Goal: Transaction & Acquisition: Purchase product/service

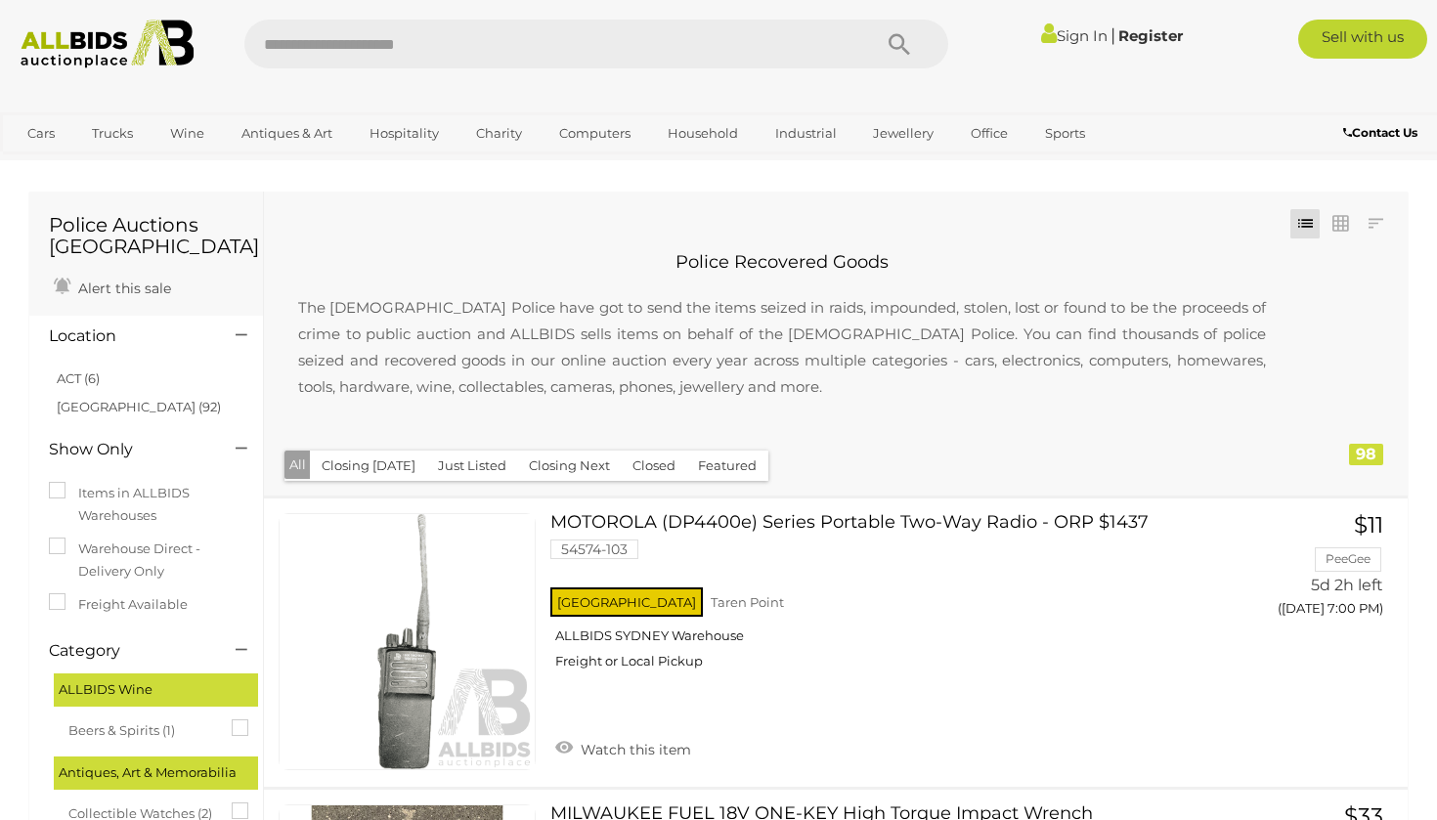
click at [588, 468] on button "Closing Next" at bounding box center [569, 466] width 105 height 30
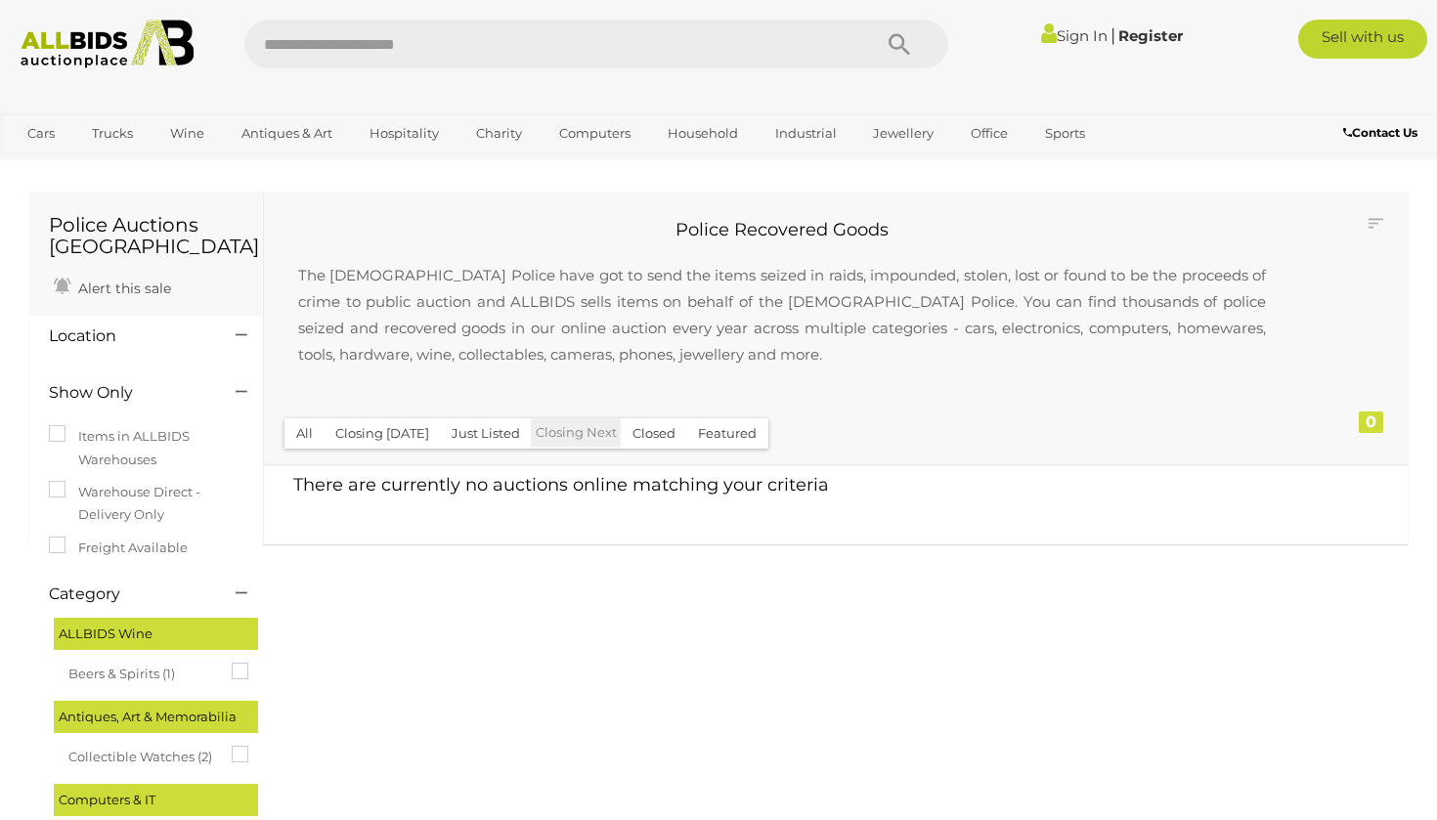
click at [378, 428] on button "Closing Today" at bounding box center [382, 433] width 117 height 30
click at [721, 441] on button "Featured" at bounding box center [727, 433] width 82 height 30
click at [294, 430] on button "All" at bounding box center [304, 433] width 40 height 30
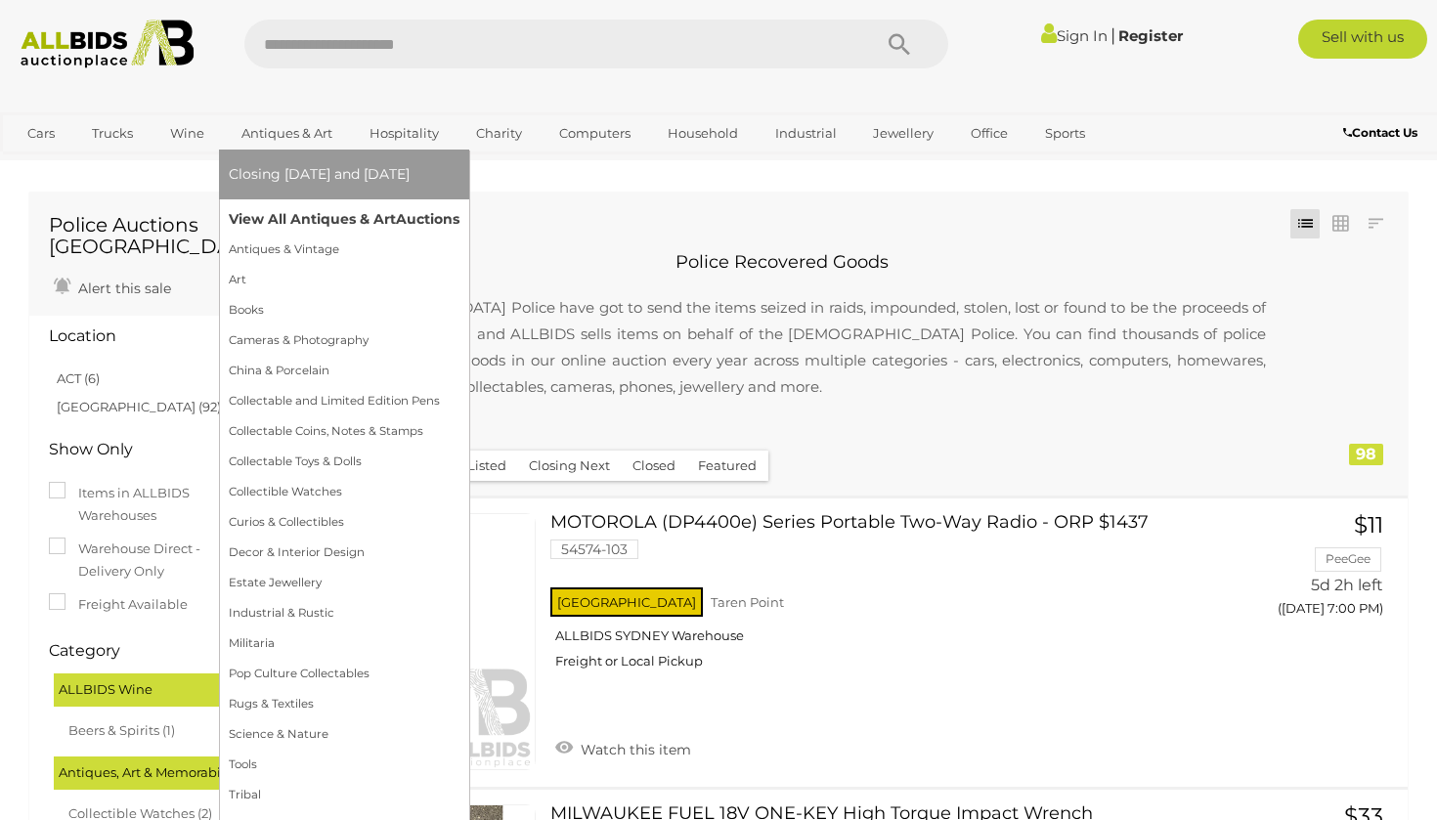
click at [290, 210] on link "View All Antiques & Art Auctions" at bounding box center [344, 219] width 231 height 30
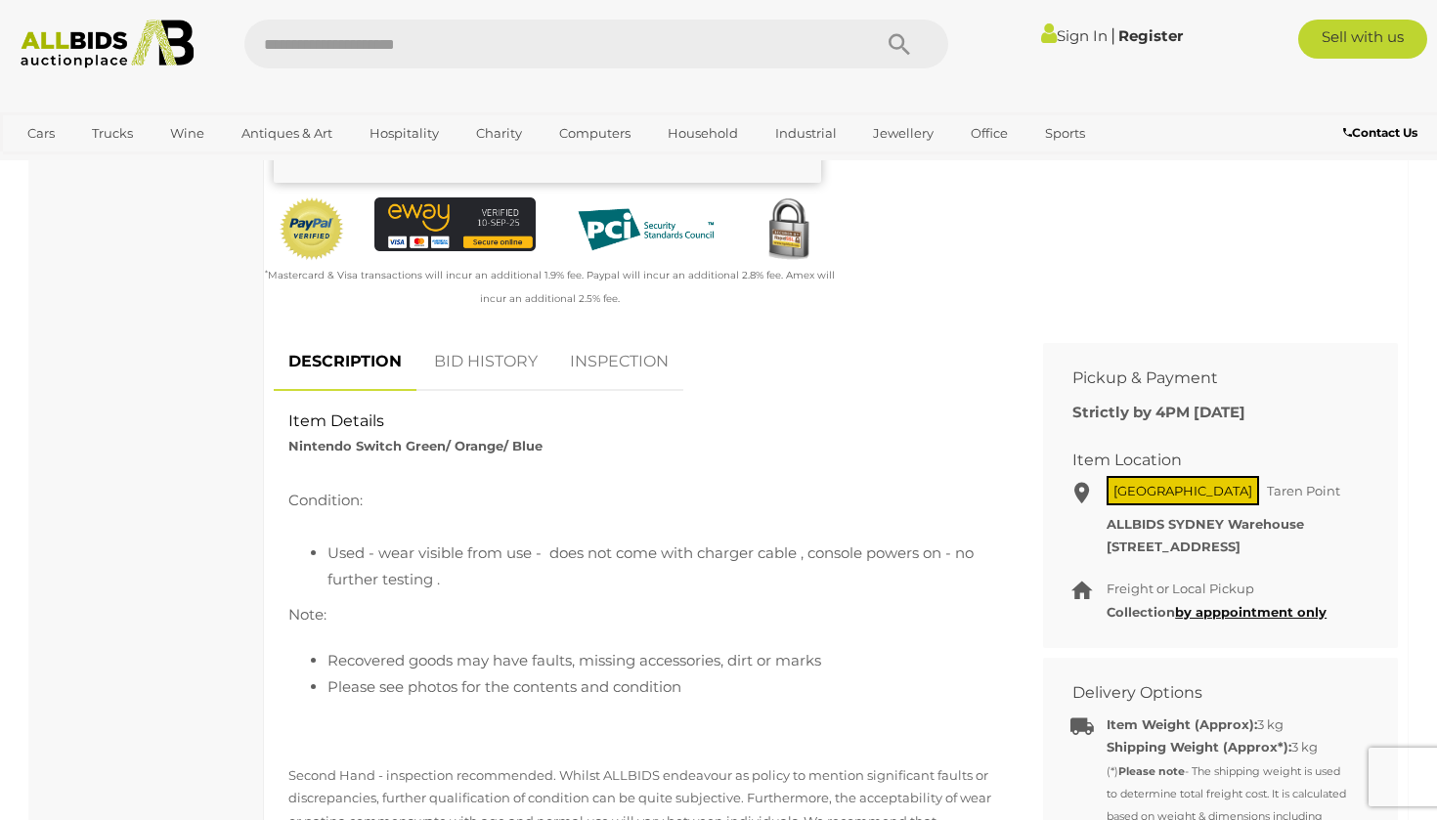
scroll to position [599, 0]
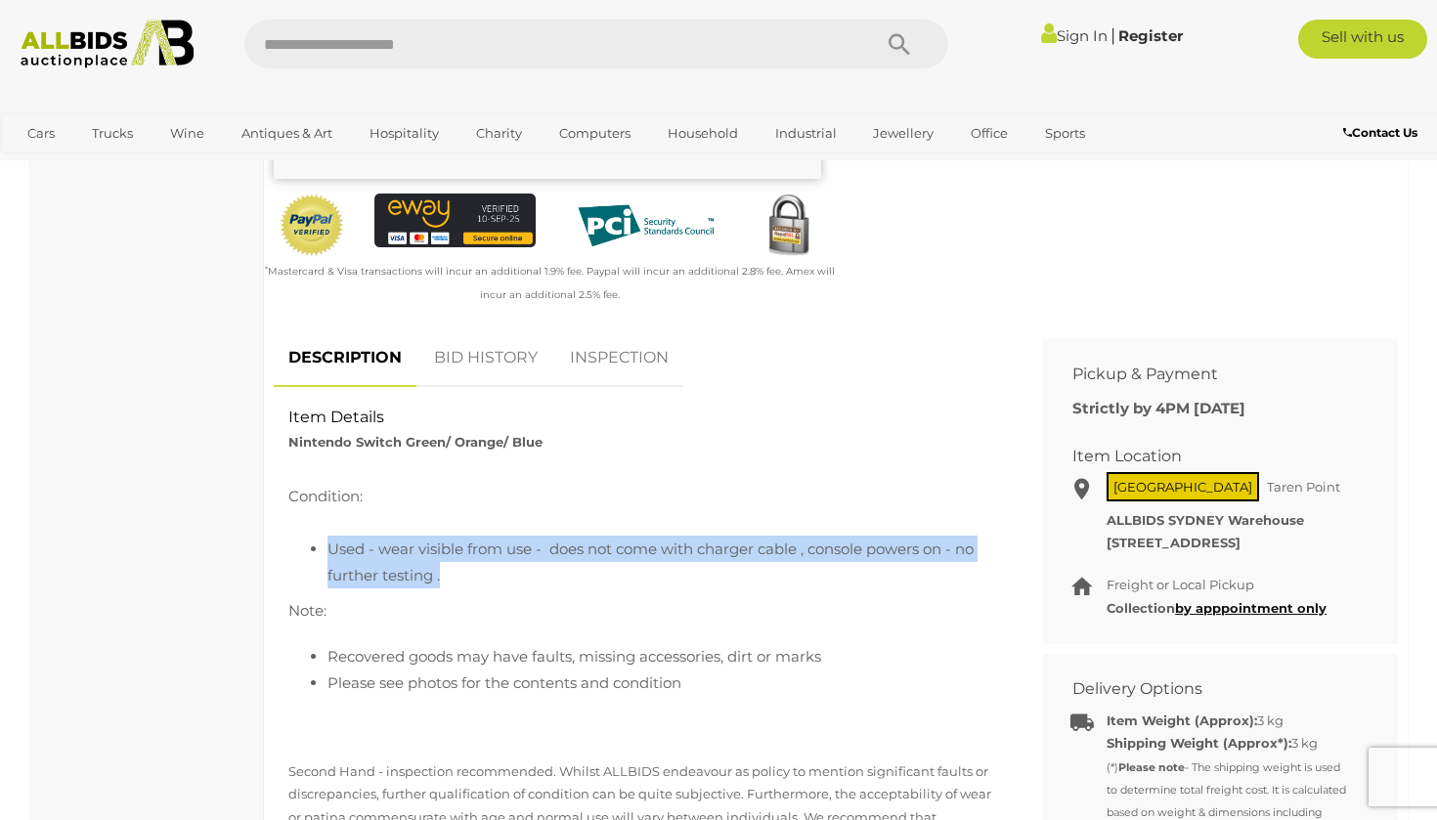
drag, startPoint x: 296, startPoint y: 542, endPoint x: 450, endPoint y: 576, distance: 157.0
click at [450, 576] on ul "Used - wear visible from use - does not come with charger cable , console power…" at bounding box center [643, 562] width 711 height 53
click at [450, 577] on li "Used - wear visible from use - does not come with charger cable , console power…" at bounding box center [662, 562] width 671 height 53
drag, startPoint x: 450, startPoint y: 577, endPoint x: 320, endPoint y: 543, distance: 134.2
click at [320, 543] on ul "Used - wear visible from use - does not come with charger cable , console power…" at bounding box center [643, 562] width 711 height 53
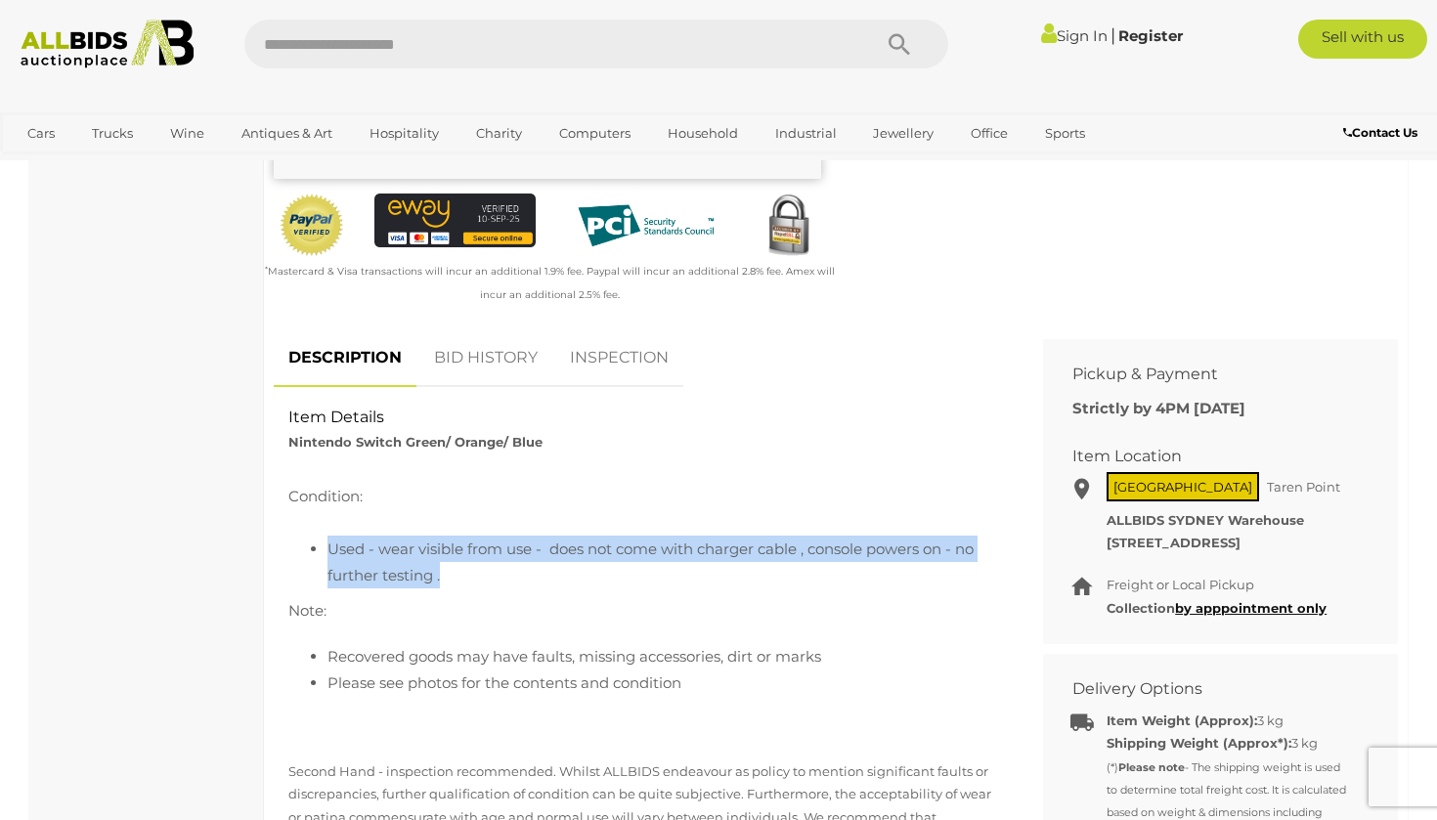
click at [320, 543] on ul "Used - wear visible from use - does not come with charger cable , console power…" at bounding box center [643, 562] width 711 height 53
drag, startPoint x: 320, startPoint y: 543, endPoint x: 422, endPoint y: 566, distance: 105.1
click at [422, 566] on ul "Used - wear visible from use - does not come with charger cable , console power…" at bounding box center [643, 562] width 711 height 53
click at [422, 566] on li "Used - wear visible from use - does not come with charger cable , console power…" at bounding box center [662, 562] width 671 height 53
drag, startPoint x: 422, startPoint y: 566, endPoint x: 334, endPoint y: 543, distance: 90.8
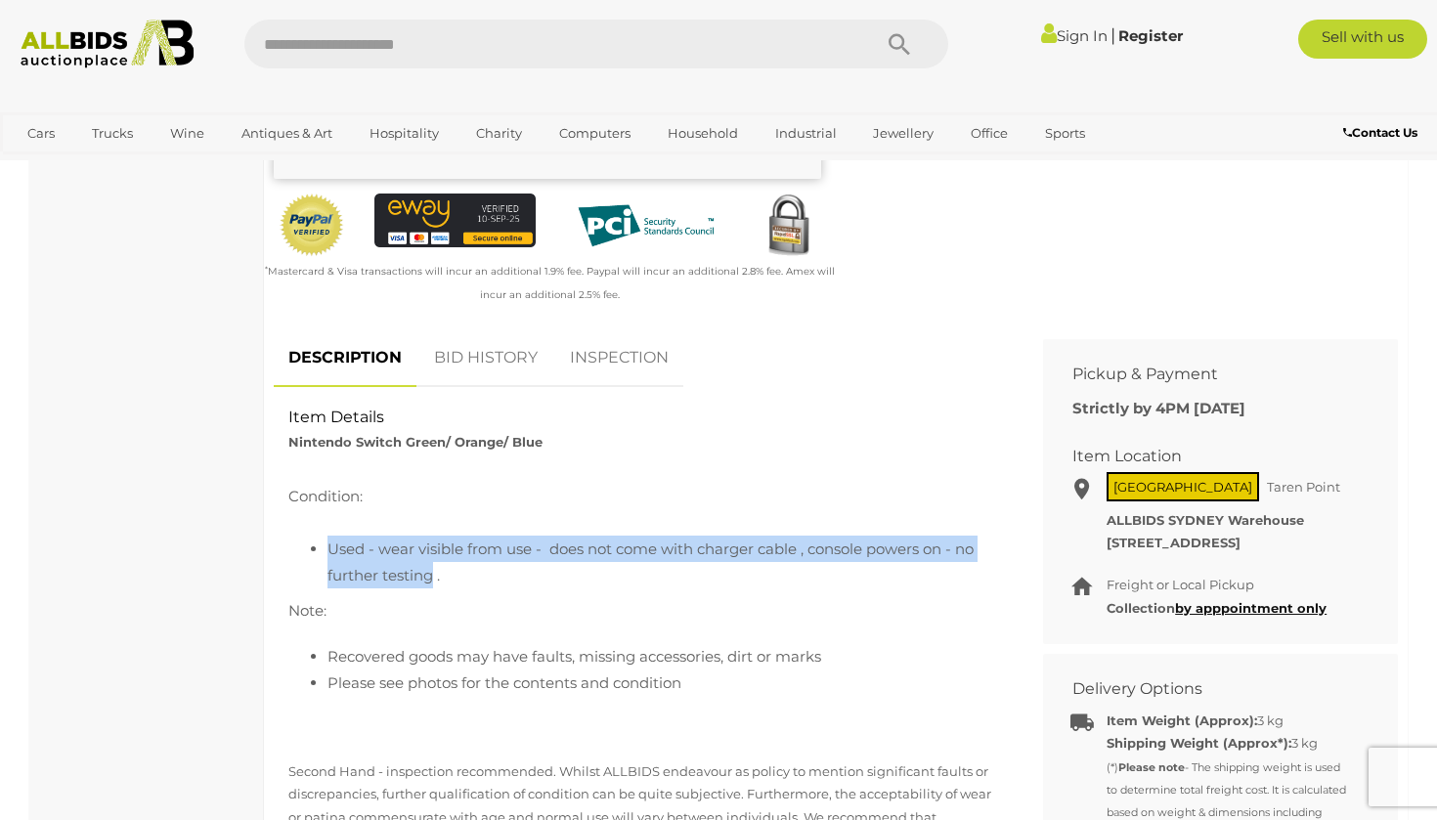
click at [334, 543] on li "Used - wear visible from use - does not come with charger cable , console power…" at bounding box center [662, 562] width 671 height 53
drag, startPoint x: 333, startPoint y: 543, endPoint x: 414, endPoint y: 564, distance: 83.7
click at [414, 564] on li "Used - wear visible from use - does not come with charger cable , console power…" at bounding box center [662, 562] width 671 height 53
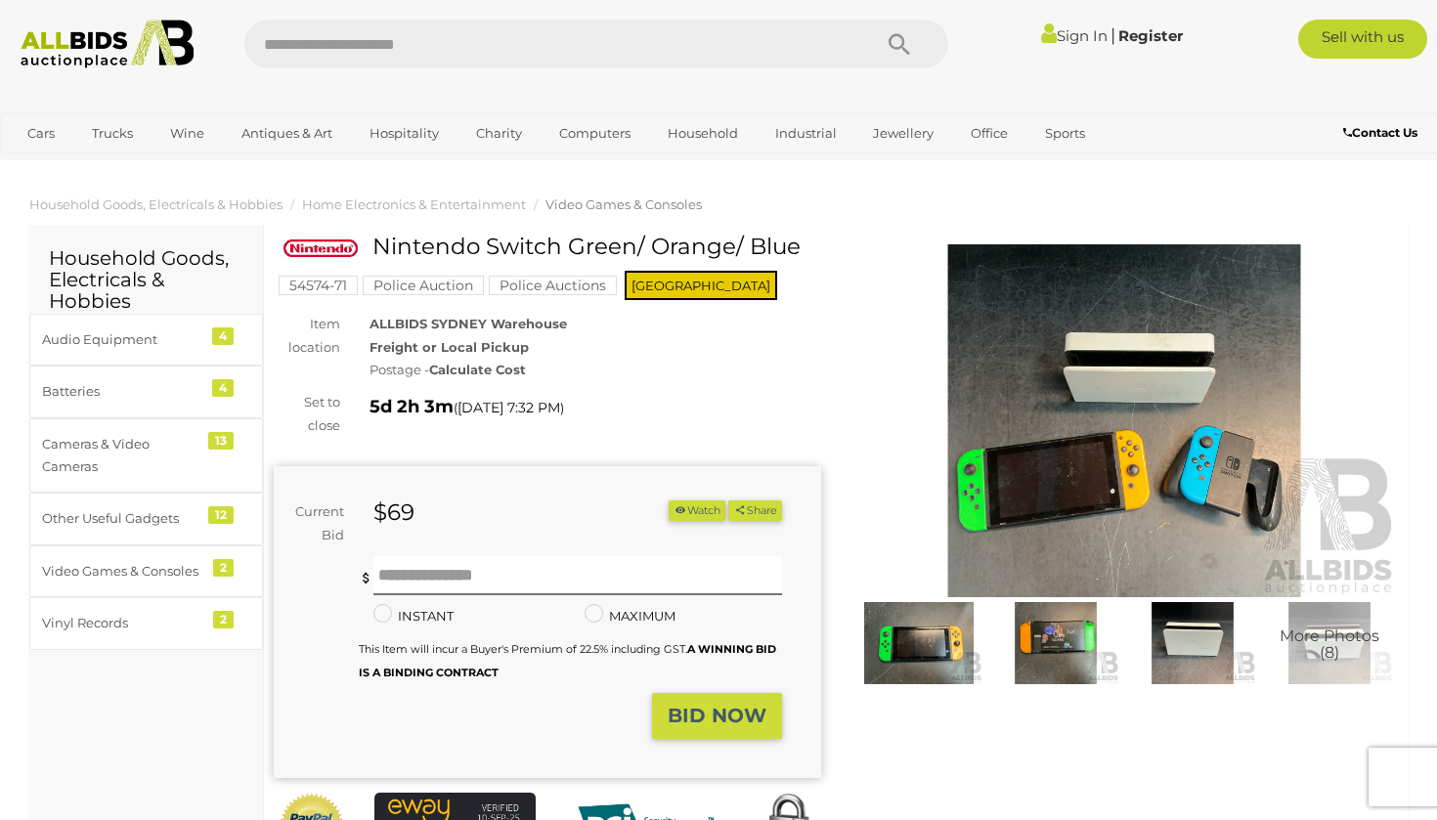
scroll to position [0, 0]
click at [1084, 470] on img at bounding box center [1123, 420] width 547 height 353
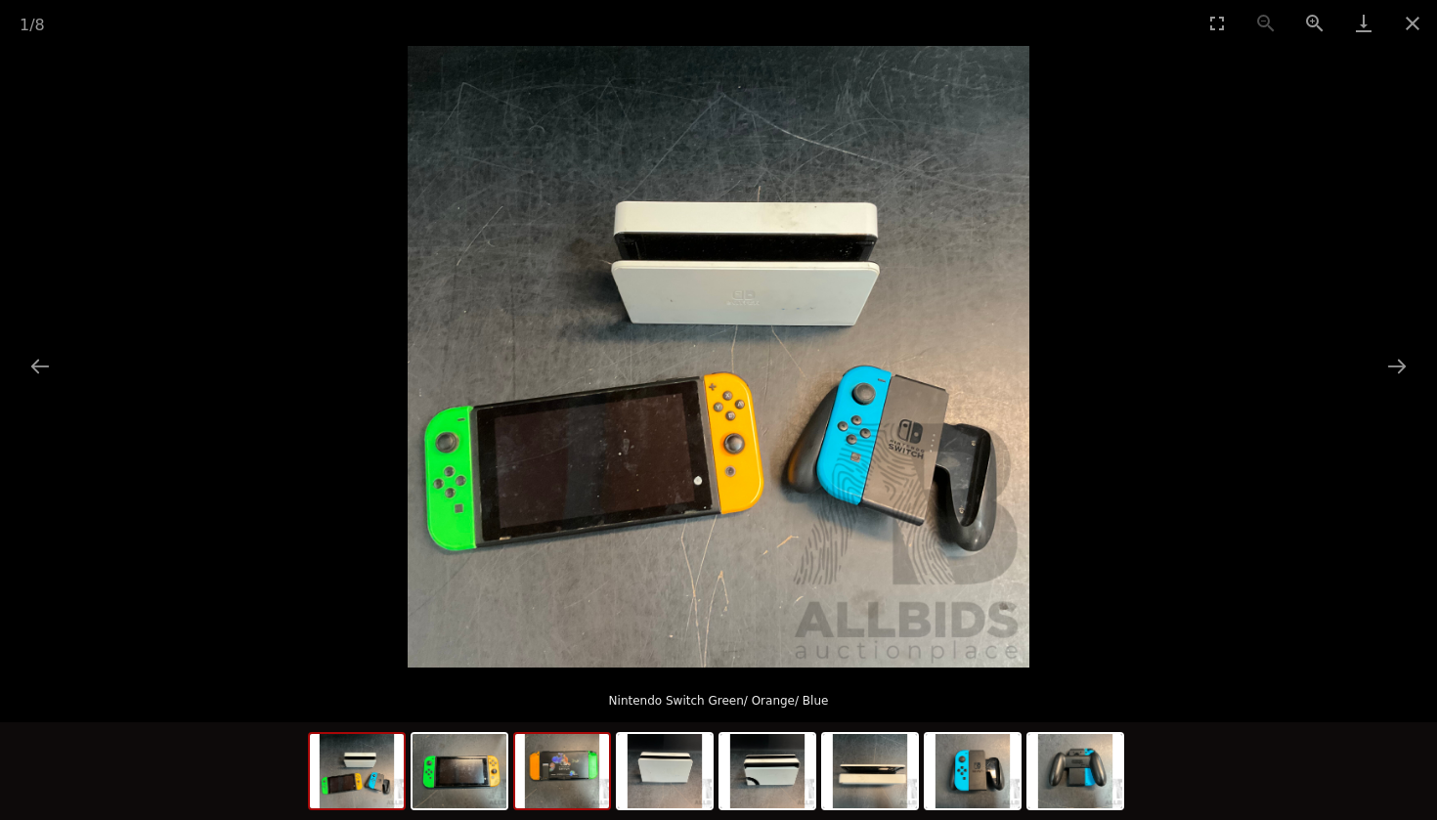
click at [535, 764] on img at bounding box center [562, 771] width 94 height 74
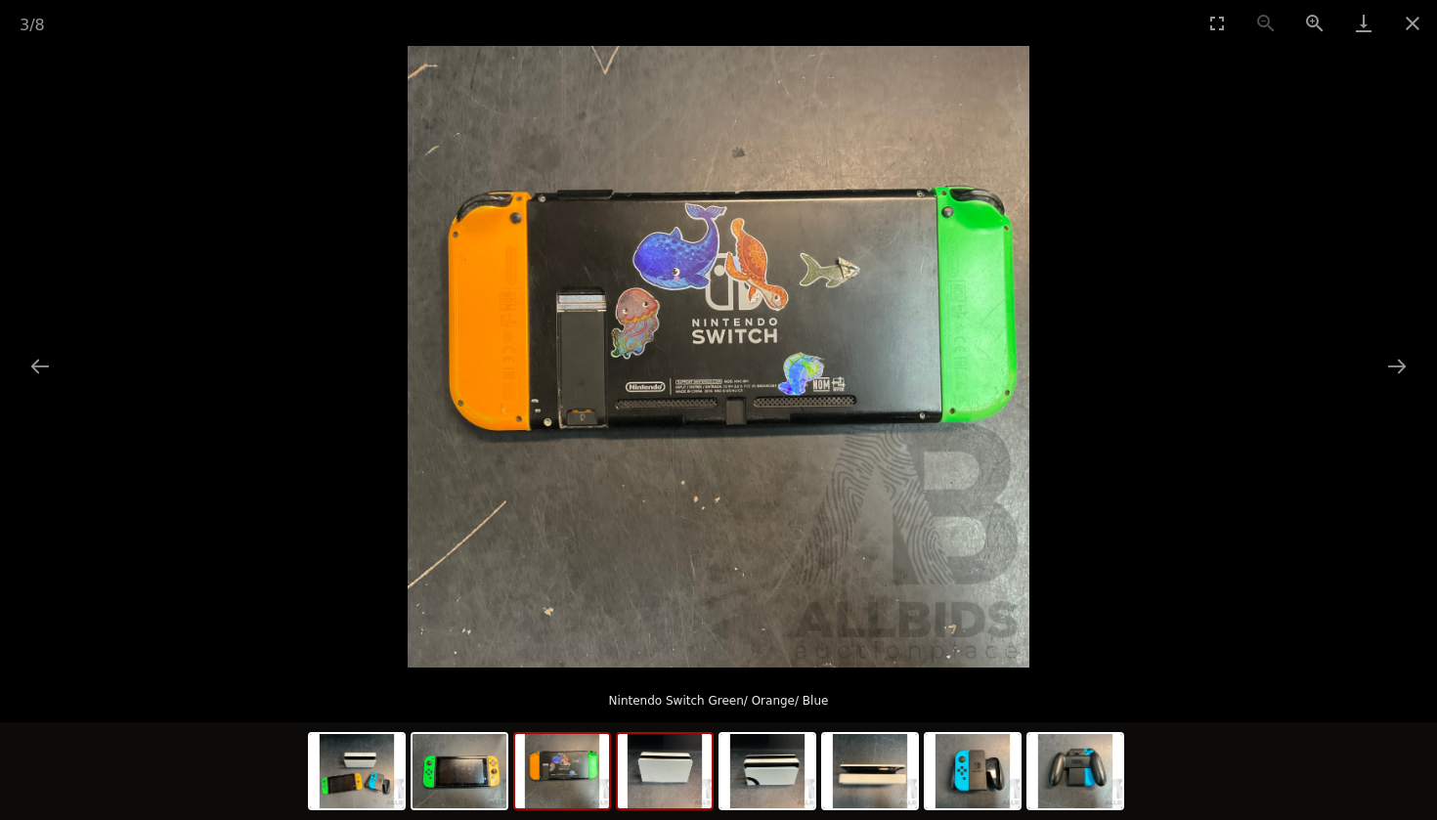
click at [630, 794] on img at bounding box center [665, 771] width 94 height 74
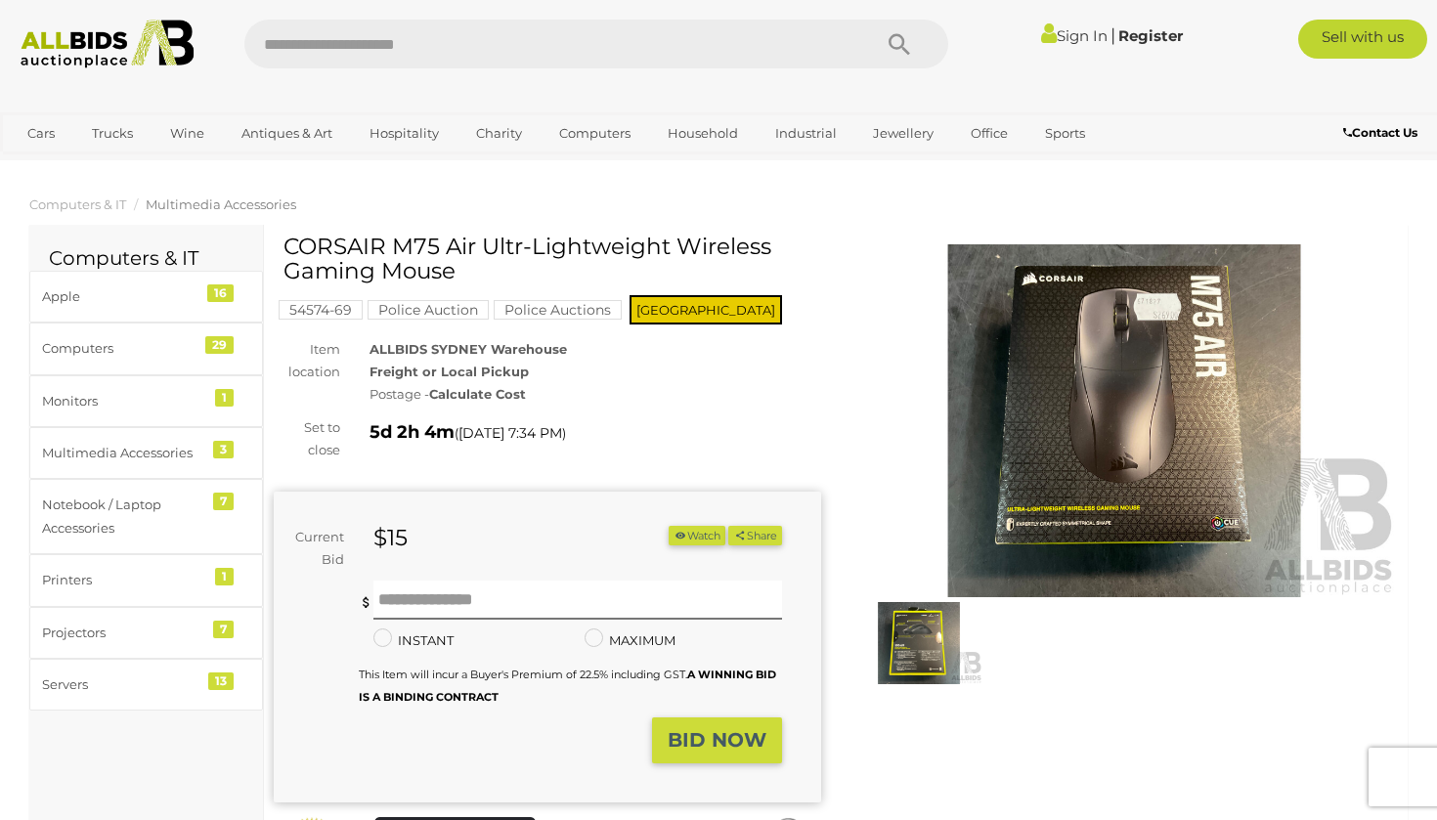
scroll to position [5, 0]
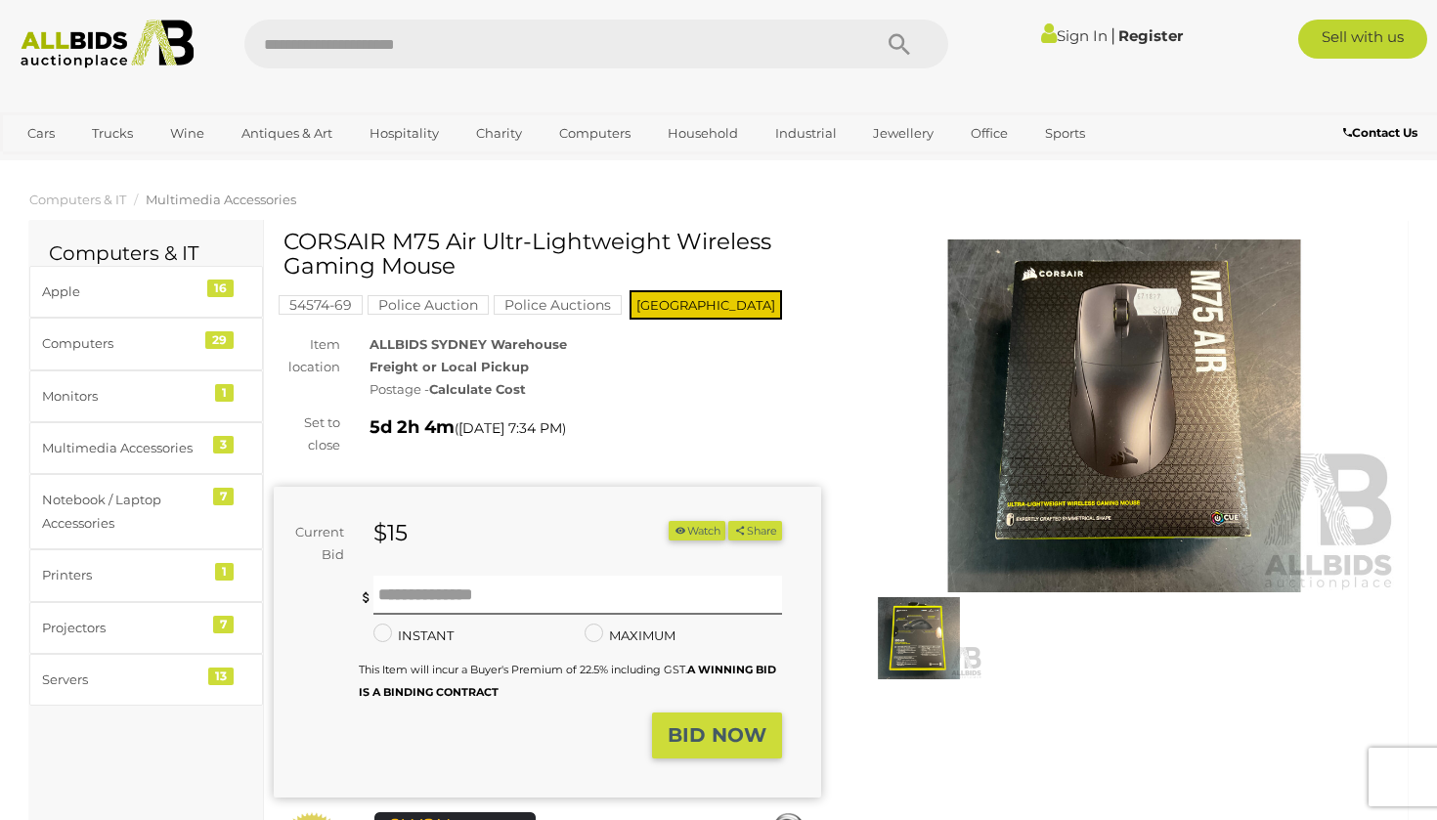
click at [986, 428] on img at bounding box center [1123, 415] width 547 height 353
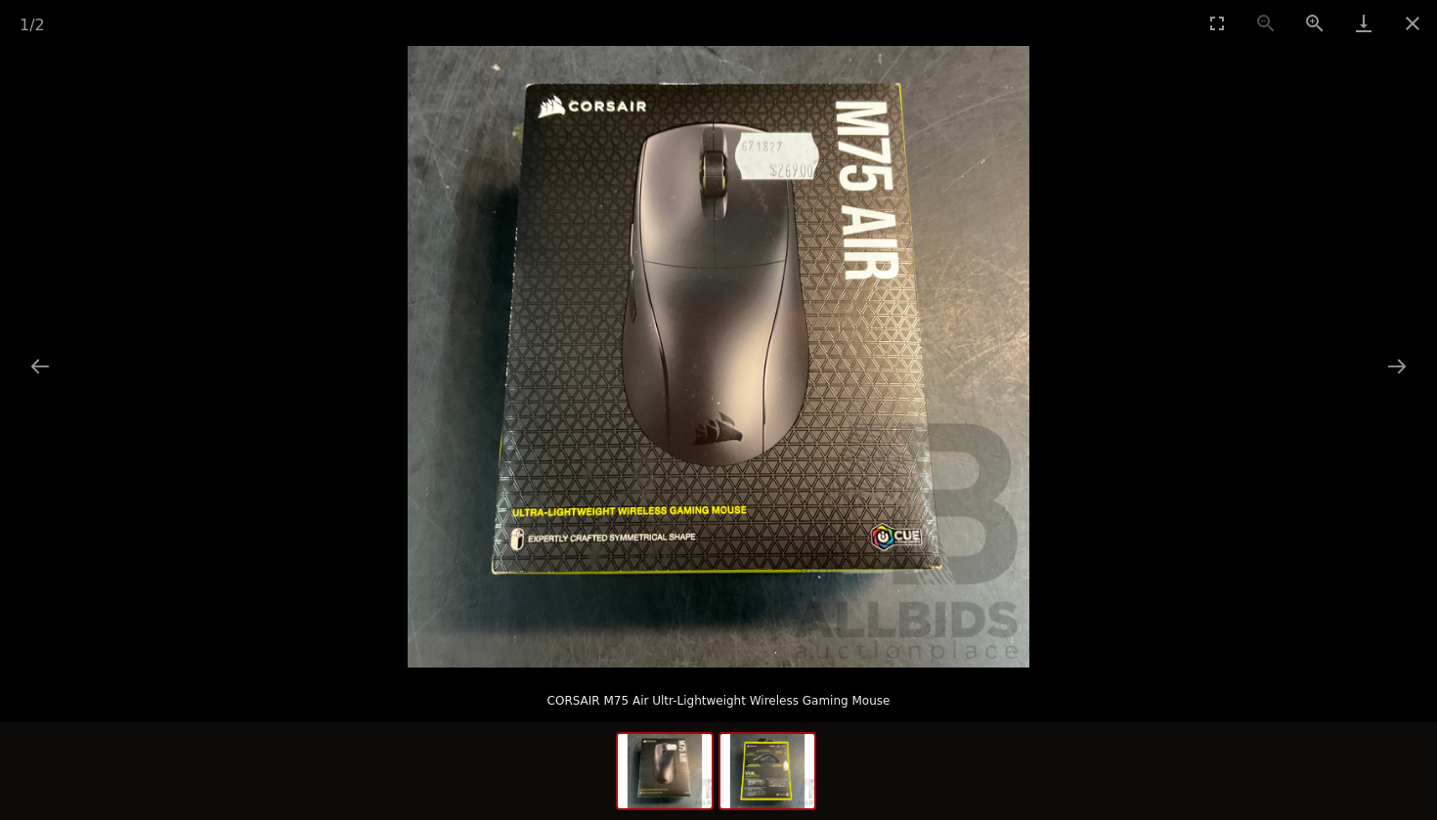
click at [788, 782] on img at bounding box center [767, 771] width 94 height 74
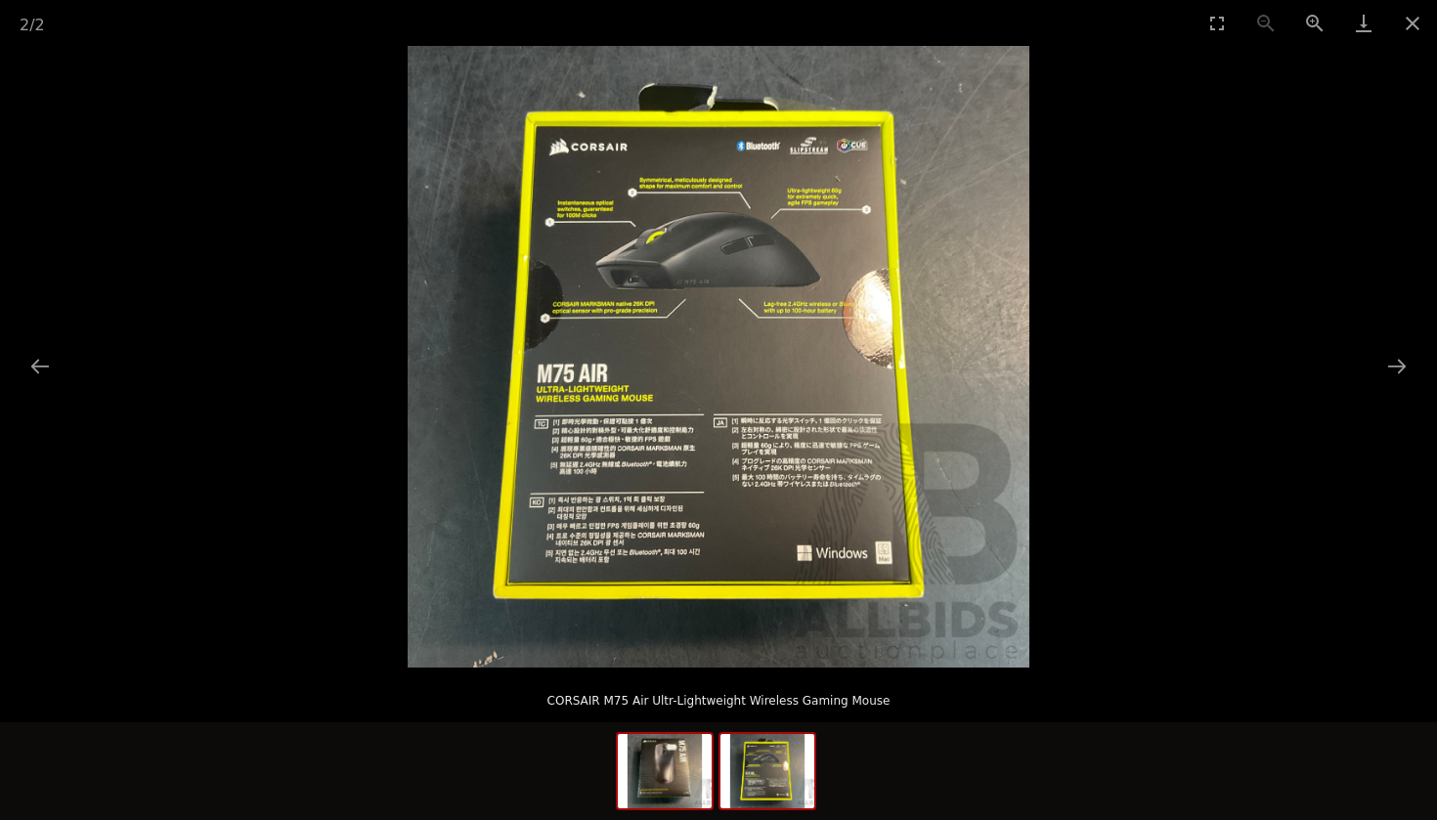
click at [688, 787] on img at bounding box center [665, 771] width 94 height 74
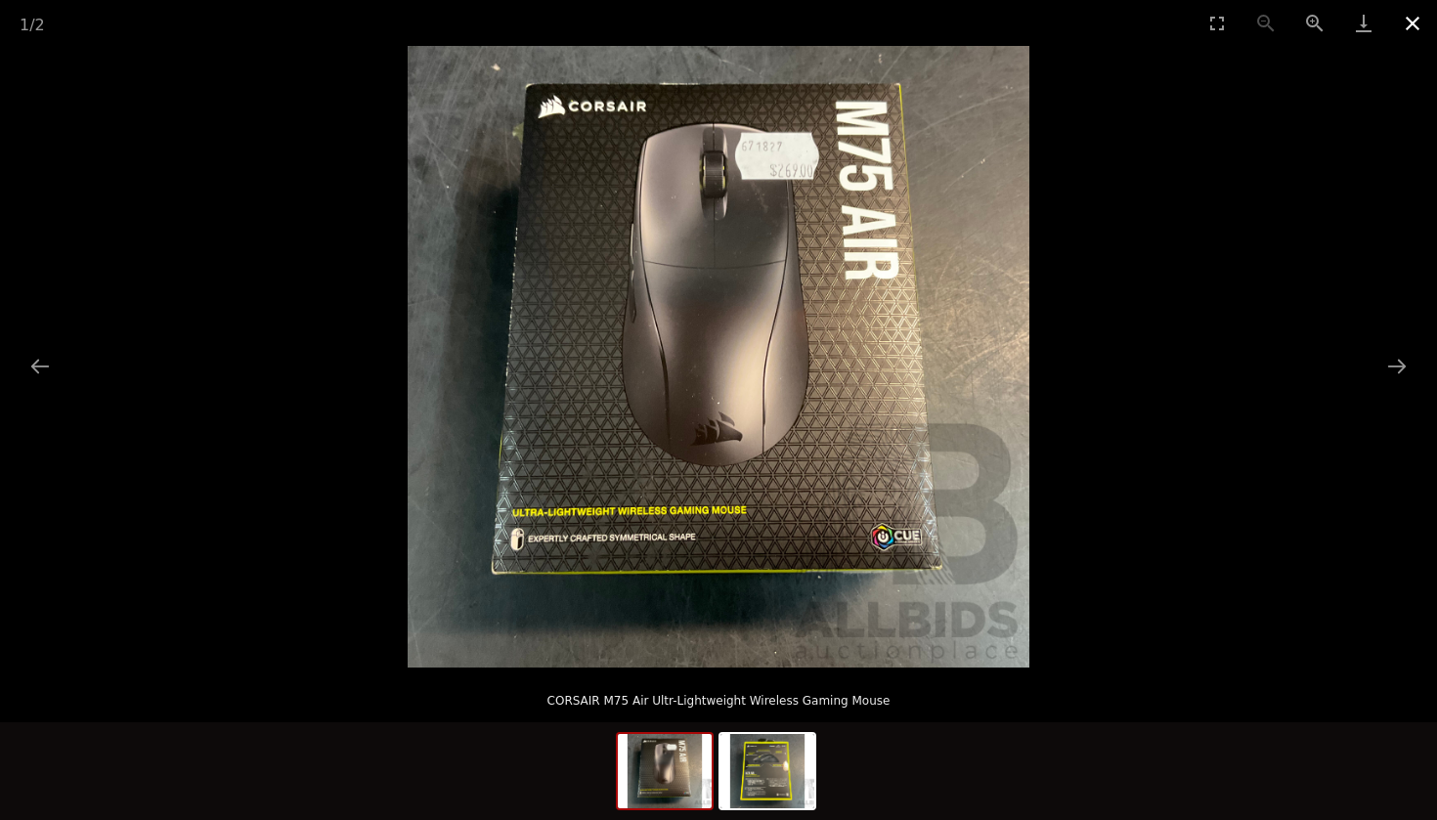
click at [1413, 22] on button "Close gallery" at bounding box center [1412, 23] width 49 height 46
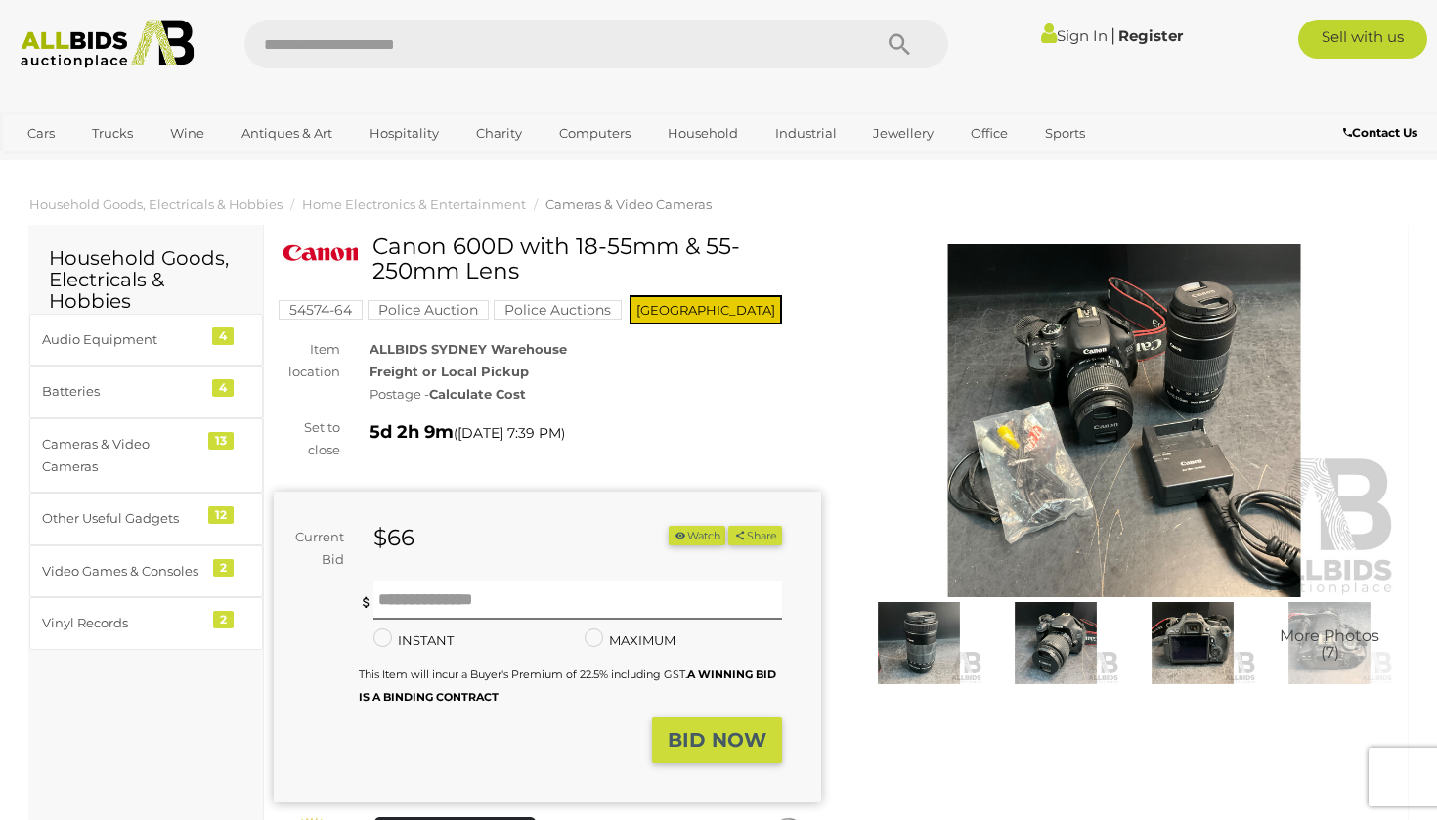
click at [1141, 471] on img at bounding box center [1123, 420] width 547 height 353
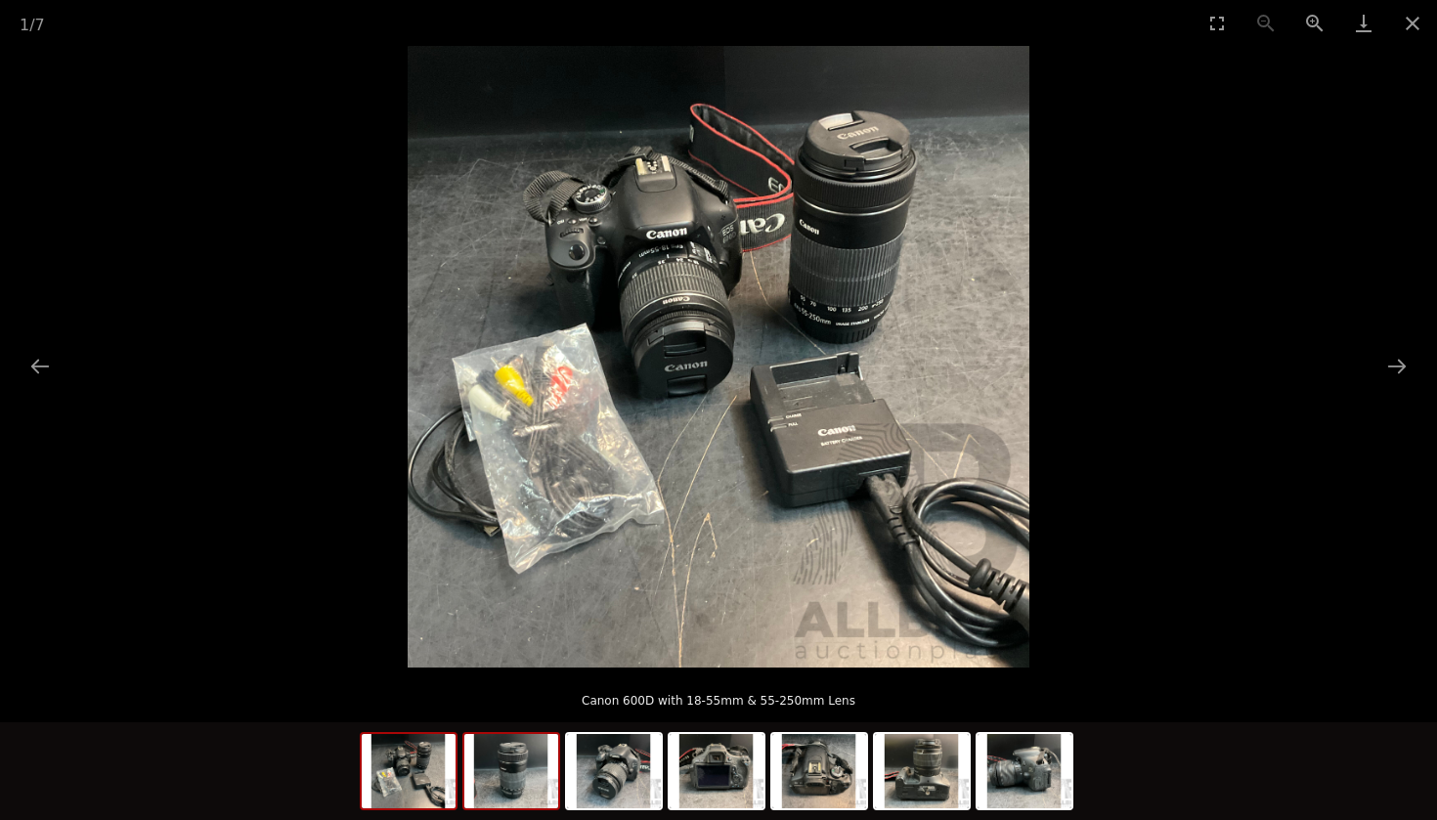
click at [534, 783] on img at bounding box center [511, 771] width 94 height 74
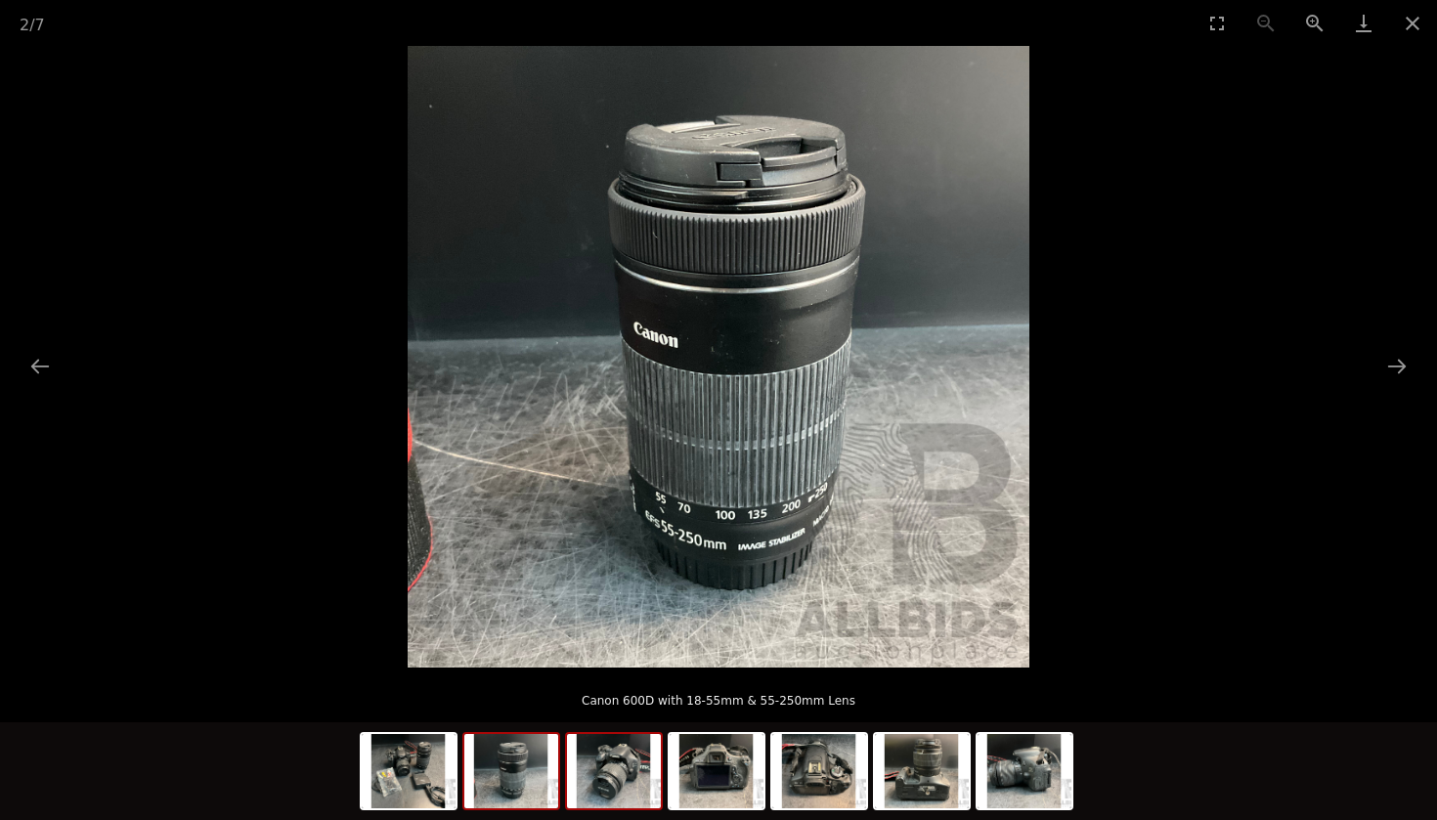
click at [604, 781] on img at bounding box center [614, 771] width 94 height 74
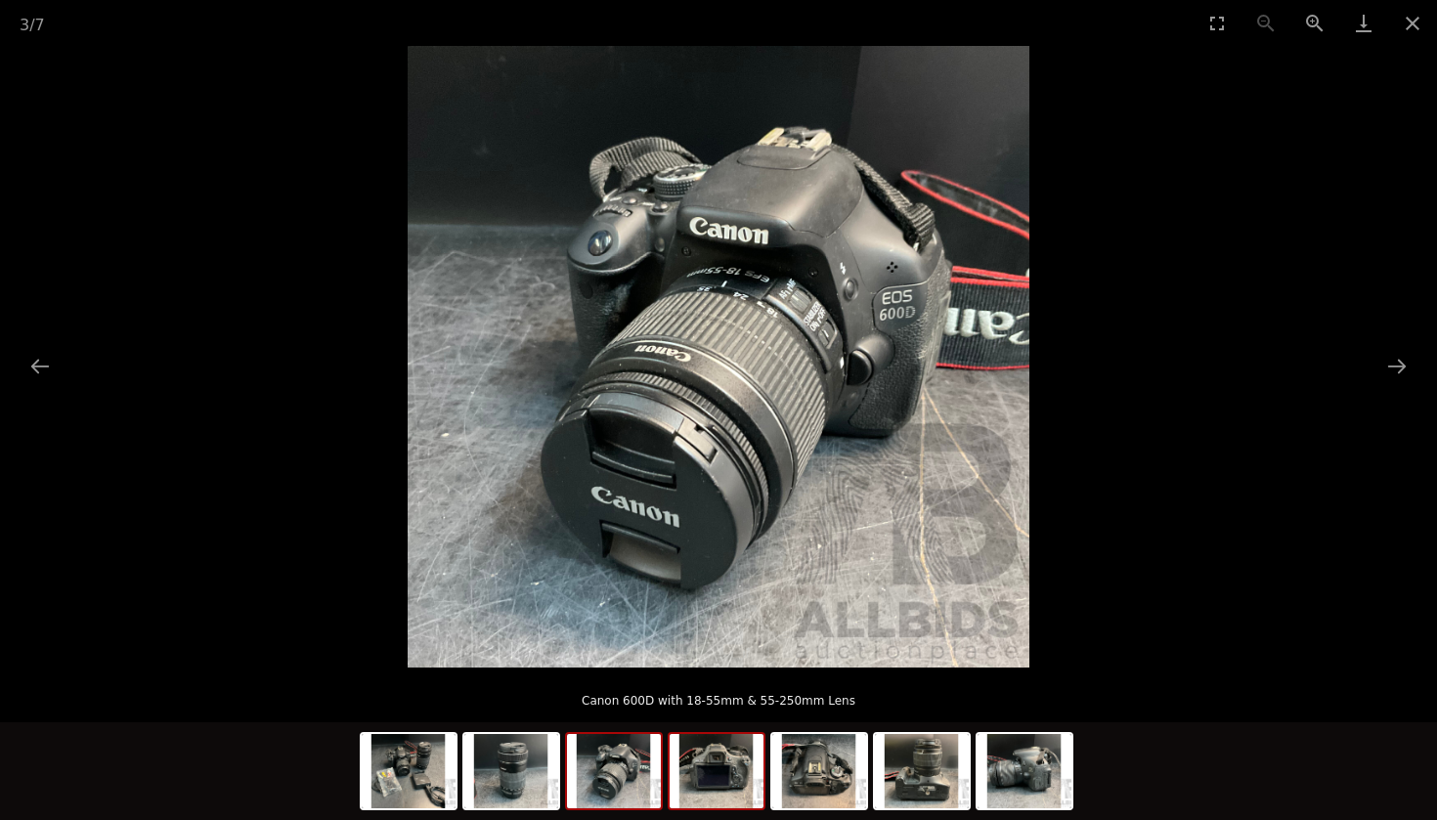
click at [717, 772] on img at bounding box center [717, 771] width 94 height 74
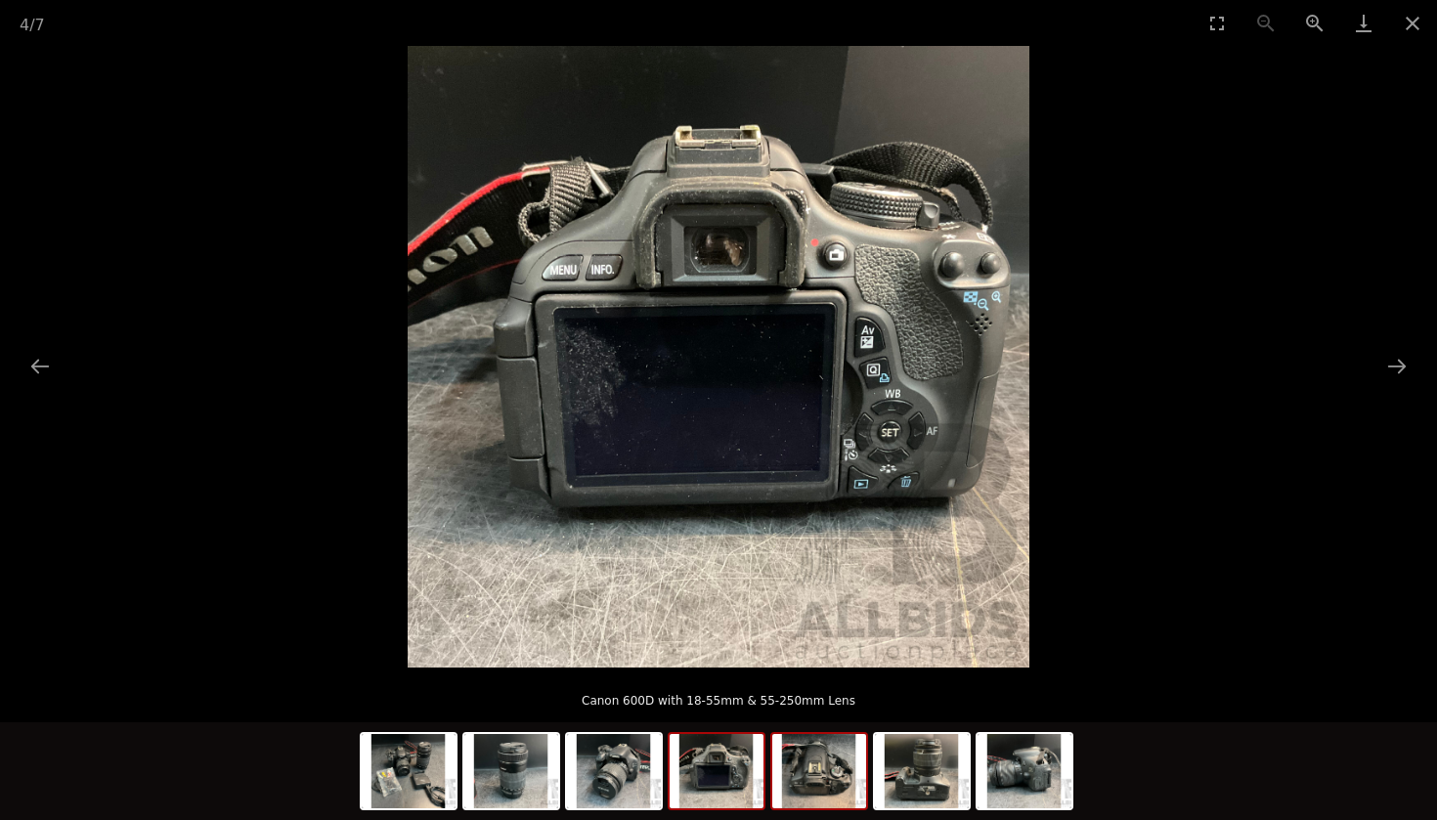
click at [814, 780] on img at bounding box center [819, 771] width 94 height 74
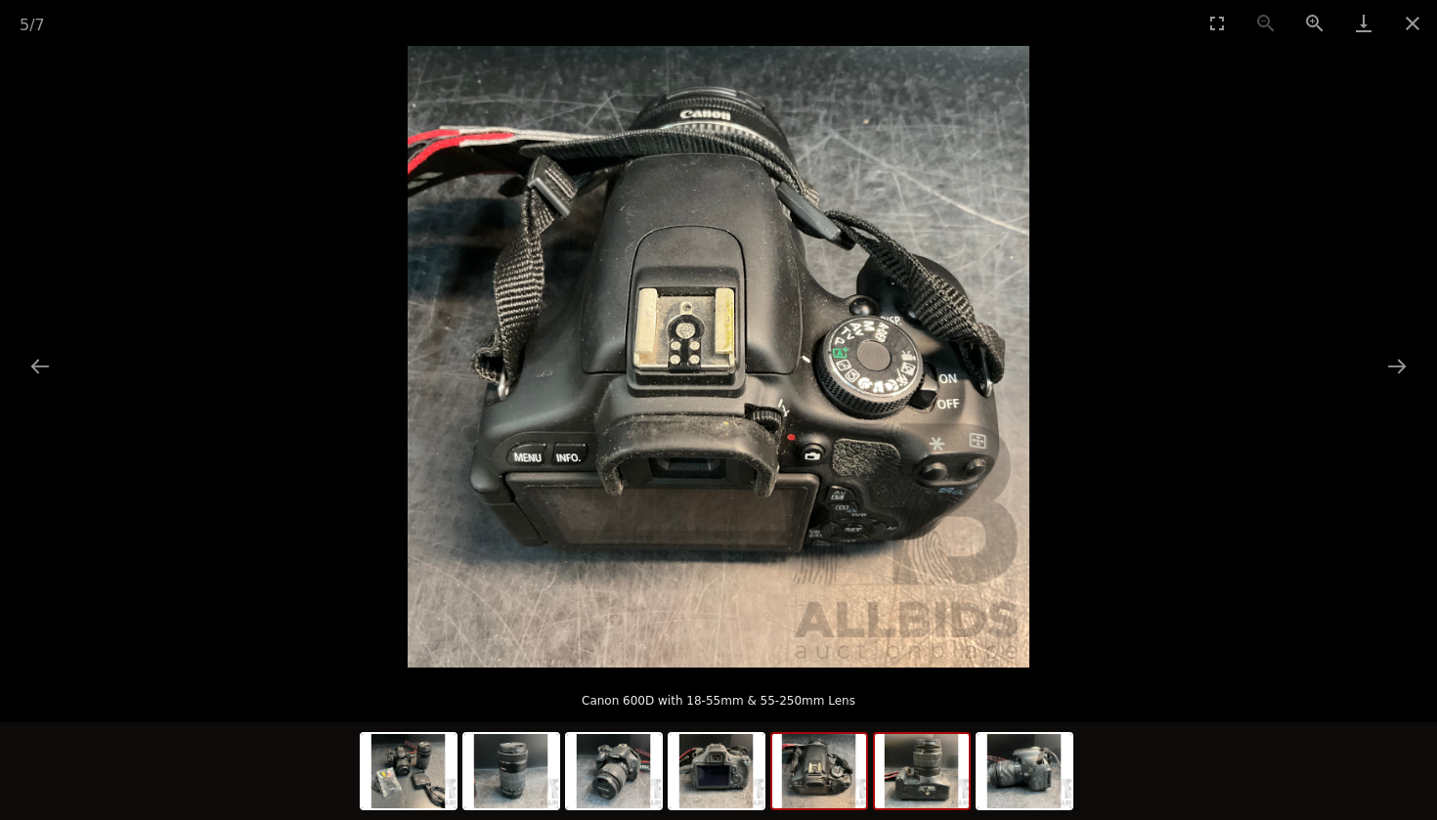
click at [894, 788] on img at bounding box center [922, 771] width 94 height 74
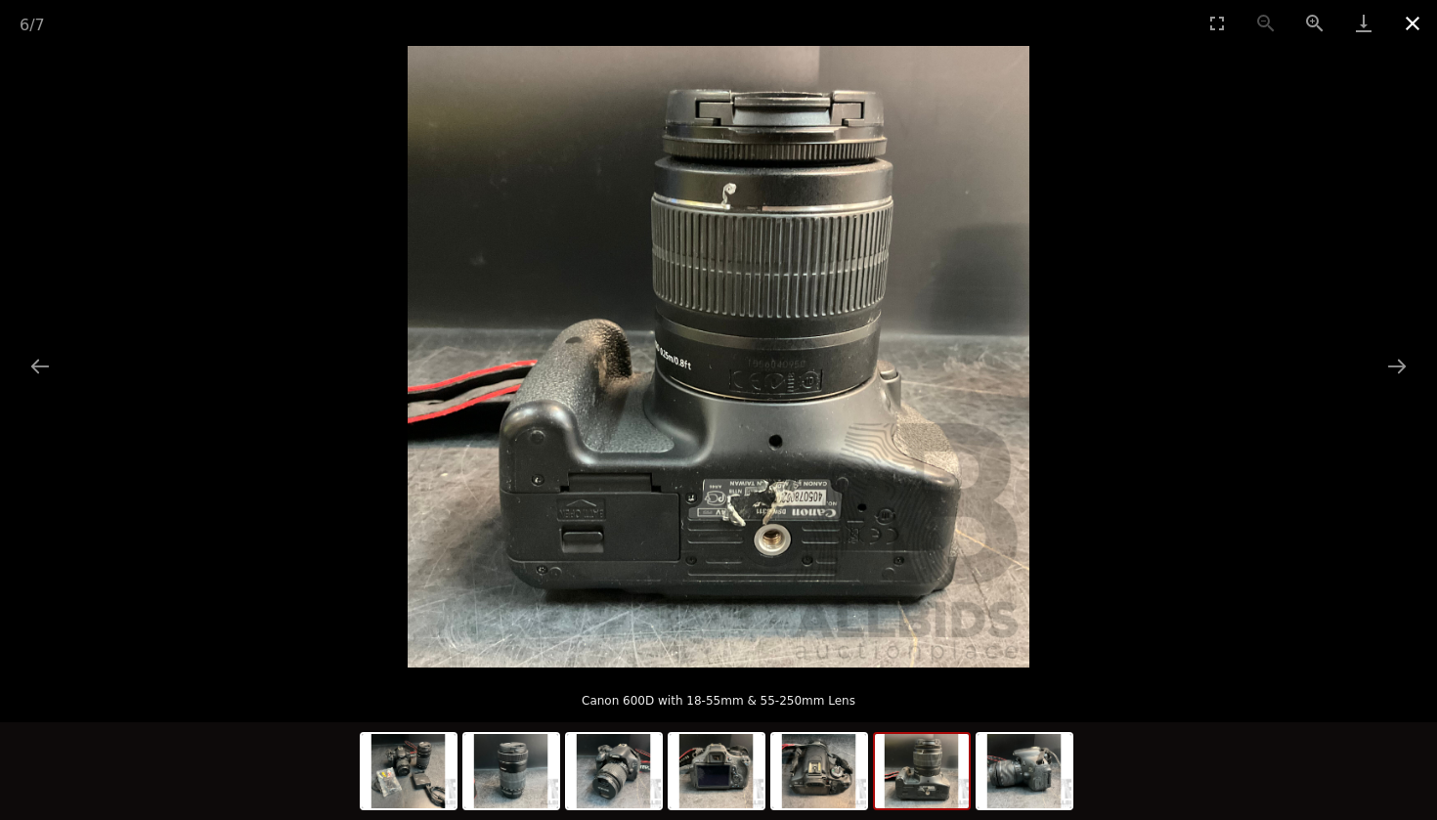
click at [1406, 24] on button "Close gallery" at bounding box center [1412, 23] width 49 height 46
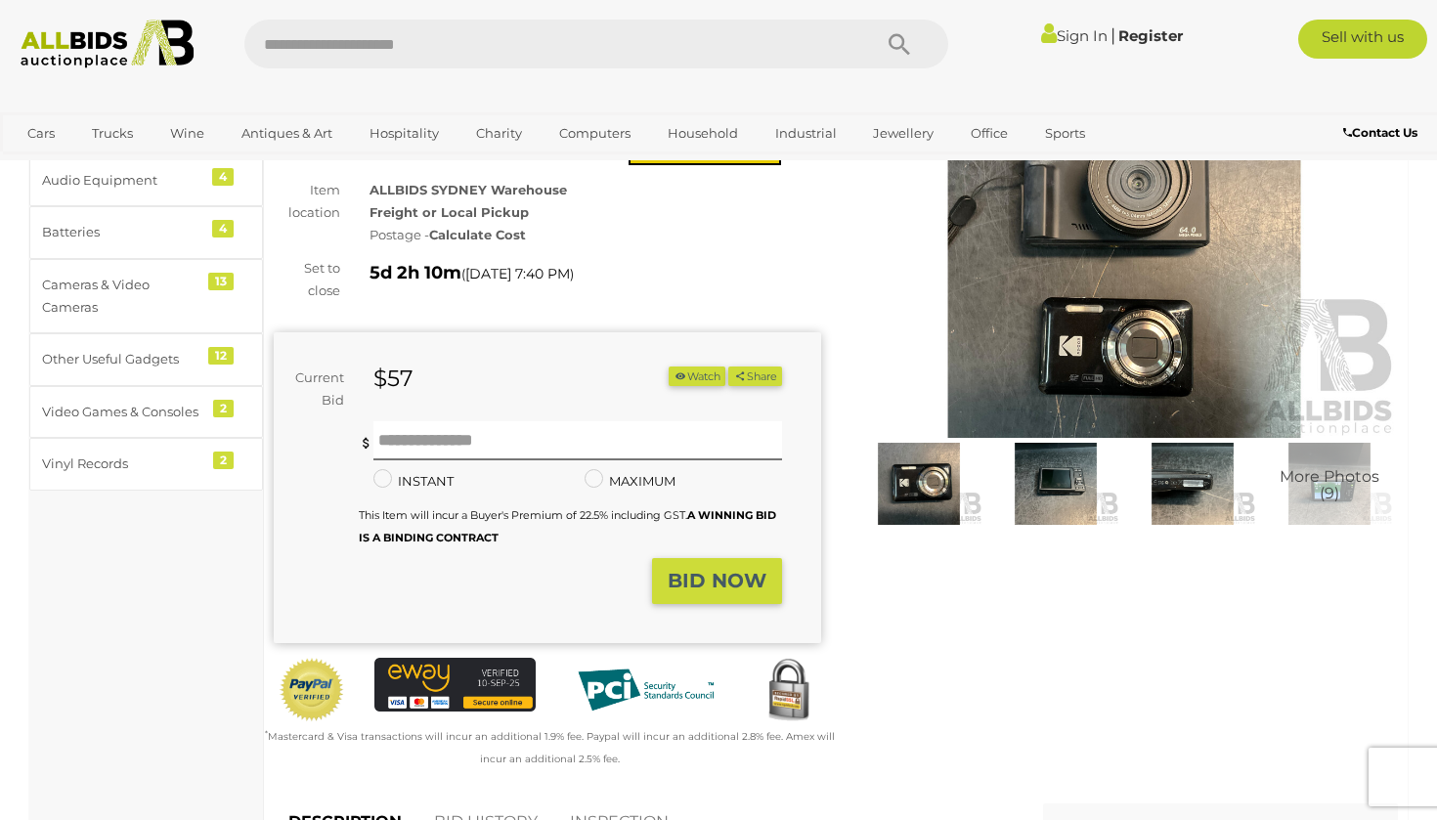
scroll to position [110, 0]
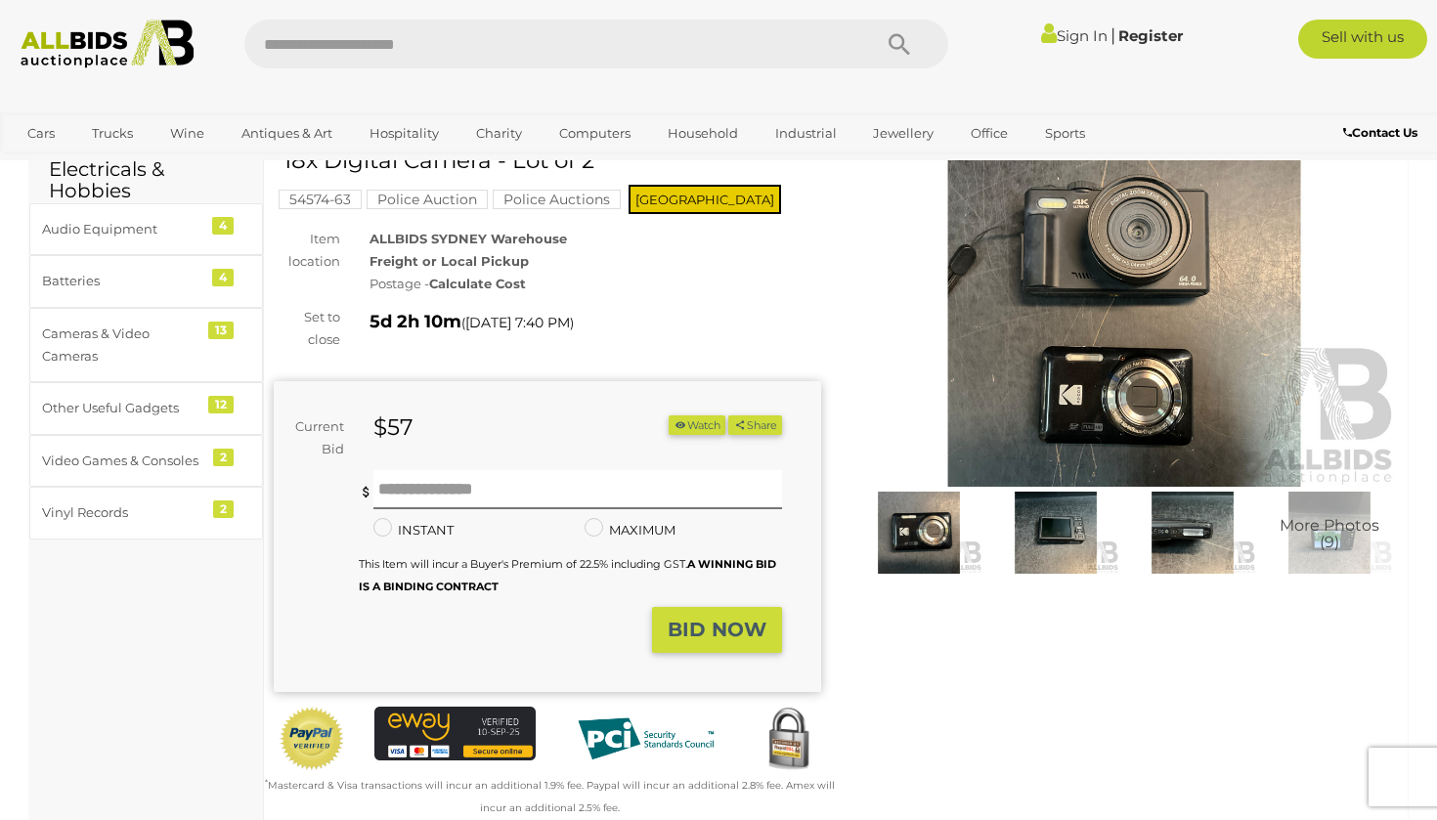
click at [951, 530] on img at bounding box center [918, 533] width 127 height 82
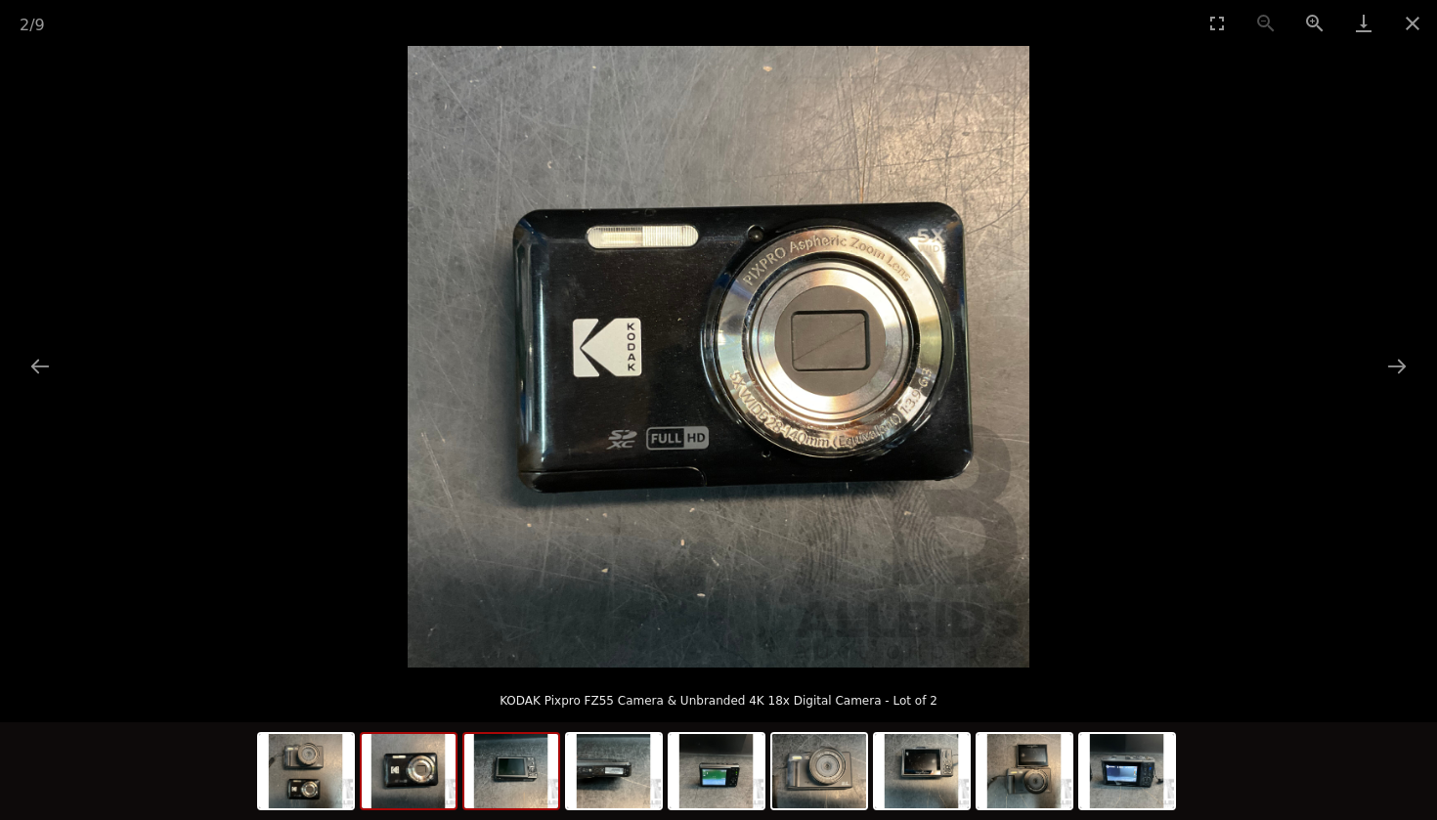
click at [502, 781] on img at bounding box center [511, 771] width 94 height 74
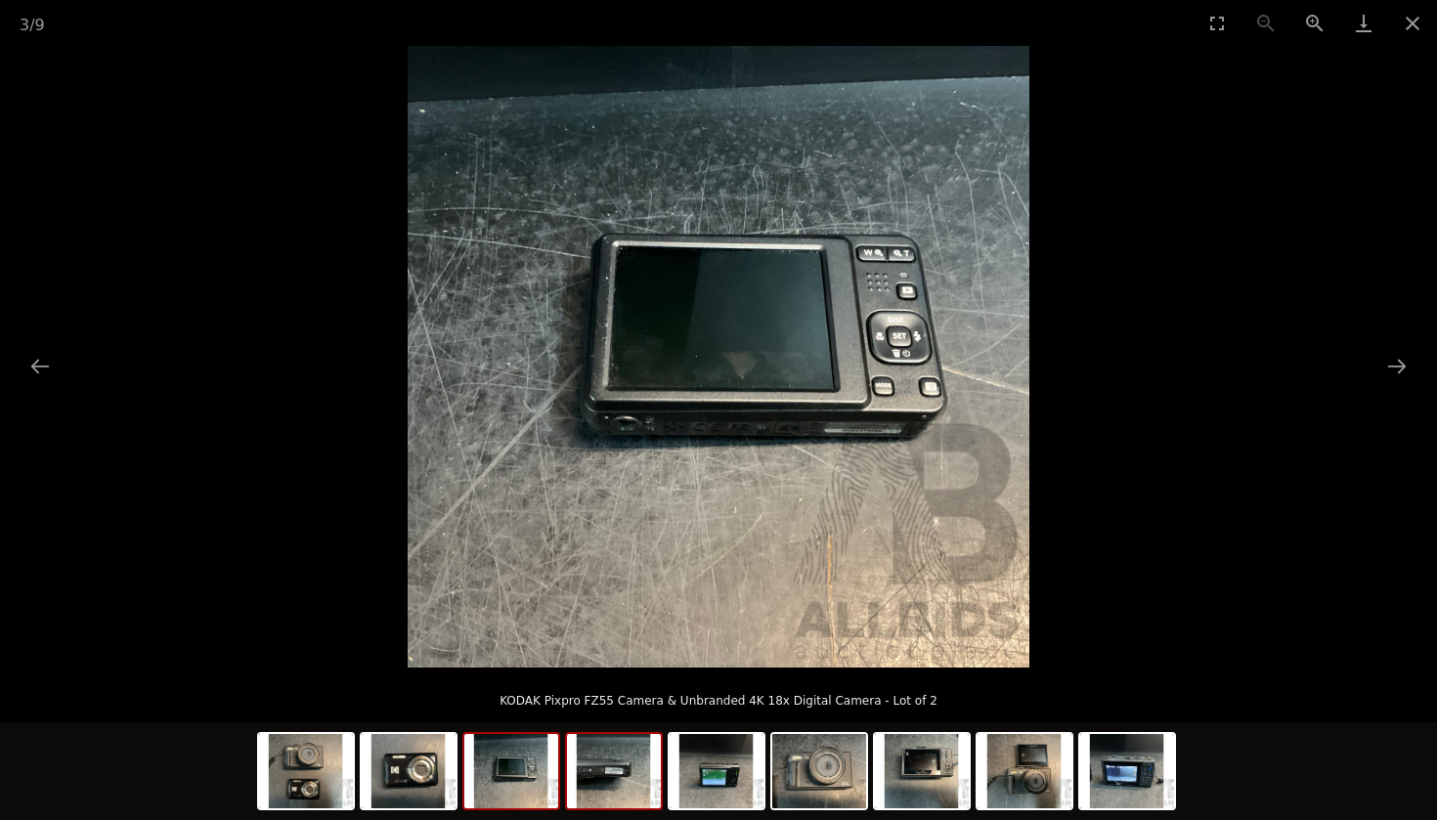
click at [602, 778] on img at bounding box center [614, 771] width 94 height 74
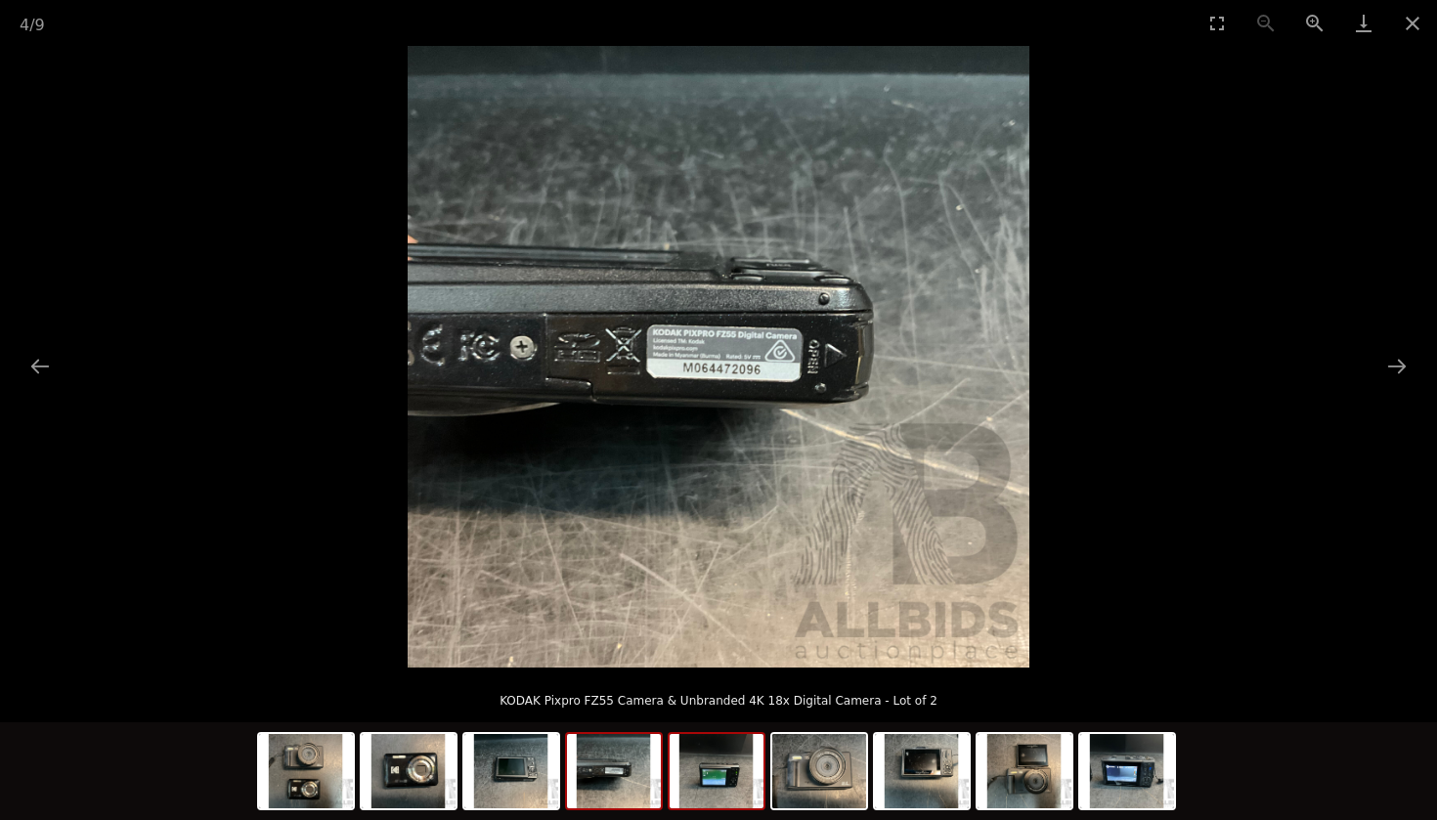
click at [744, 759] on img at bounding box center [717, 771] width 94 height 74
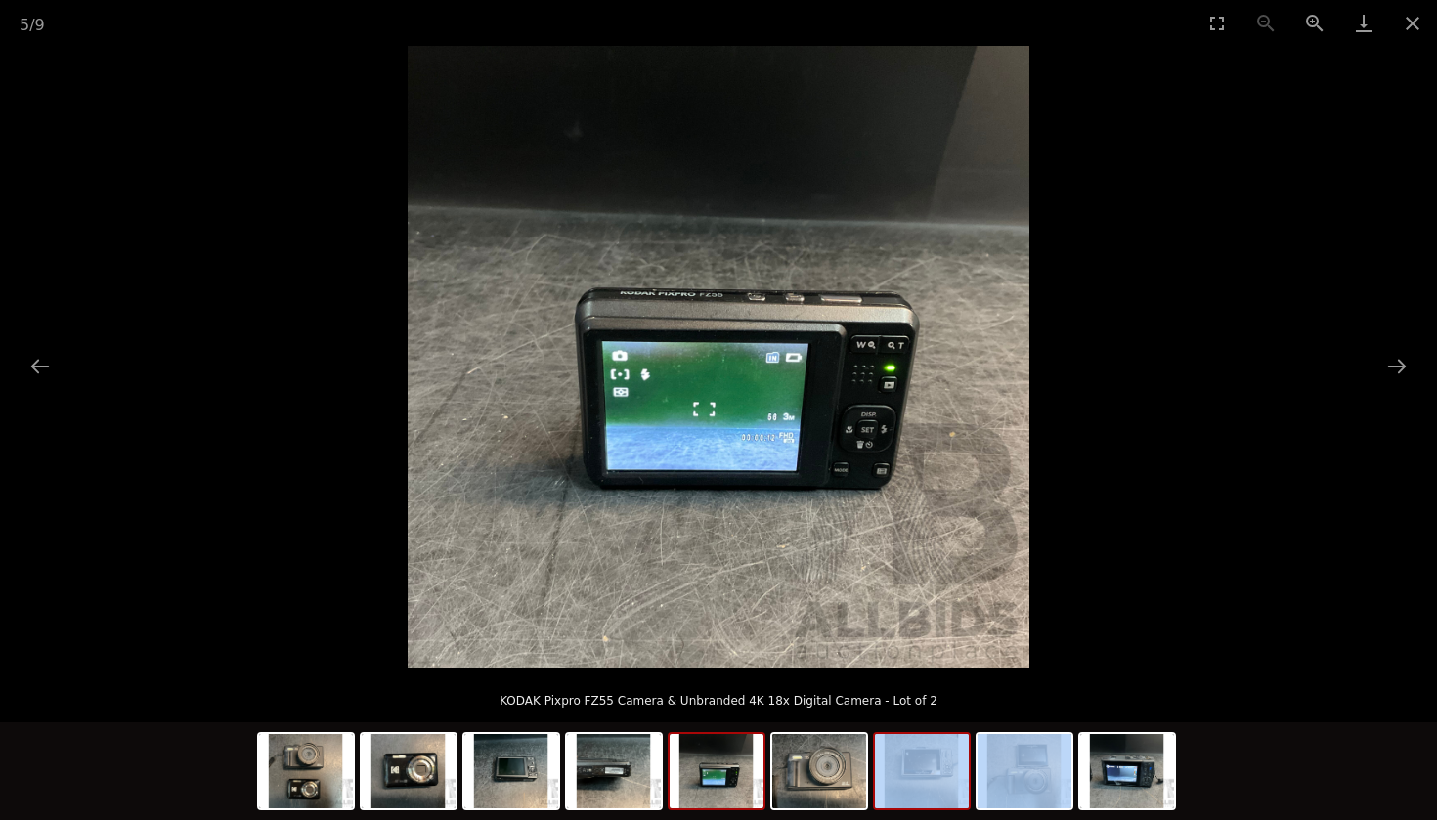
click at [873, 763] on div at bounding box center [719, 773] width 924 height 103
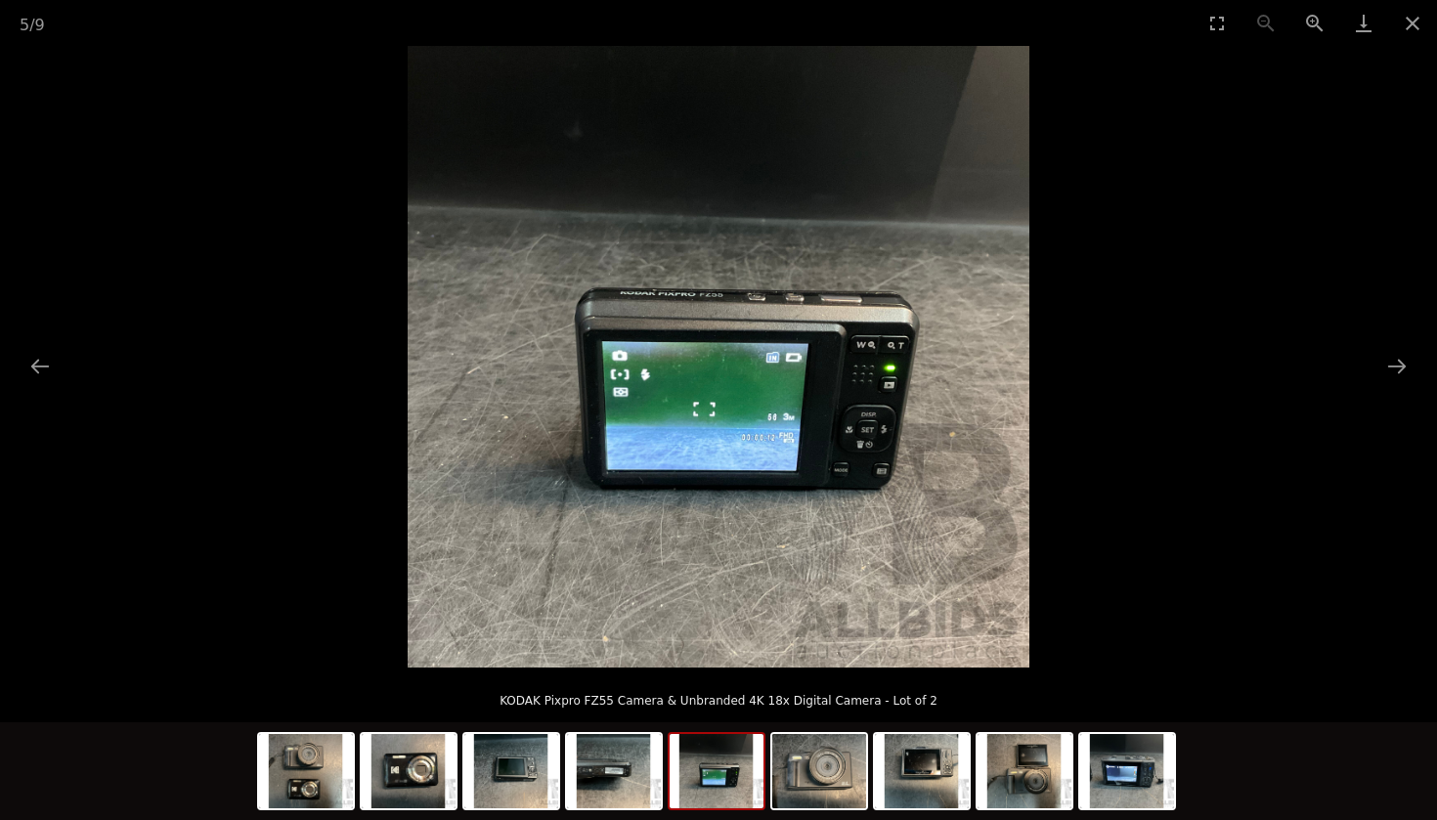
click at [836, 728] on div at bounding box center [719, 773] width 924 height 103
click at [838, 753] on img at bounding box center [819, 771] width 94 height 74
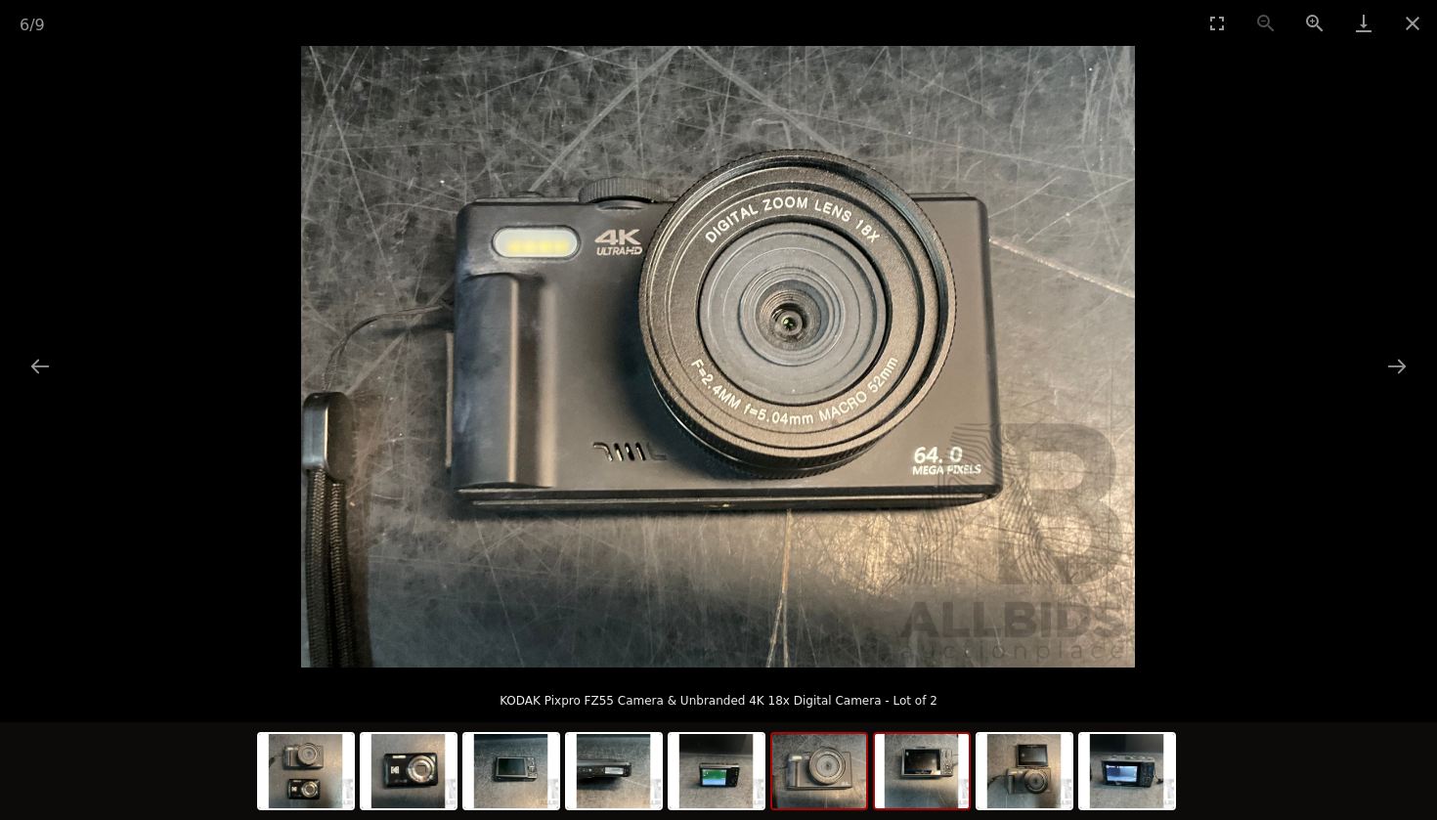
click at [946, 766] on img at bounding box center [922, 771] width 94 height 74
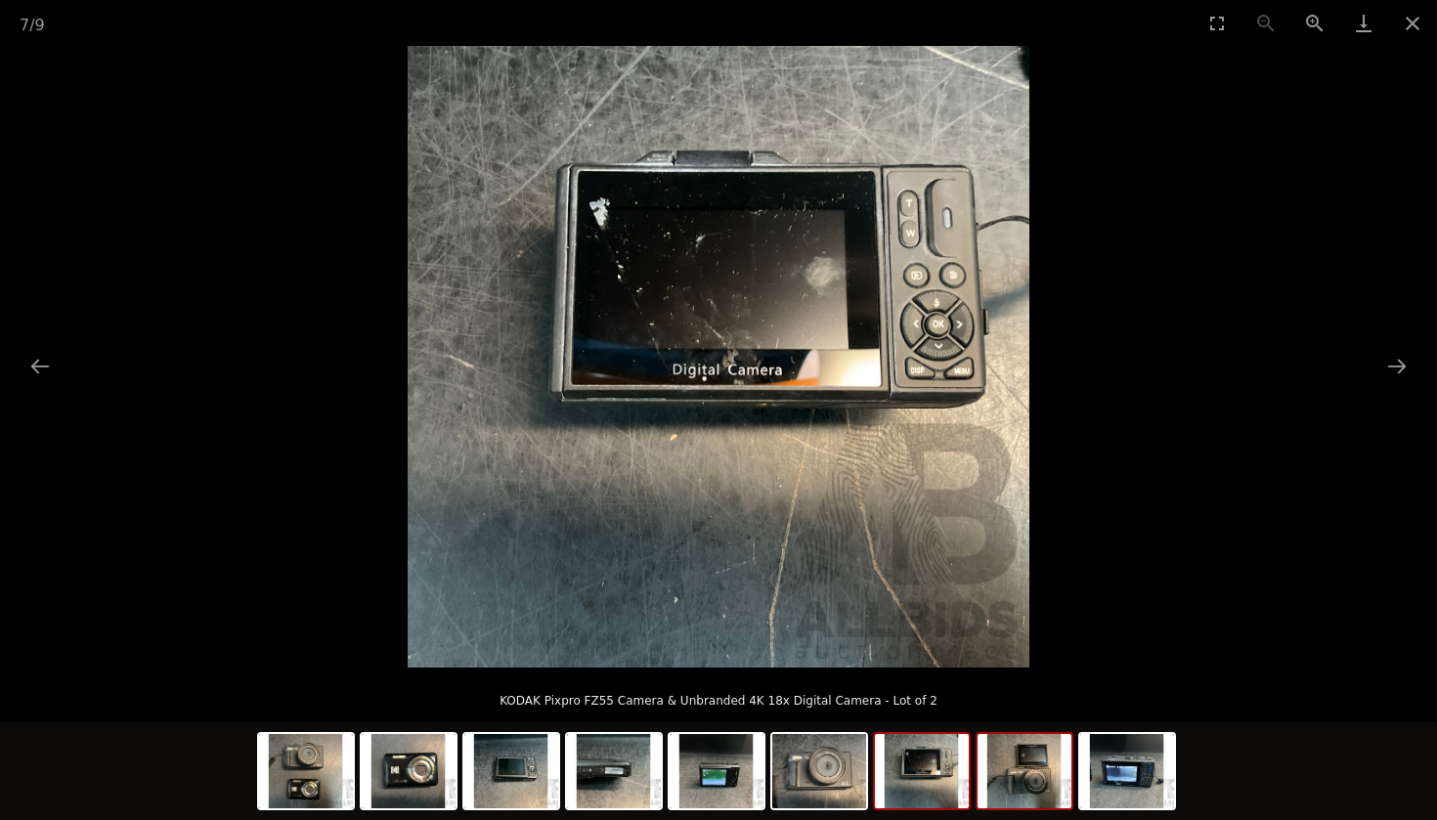
click at [1054, 767] on img at bounding box center [1024, 771] width 94 height 74
click at [1092, 759] on img at bounding box center [1127, 771] width 94 height 74
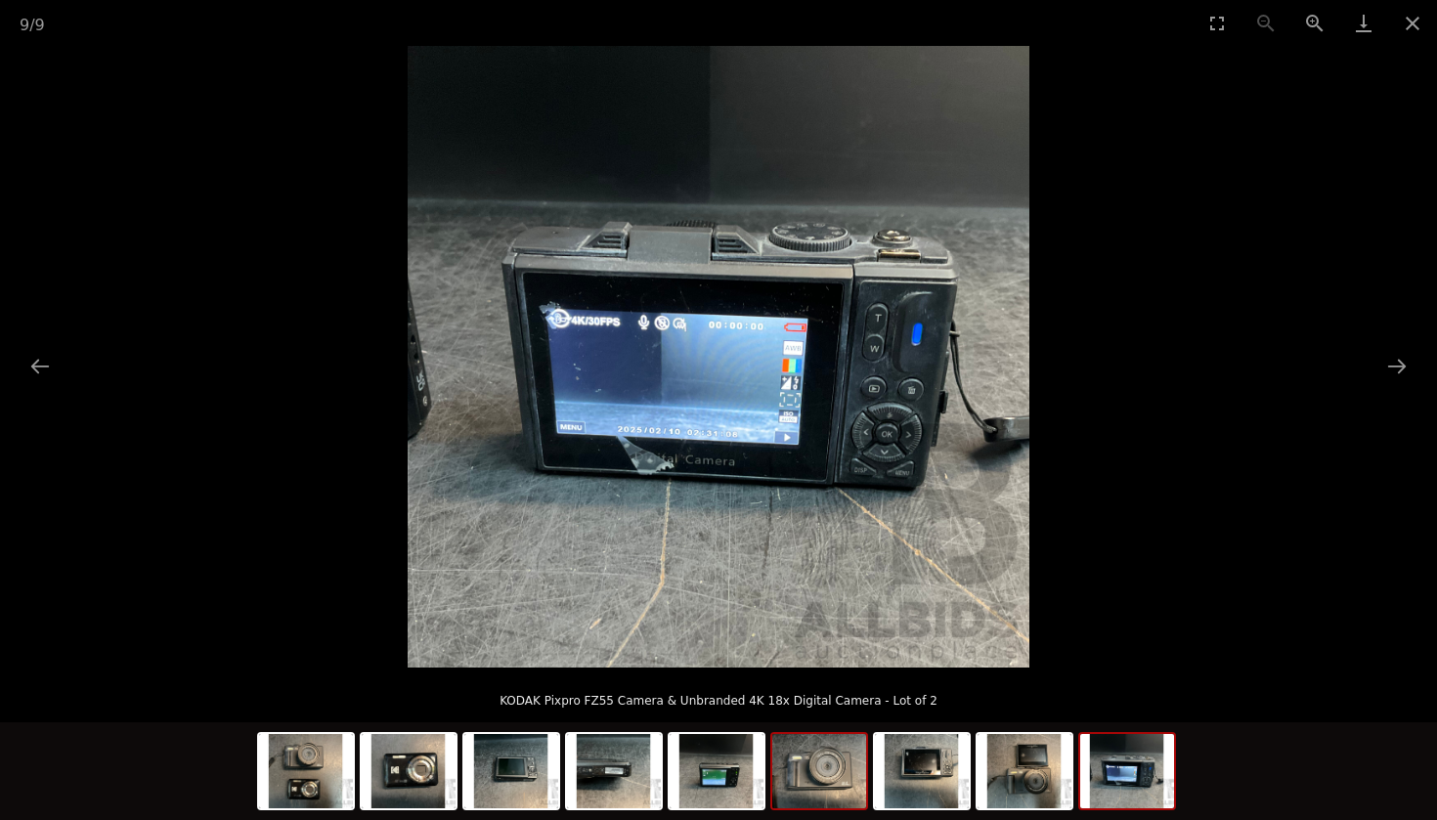
click at [798, 771] on img at bounding box center [819, 771] width 94 height 74
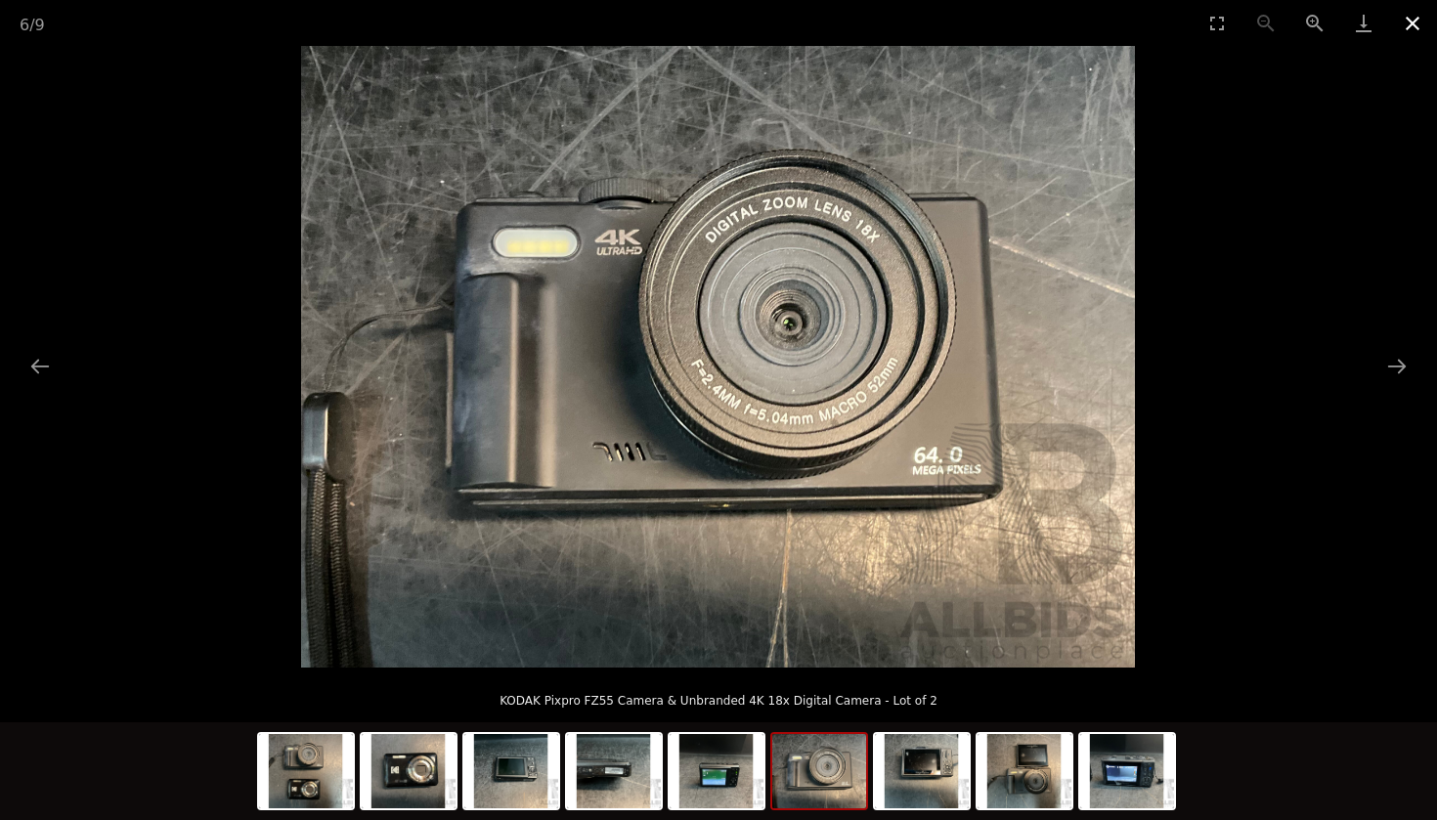
click at [1420, 27] on button "Close gallery" at bounding box center [1412, 23] width 49 height 46
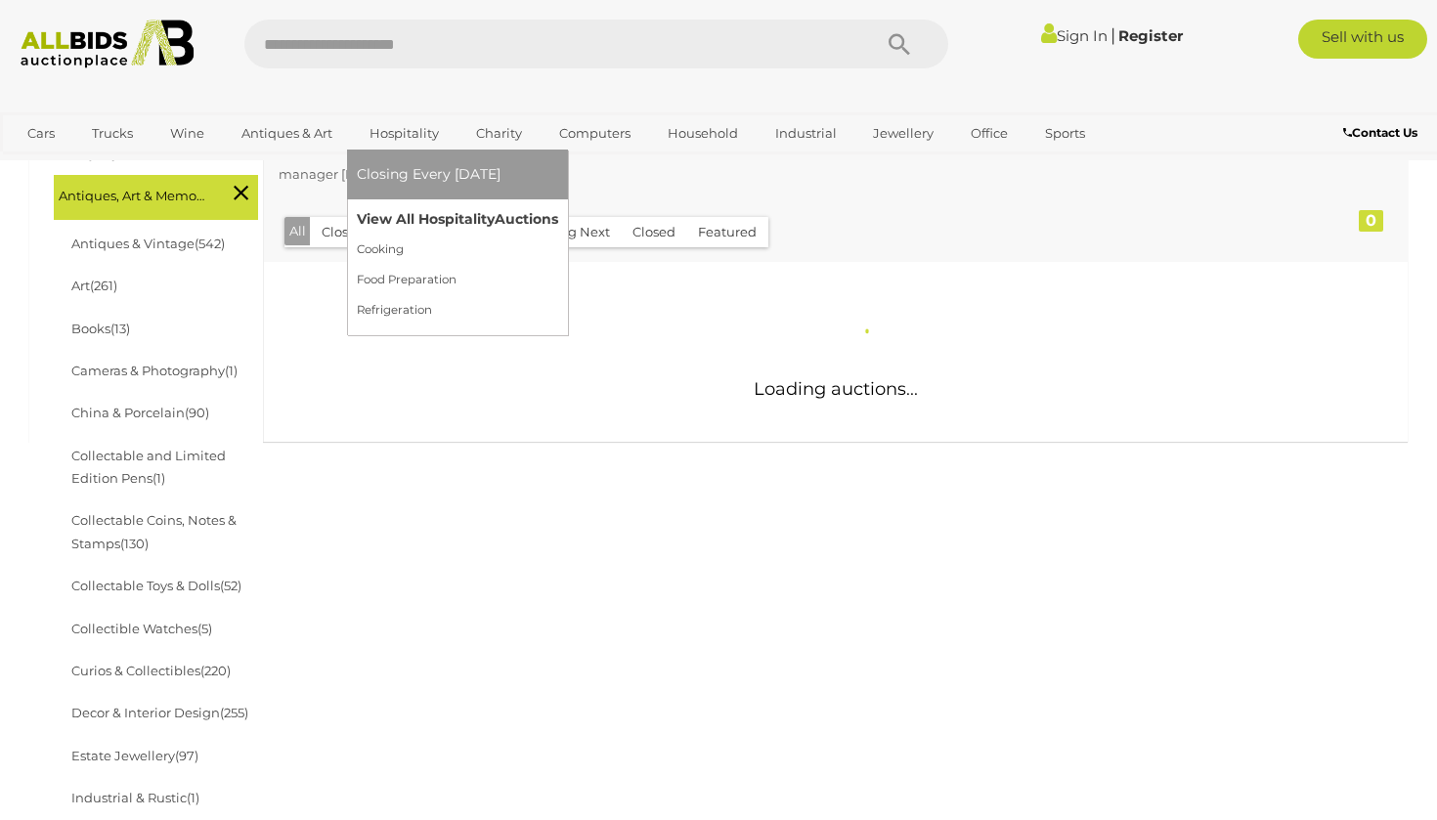
scroll to position [396, 0]
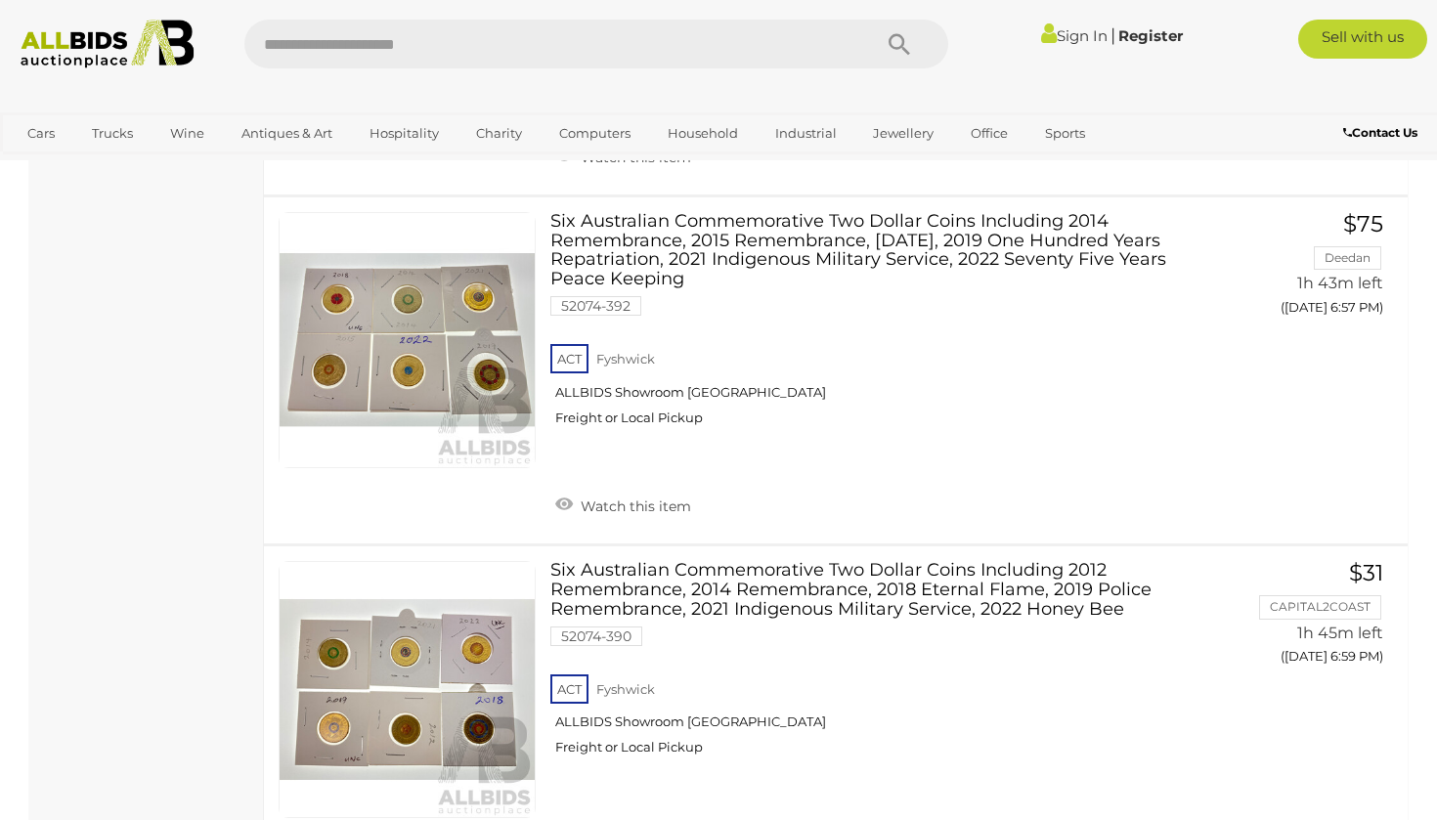
scroll to position [8770, 0]
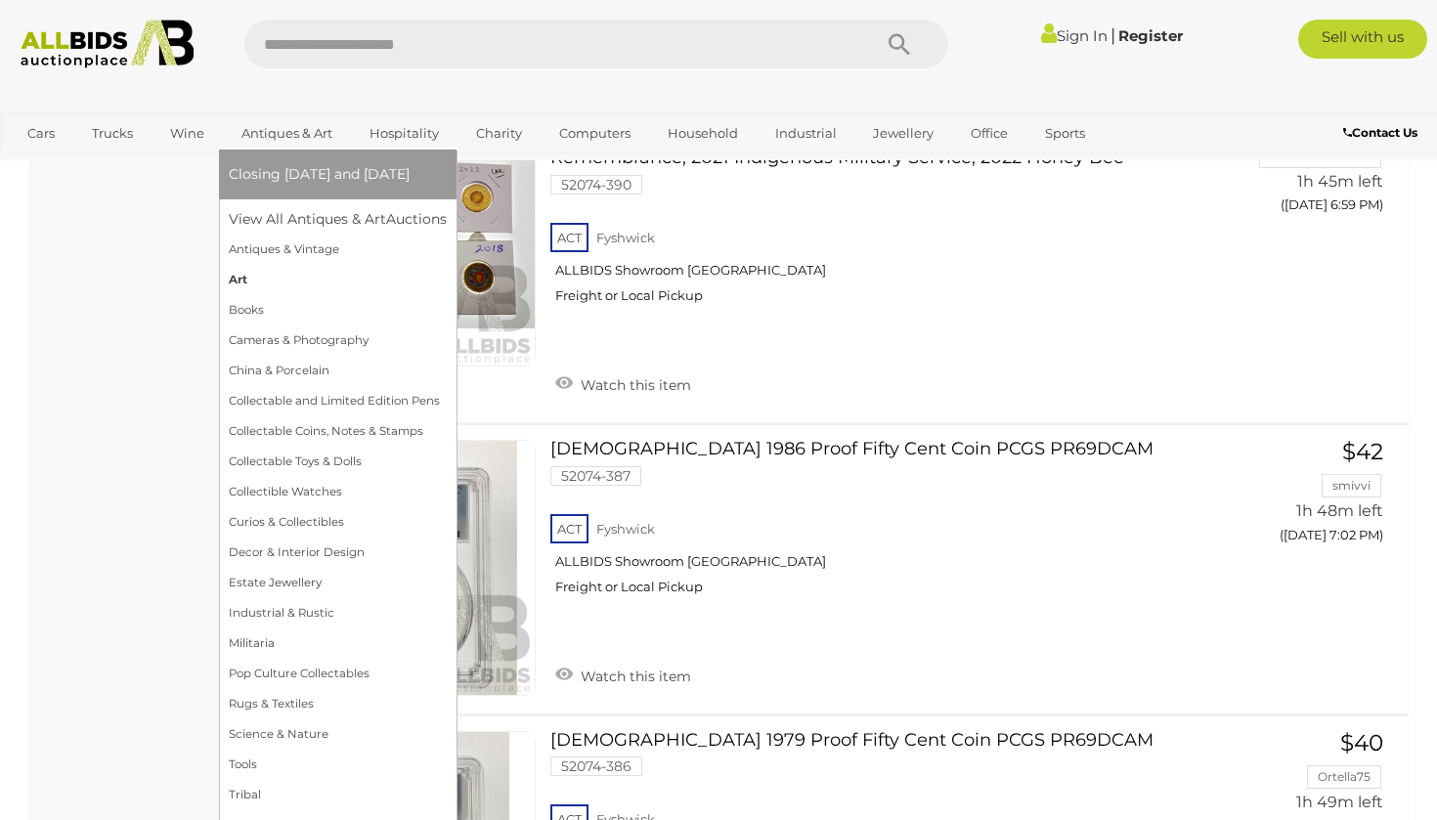
click at [248, 278] on link "Art" at bounding box center [338, 280] width 218 height 30
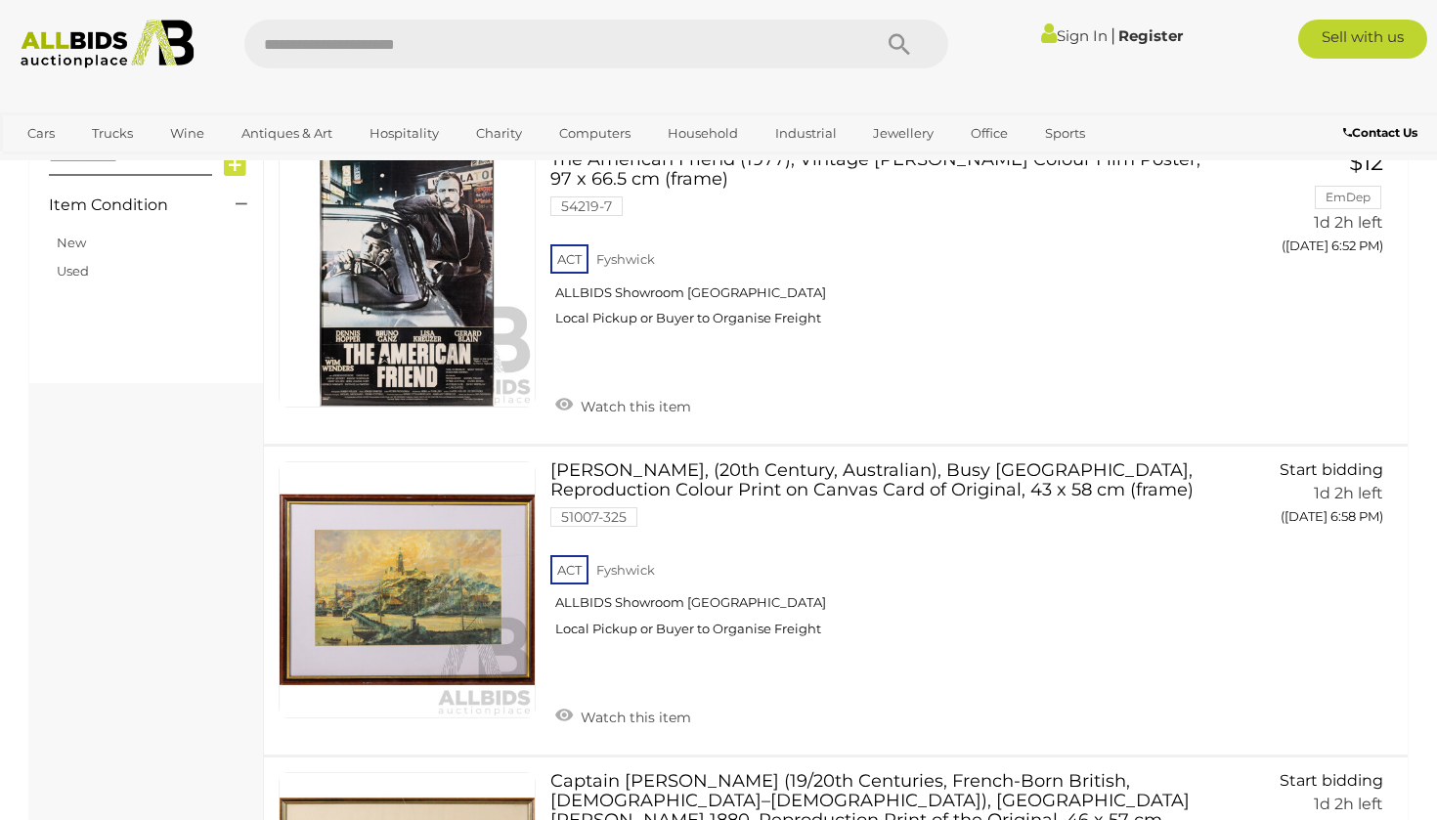
scroll to position [490, 0]
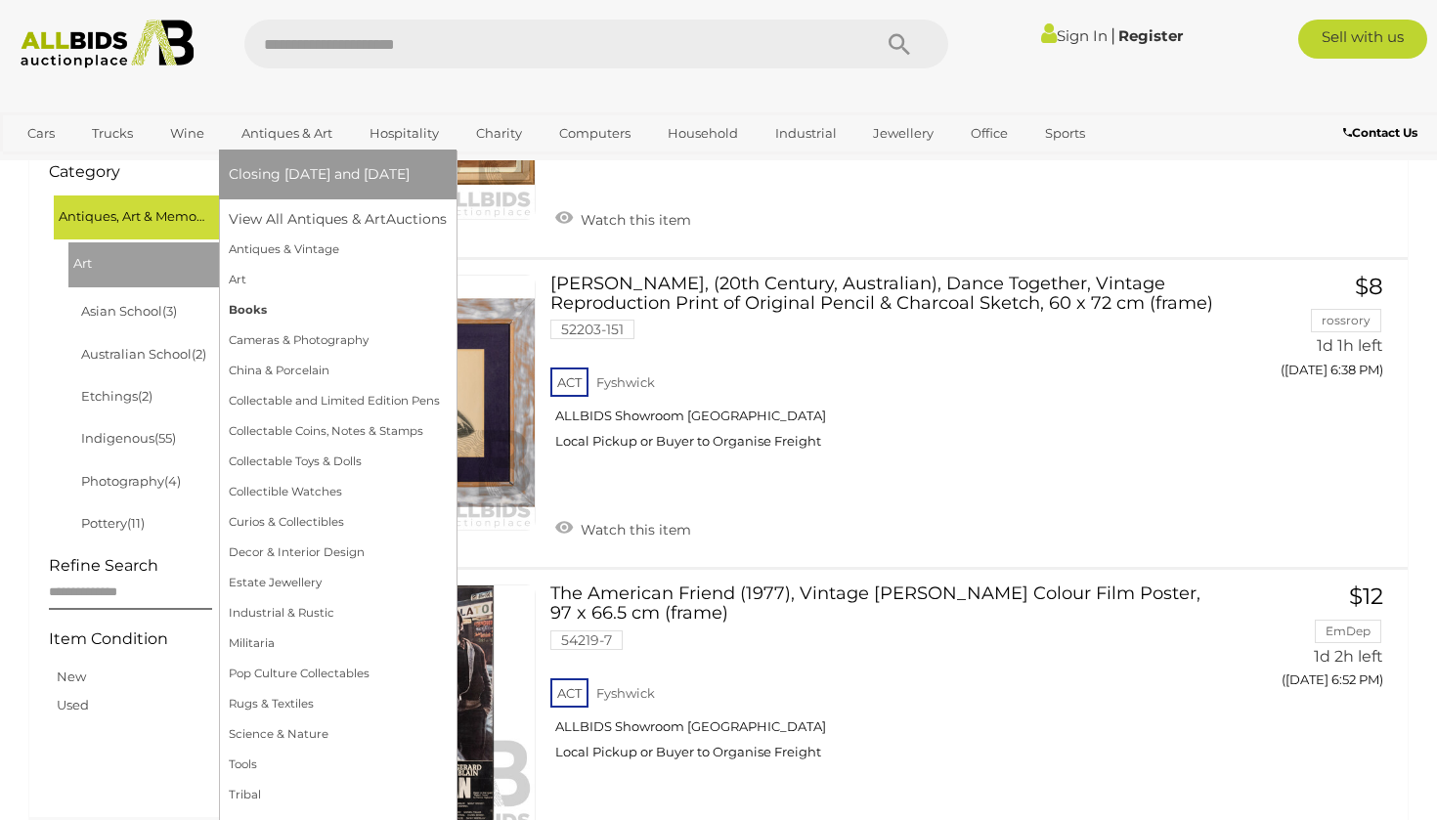
click at [264, 309] on link "Books" at bounding box center [338, 310] width 218 height 30
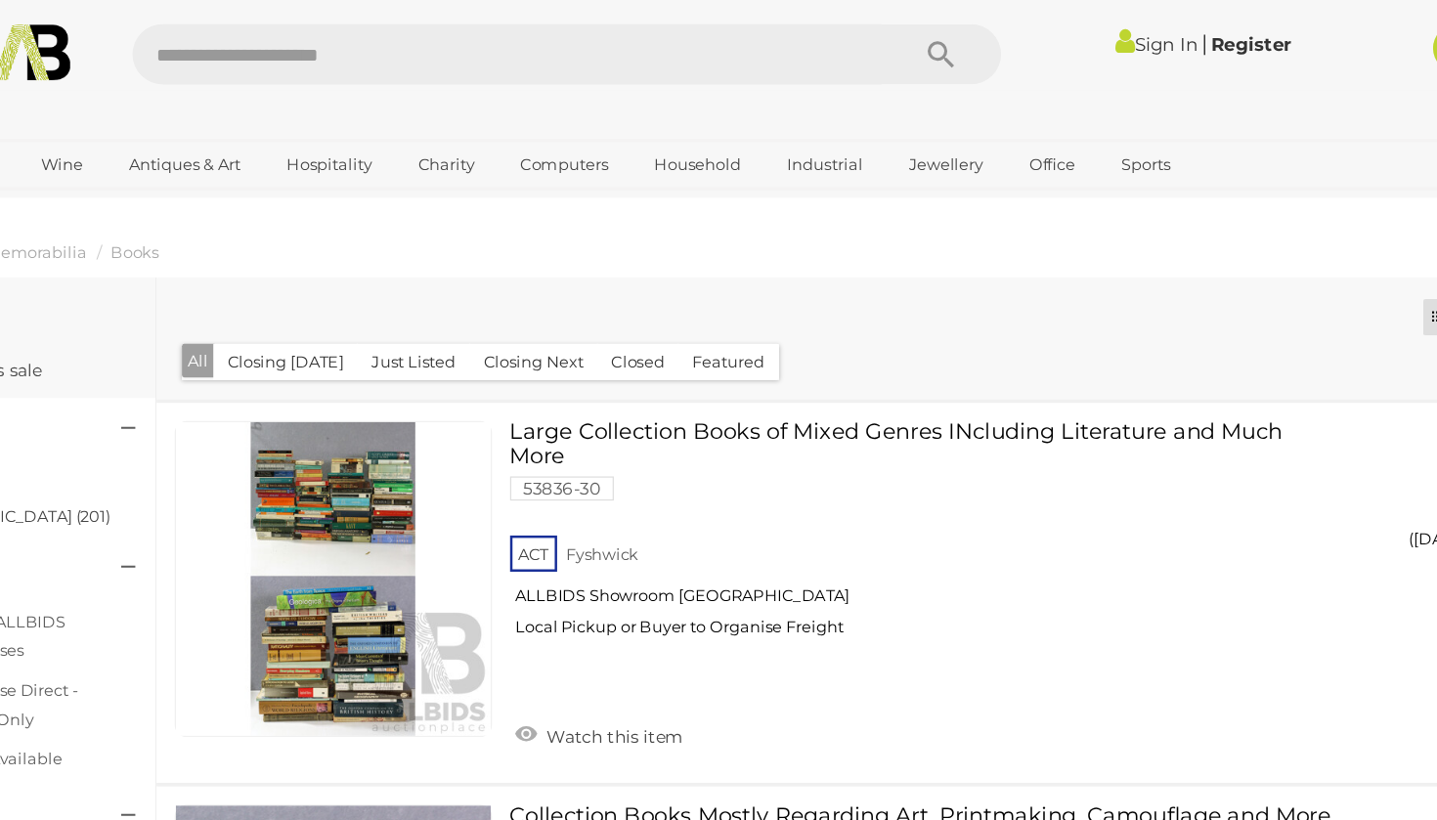
scroll to position [1, 0]
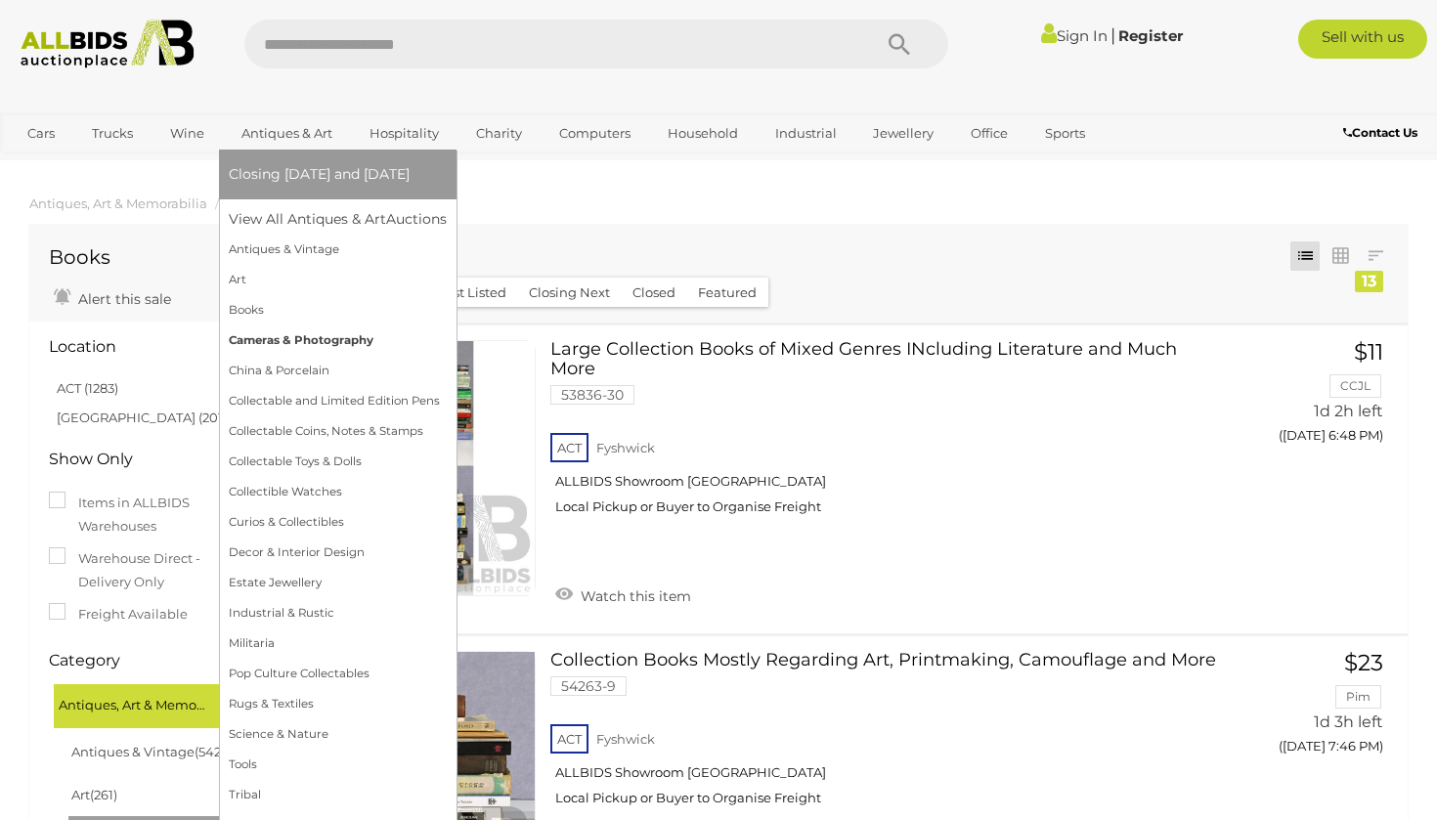
click at [303, 347] on link "Cameras & Photography" at bounding box center [338, 340] width 218 height 30
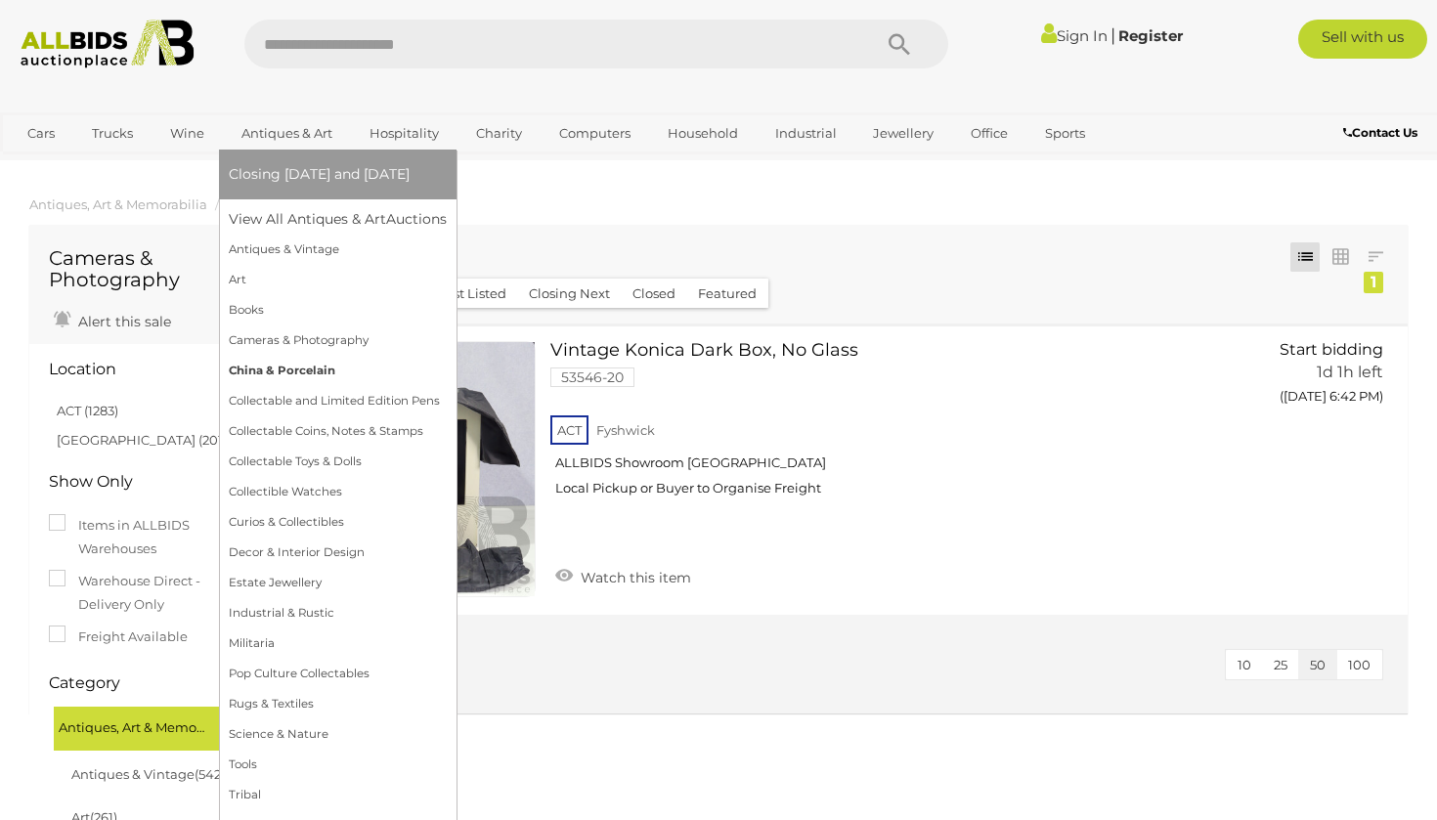
click at [321, 378] on link "China & Porcelain" at bounding box center [338, 371] width 218 height 30
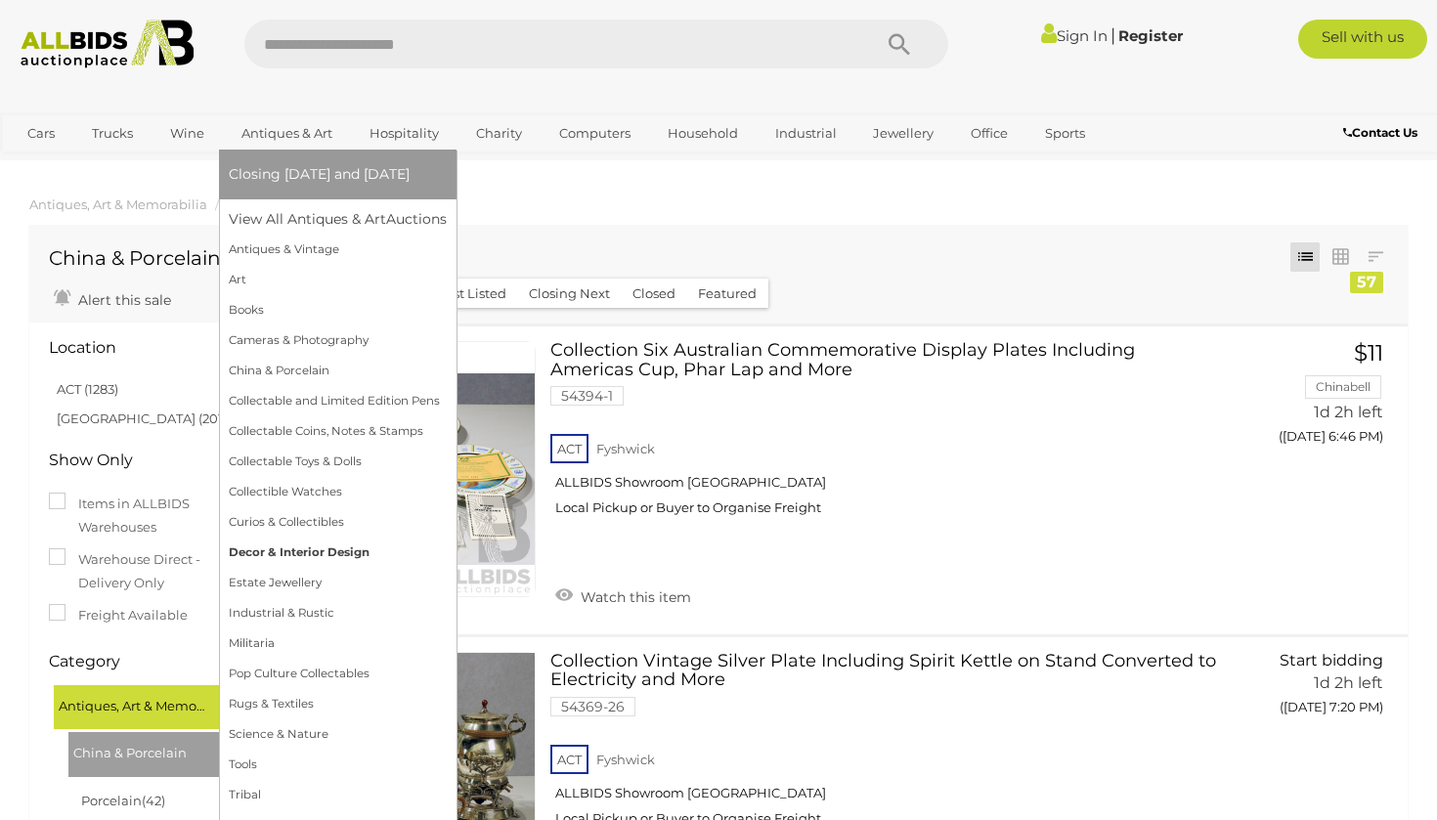
click at [366, 561] on link "Decor & Interior Design" at bounding box center [338, 553] width 218 height 30
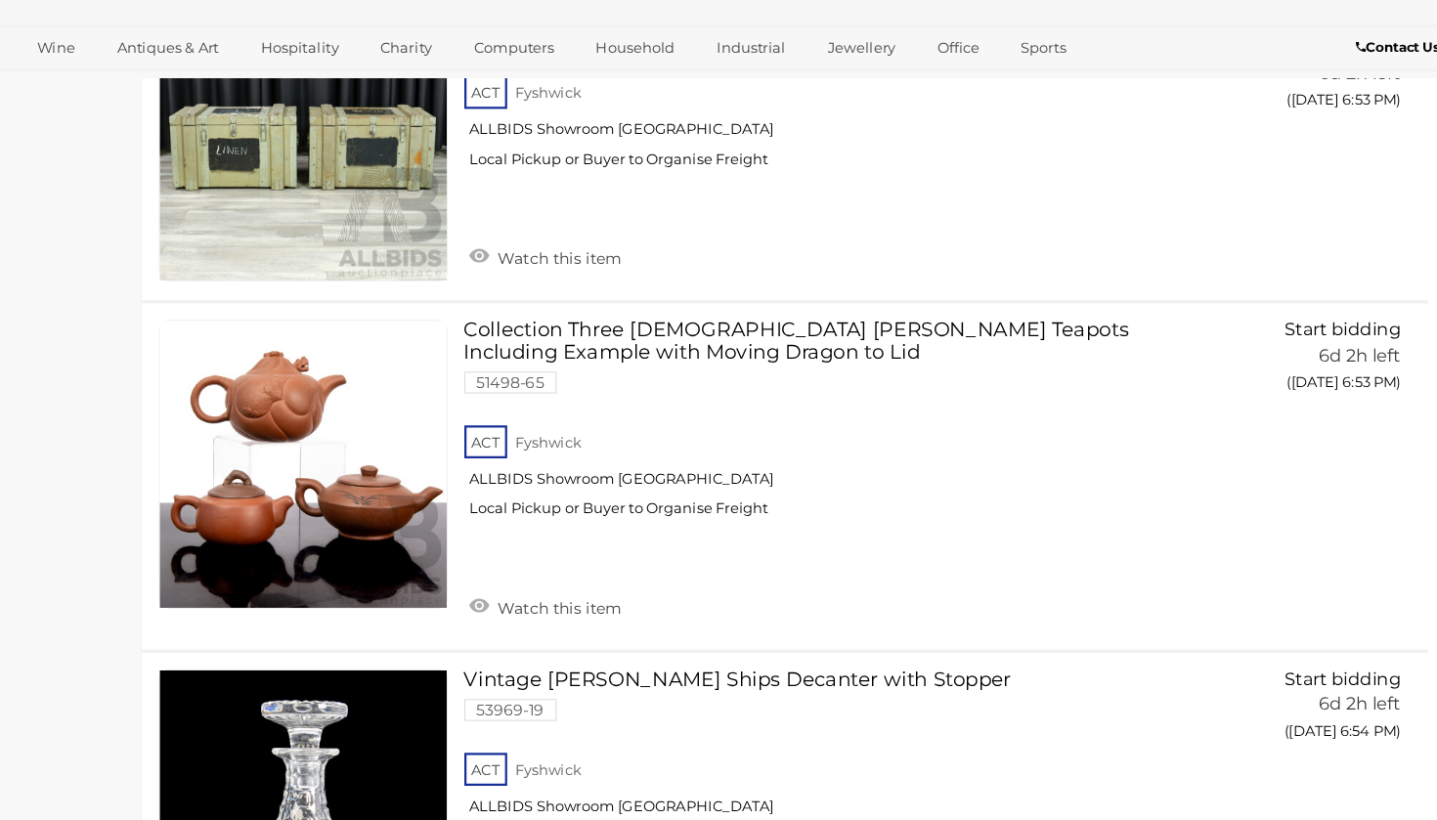
scroll to position [14764, 0]
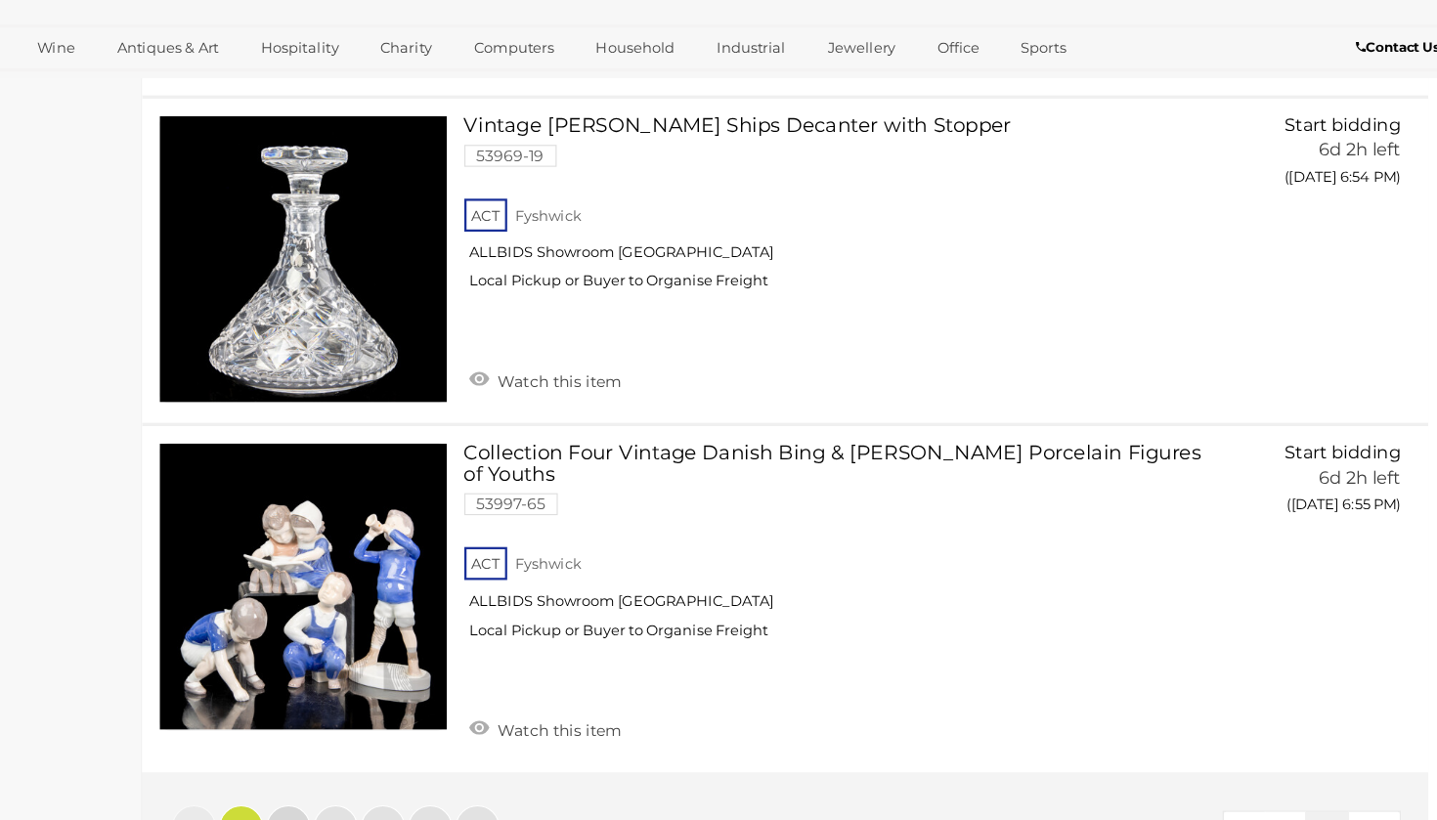
click at [374, 807] on link "2" at bounding box center [393, 826] width 39 height 39
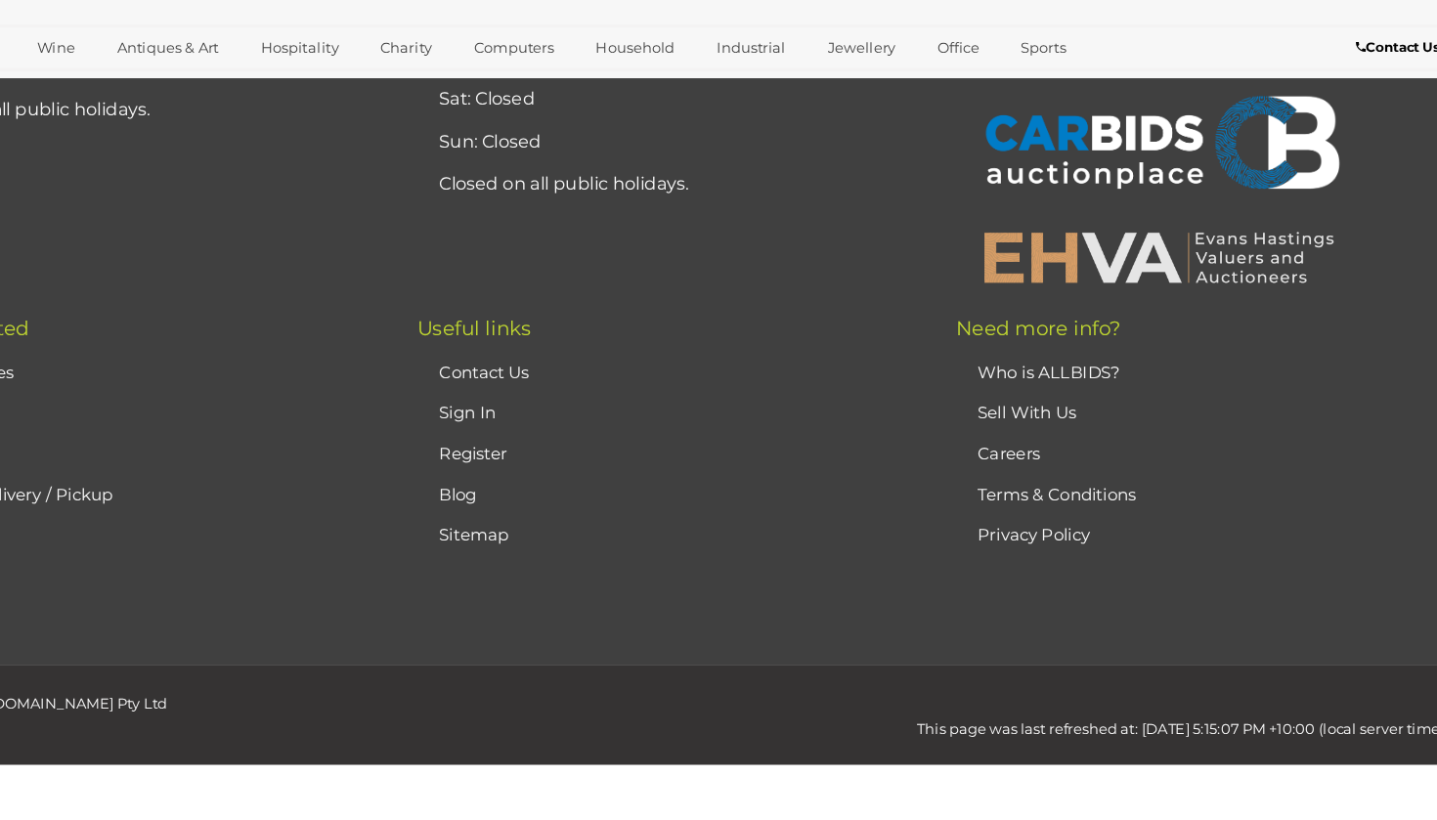
scroll to position [125, 0]
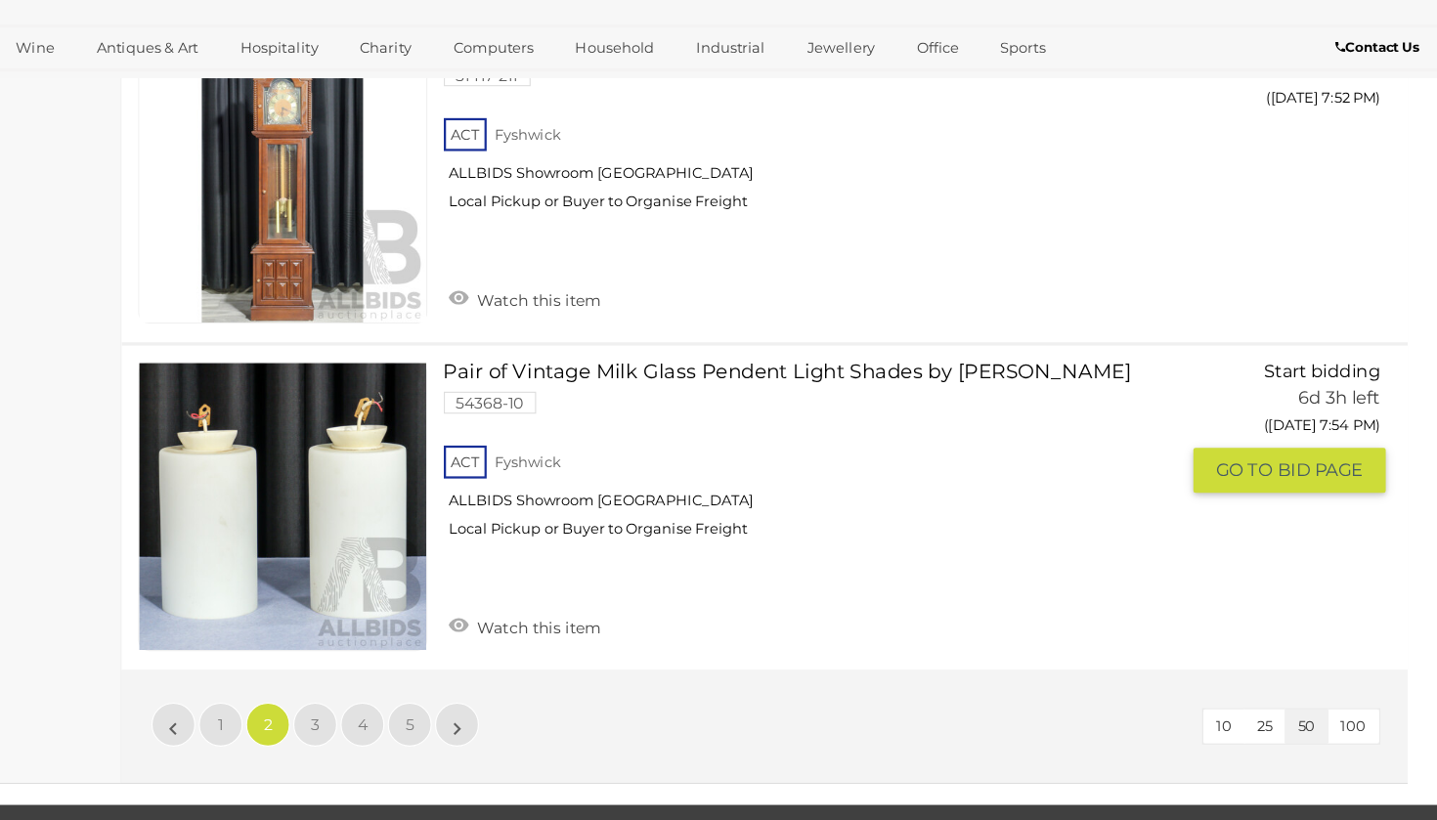
scroll to position [15105, 0]
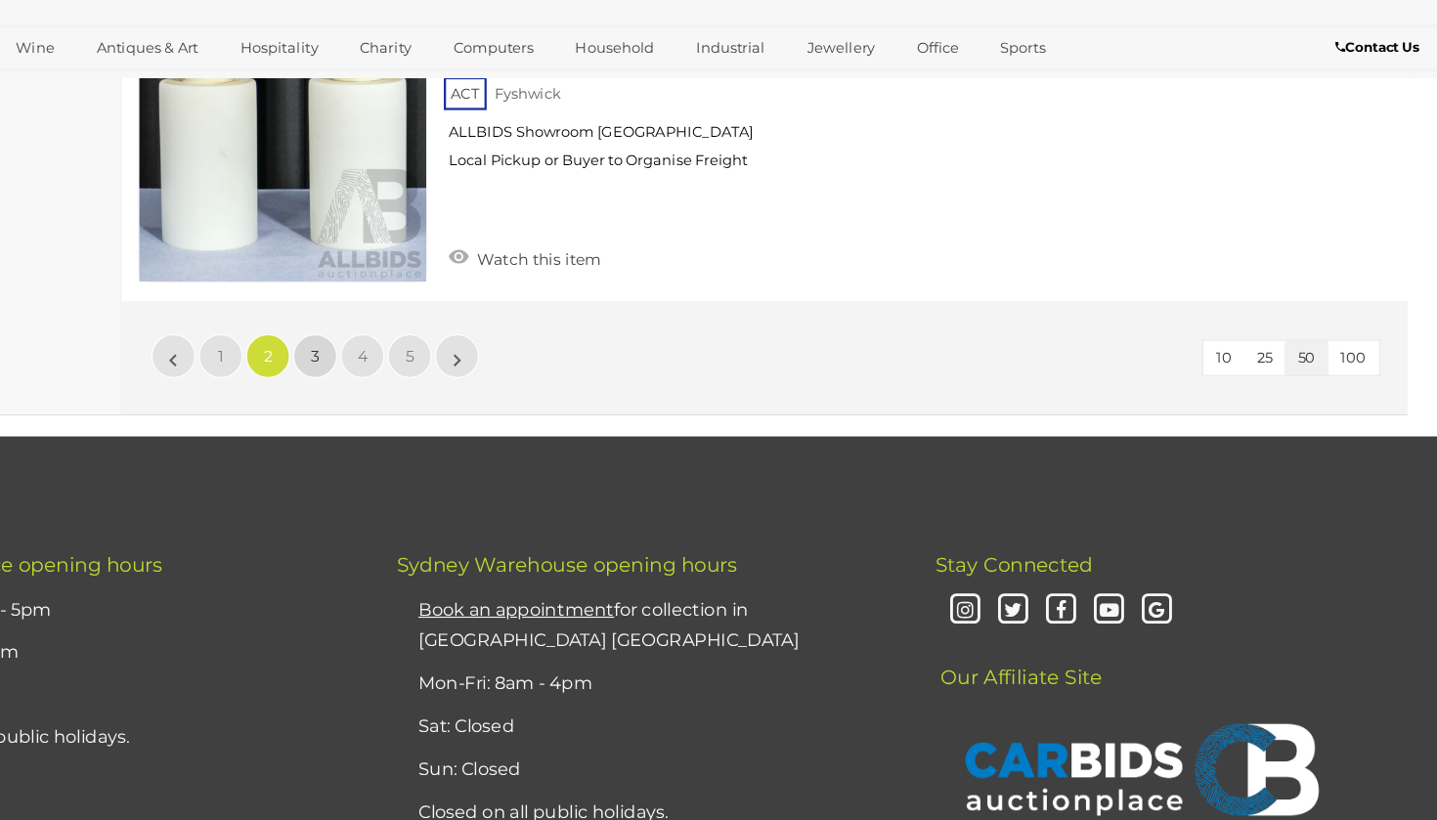
click at [432, 399] on span "3" at bounding box center [436, 408] width 8 height 18
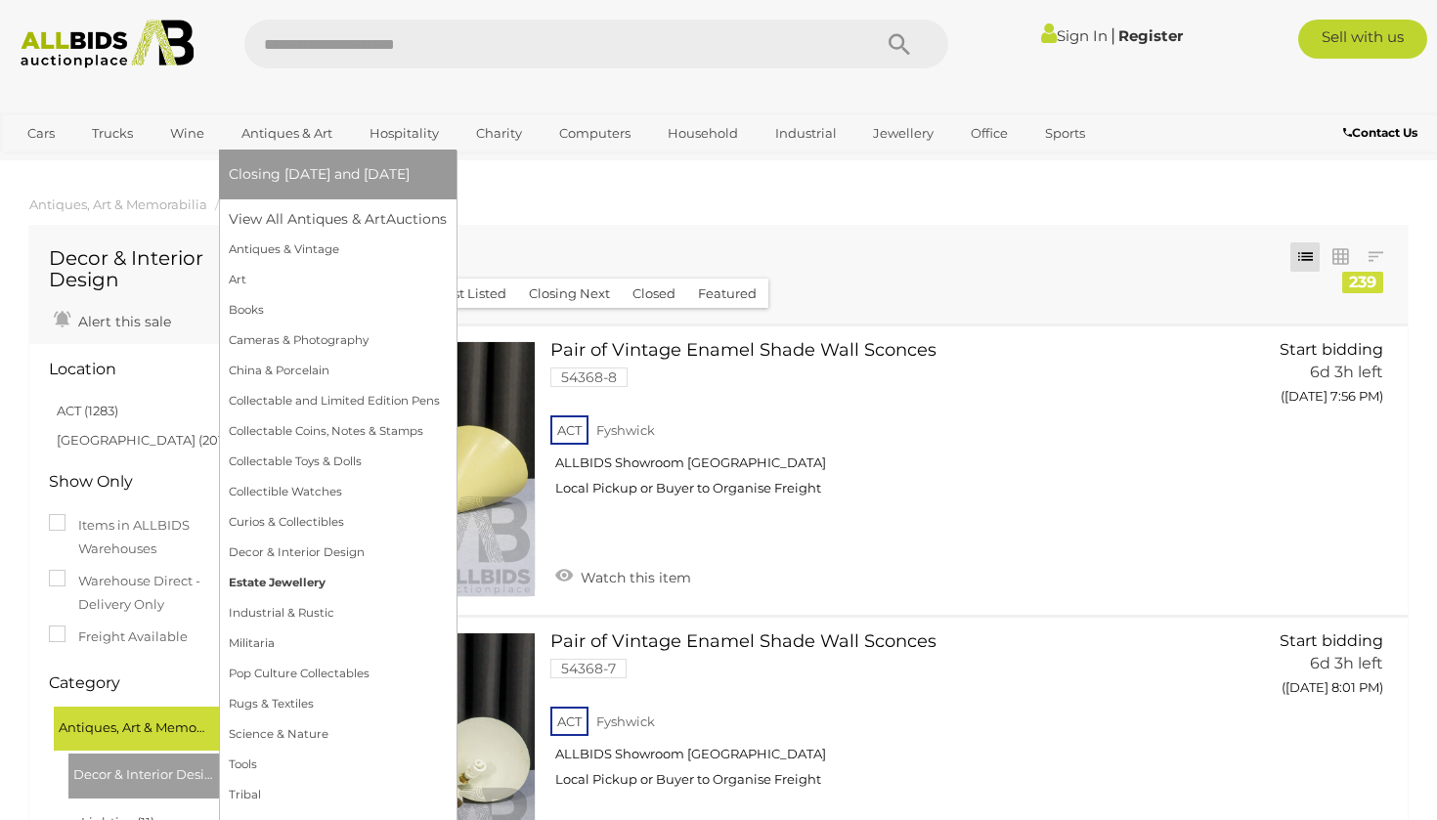
click at [321, 577] on link "Estate Jewellery" at bounding box center [338, 583] width 218 height 30
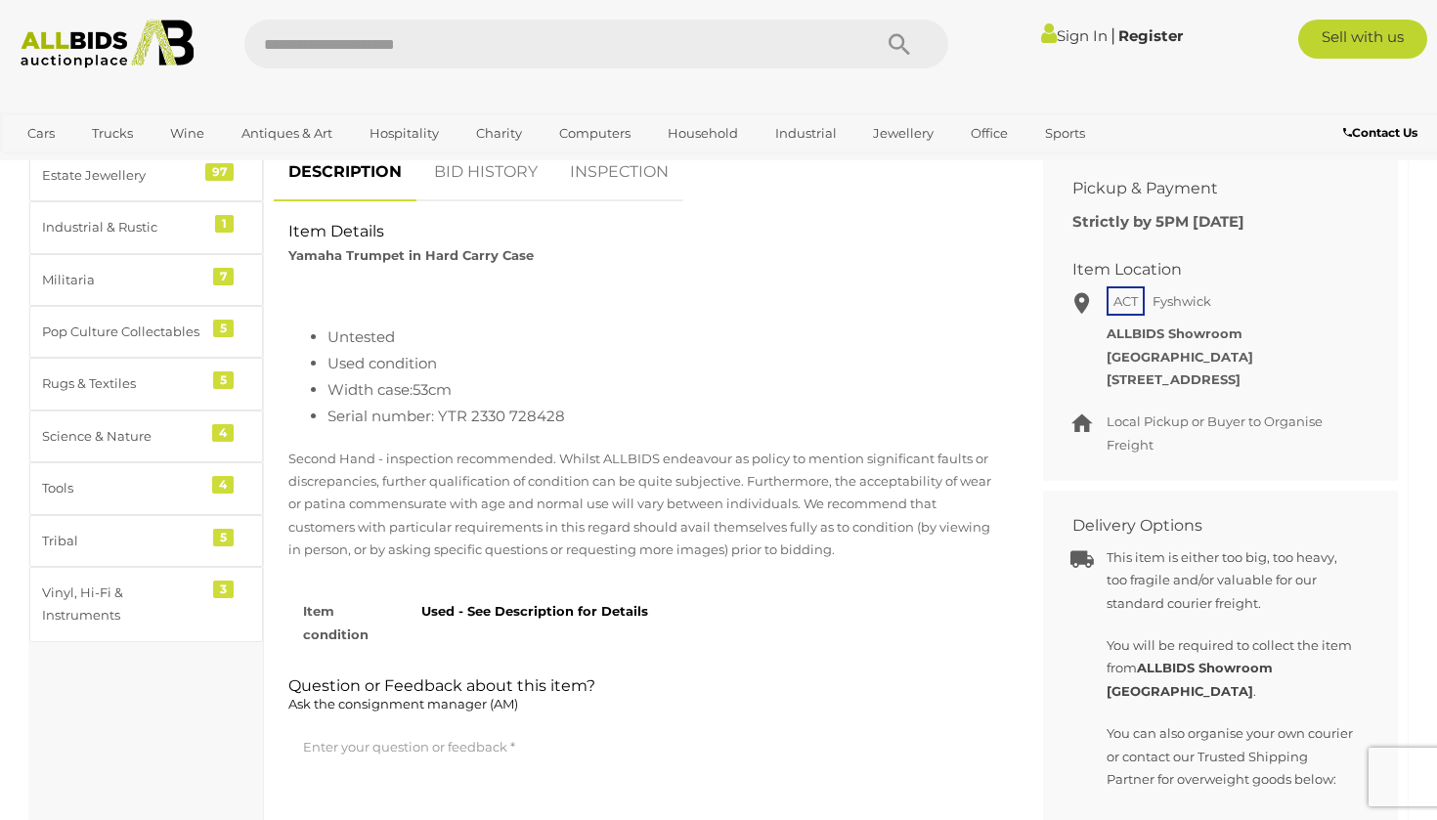
scroll to position [611, 0]
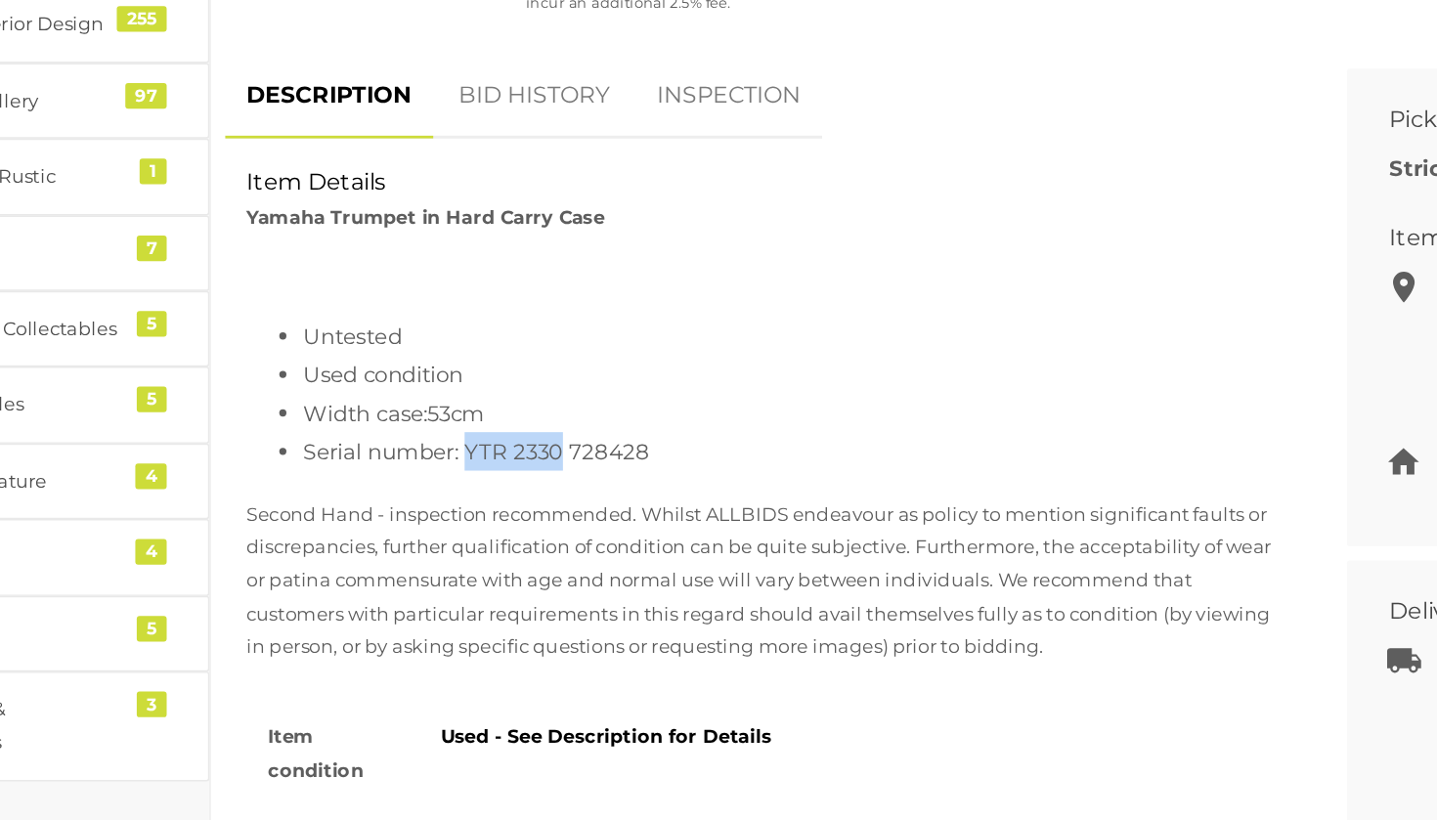
drag, startPoint x: 320, startPoint y: 305, endPoint x: 386, endPoint y: 305, distance: 66.5
click at [386, 554] on li "Serial number: YTR 2330 728428" at bounding box center [662, 567] width 671 height 26
copy li "YTR 2330"
click at [394, 554] on li "Serial number: YTR 2330 728428" at bounding box center [662, 567] width 671 height 26
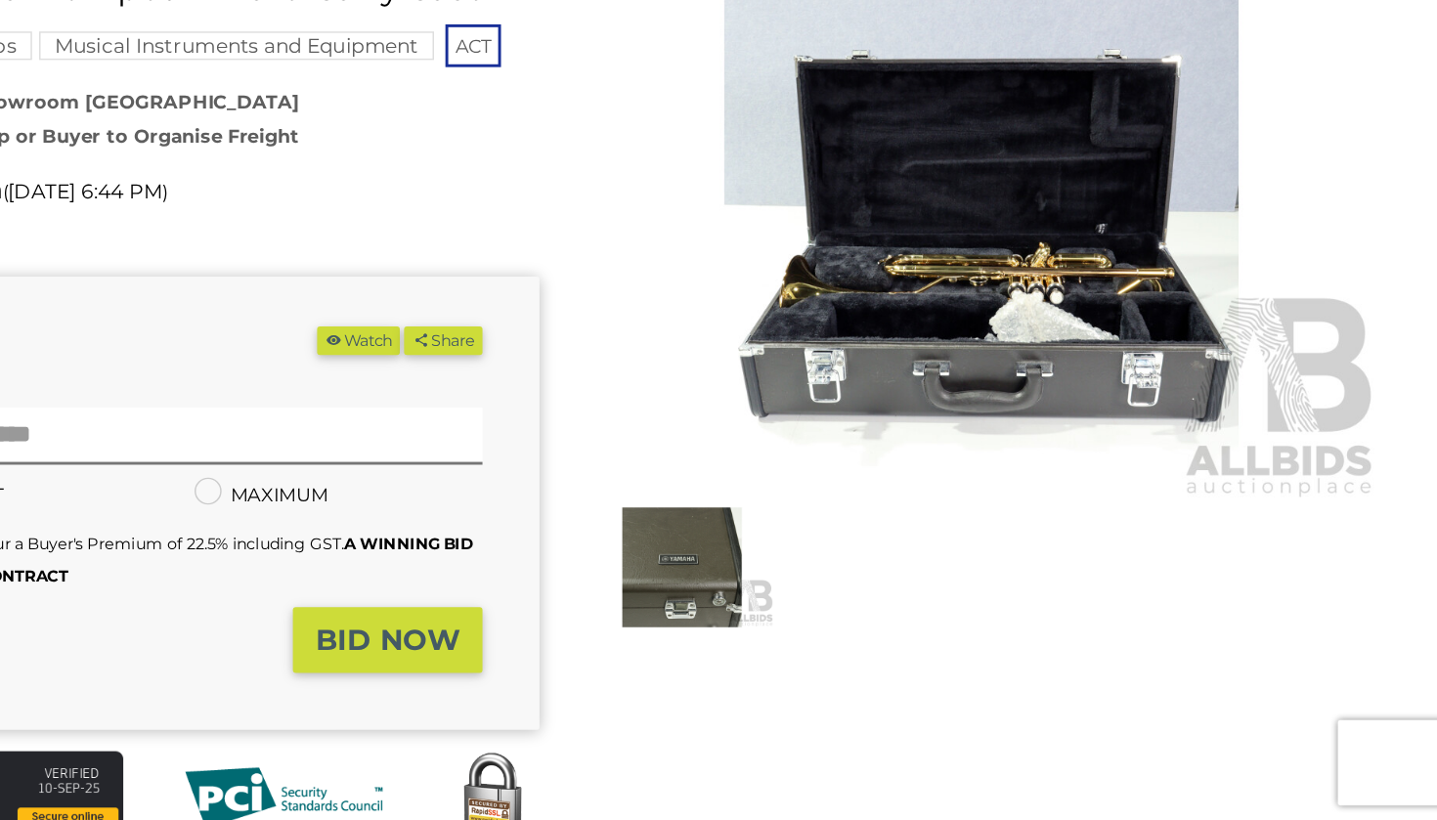
scroll to position [9, 0]
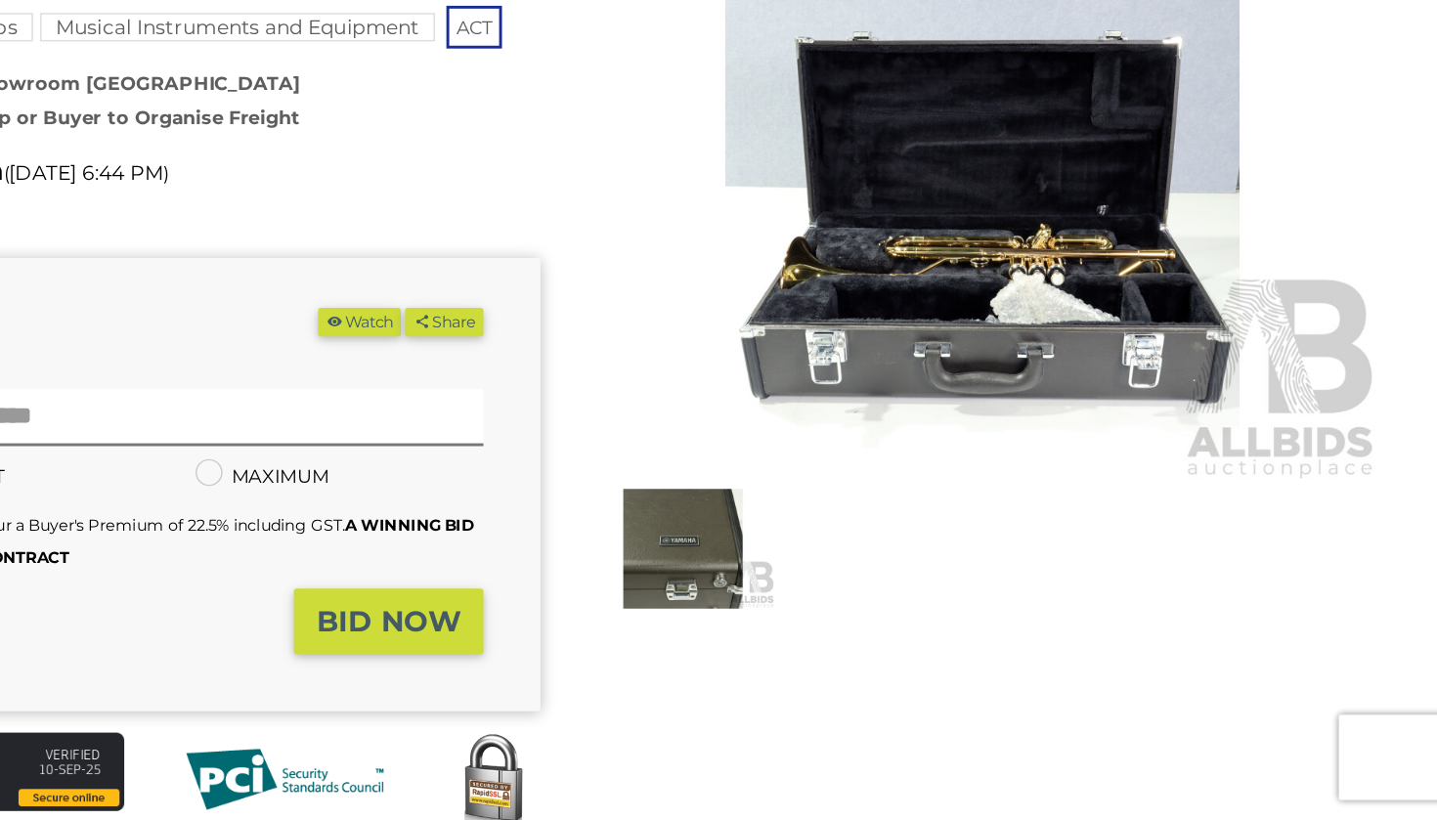
click at [855, 593] on img at bounding box center [918, 634] width 127 height 82
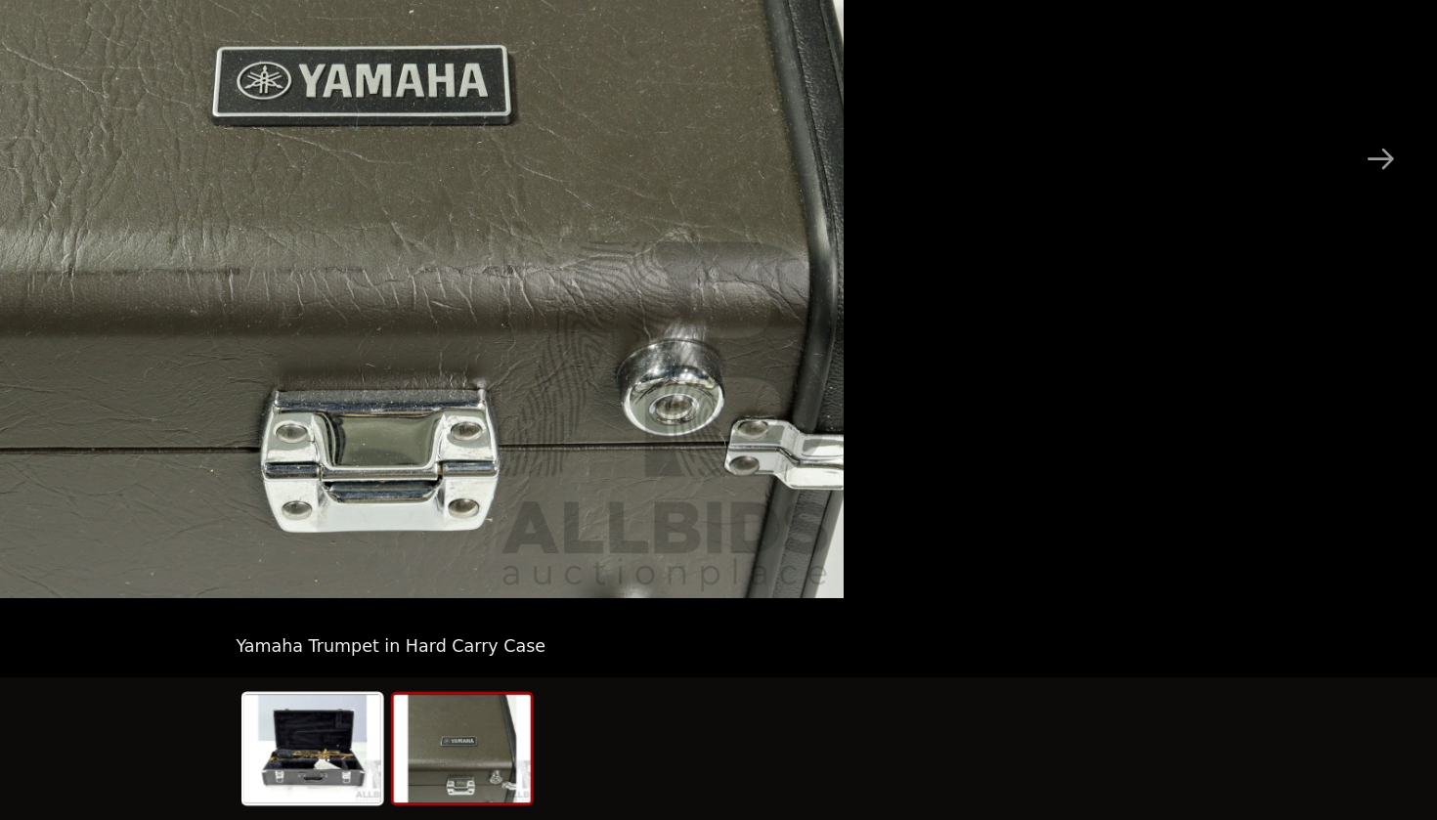
click at [616, 722] on div at bounding box center [718, 773] width 205 height 103
click at [618, 734] on img at bounding box center [665, 771] width 94 height 74
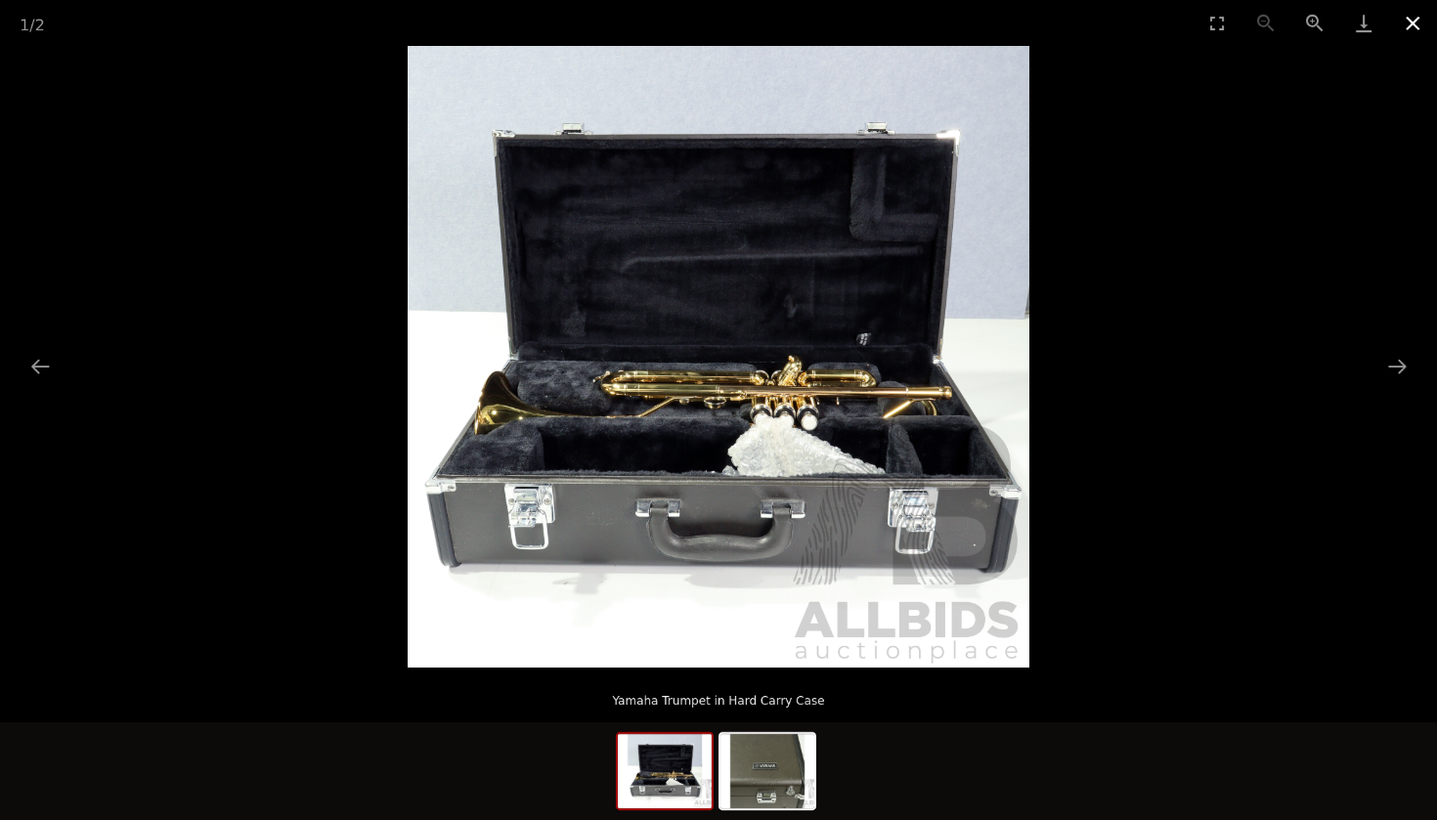
click at [1406, 23] on button "Close gallery" at bounding box center [1412, 23] width 49 height 46
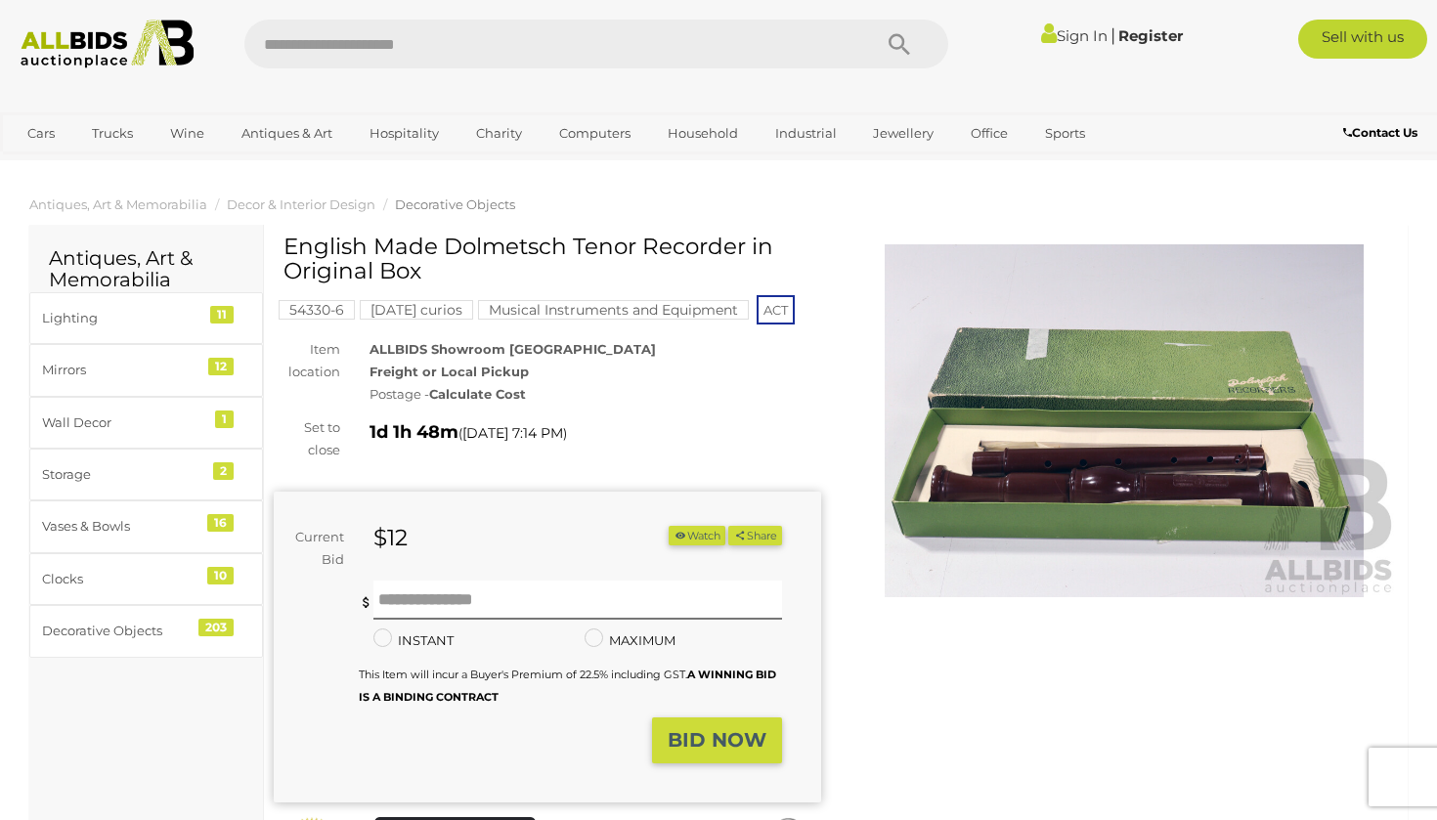
scroll to position [829, 0]
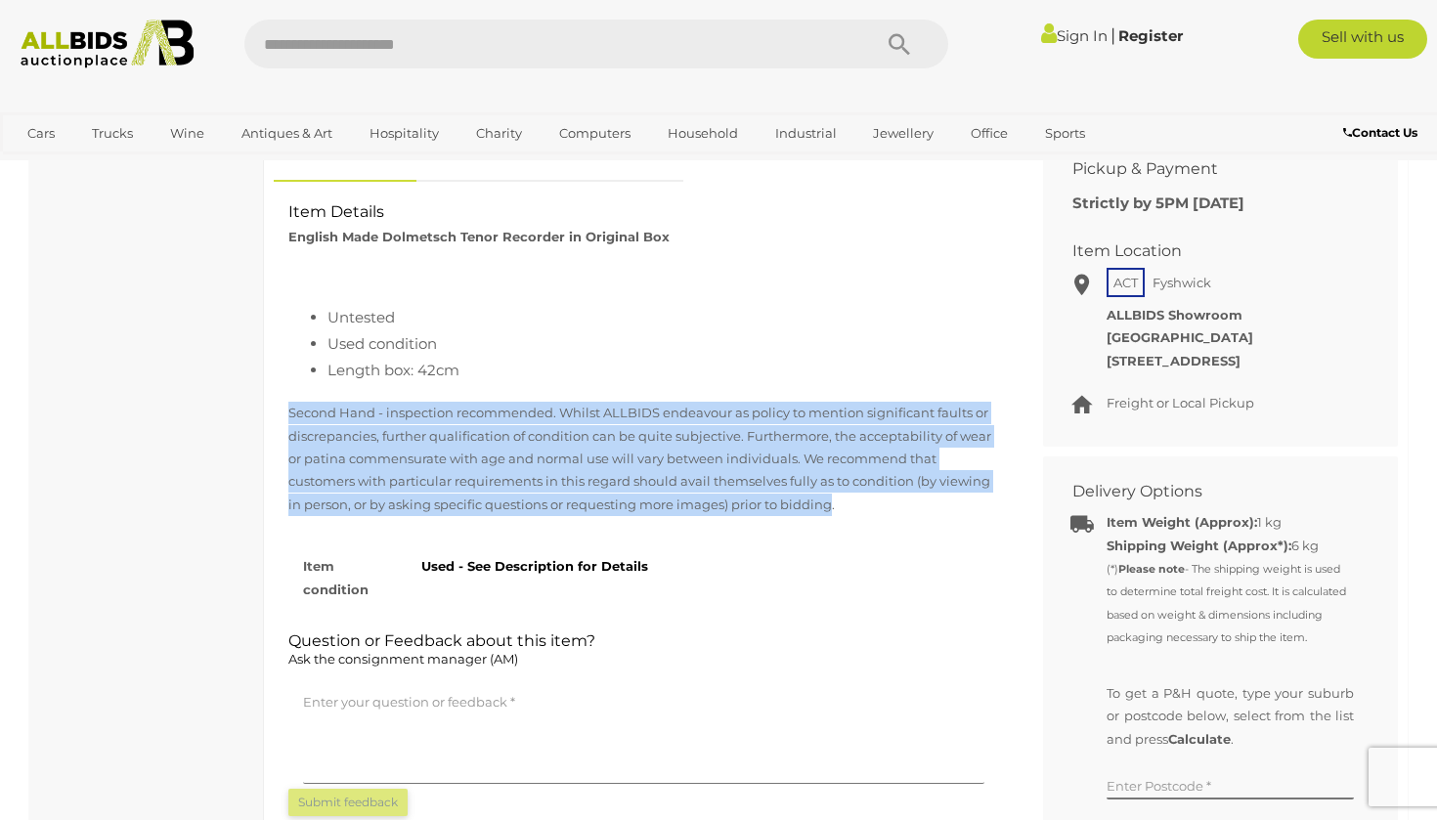
drag, startPoint x: 286, startPoint y: 404, endPoint x: 834, endPoint y: 484, distance: 553.2
click at [834, 484] on div "Second Hand - inspection recommended. Whilst ALLBIDS endeavour as policy to men…" at bounding box center [644, 469] width 740 height 134
click at [834, 484] on p "Second Hand - inspection recommended. Whilst ALLBIDS endeavour as policy to men…" at bounding box center [643, 459] width 711 height 114
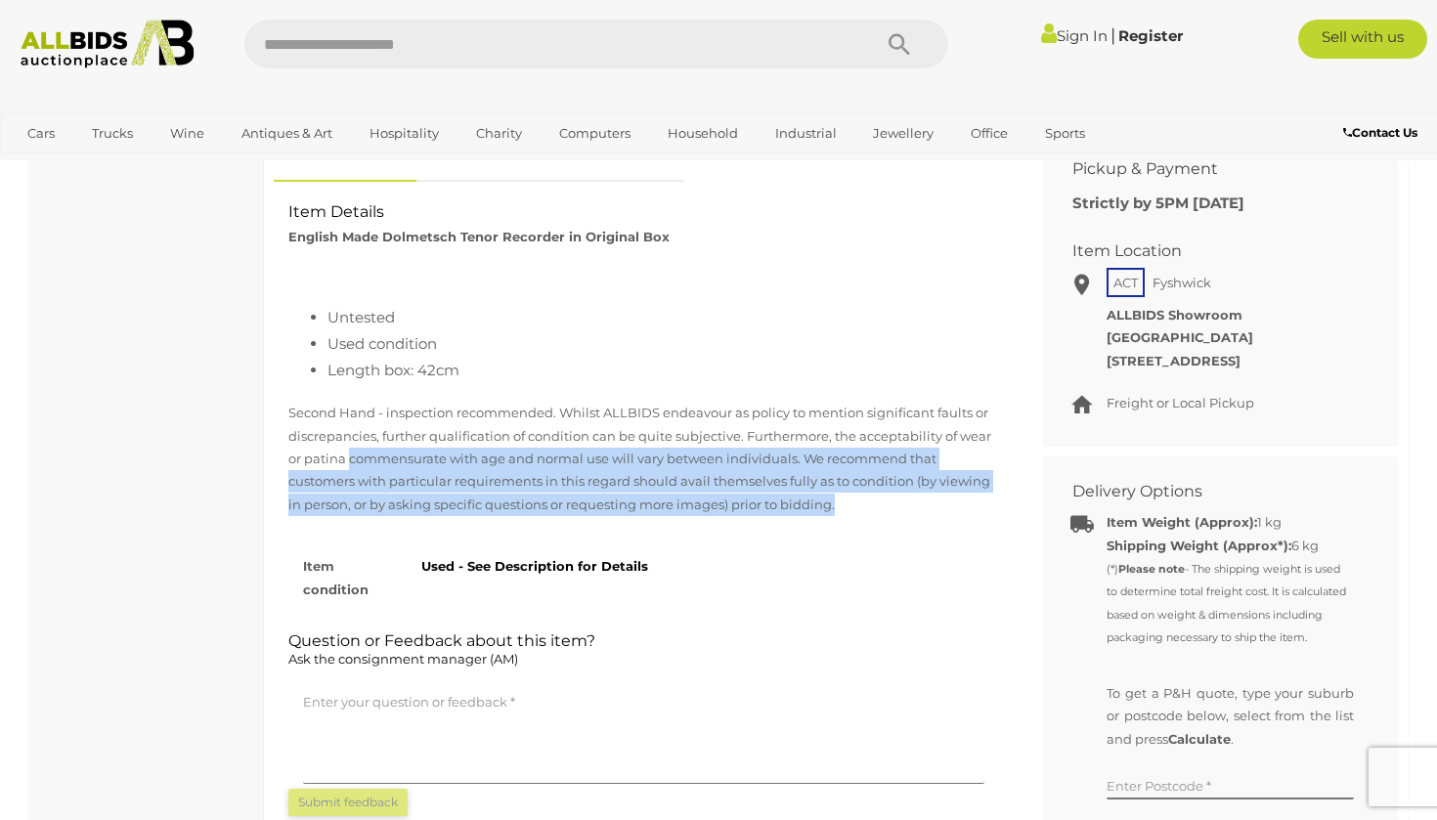
drag, startPoint x: 834, startPoint y: 484, endPoint x: 348, endPoint y: 447, distance: 487.2
click at [348, 447] on p "Second Hand - inspection recommended. Whilst ALLBIDS endeavour as policy to men…" at bounding box center [643, 459] width 711 height 114
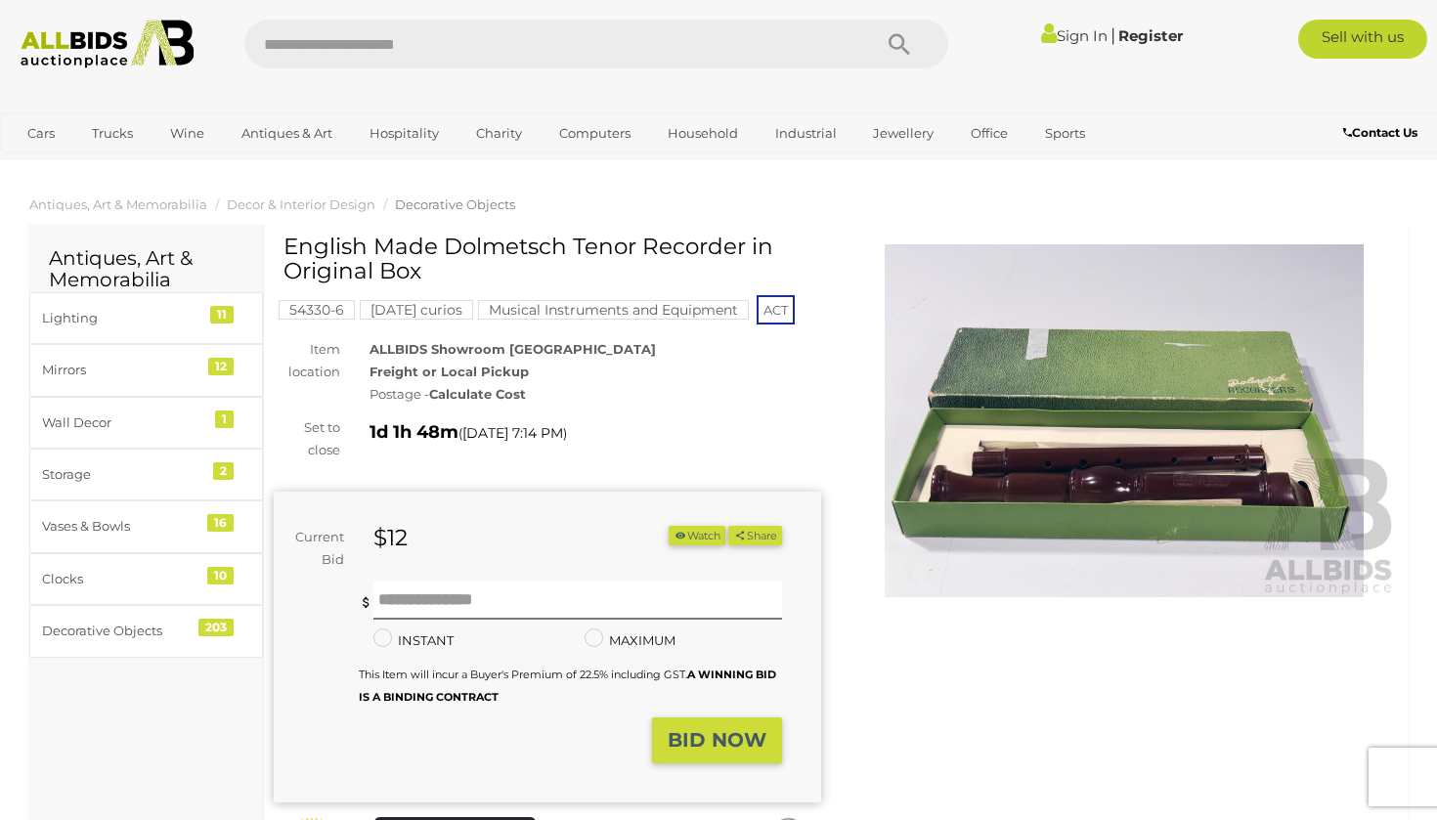
scroll to position [0, 0]
click at [1014, 411] on img at bounding box center [1123, 420] width 547 height 353
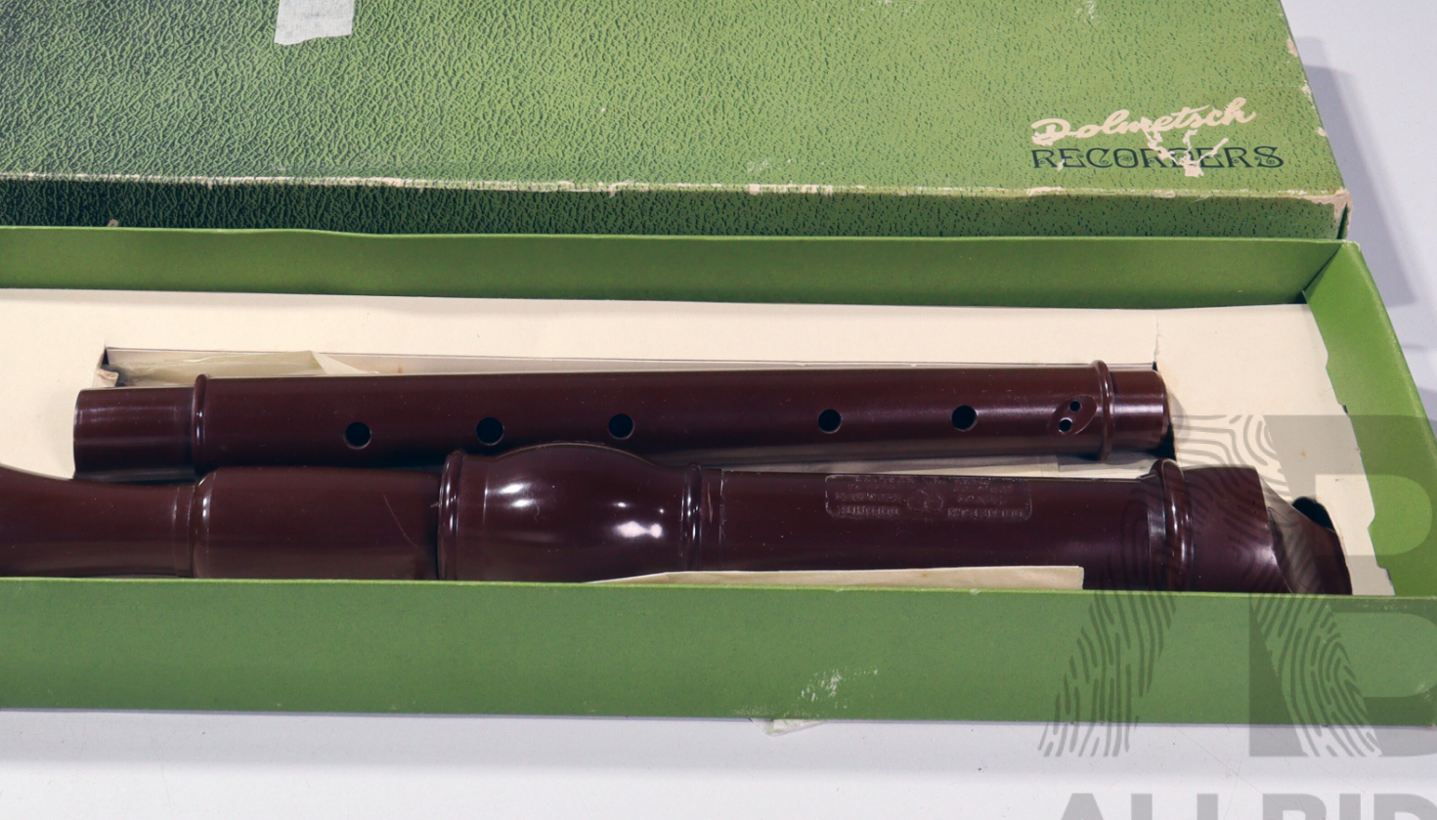
scroll to position [135, 0]
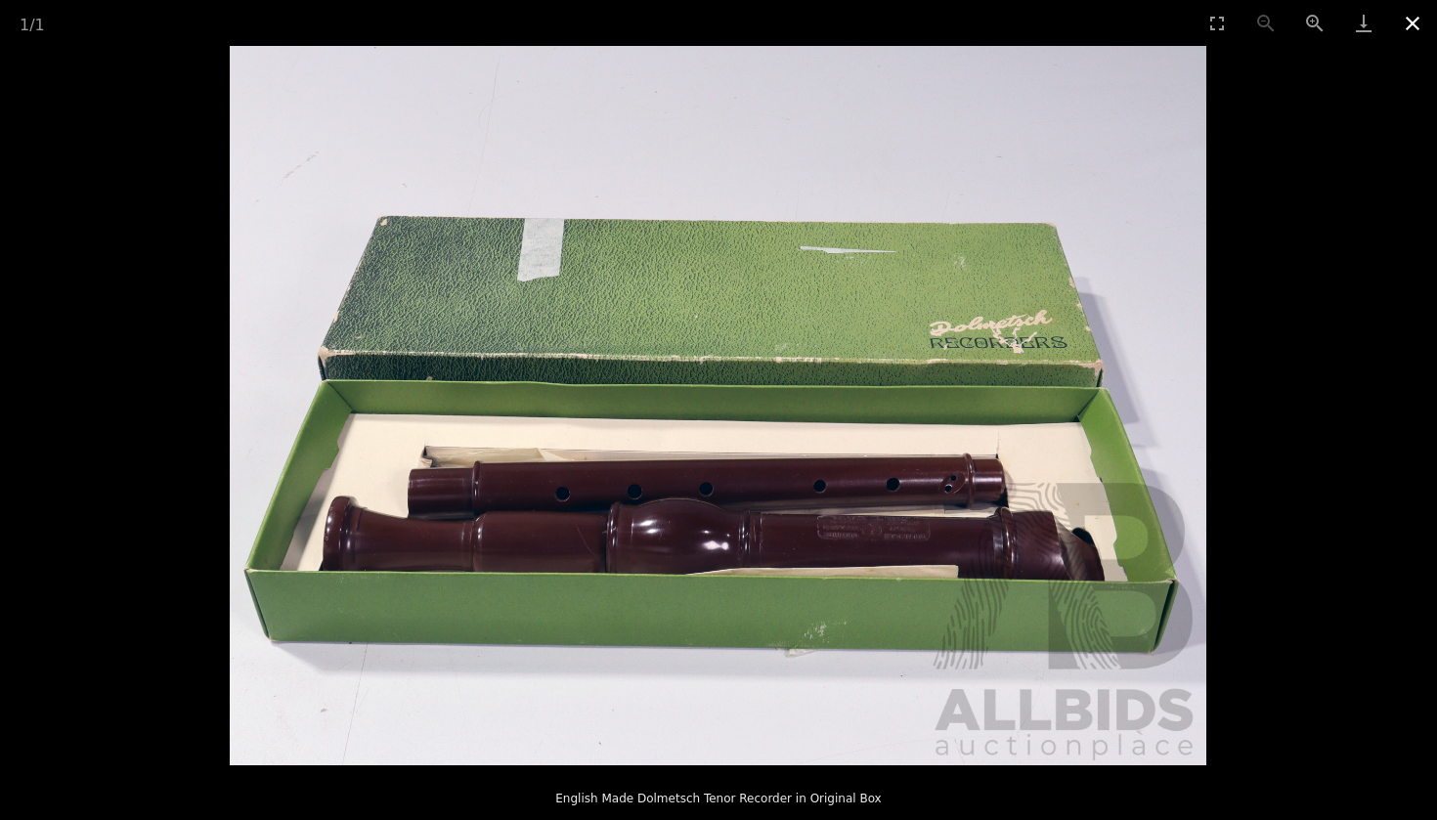
click at [1413, 28] on button "Close gallery" at bounding box center [1412, 23] width 49 height 46
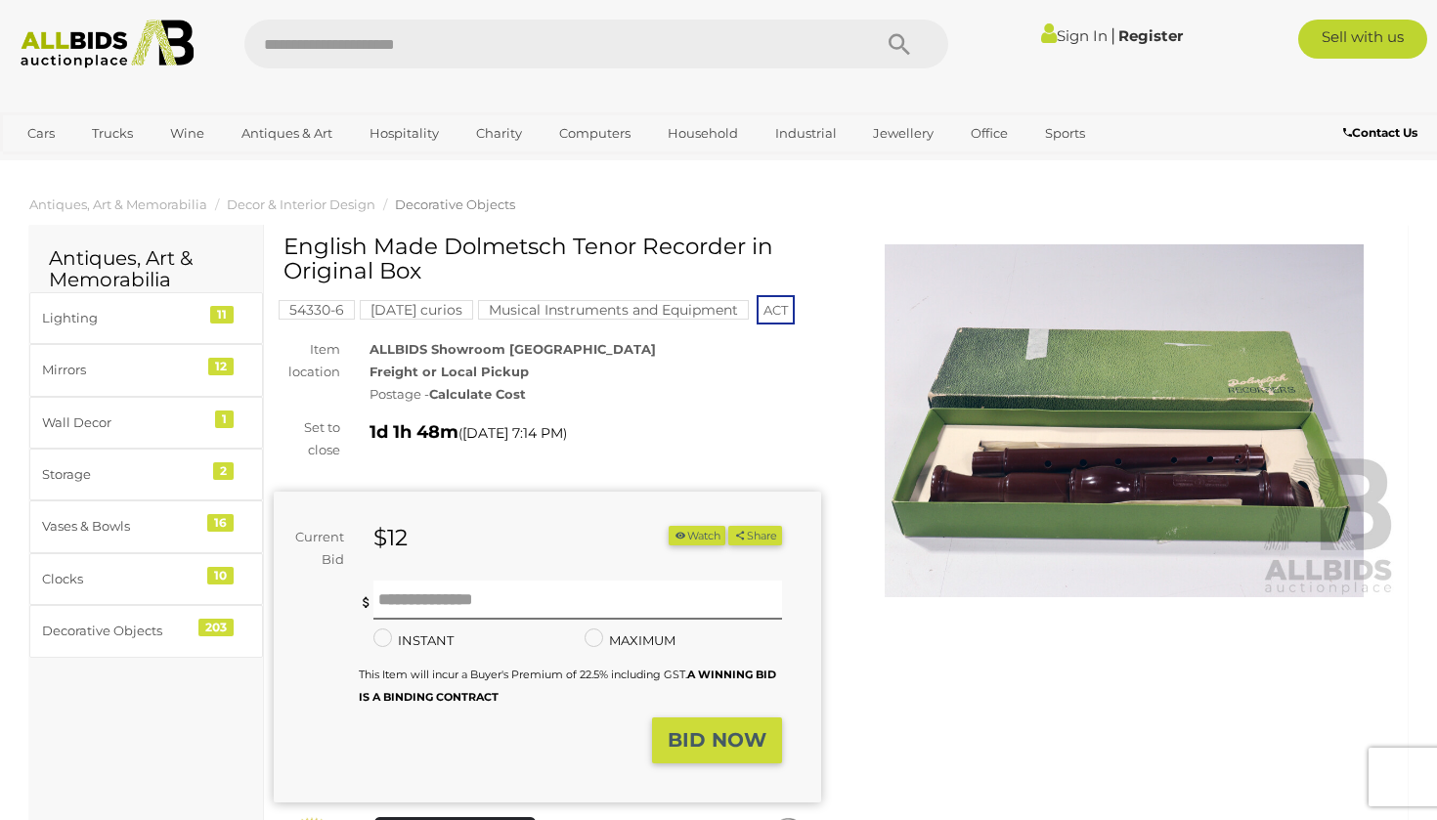
drag, startPoint x: 447, startPoint y: 250, endPoint x: 744, endPoint y: 238, distance: 297.4
click at [744, 238] on h1 "English Made Dolmetsch Tenor Recorder in Original Box" at bounding box center [549, 260] width 533 height 50
copy h1 "Dolmetsch Tenor Recorder"
click at [620, 246] on h1 "English Made Dolmetsch Tenor Recorder in Original Box" at bounding box center [549, 260] width 533 height 50
click at [1107, 383] on img at bounding box center [1123, 420] width 547 height 353
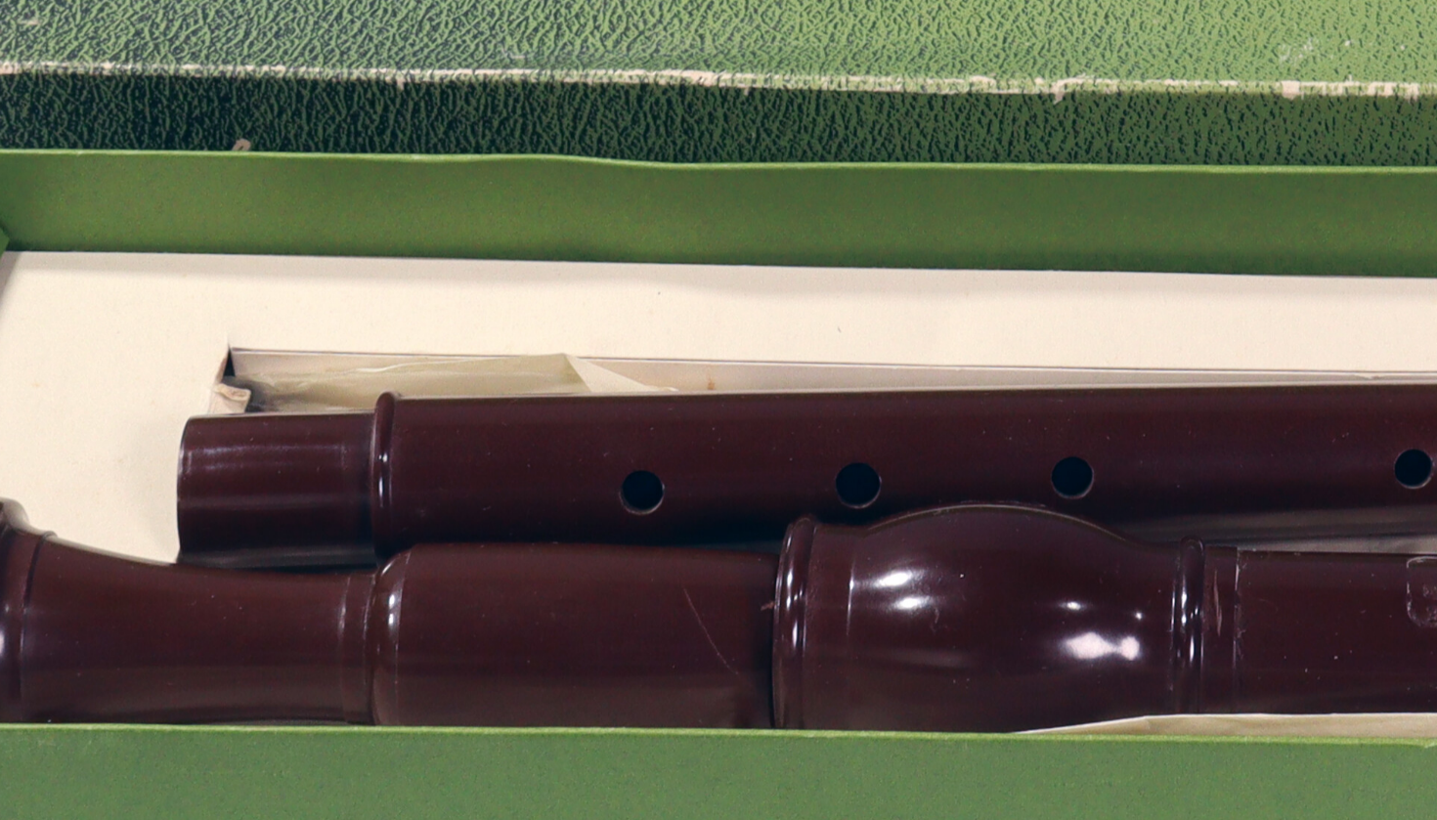
scroll to position [107, 0]
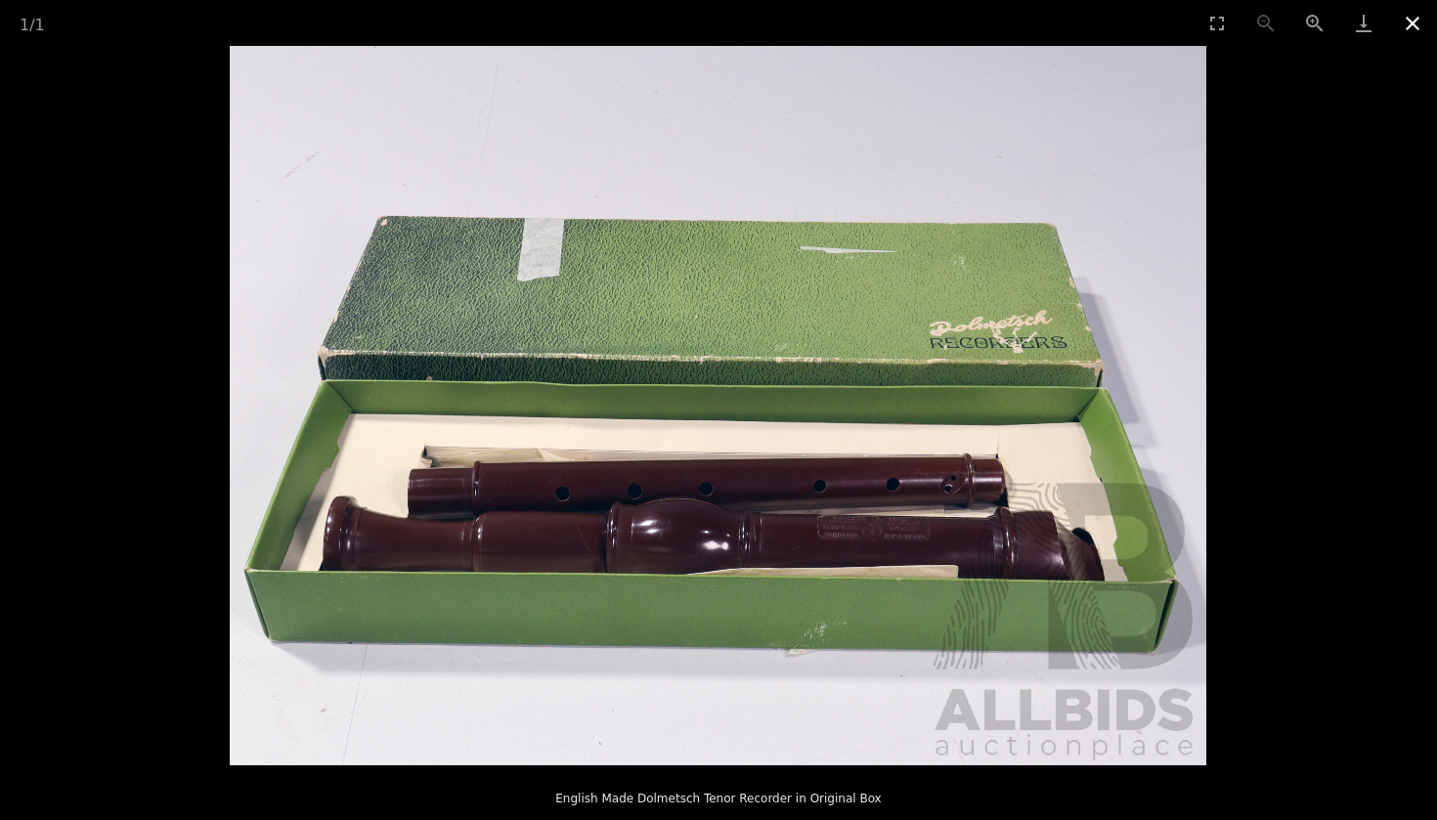
click at [1400, 33] on button "Close gallery" at bounding box center [1412, 23] width 49 height 46
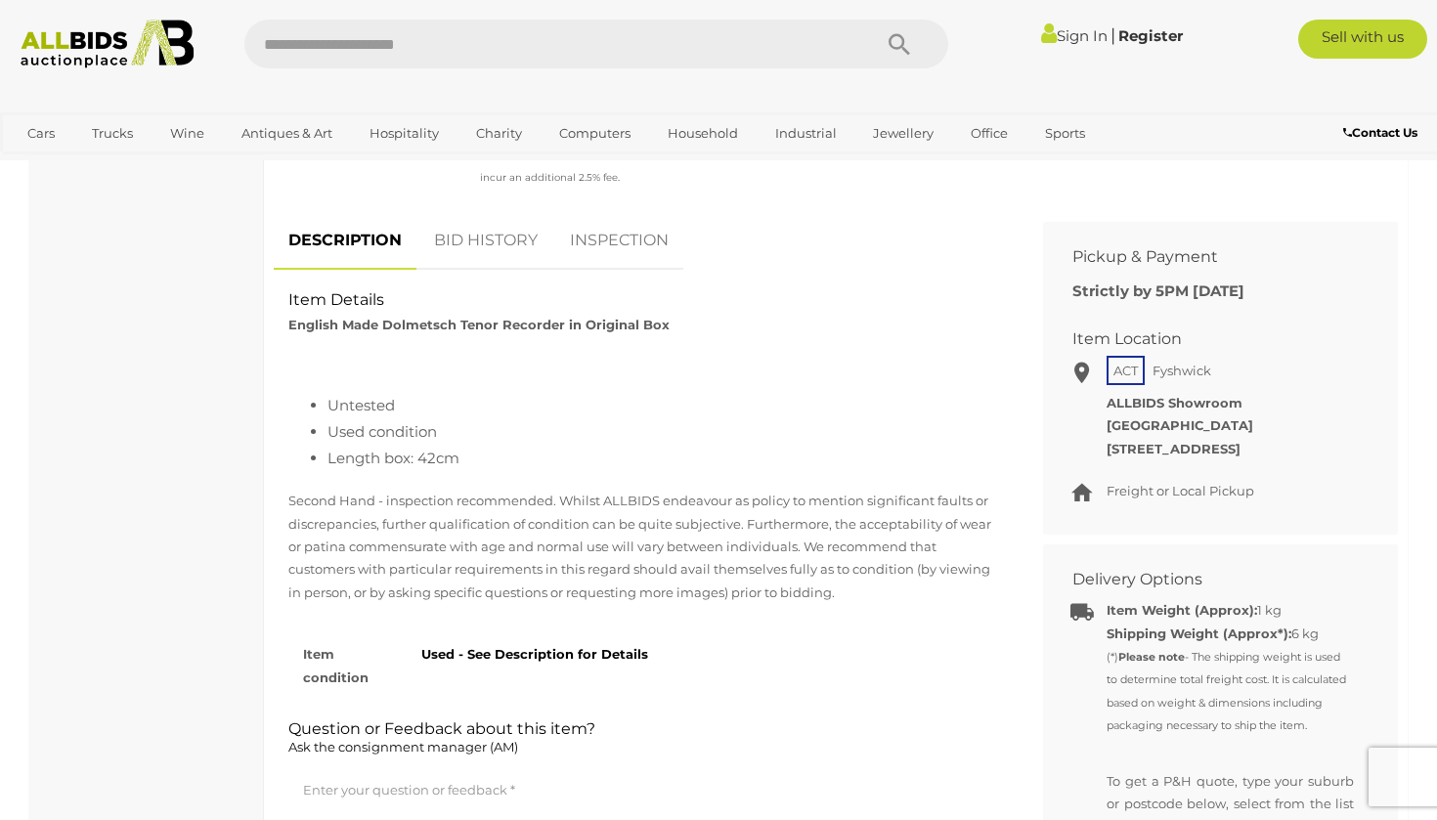
scroll to position [707, 0]
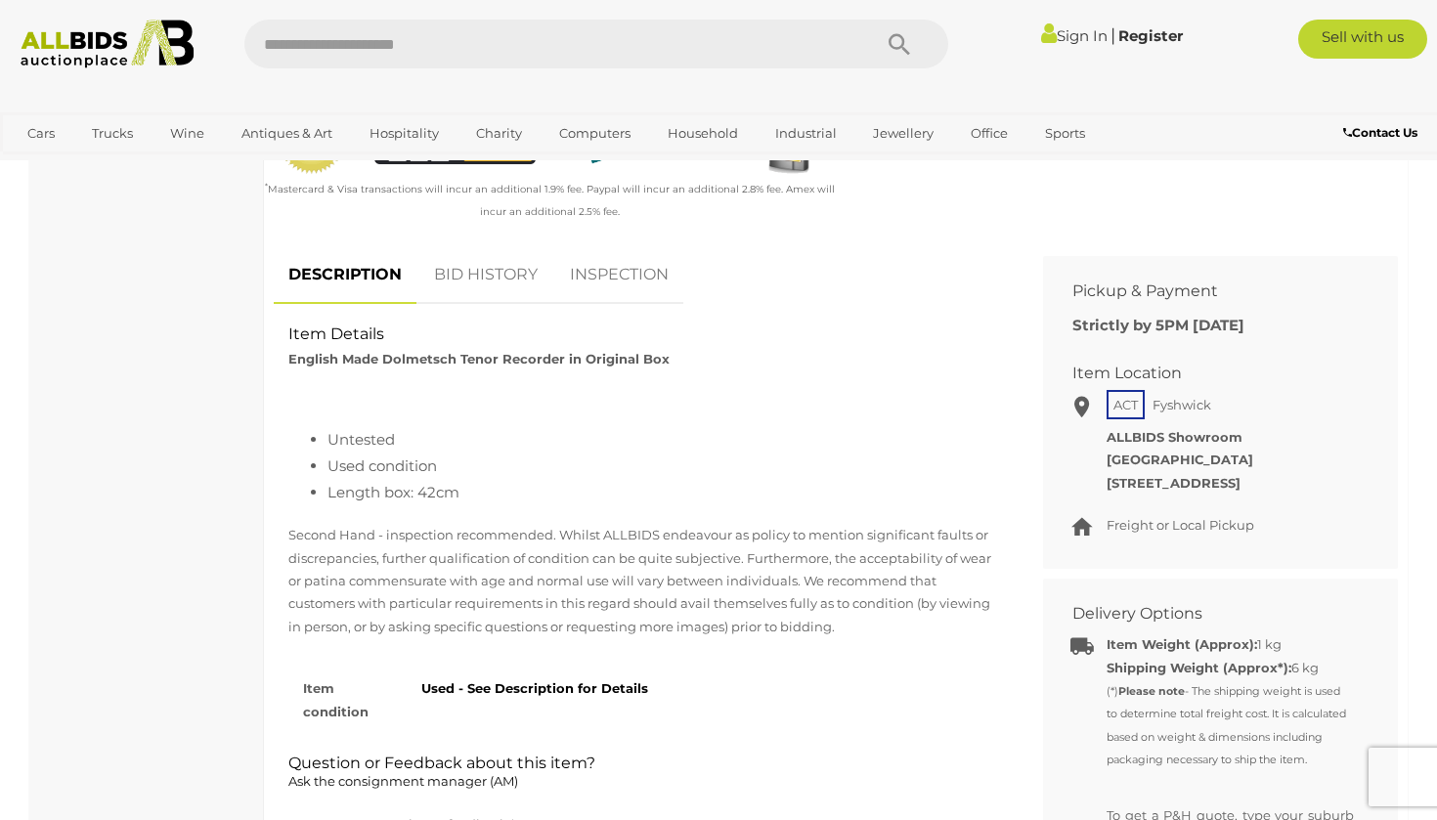
click at [612, 255] on link "INSPECTION" at bounding box center [619, 275] width 128 height 58
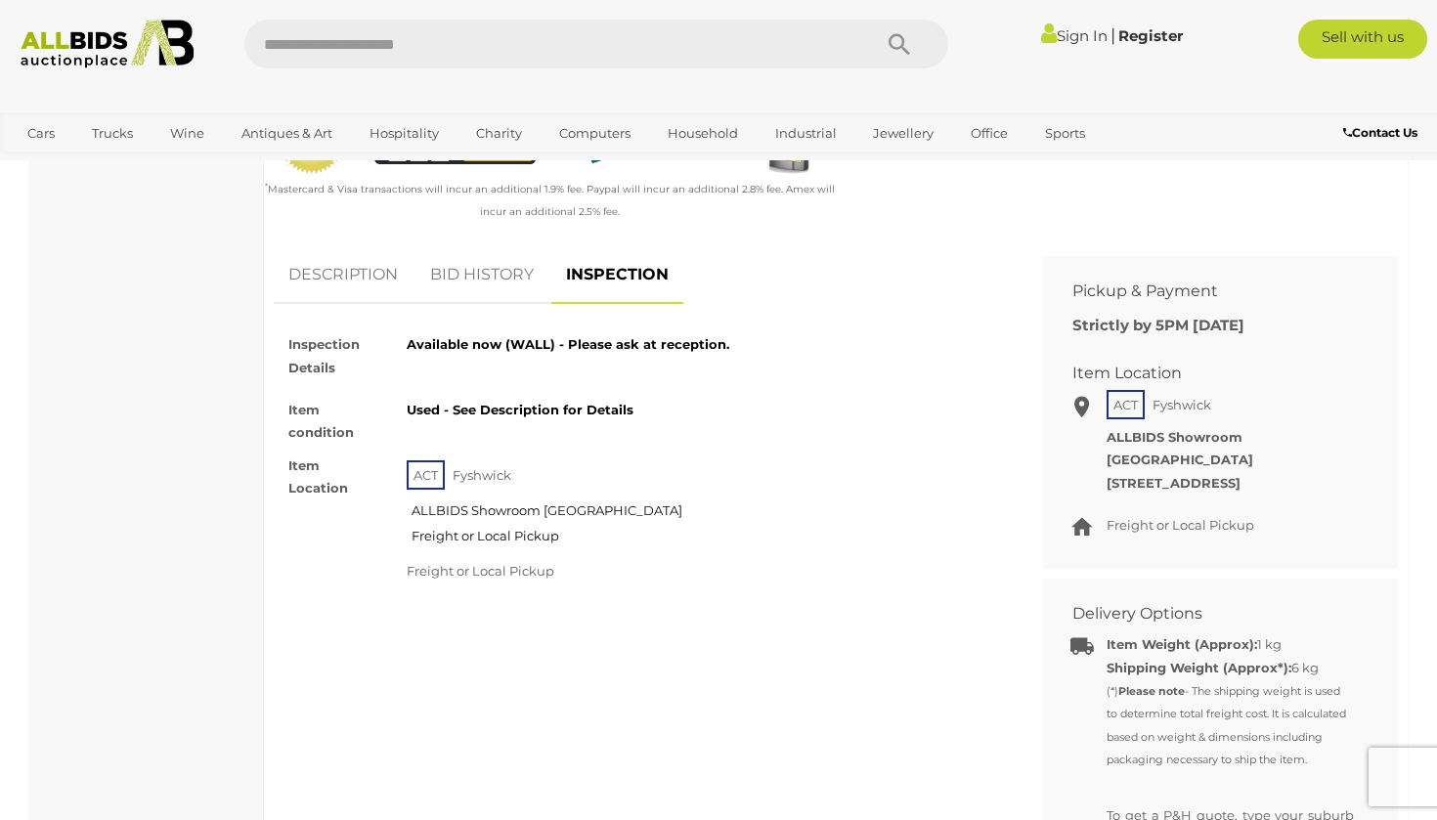
click at [352, 281] on link "DESCRIPTION" at bounding box center [343, 275] width 139 height 58
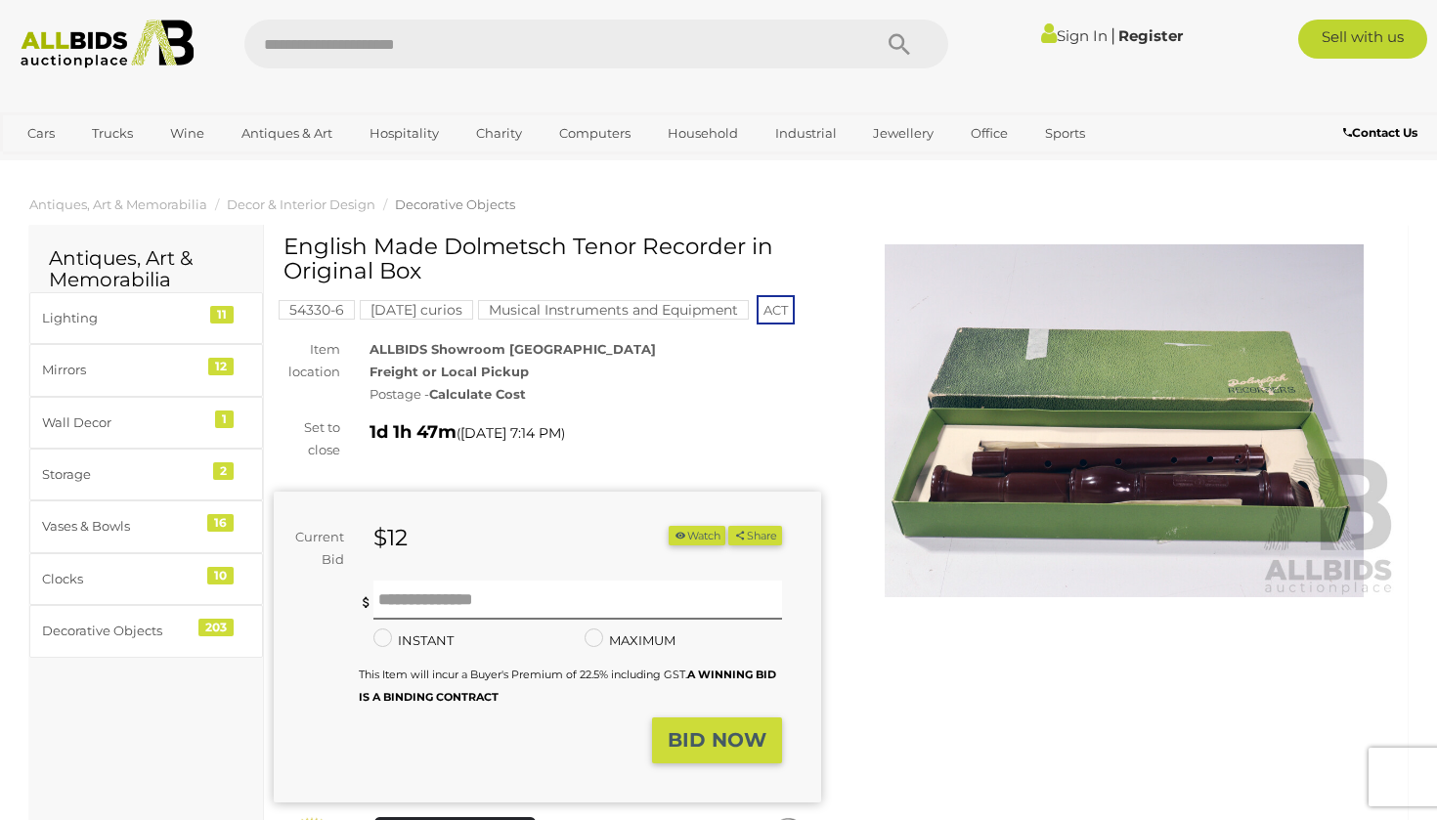
scroll to position [0, 0]
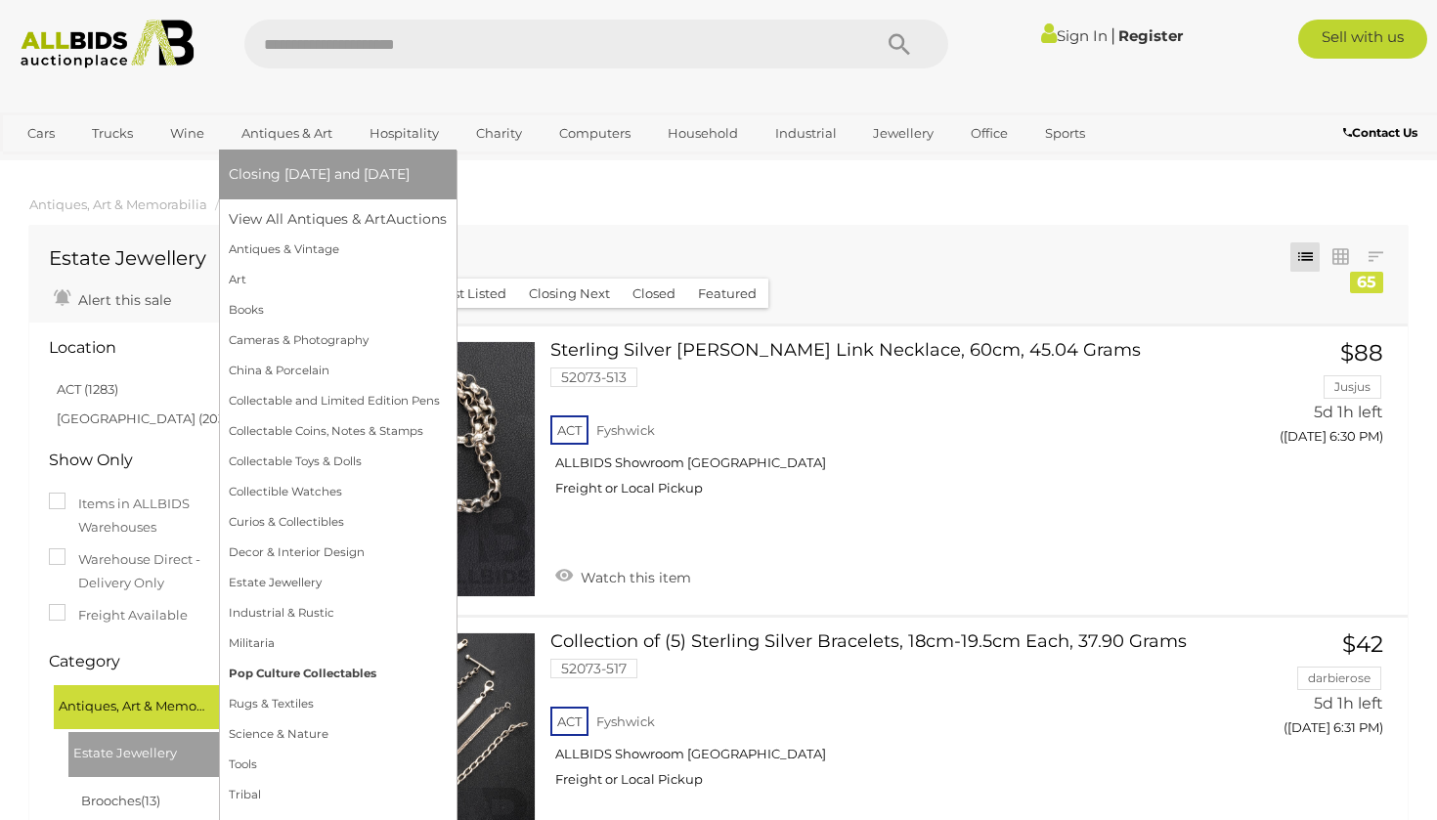
click at [303, 669] on link "Pop Culture Collectables" at bounding box center [338, 674] width 218 height 30
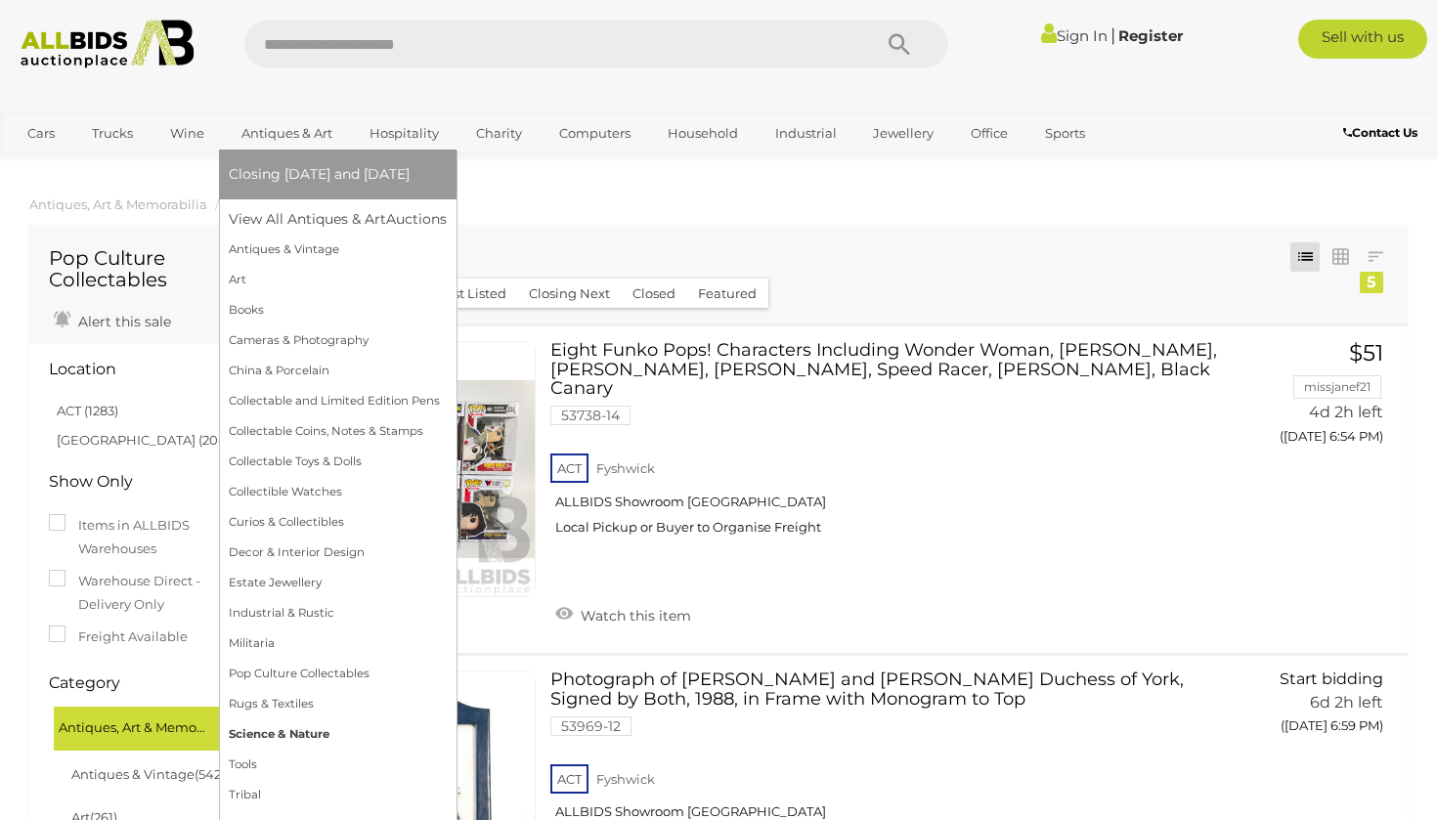
click at [316, 740] on link "Science & Nature" at bounding box center [338, 734] width 218 height 30
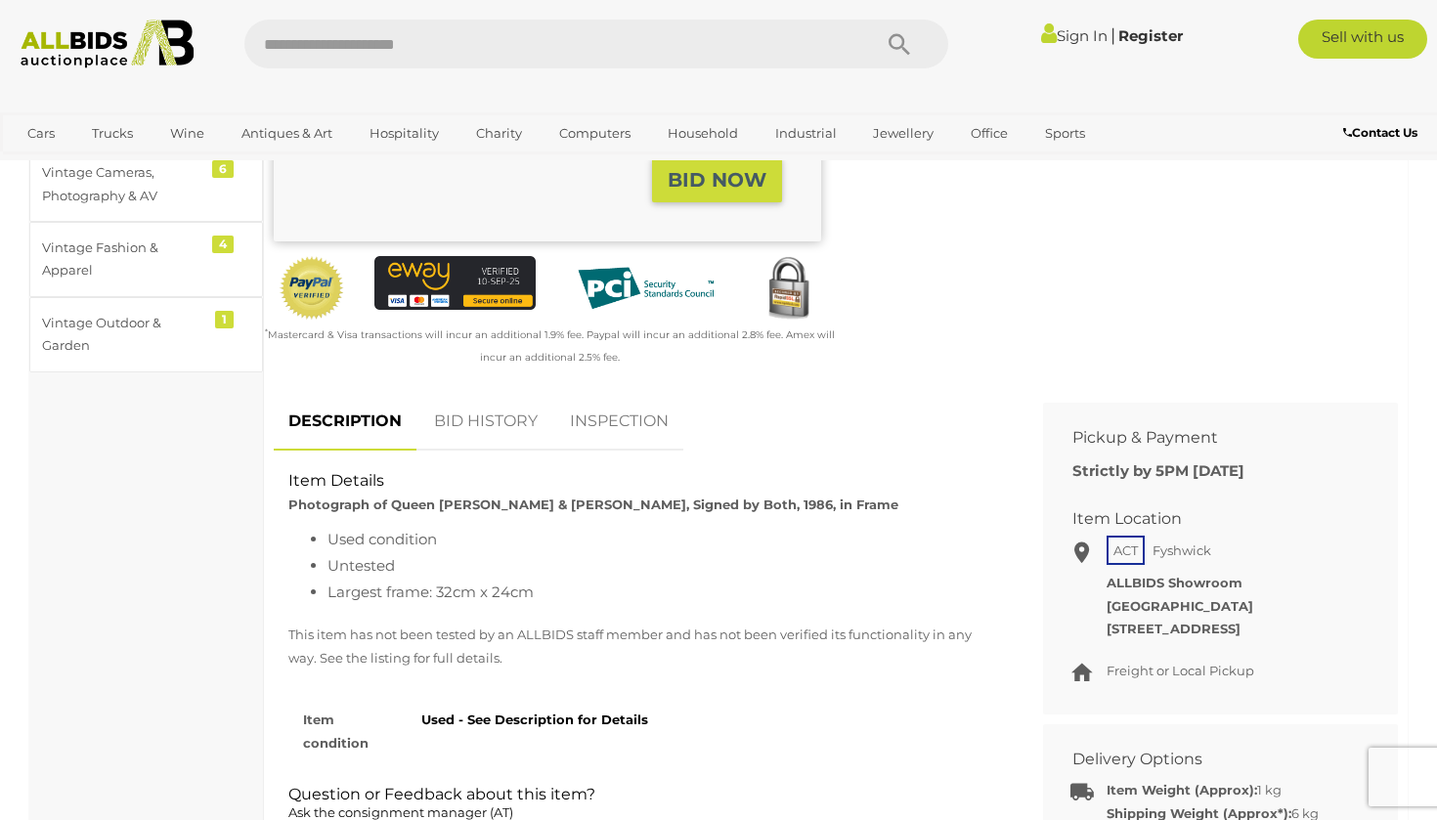
scroll to position [612, 0]
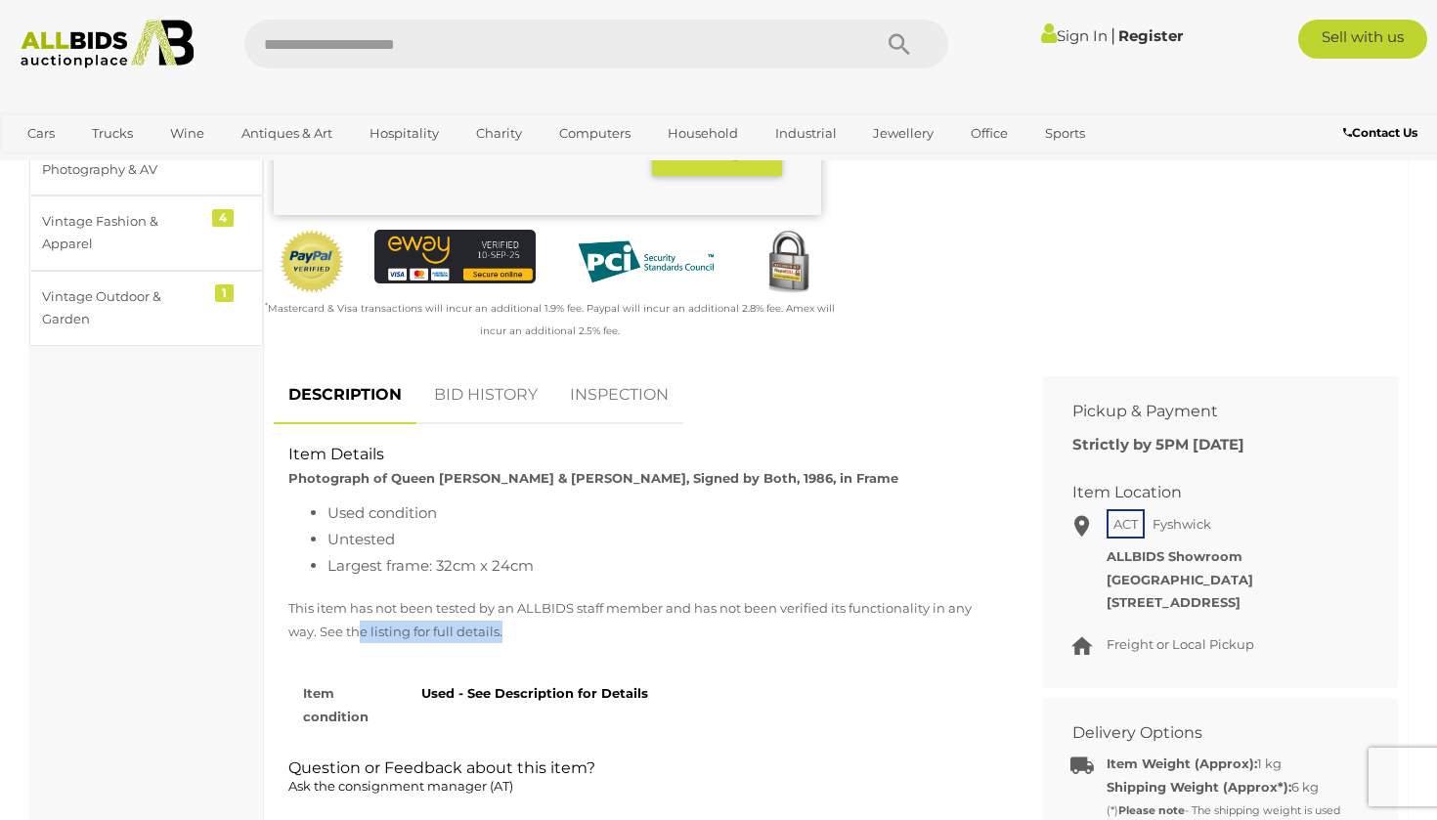
drag, startPoint x: 527, startPoint y: 611, endPoint x: 360, endPoint y: 603, distance: 167.3
click at [360, 603] on div "This item has not been tested by an ALLBIDS staff member and has not been verif…" at bounding box center [644, 629] width 740 height 65
click at [360, 603] on p "This item has not been tested by an ALLBIDS staff member and has not been verif…" at bounding box center [643, 620] width 711 height 46
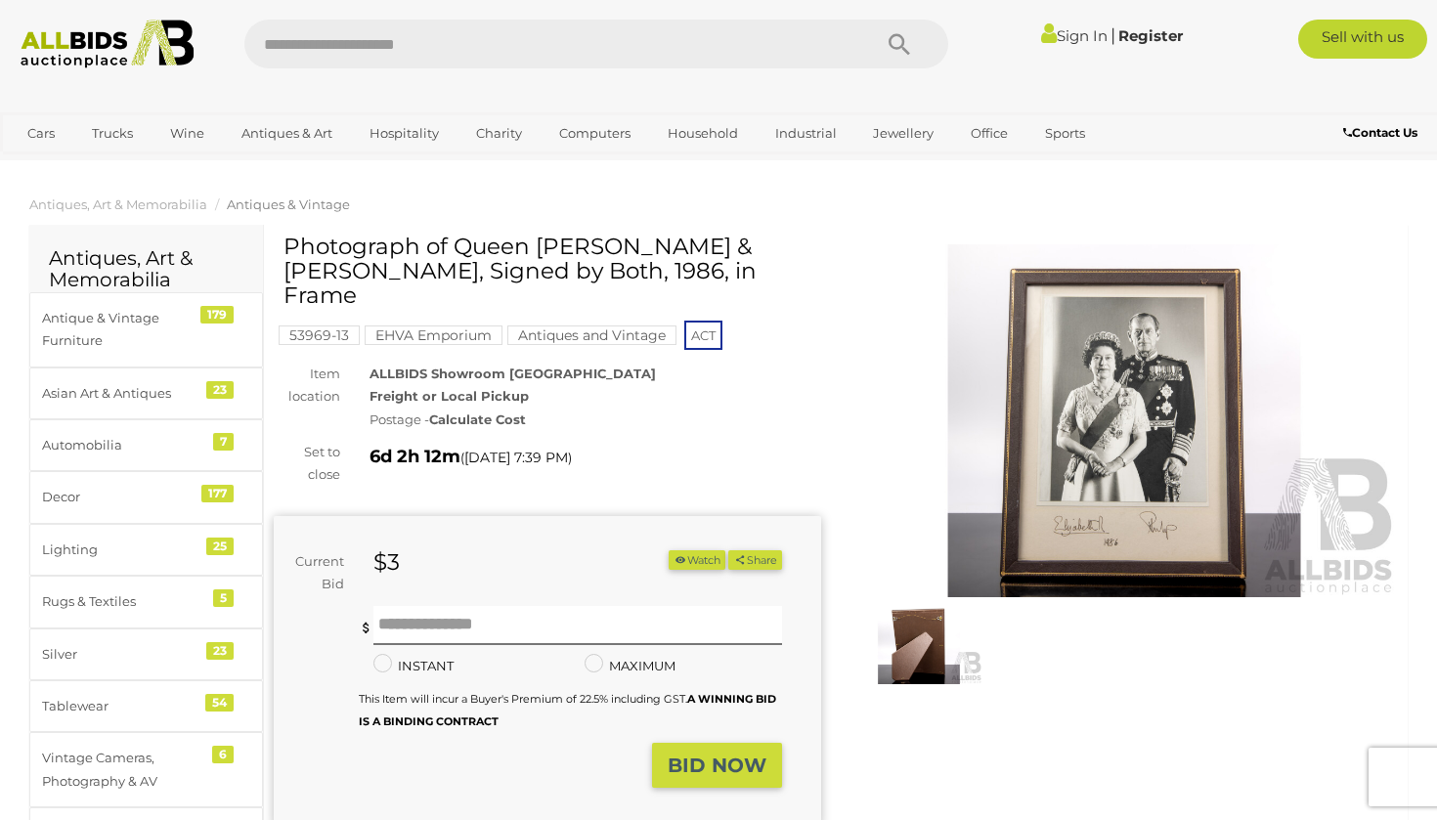
scroll to position [0, 0]
click at [1170, 420] on img at bounding box center [1123, 420] width 547 height 353
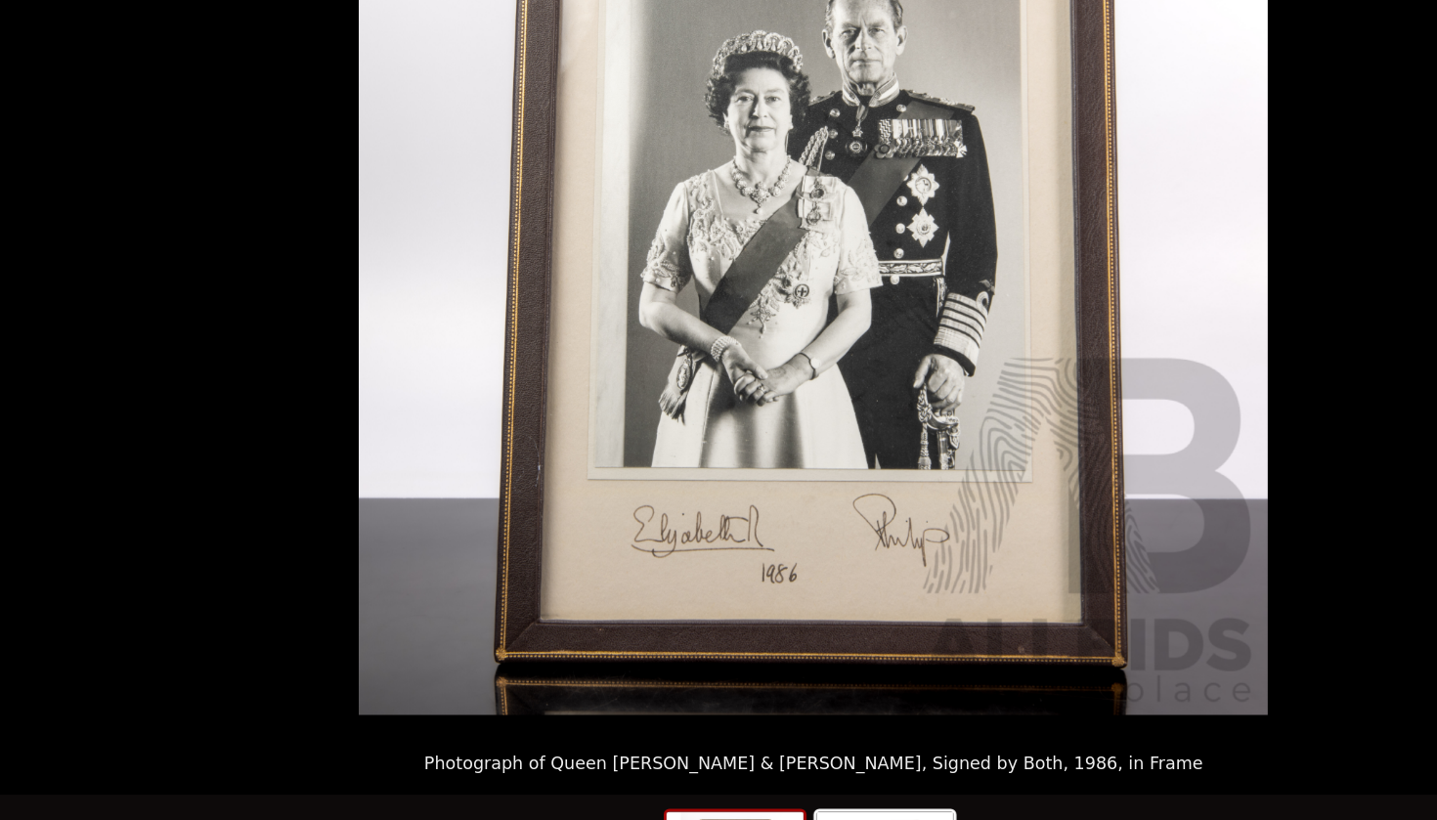
scroll to position [3, 0]
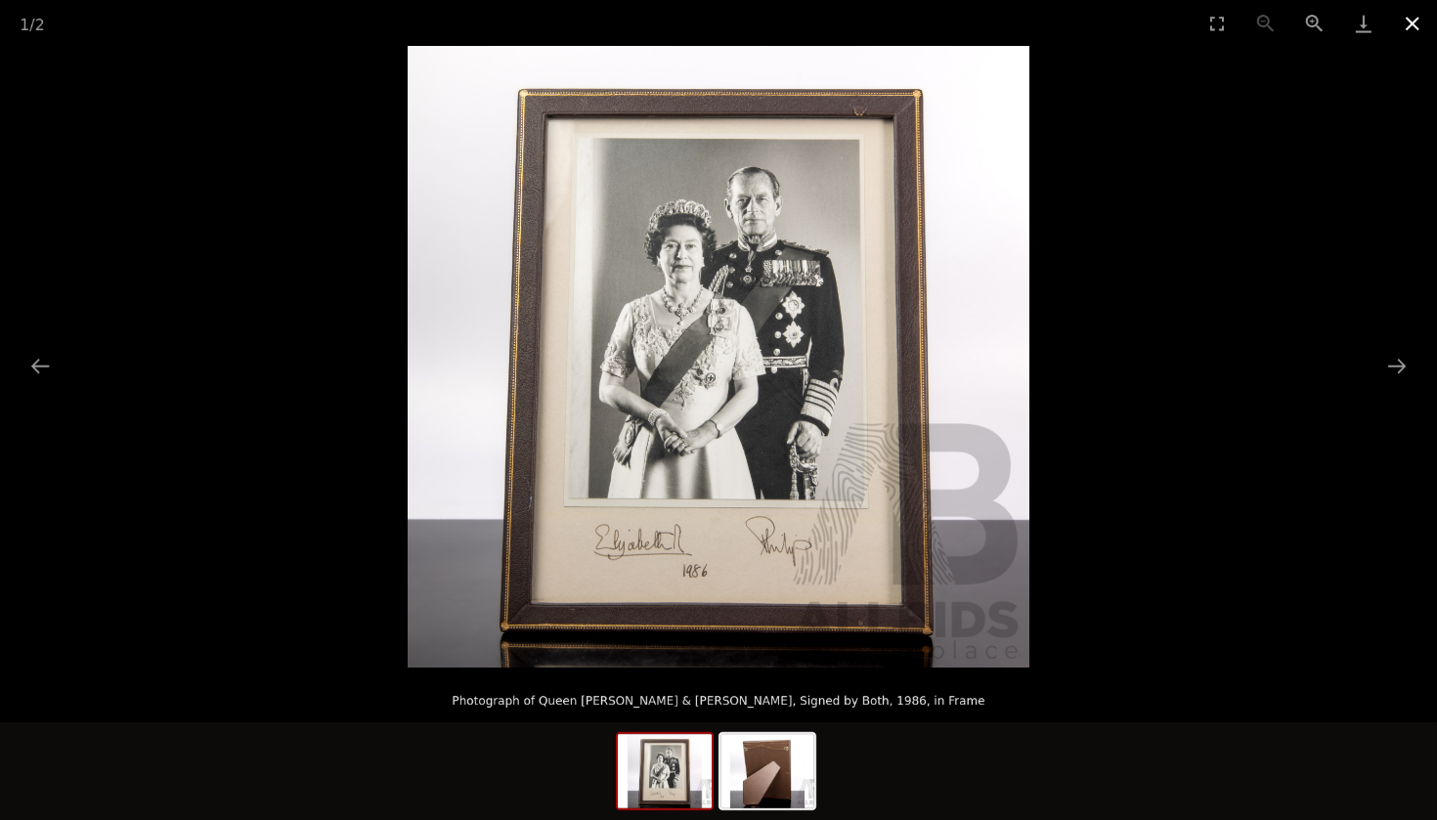
click at [1408, 32] on button "Close gallery" at bounding box center [1412, 23] width 49 height 46
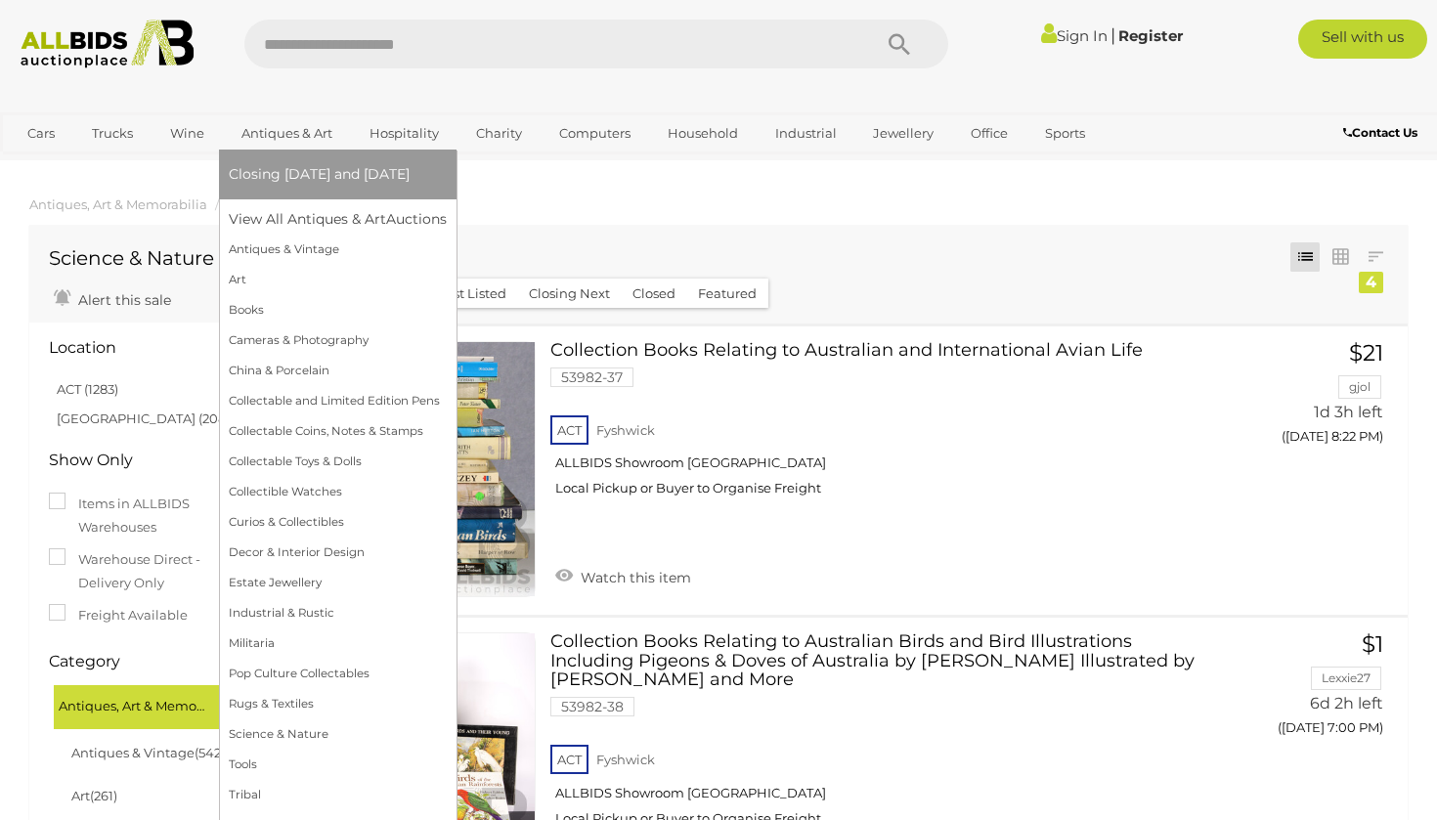
click at [298, 133] on link "Antiques & Art" at bounding box center [287, 133] width 116 height 32
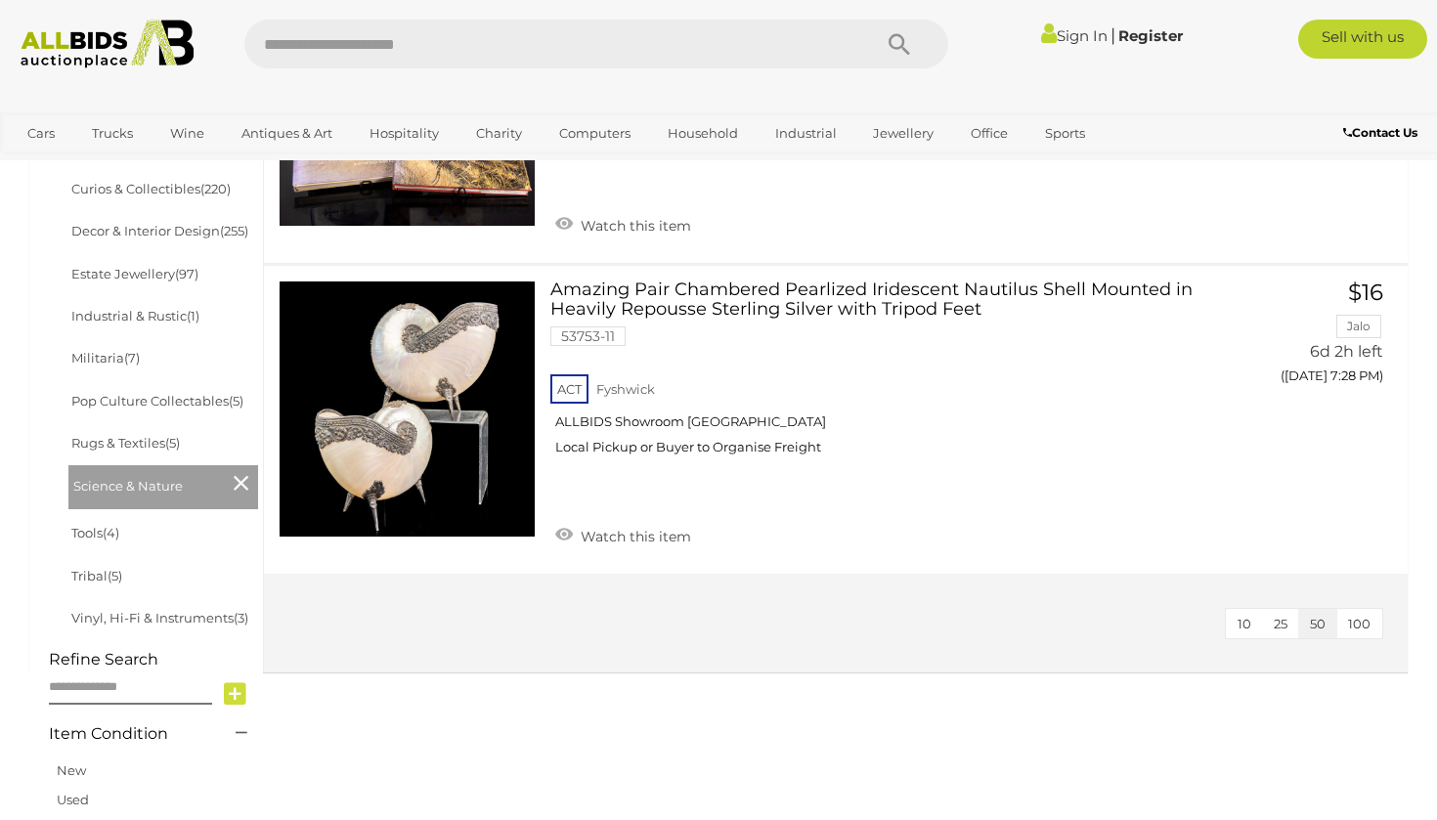
scroll to position [1016, 0]
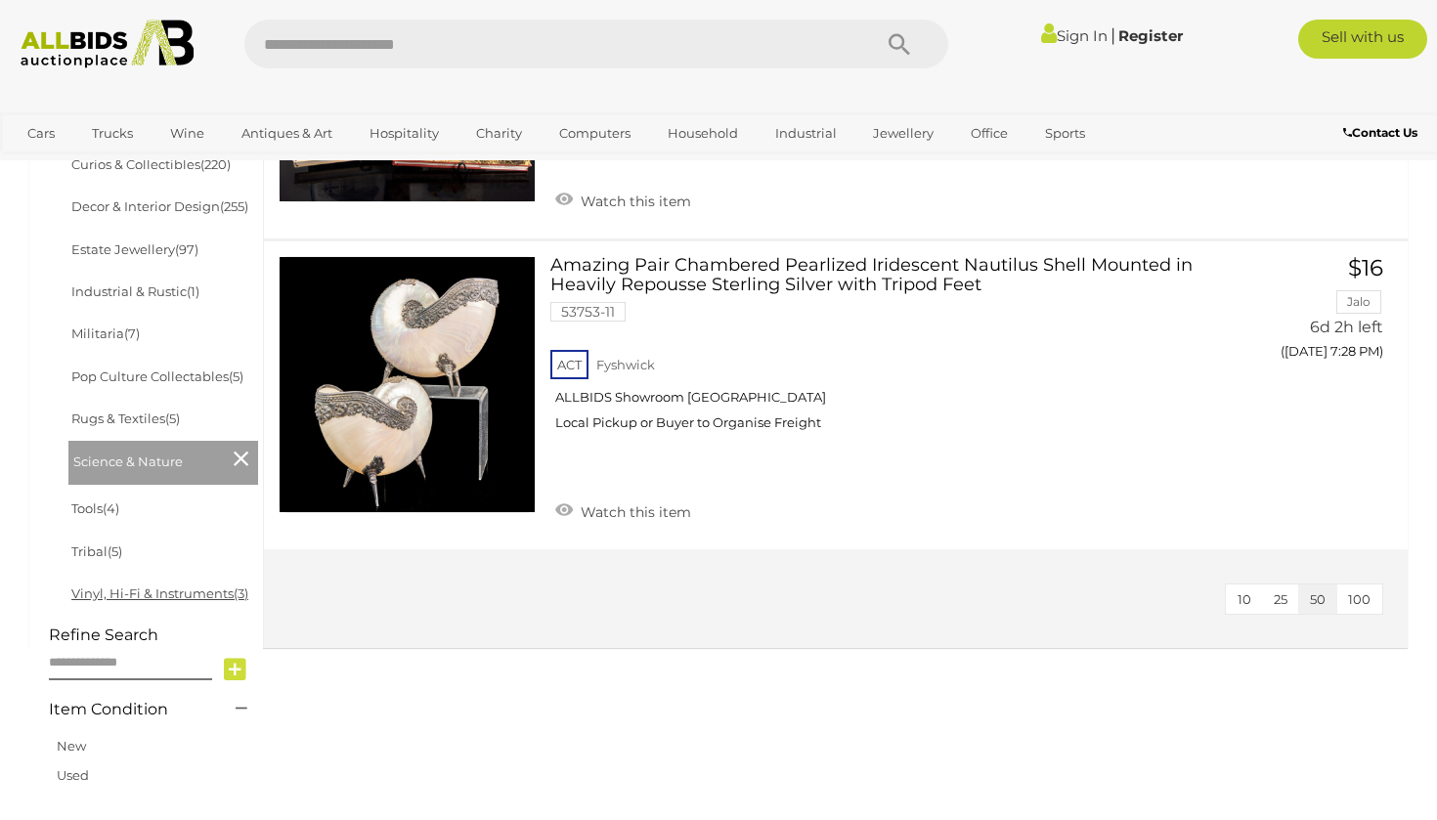
click at [134, 585] on link "Vinyl, Hi-Fi & Instruments (3)" at bounding box center [159, 593] width 177 height 16
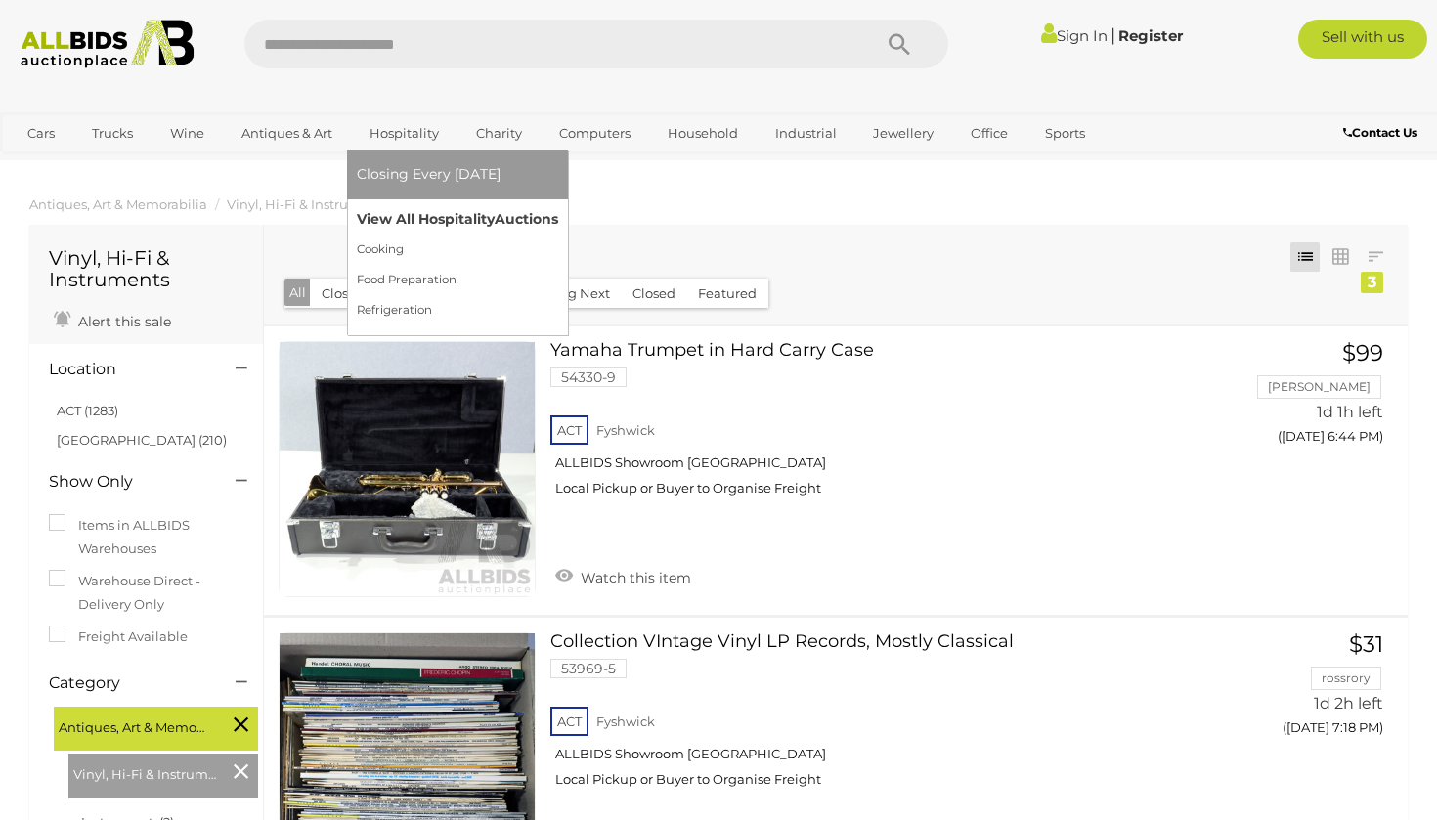
click at [403, 220] on link "View All Hospitality Auctions" at bounding box center [457, 219] width 201 height 30
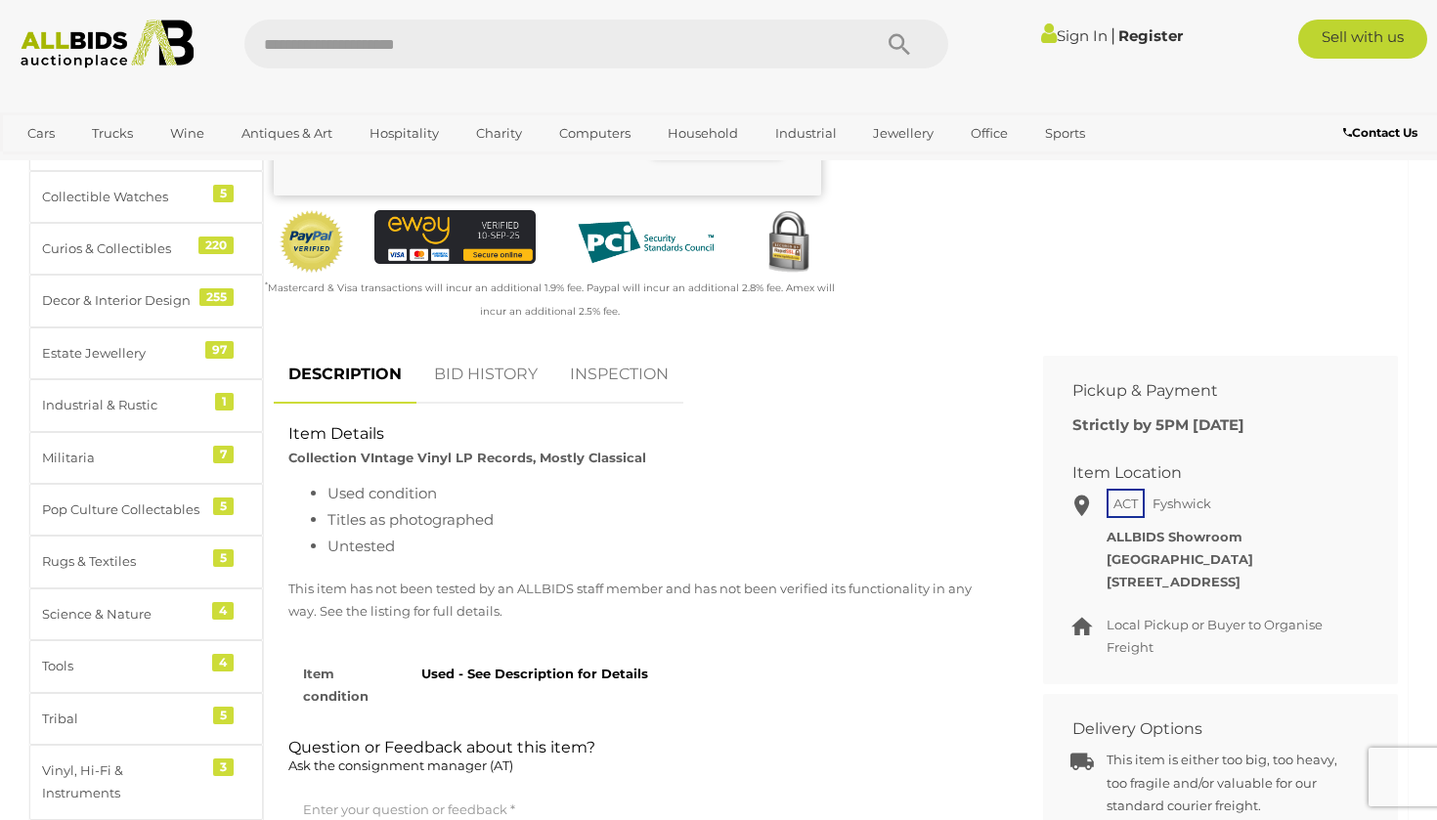
scroll to position [713, 0]
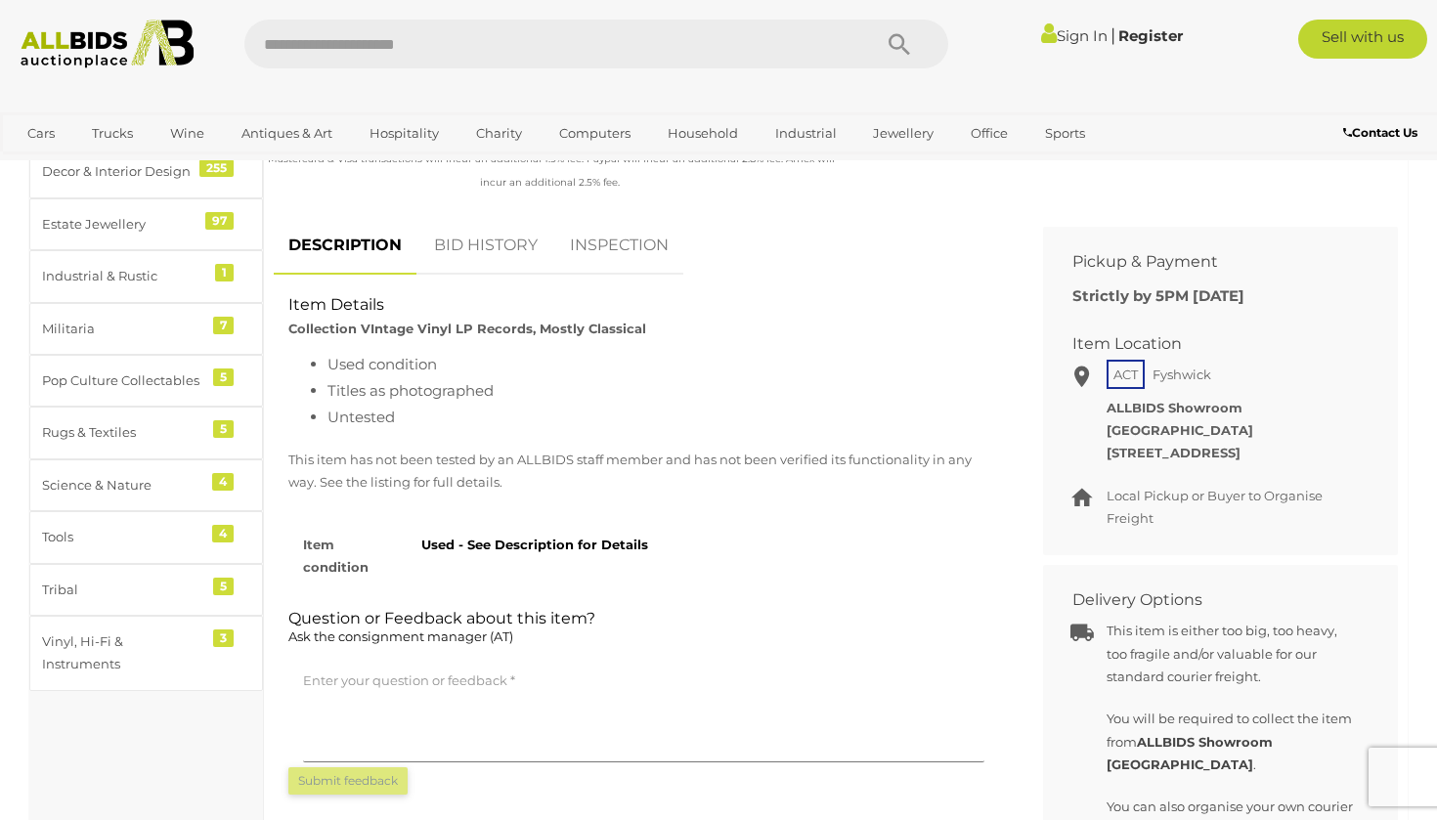
click at [480, 248] on link "BID HISTORY" at bounding box center [485, 246] width 133 height 58
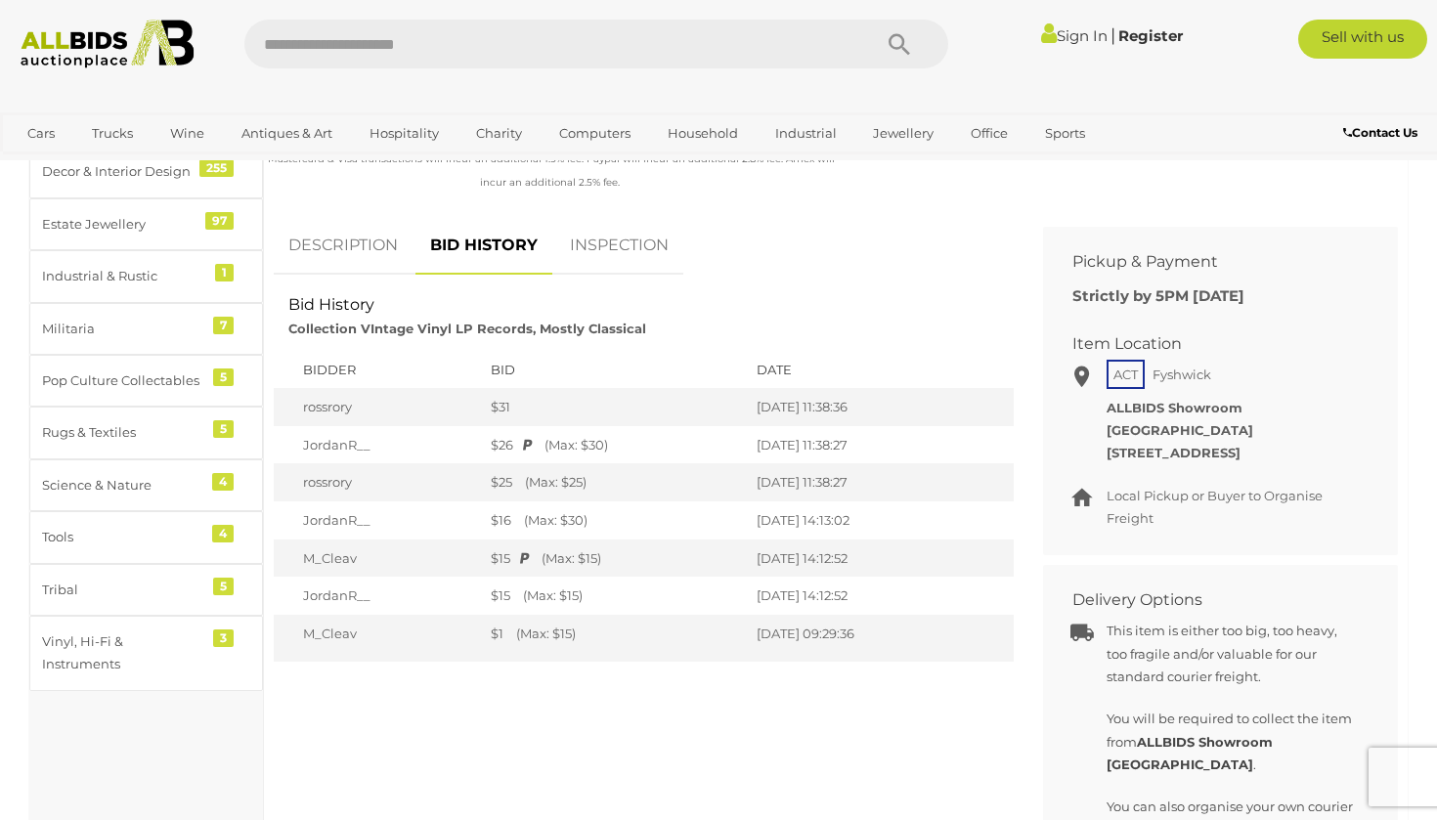
click at [612, 245] on link "INSPECTION" at bounding box center [619, 246] width 128 height 58
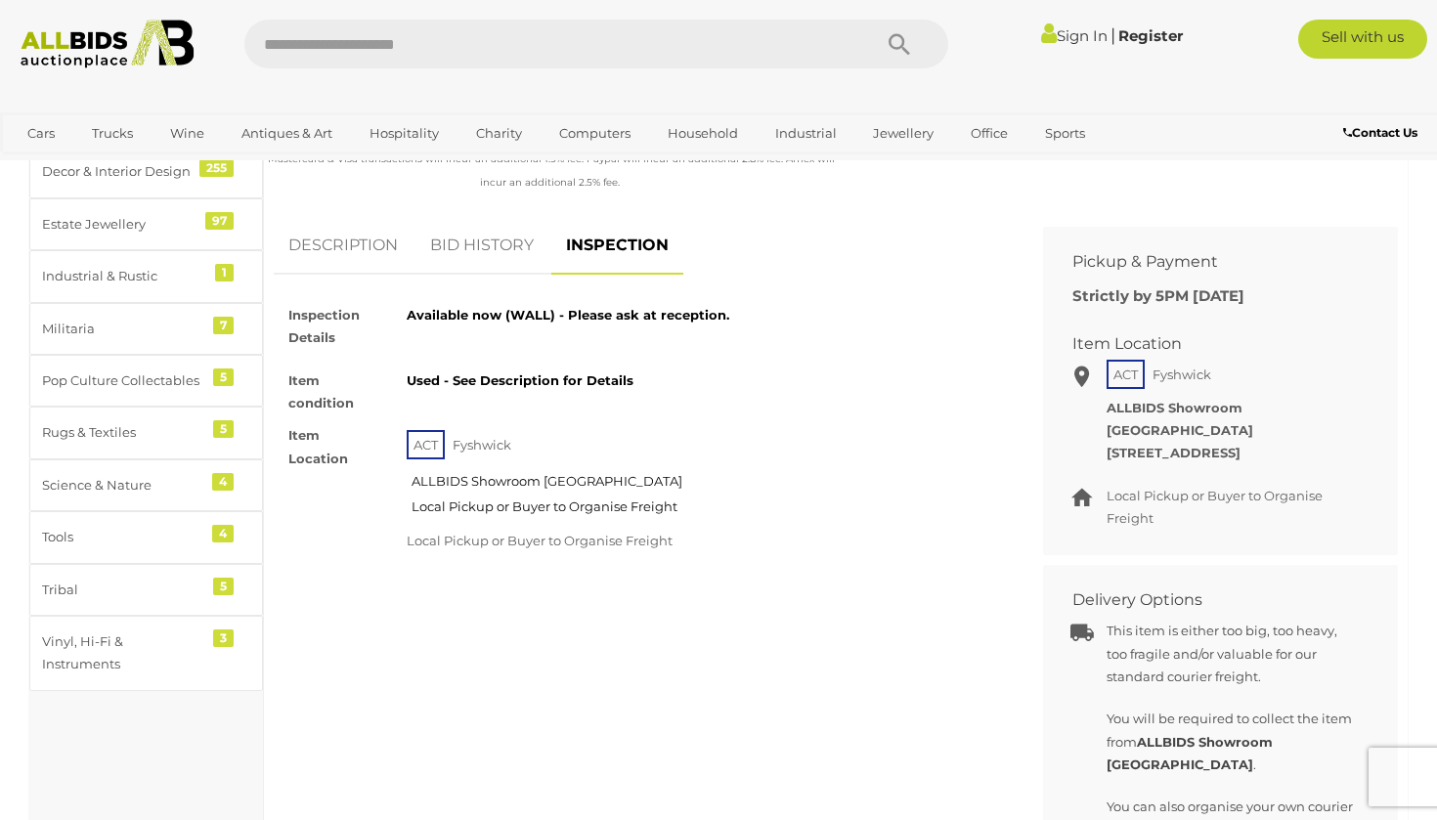
click at [338, 265] on link "DESCRIPTION" at bounding box center [343, 246] width 139 height 58
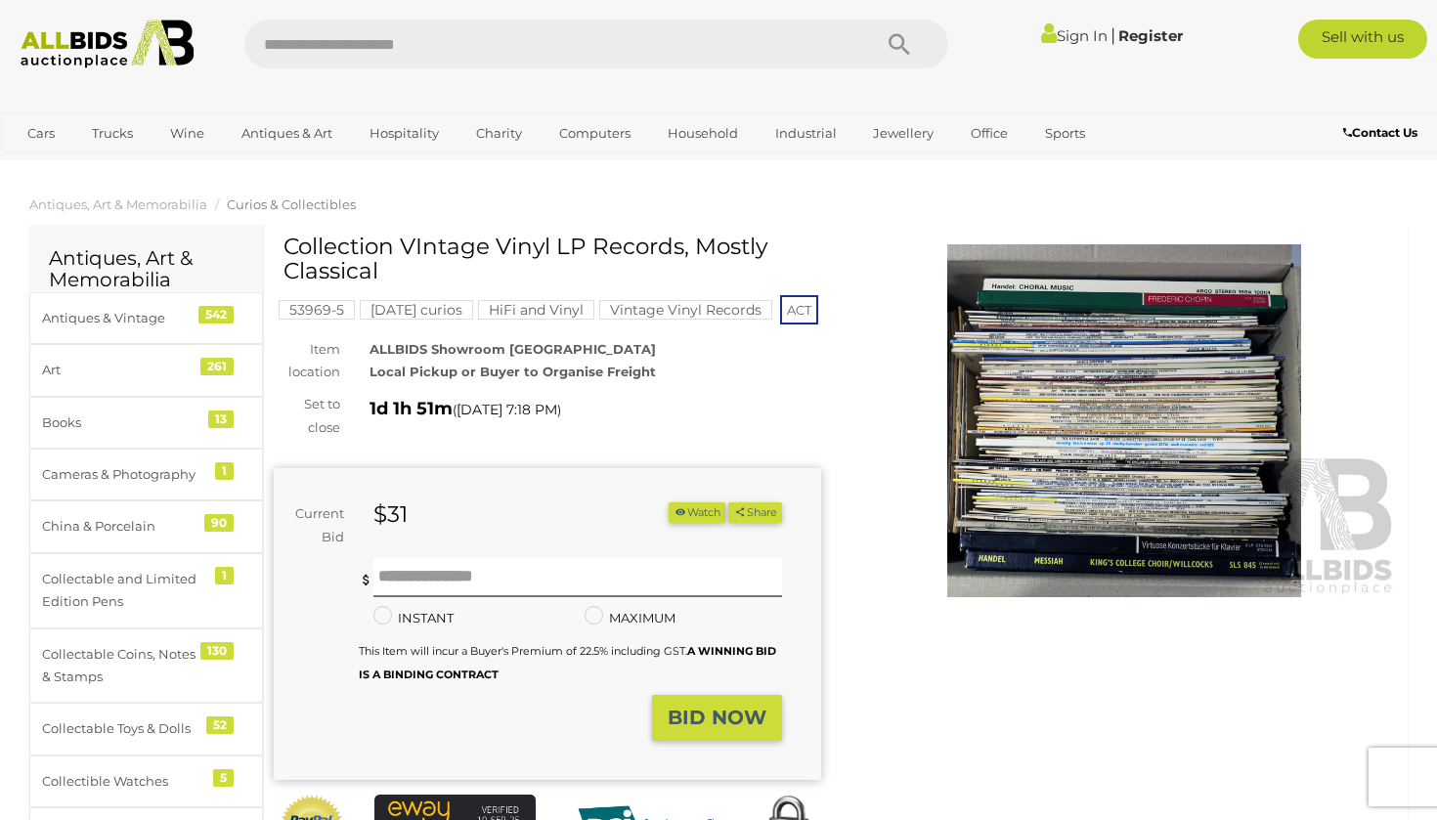
scroll to position [0, 0]
click at [1052, 417] on img at bounding box center [1123, 420] width 547 height 353
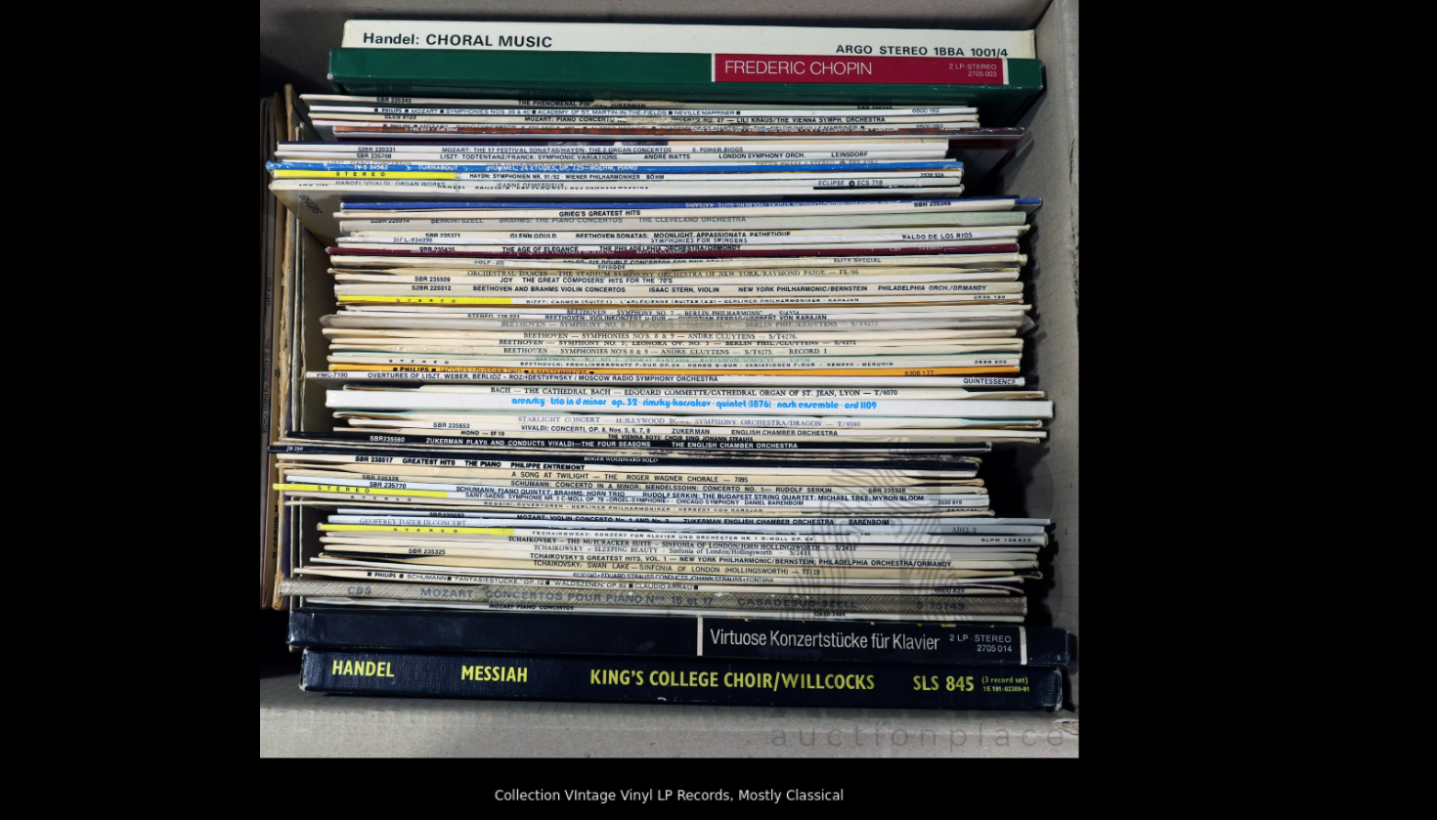
scroll to position [1389, 0]
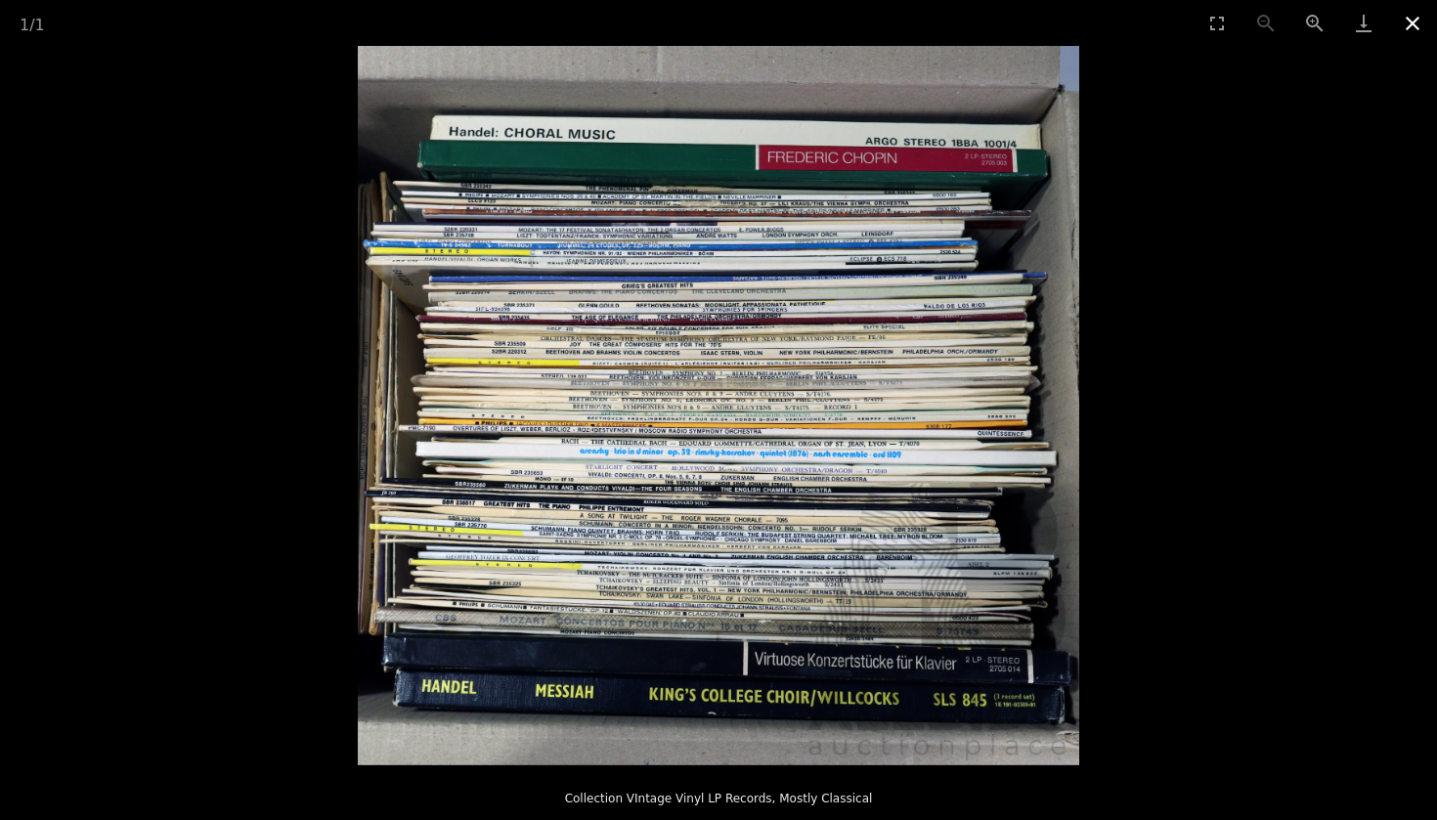
click at [1419, 30] on button "Close gallery" at bounding box center [1412, 23] width 49 height 46
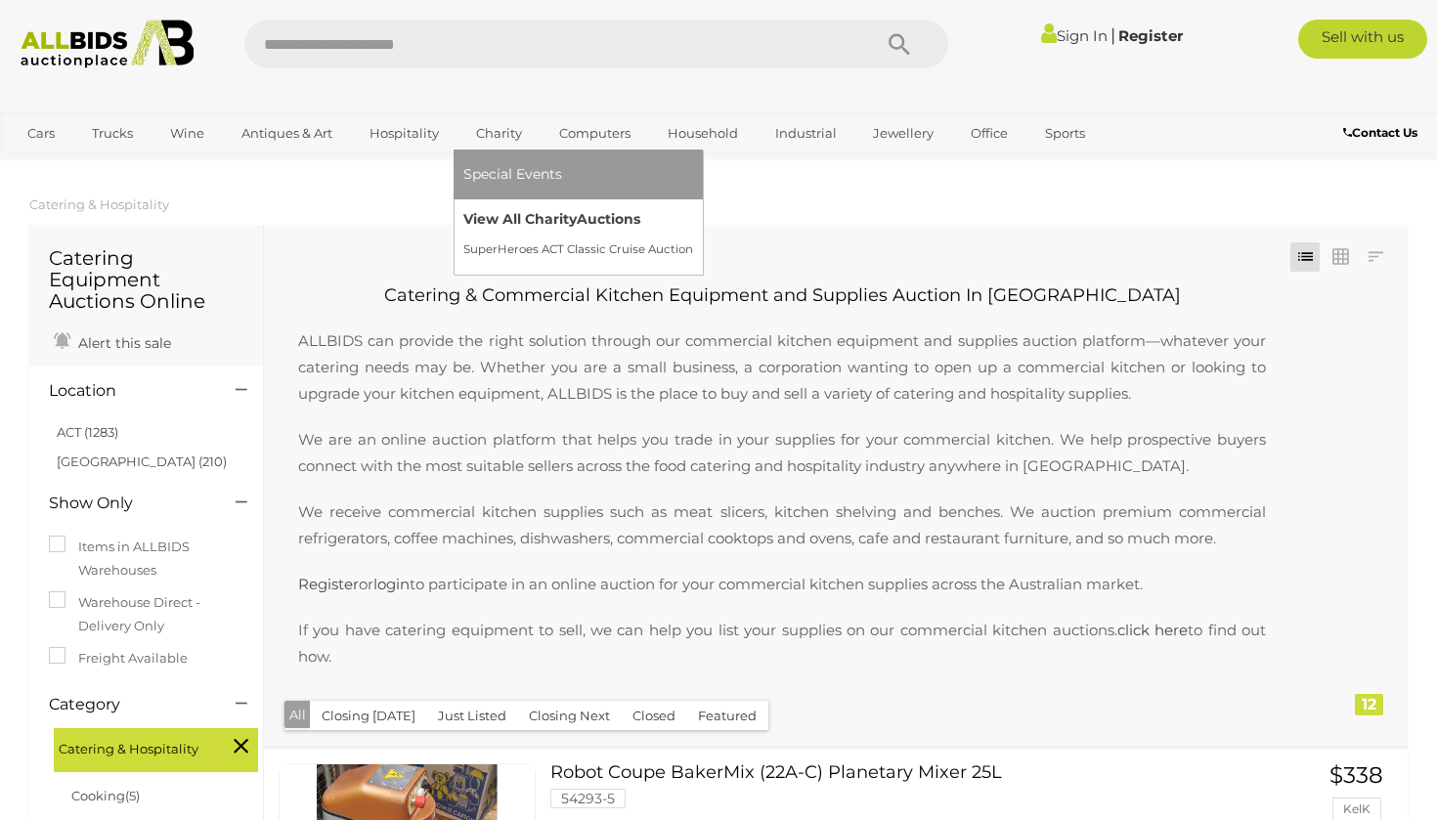
click at [505, 210] on link "View All Charity Auctions" at bounding box center [578, 219] width 230 height 30
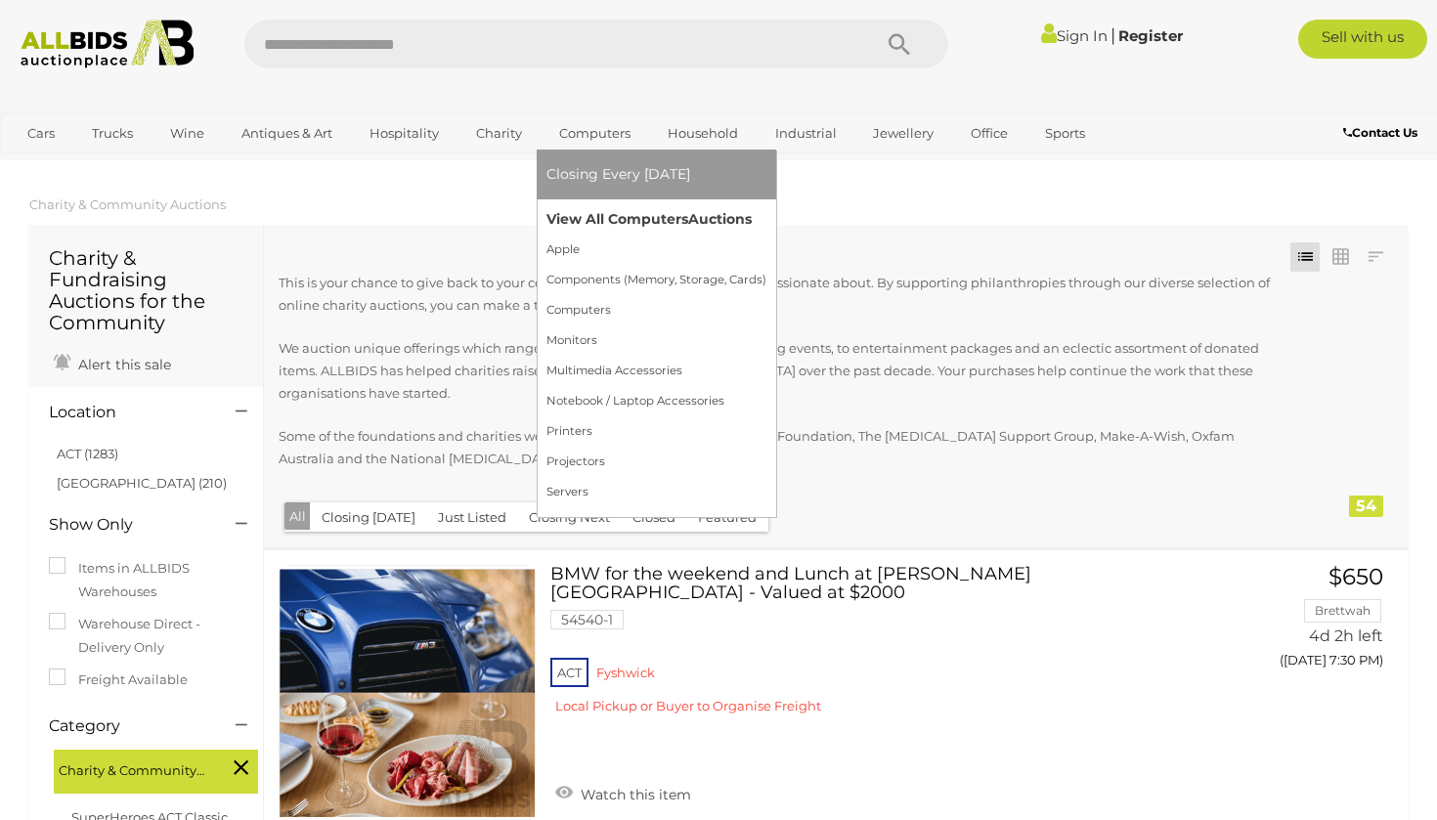
click at [580, 210] on link "View All Computers Auctions" at bounding box center [656, 219] width 220 height 30
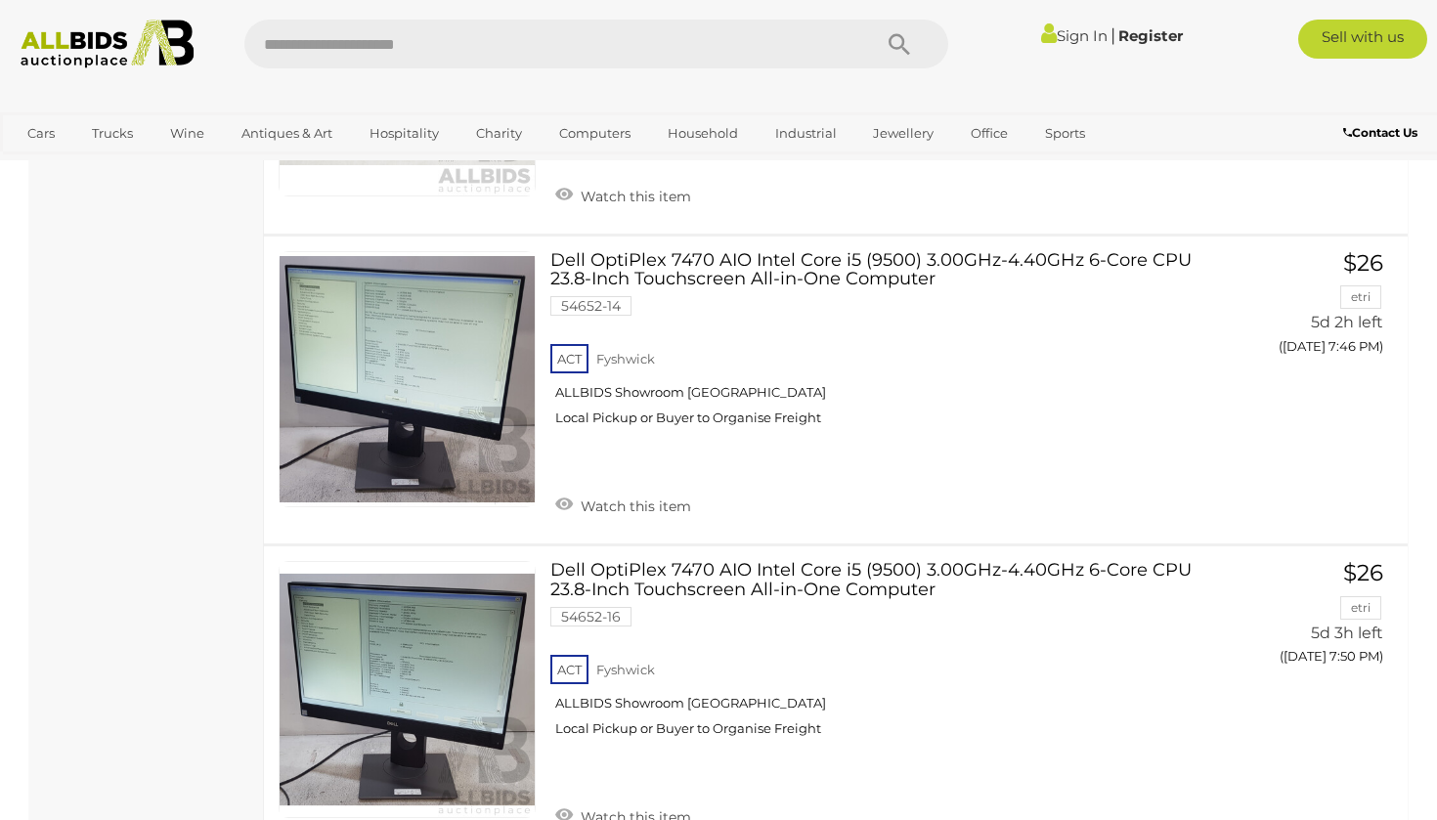
scroll to position [9631, 0]
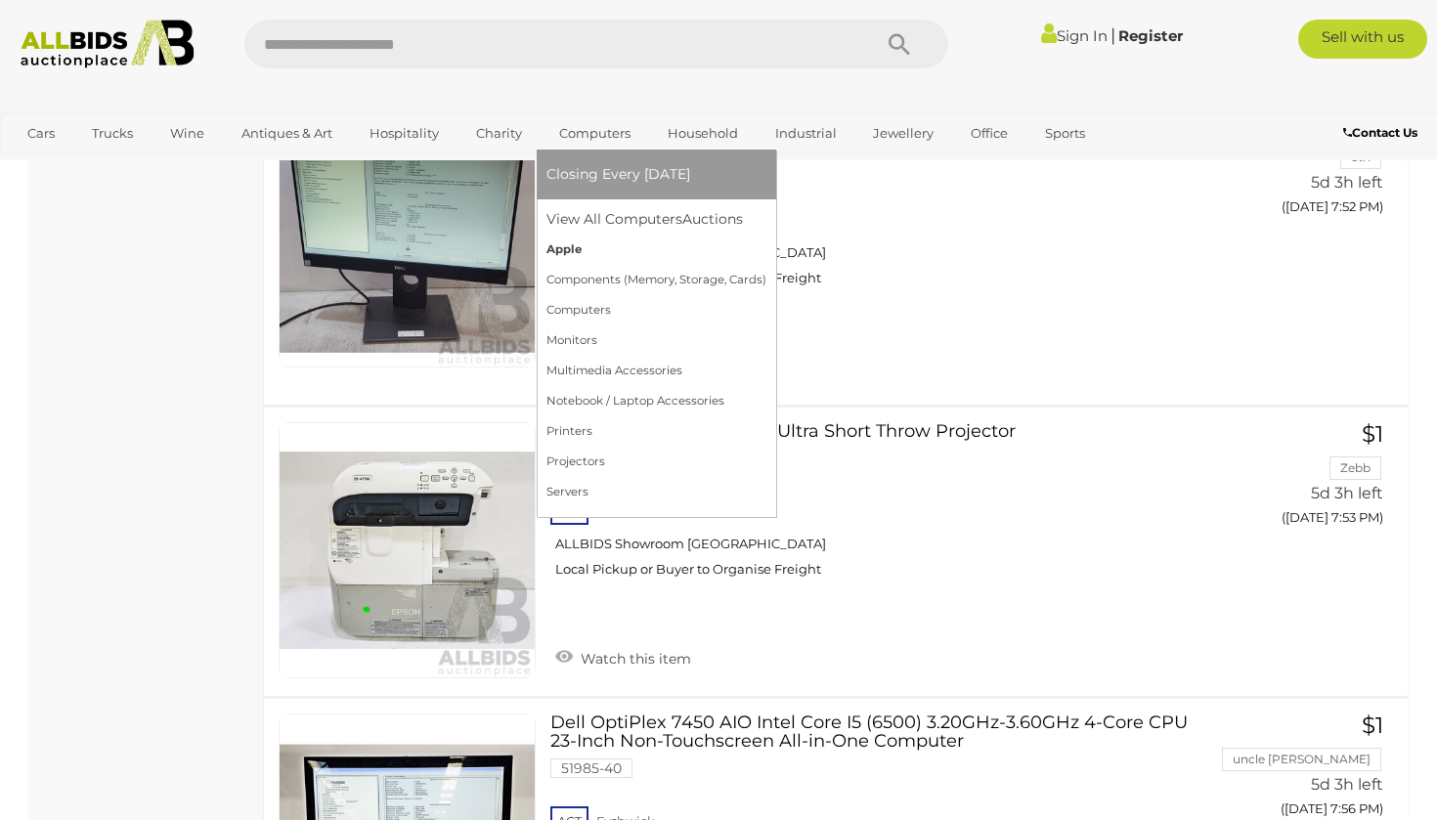
click at [599, 248] on link "Apple" at bounding box center [656, 250] width 220 height 30
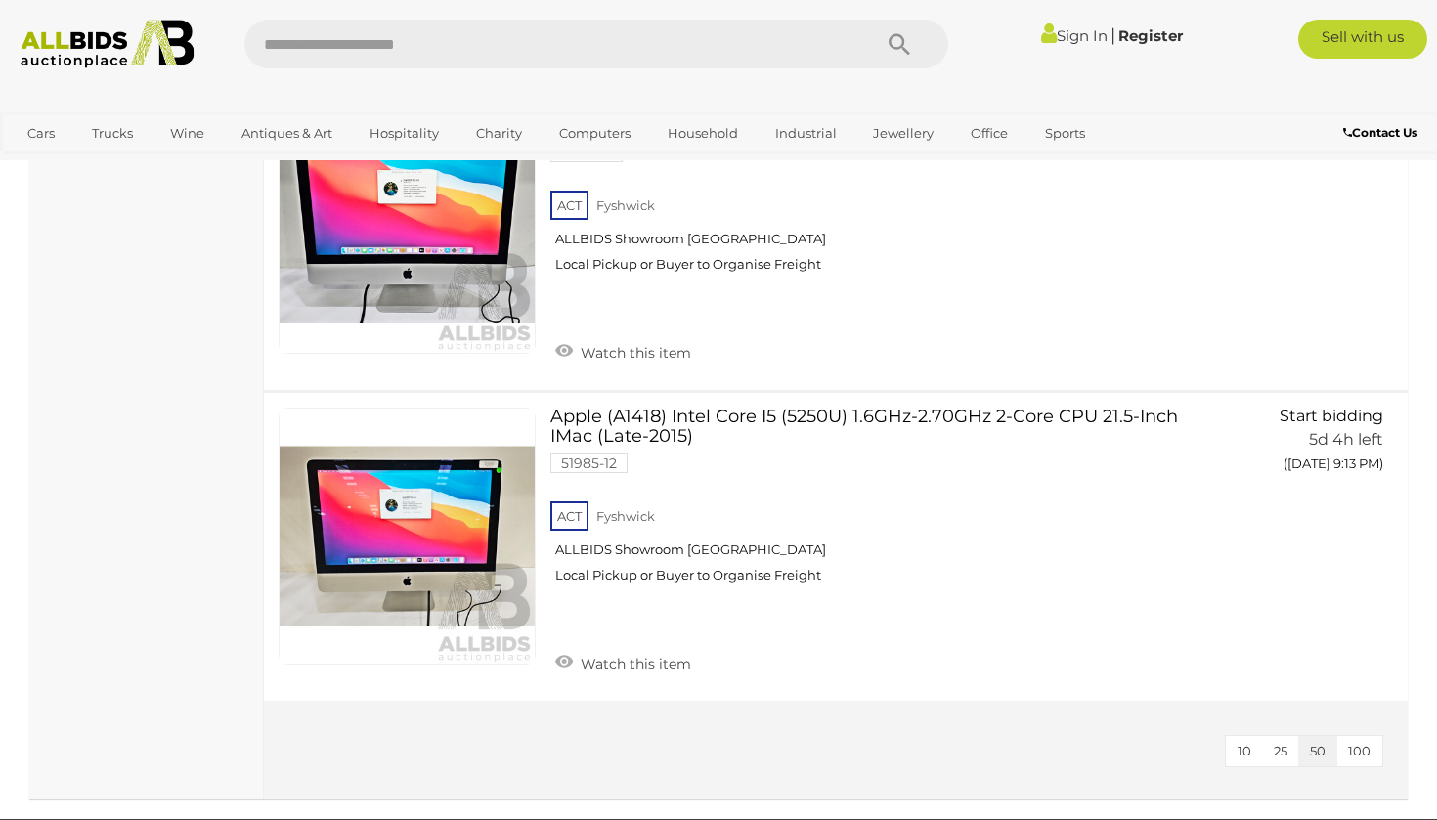
scroll to position [4793, 0]
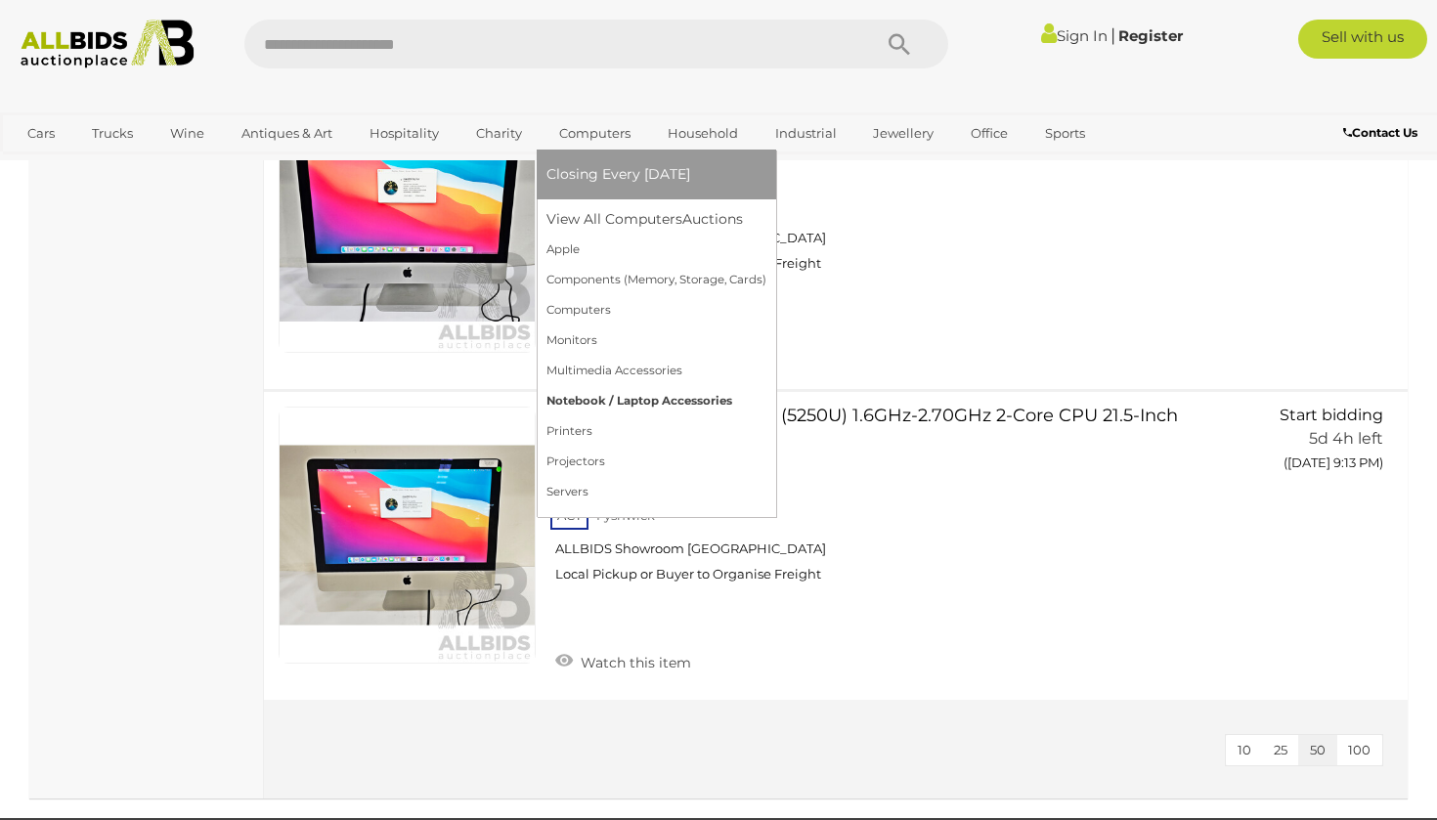
click at [616, 395] on link "Notebook / Laptop Accessories" at bounding box center [656, 401] width 220 height 30
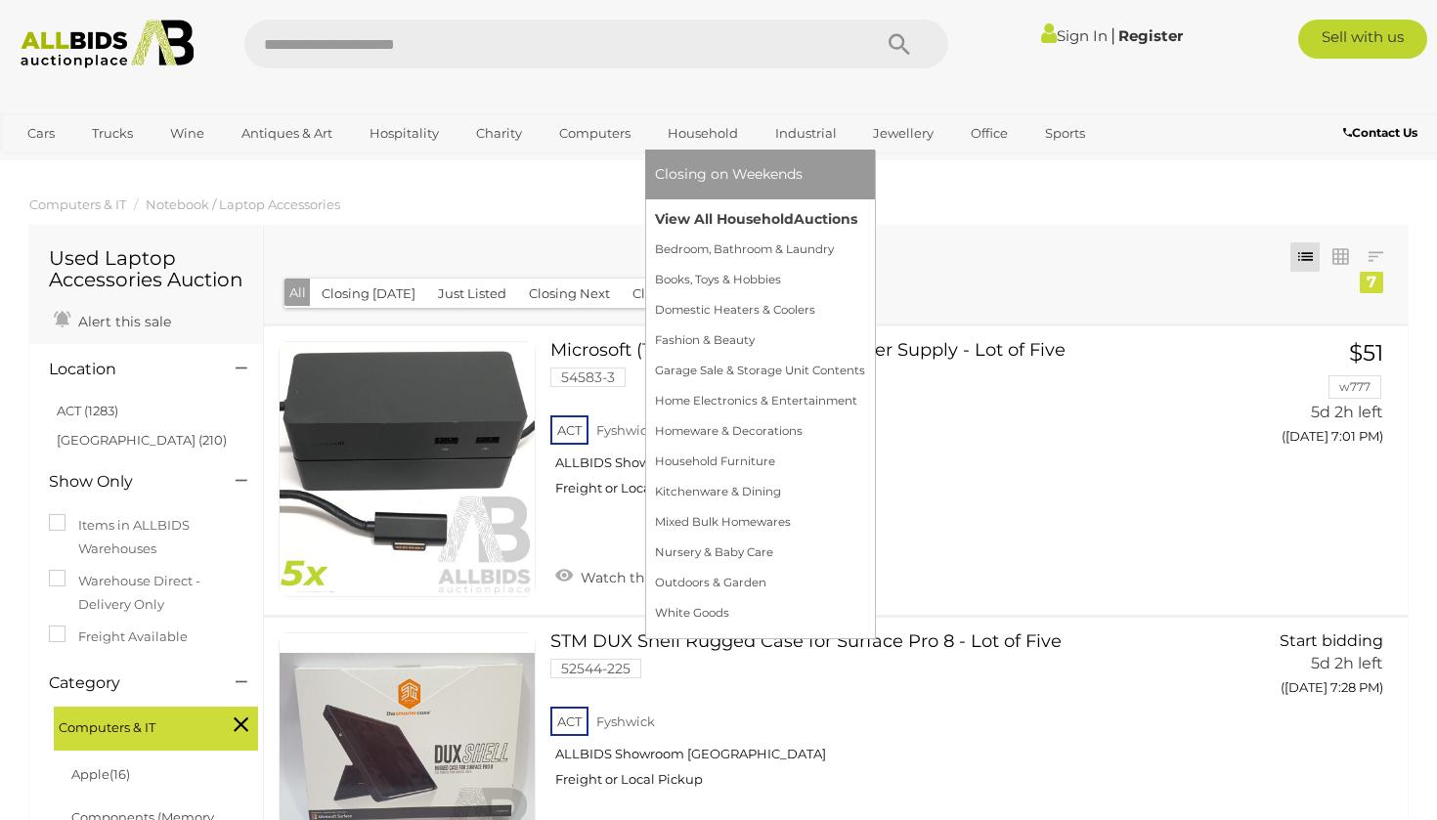
click at [691, 210] on link "View All Household Auctions" at bounding box center [760, 219] width 210 height 30
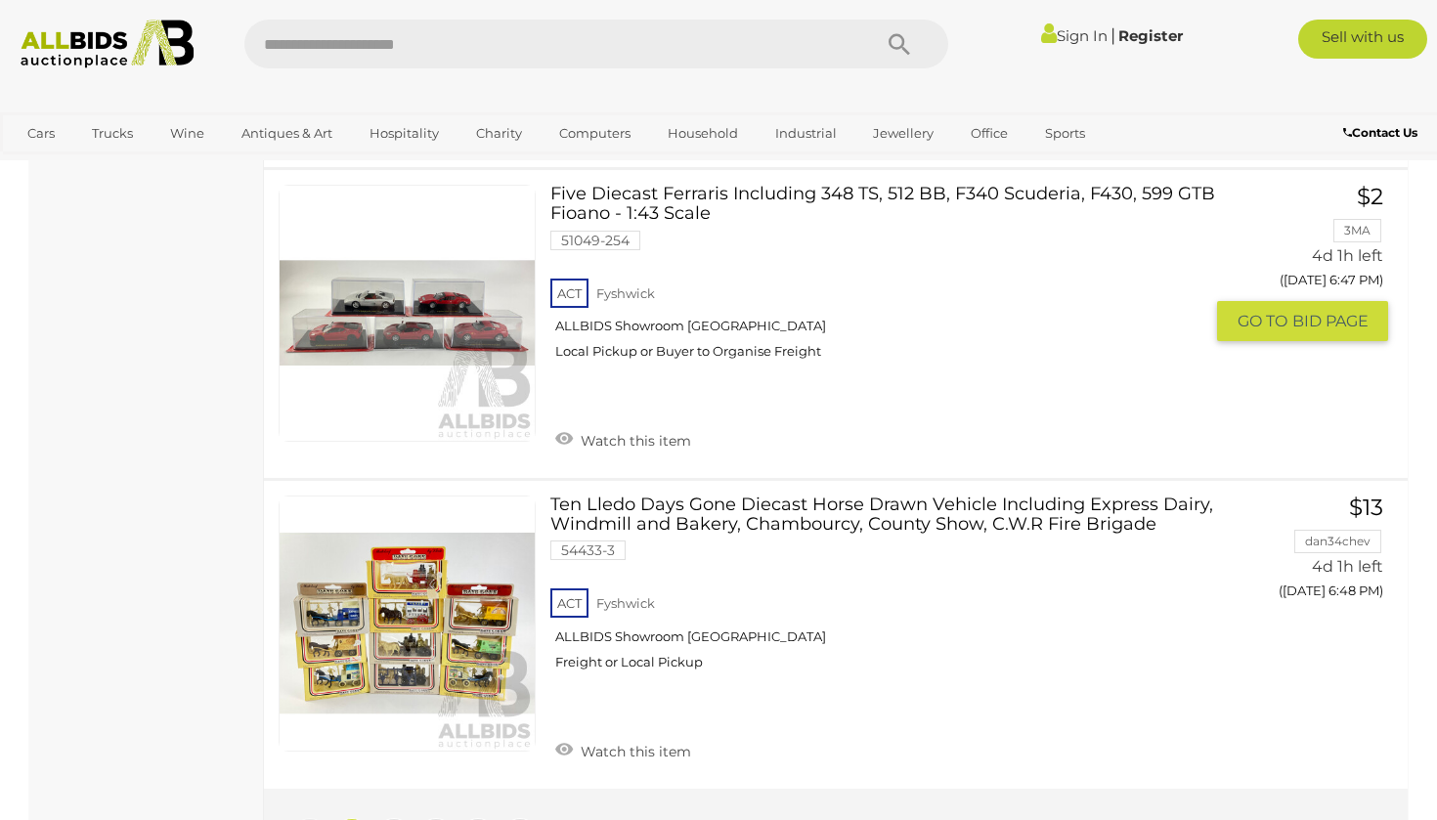
scroll to position [14763, 0]
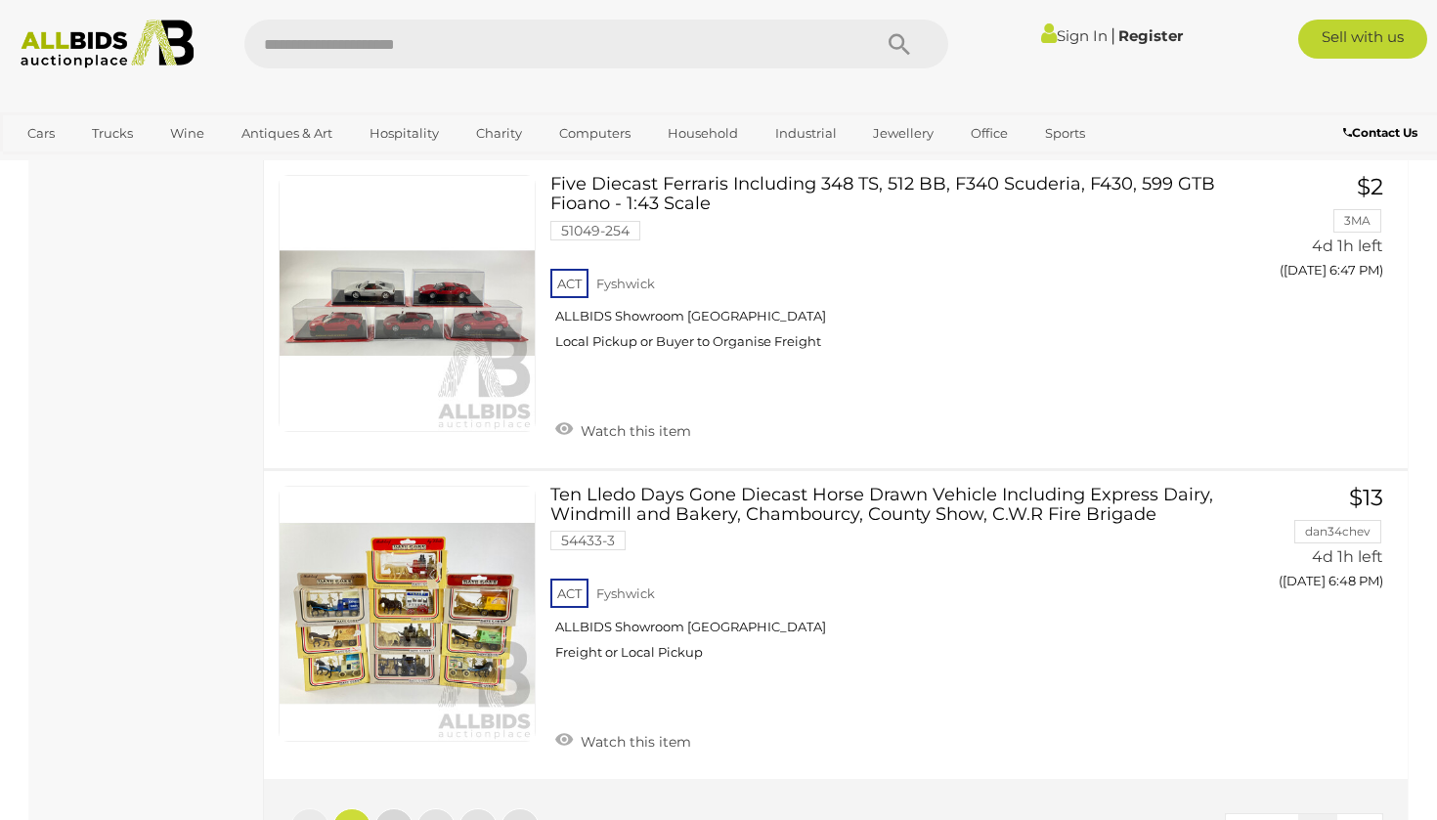
click at [385, 808] on link "2" at bounding box center [393, 827] width 39 height 39
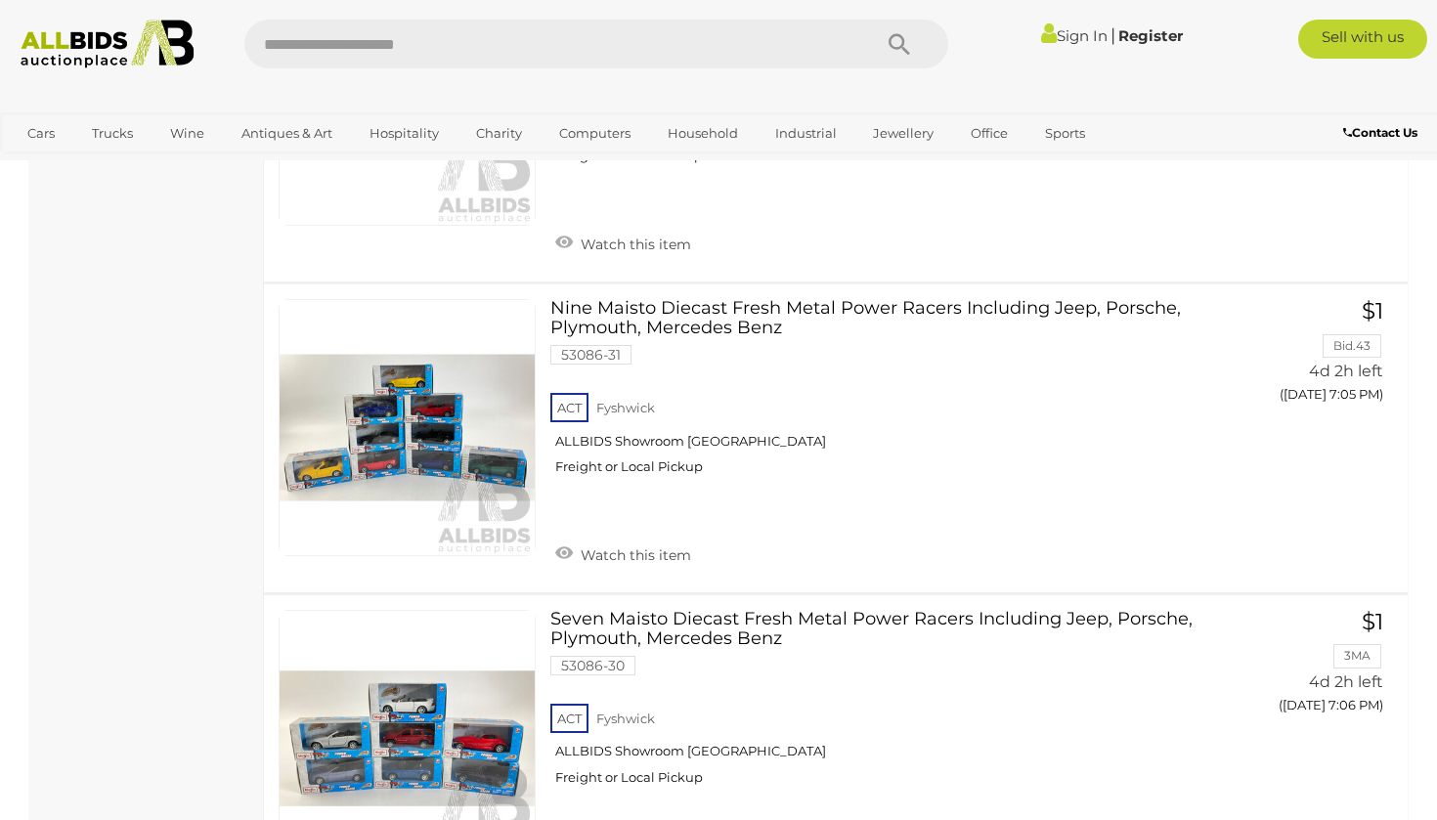
scroll to position [4834, 0]
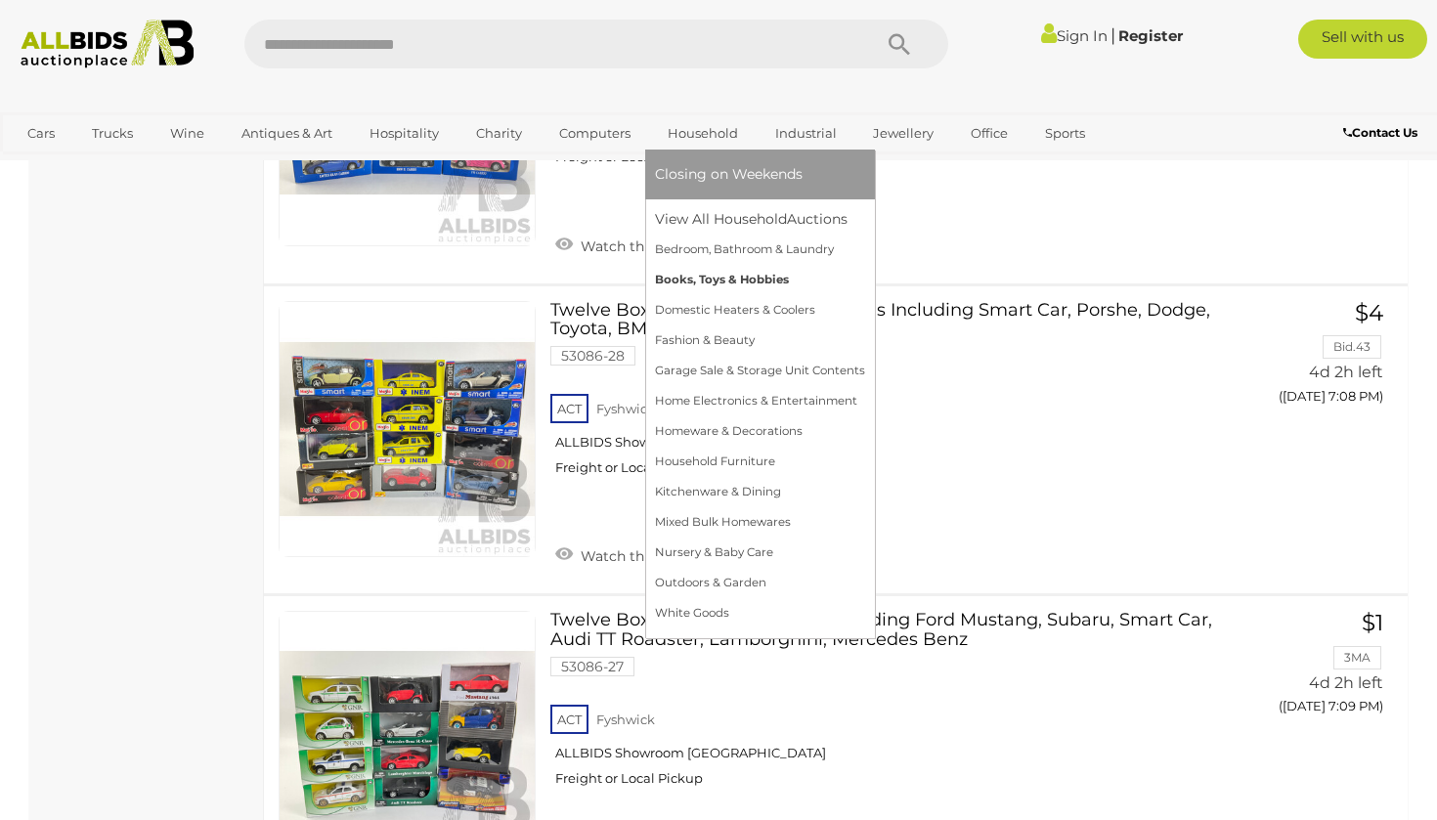
click at [729, 287] on link "Books, Toys & Hobbies" at bounding box center [760, 280] width 210 height 30
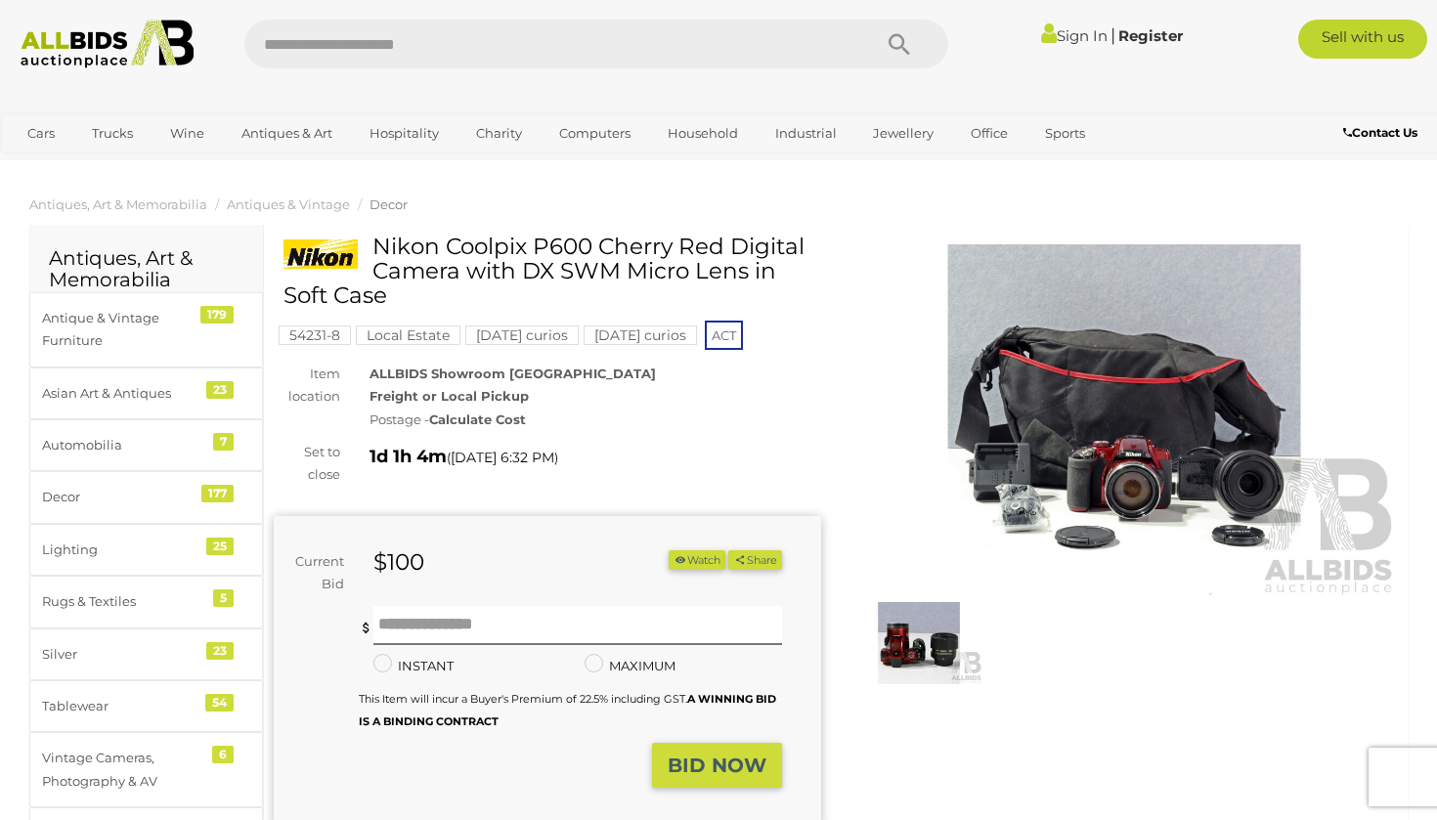
scroll to position [-1, 0]
click at [1066, 463] on img at bounding box center [1123, 420] width 547 height 353
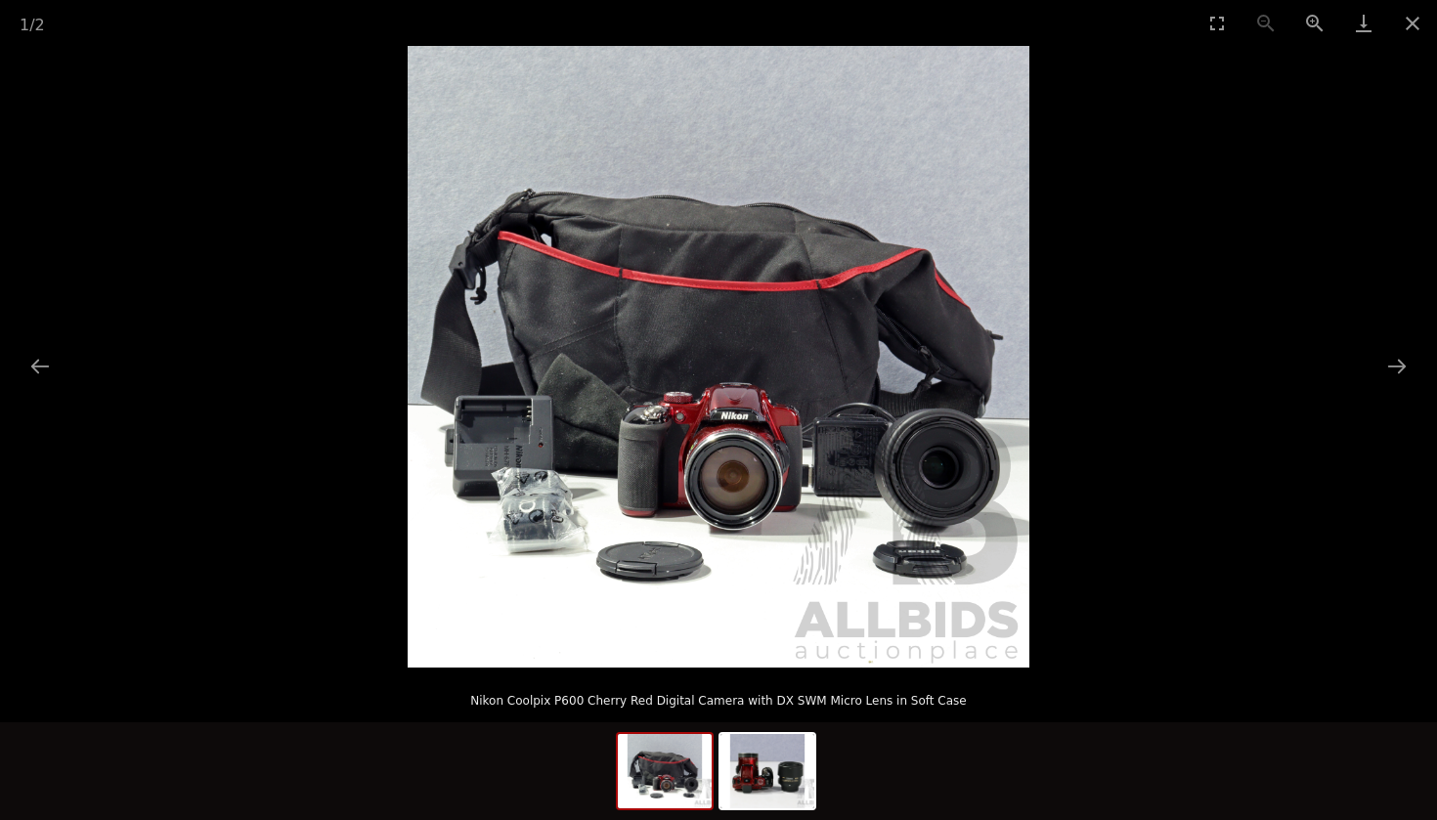
click at [755, 812] on div at bounding box center [718, 773] width 205 height 103
click at [756, 789] on img at bounding box center [767, 771] width 94 height 74
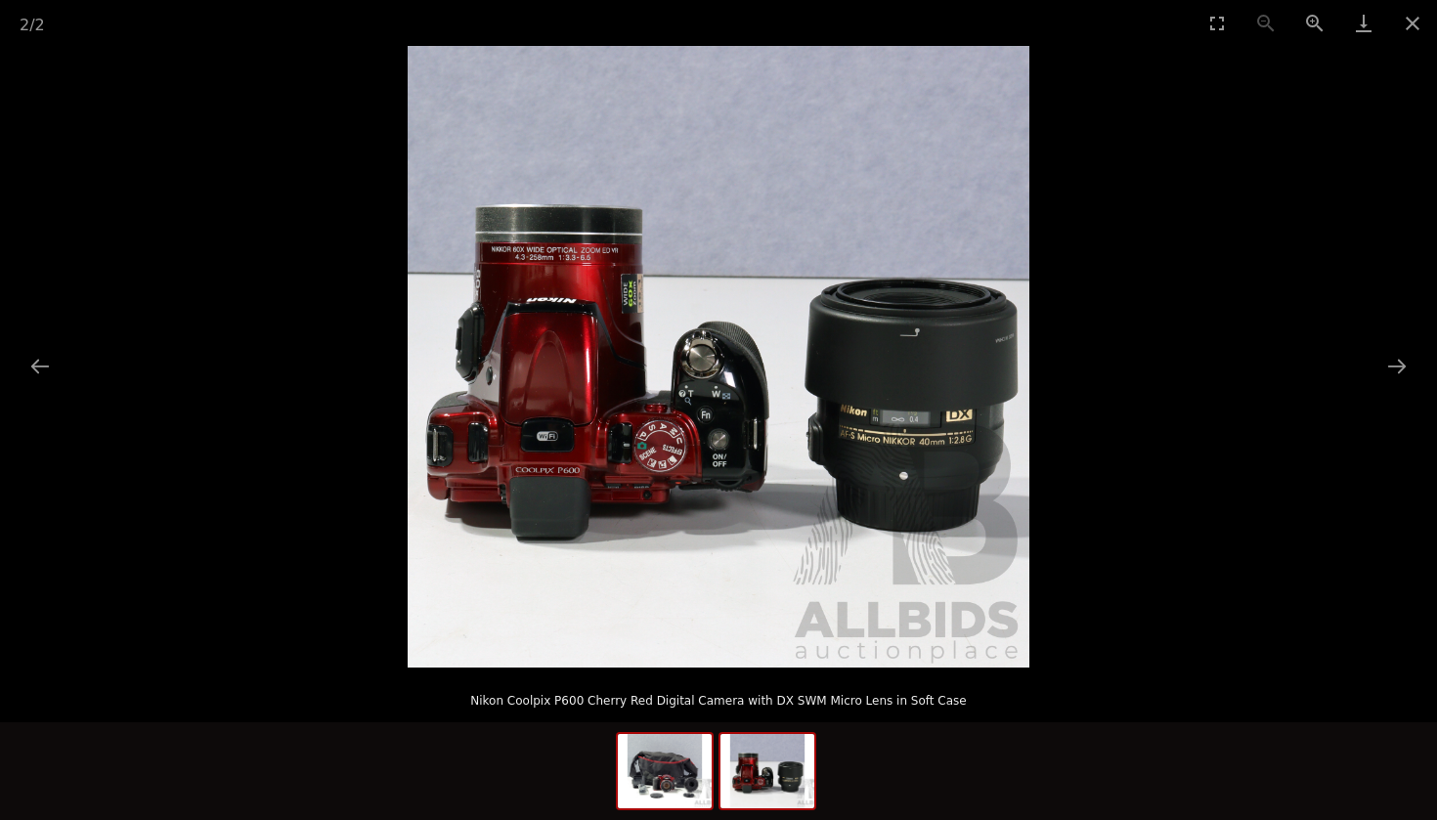
click at [674, 784] on img at bounding box center [665, 771] width 94 height 74
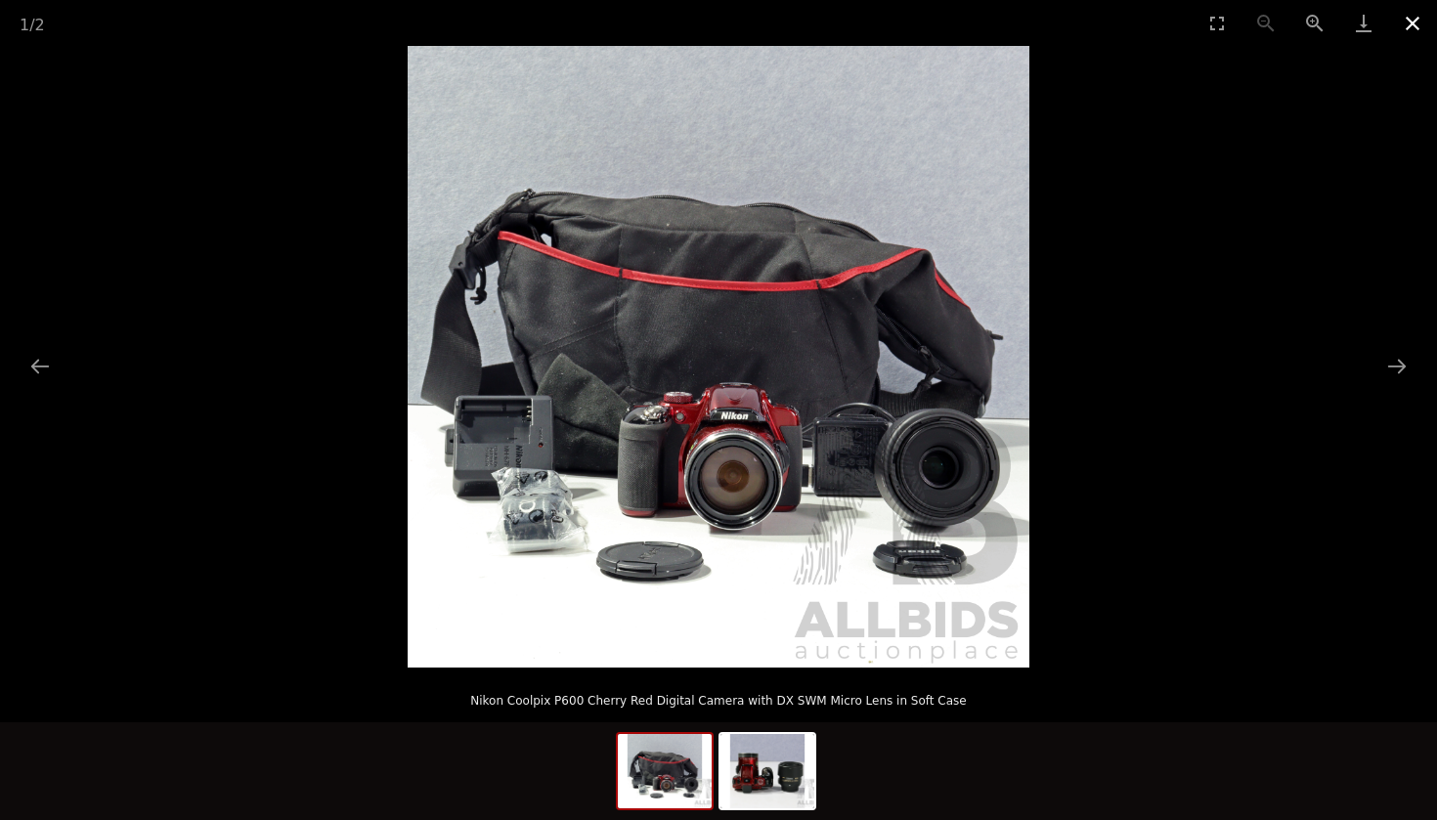
click at [1404, 33] on button "Close gallery" at bounding box center [1412, 23] width 49 height 46
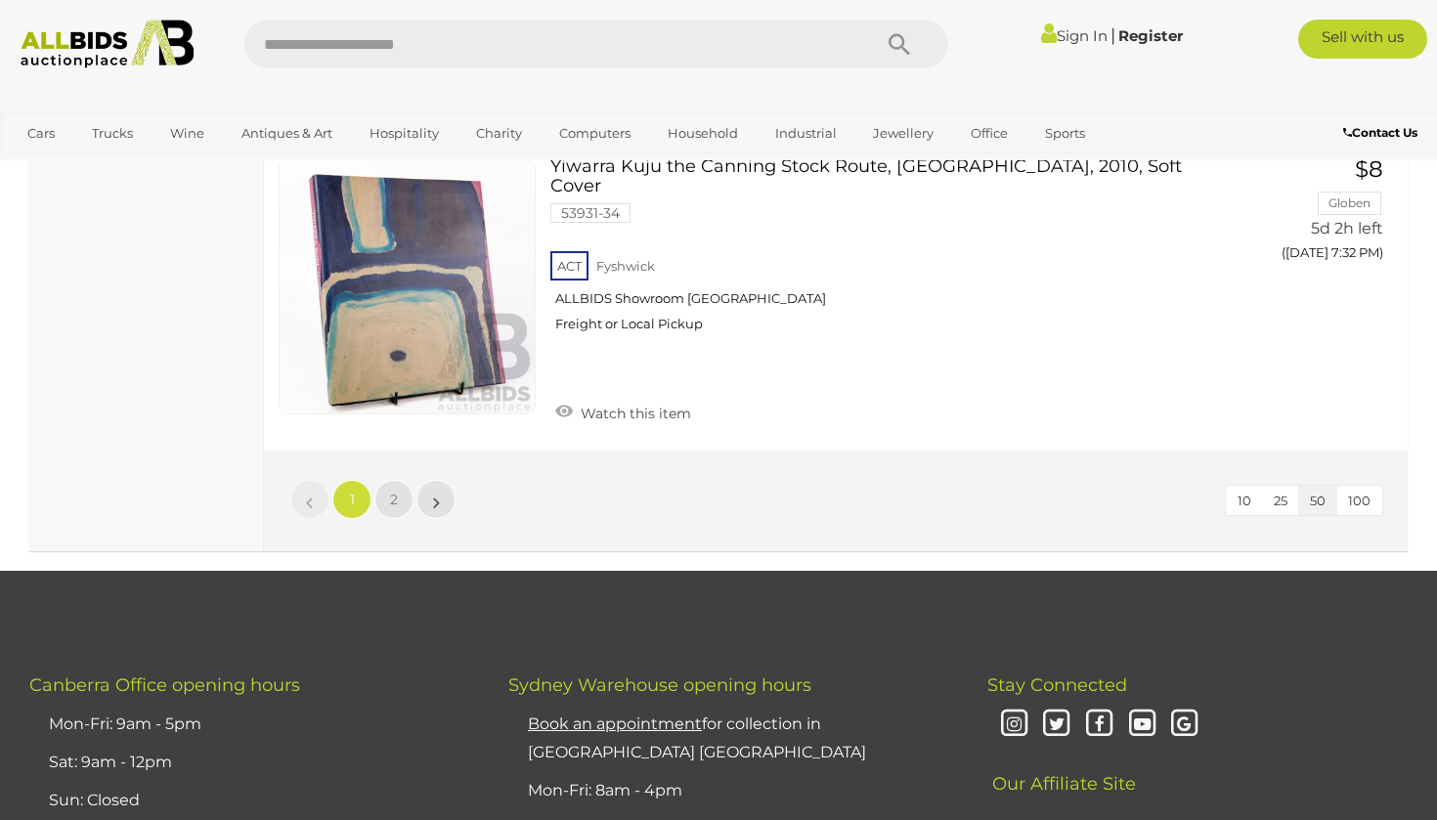
scroll to position [14829, 0]
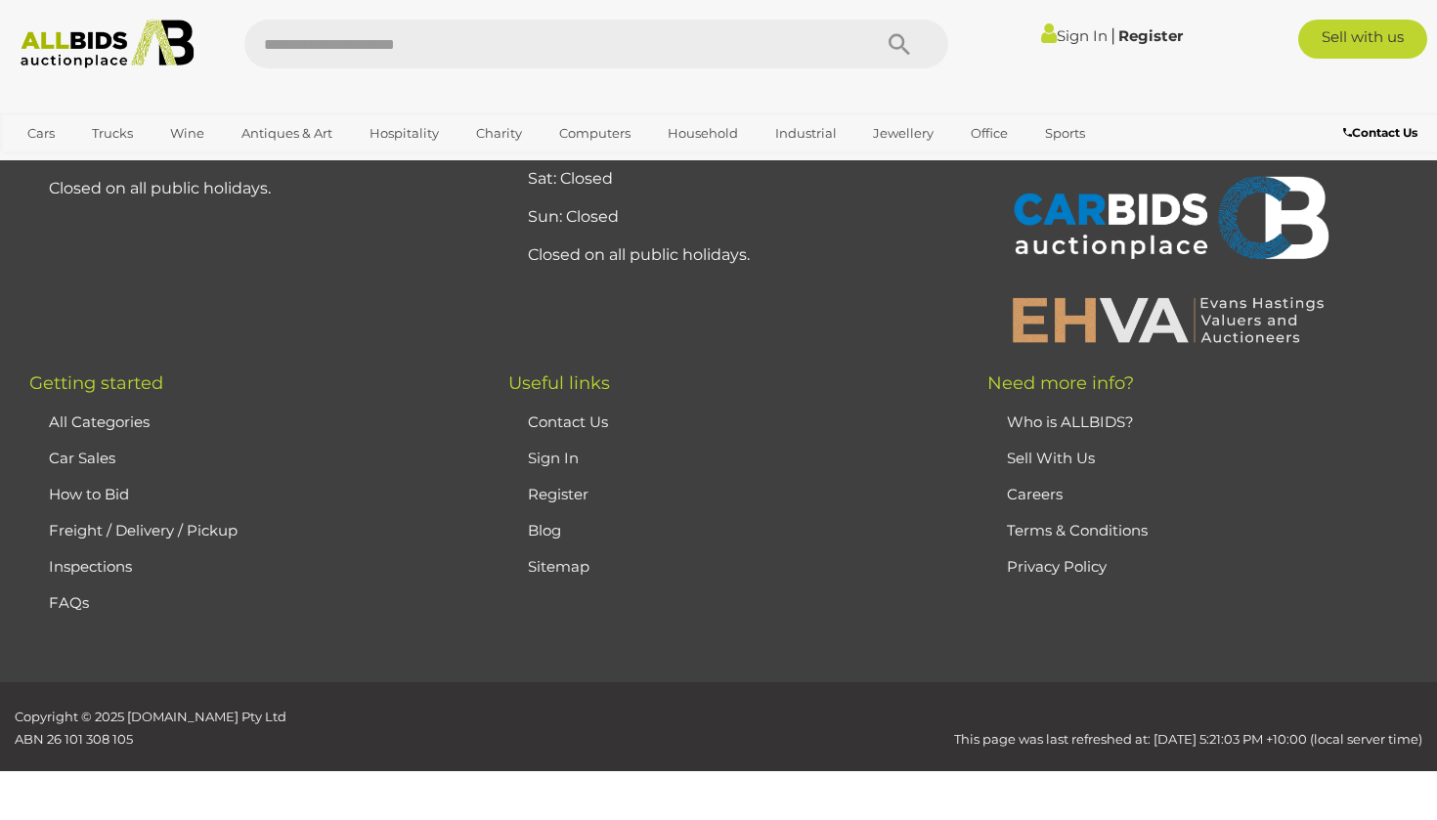
scroll to position [127, 0]
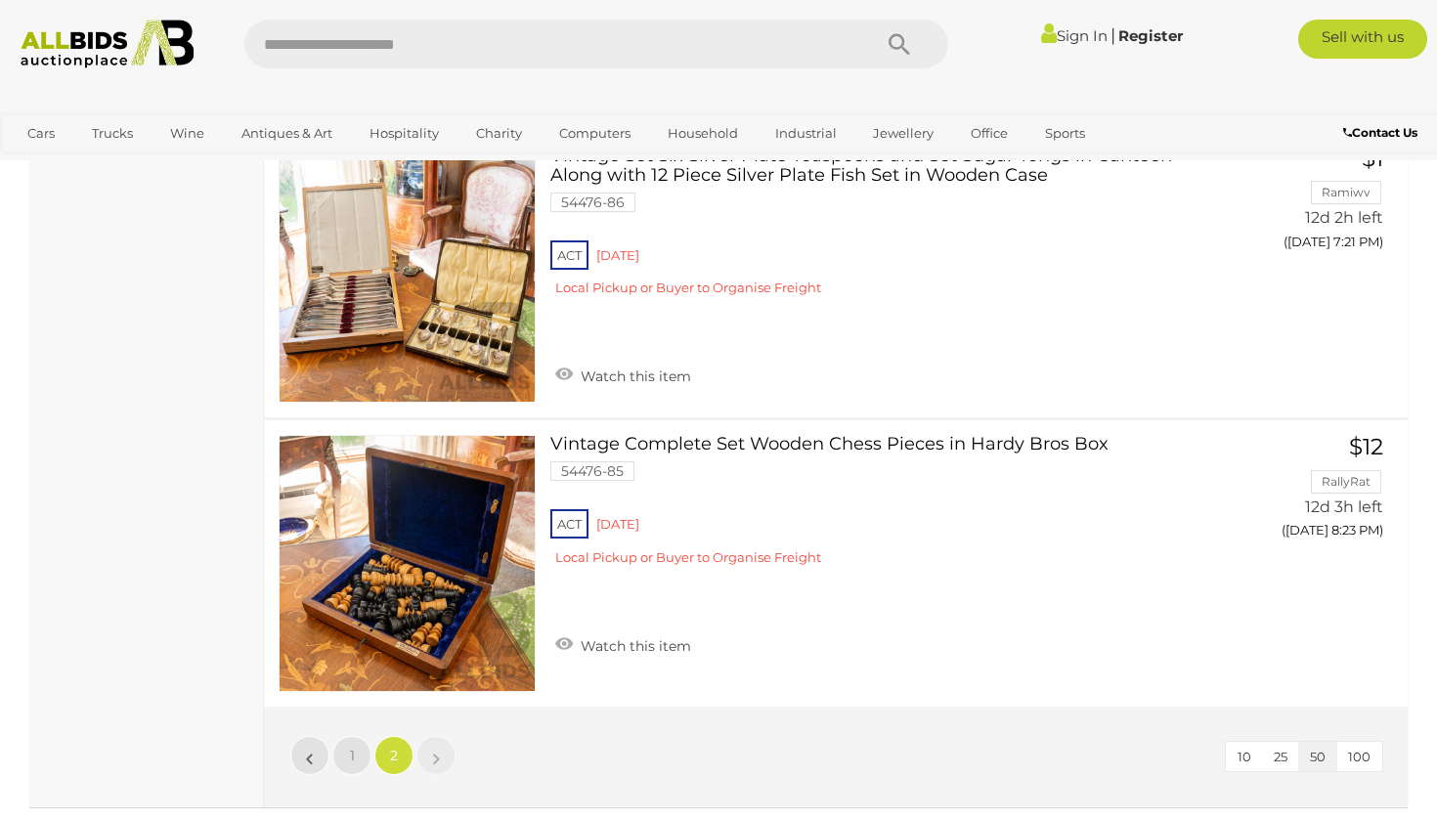
scroll to position [4294, 0]
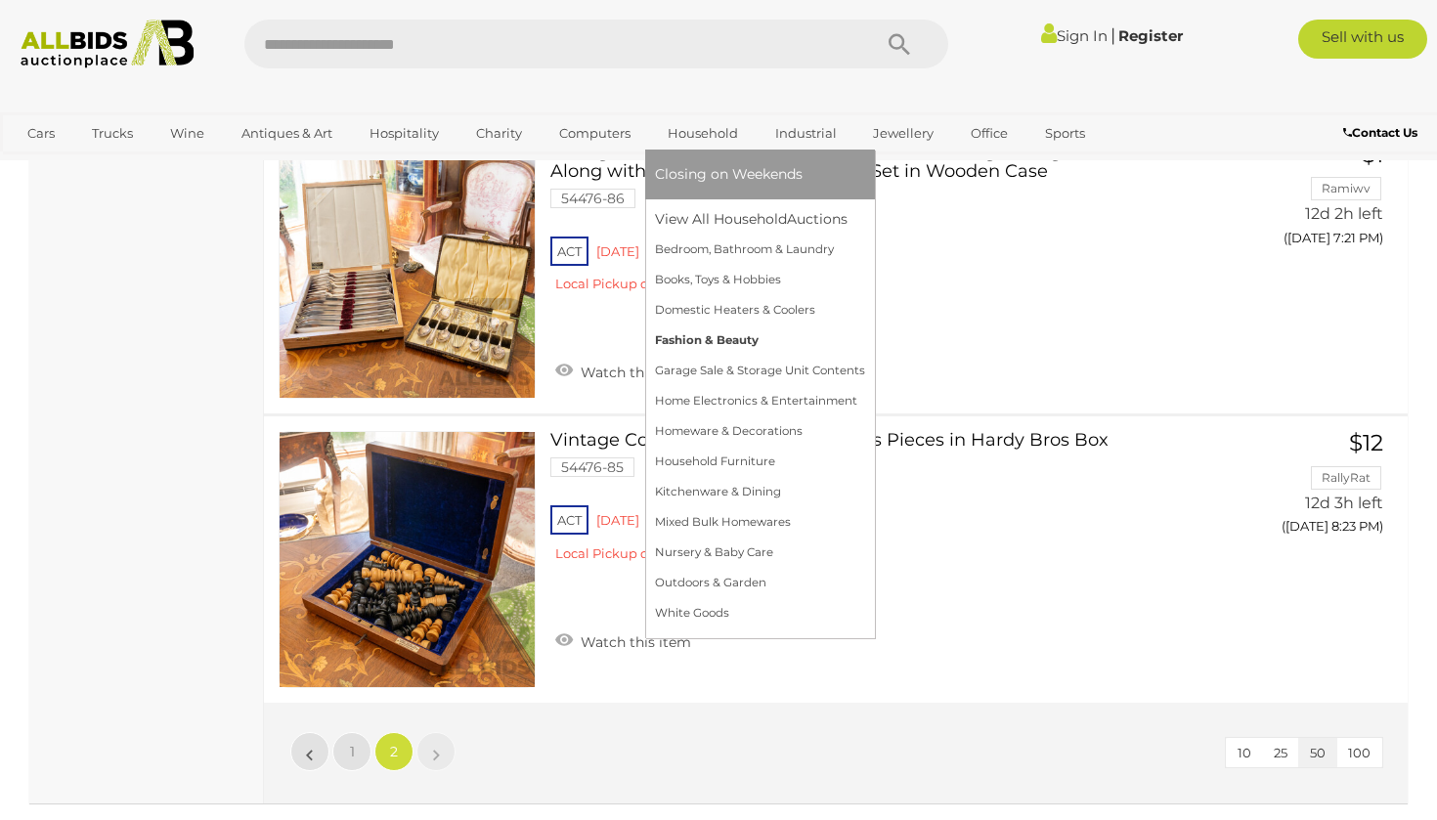
click at [747, 349] on link "Fashion & Beauty" at bounding box center [760, 340] width 210 height 30
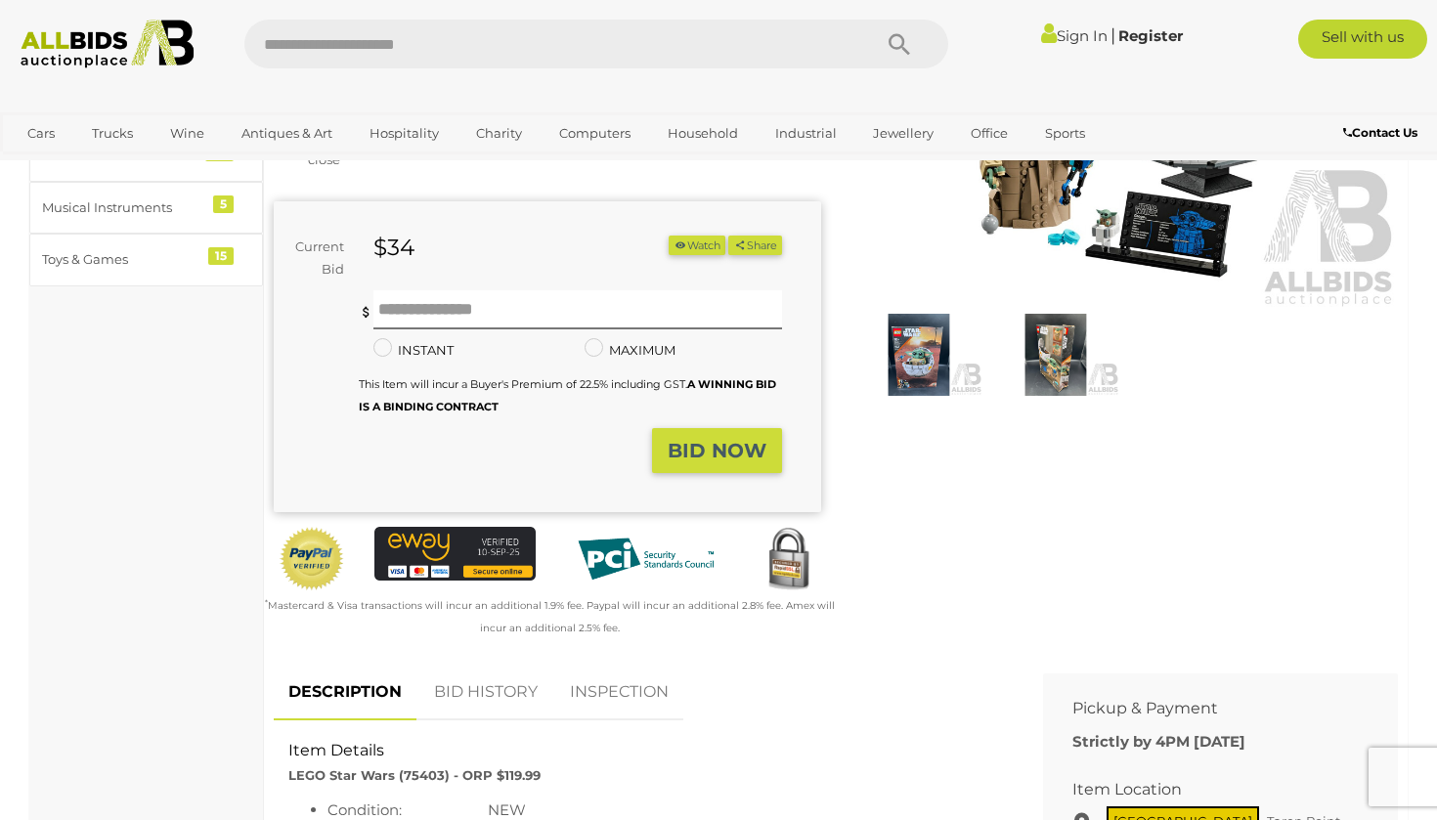
scroll to position [288, 0]
click at [928, 365] on img at bounding box center [918, 355] width 127 height 82
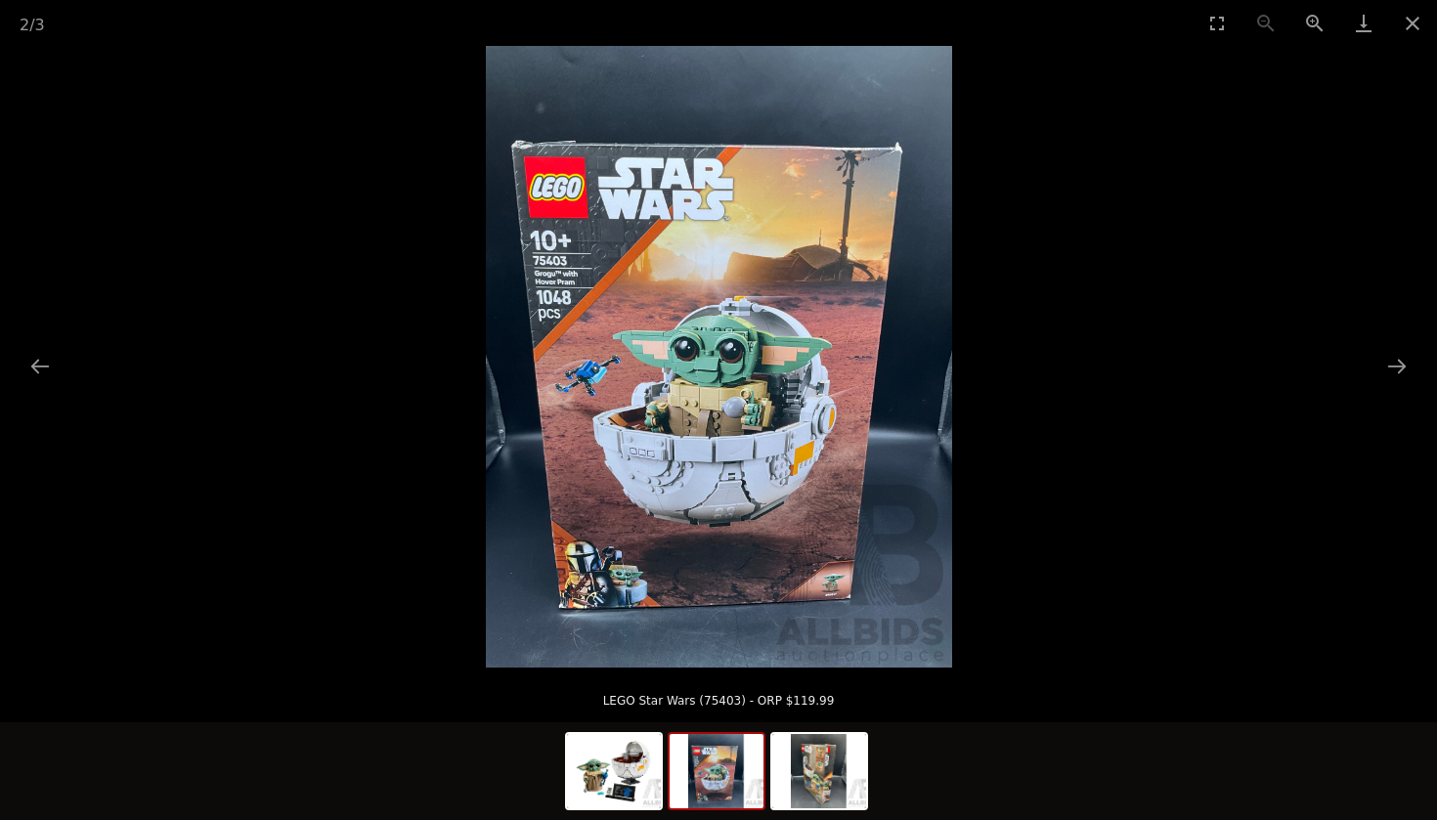
click at [735, 779] on img at bounding box center [717, 771] width 94 height 74
click at [823, 774] on img at bounding box center [819, 771] width 94 height 74
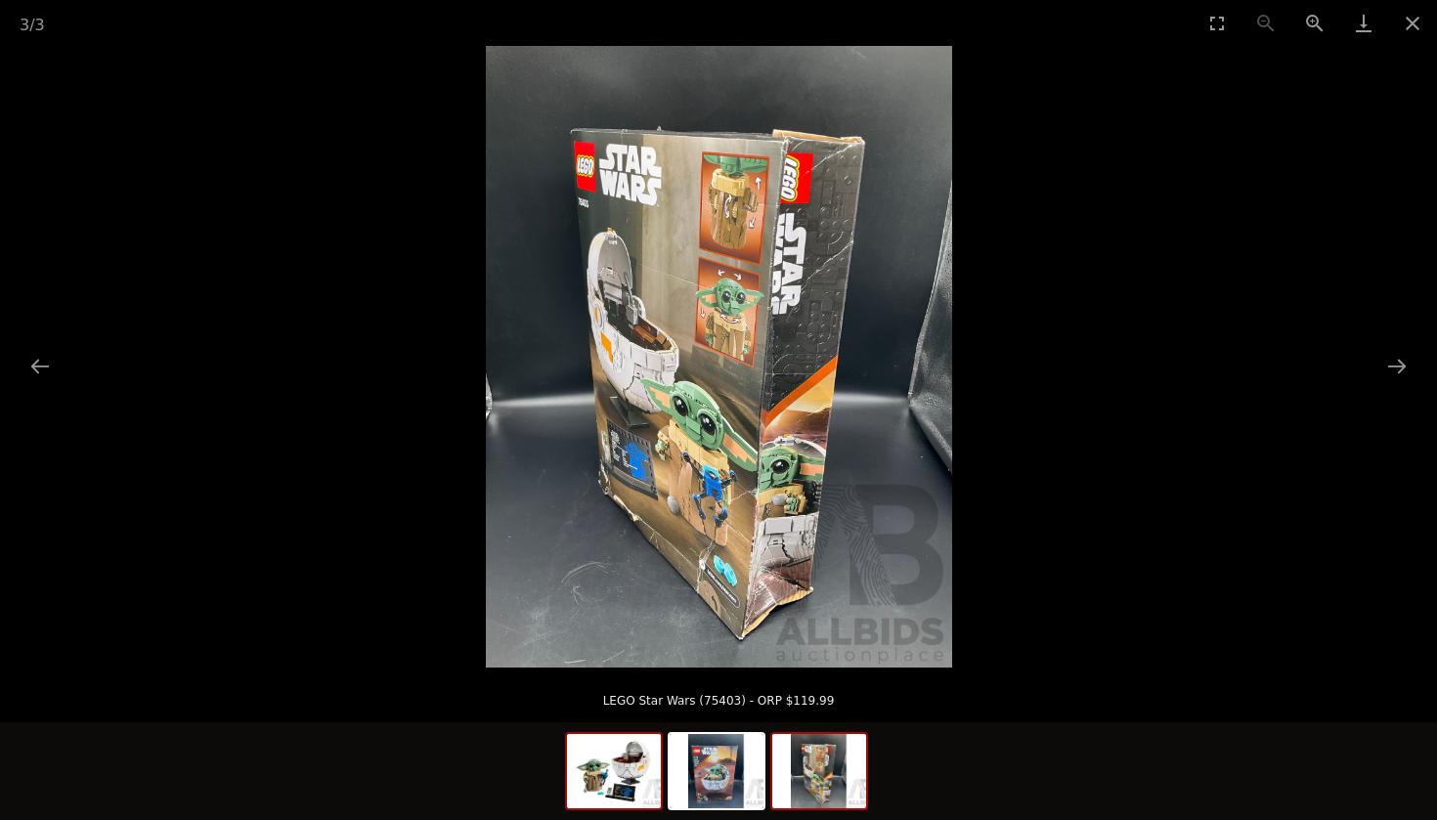
click at [637, 779] on img at bounding box center [614, 771] width 94 height 74
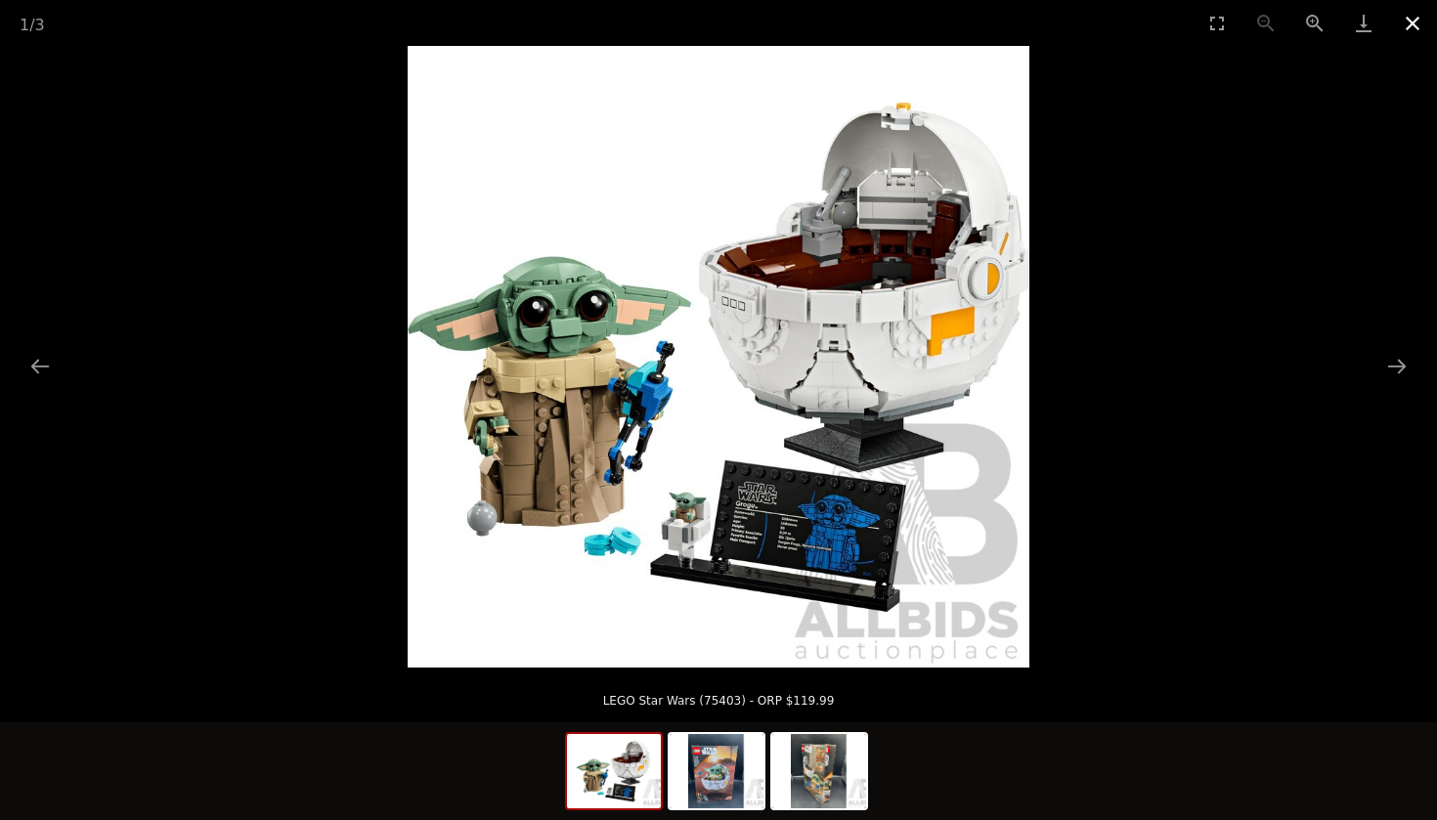
click at [1404, 21] on button "Close gallery" at bounding box center [1412, 23] width 49 height 46
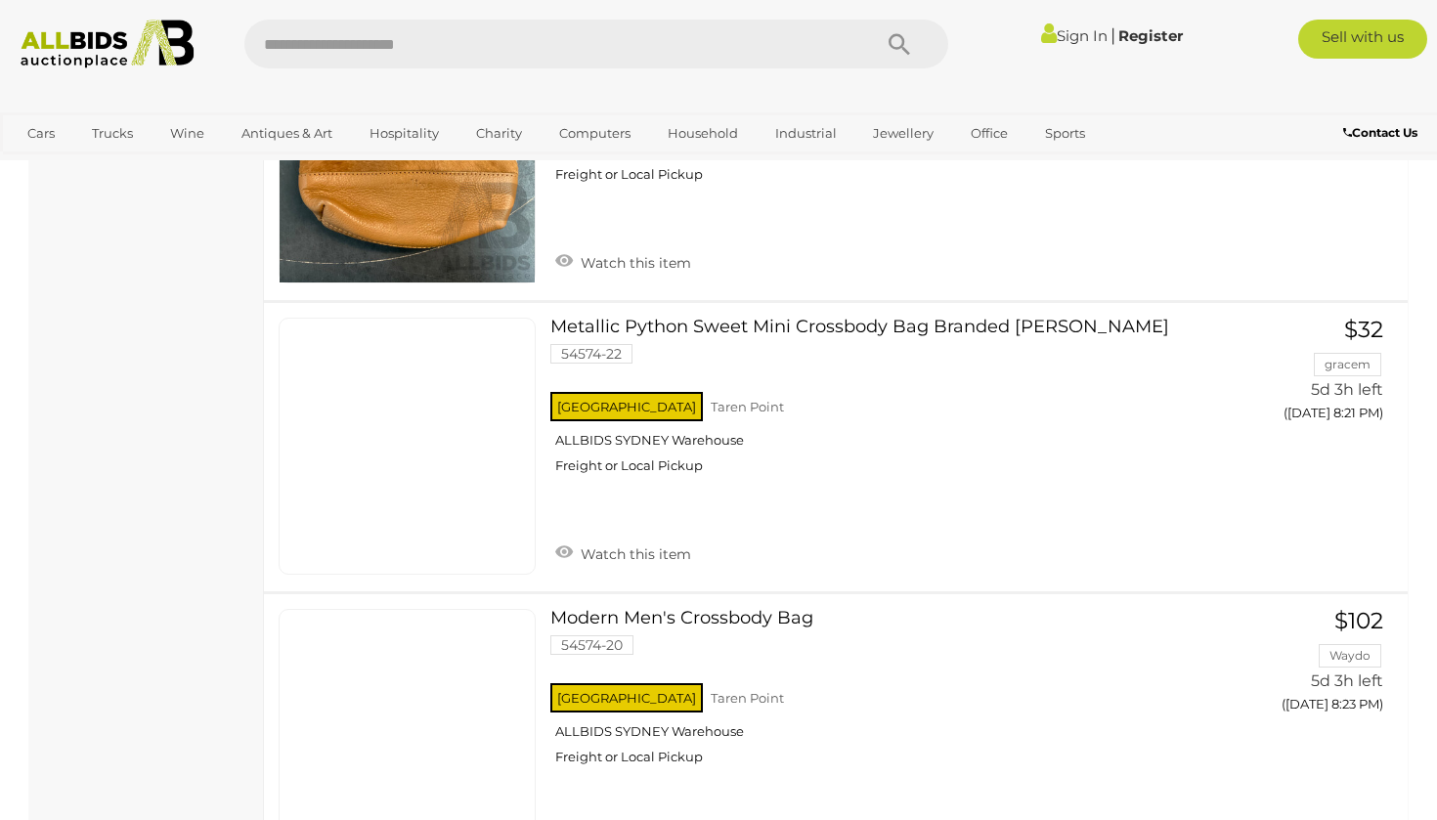
scroll to position [14562, 0]
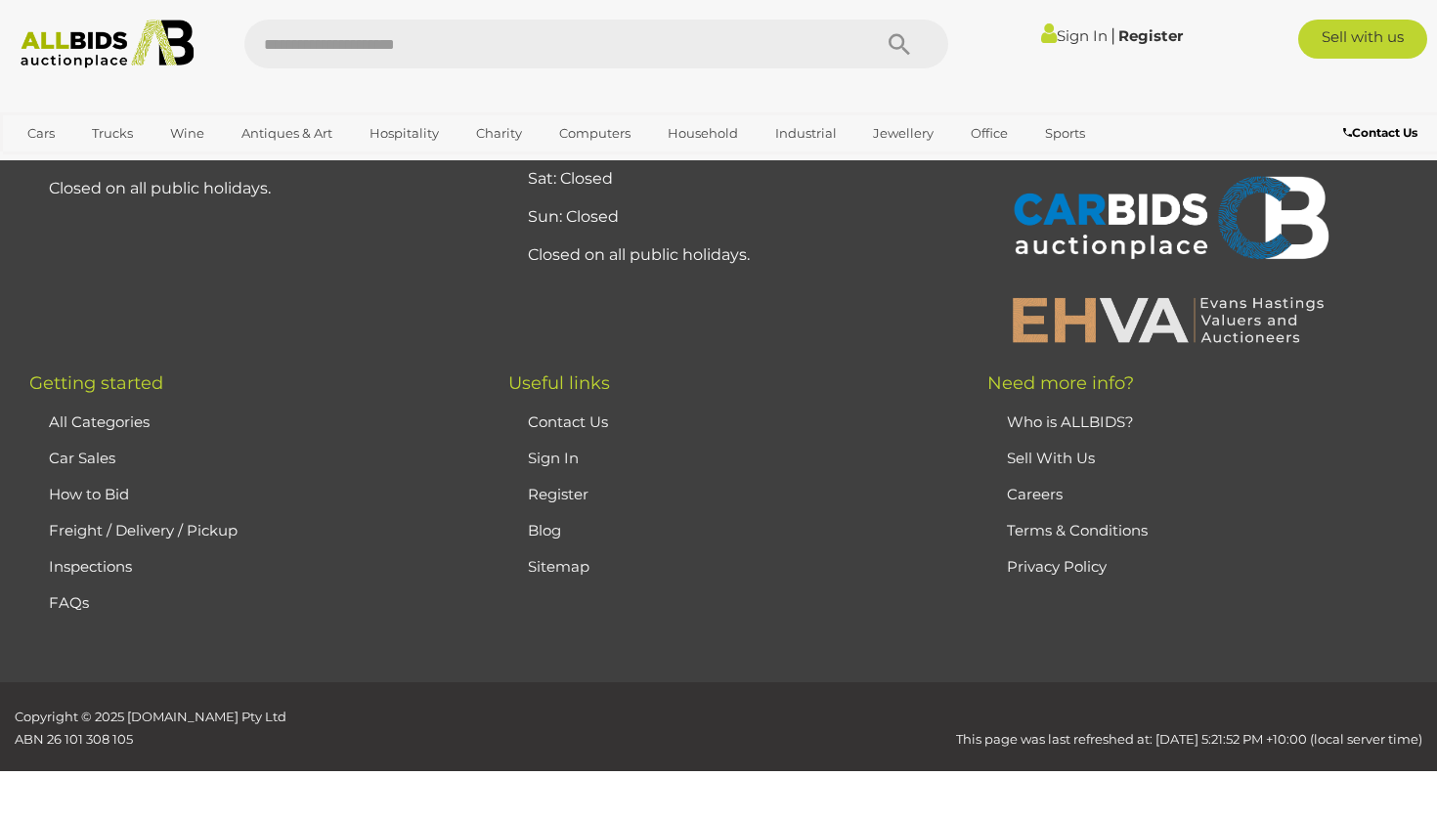
scroll to position [303, 0]
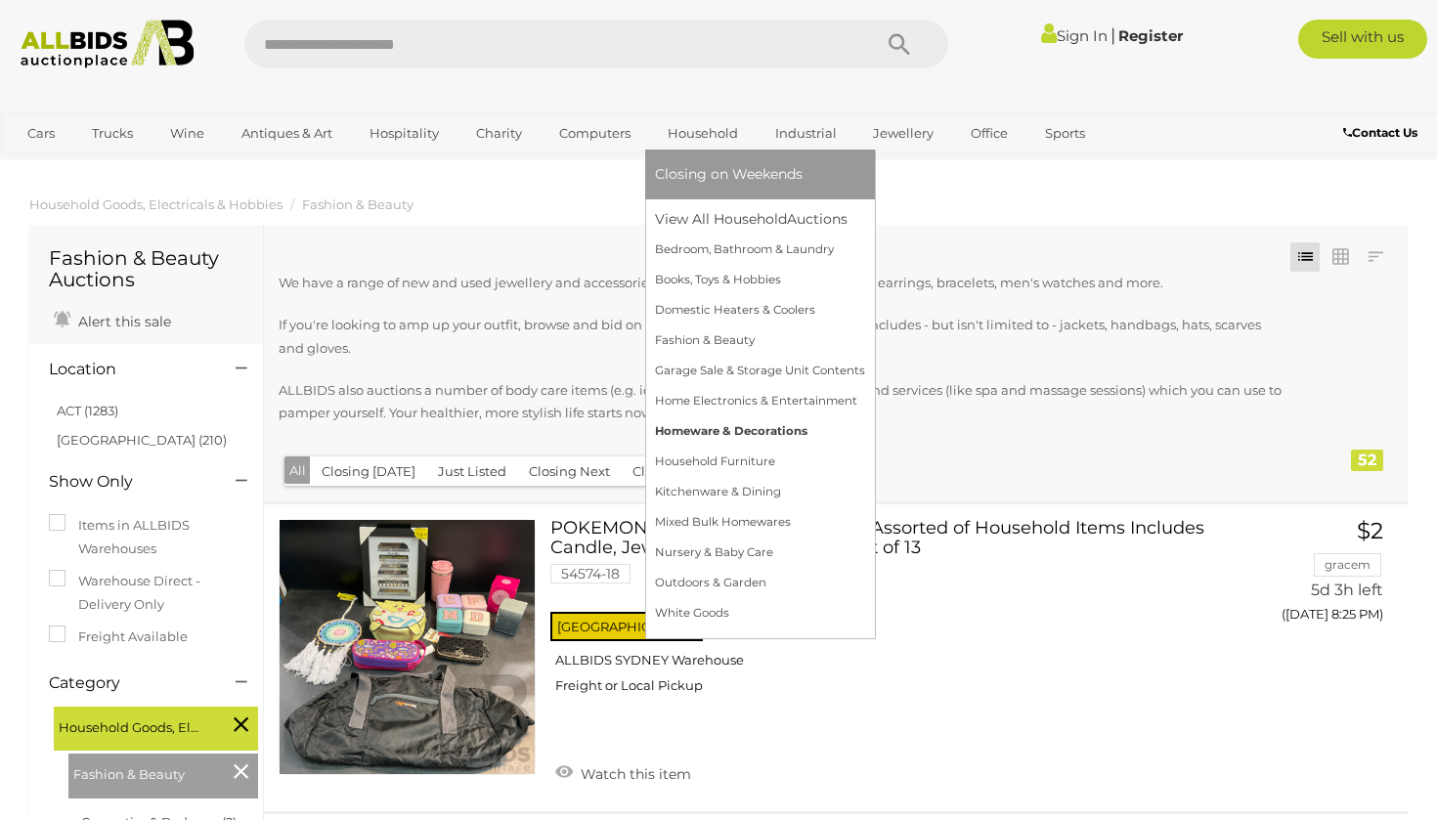
click at [733, 442] on link "Homeware & Decorations" at bounding box center [760, 431] width 210 height 30
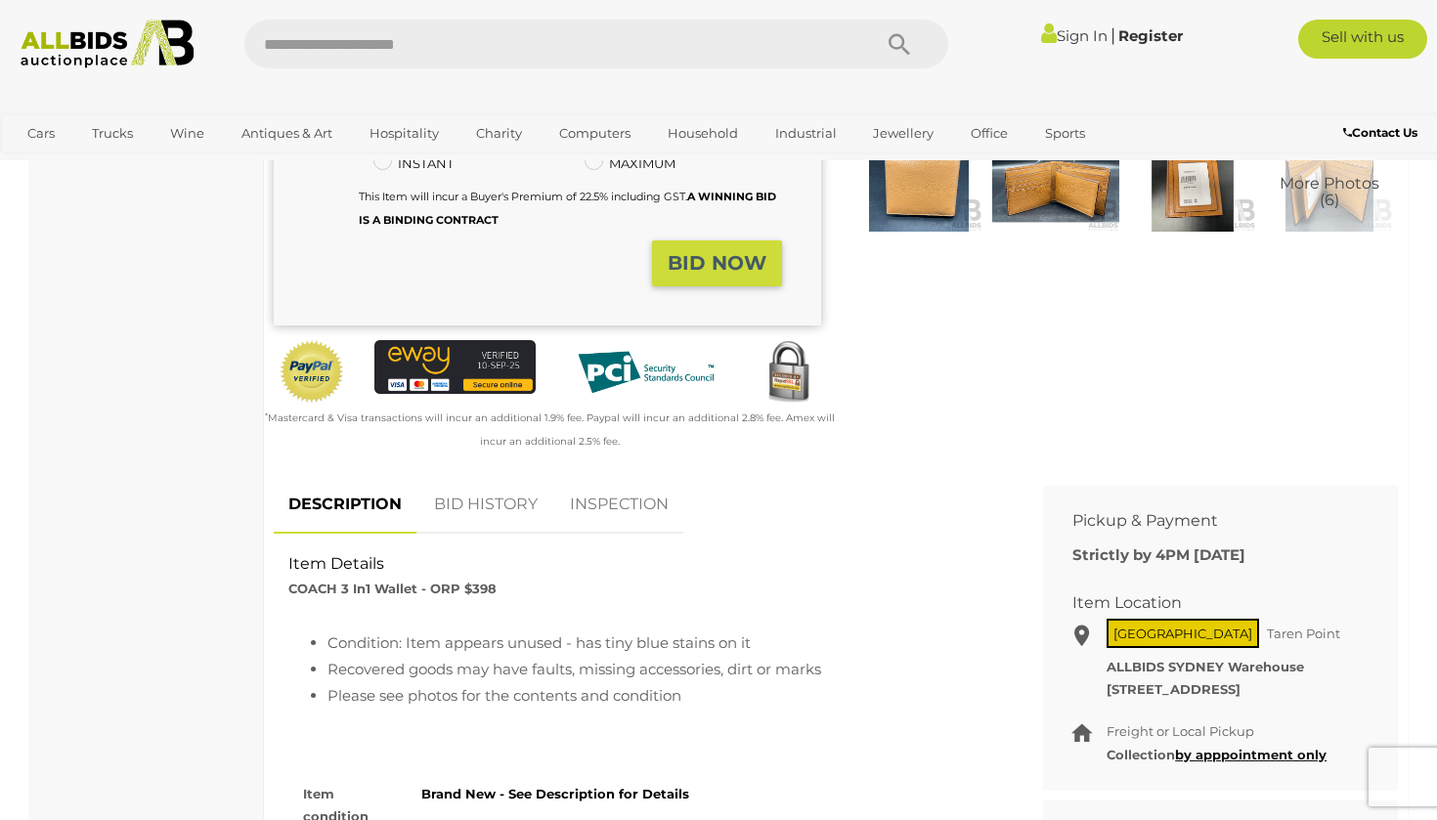
scroll to position [451, 0]
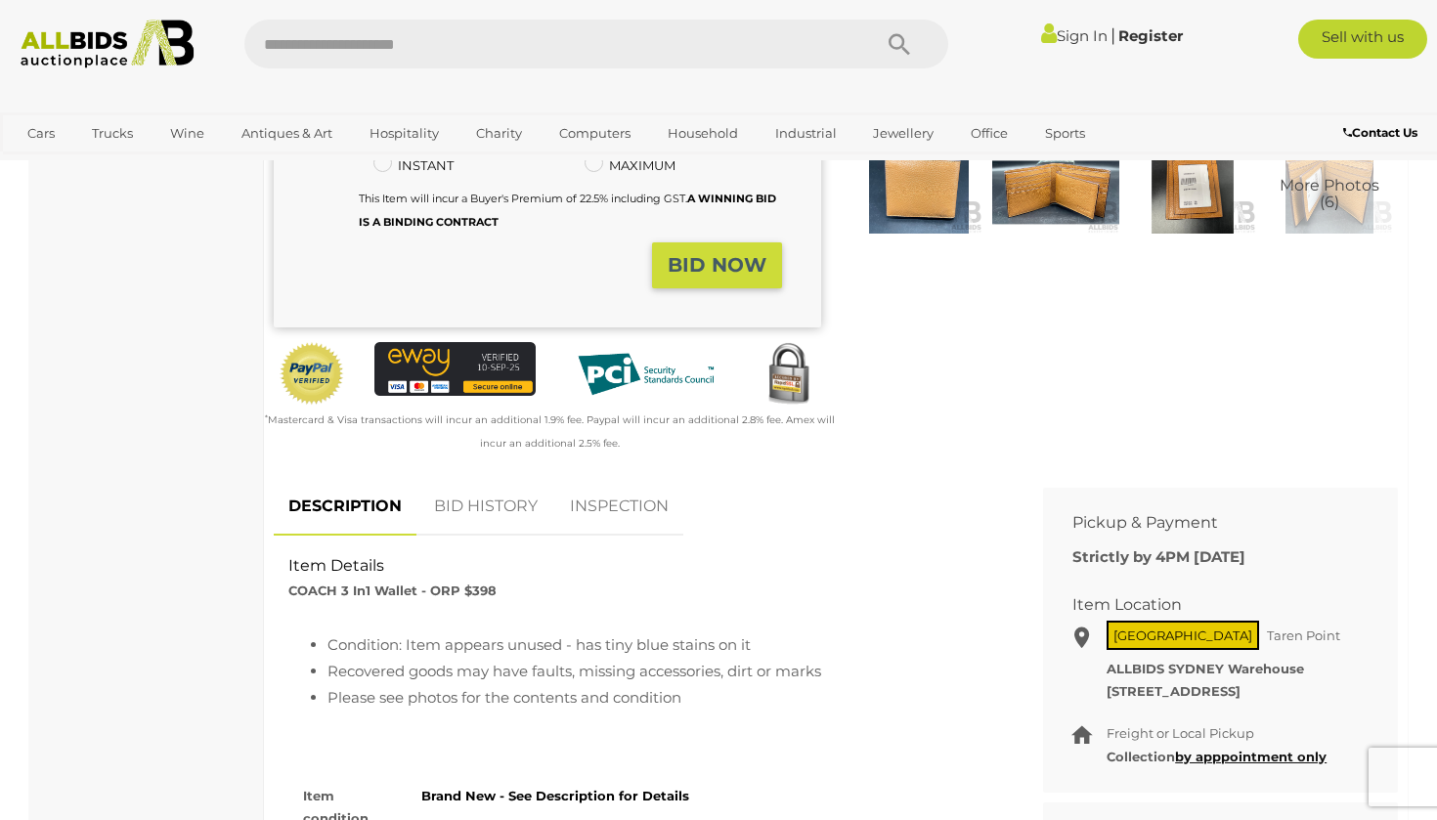
click at [1178, 200] on img at bounding box center [1192, 192] width 127 height 82
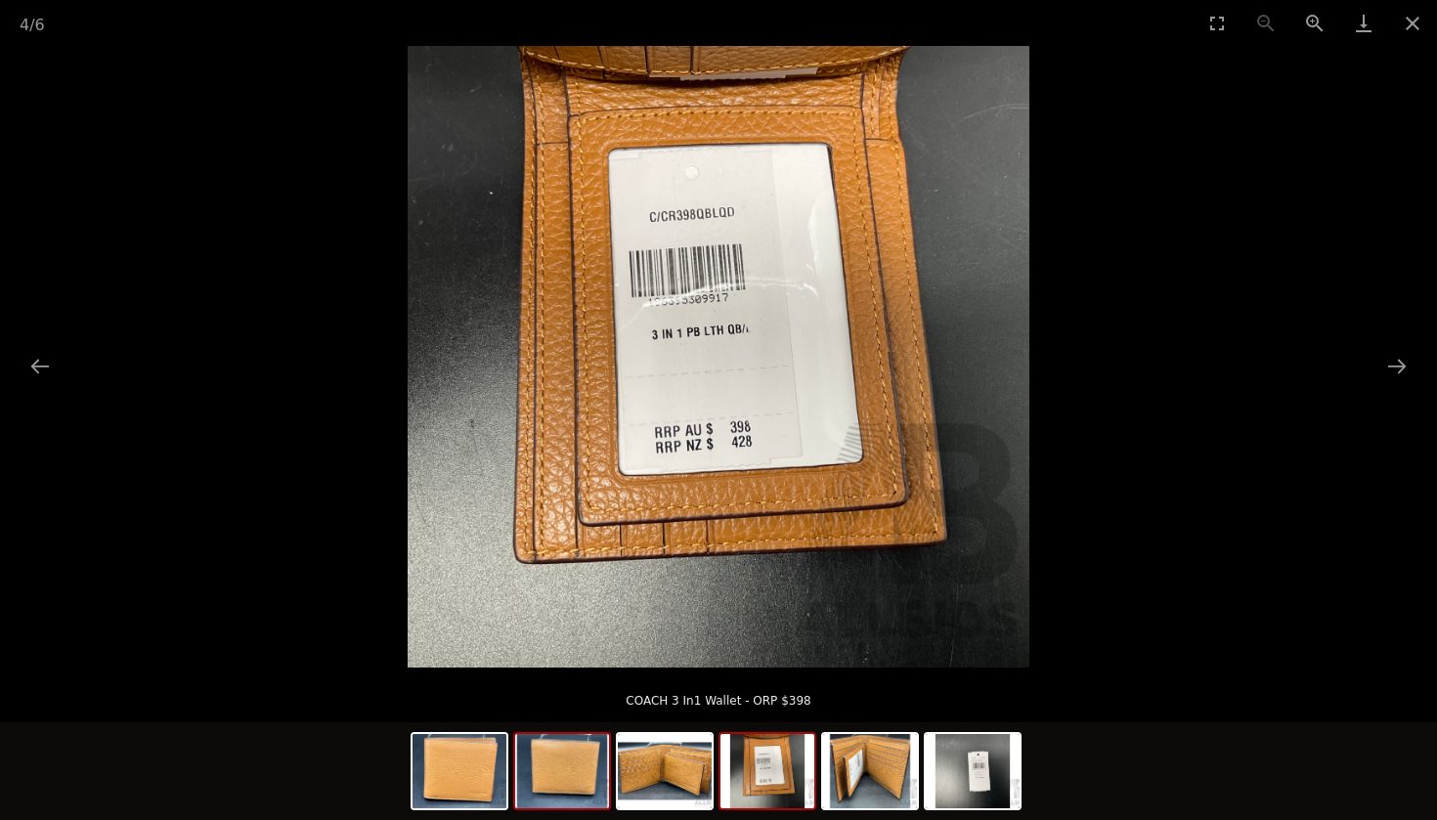
click at [590, 795] on img at bounding box center [562, 771] width 94 height 74
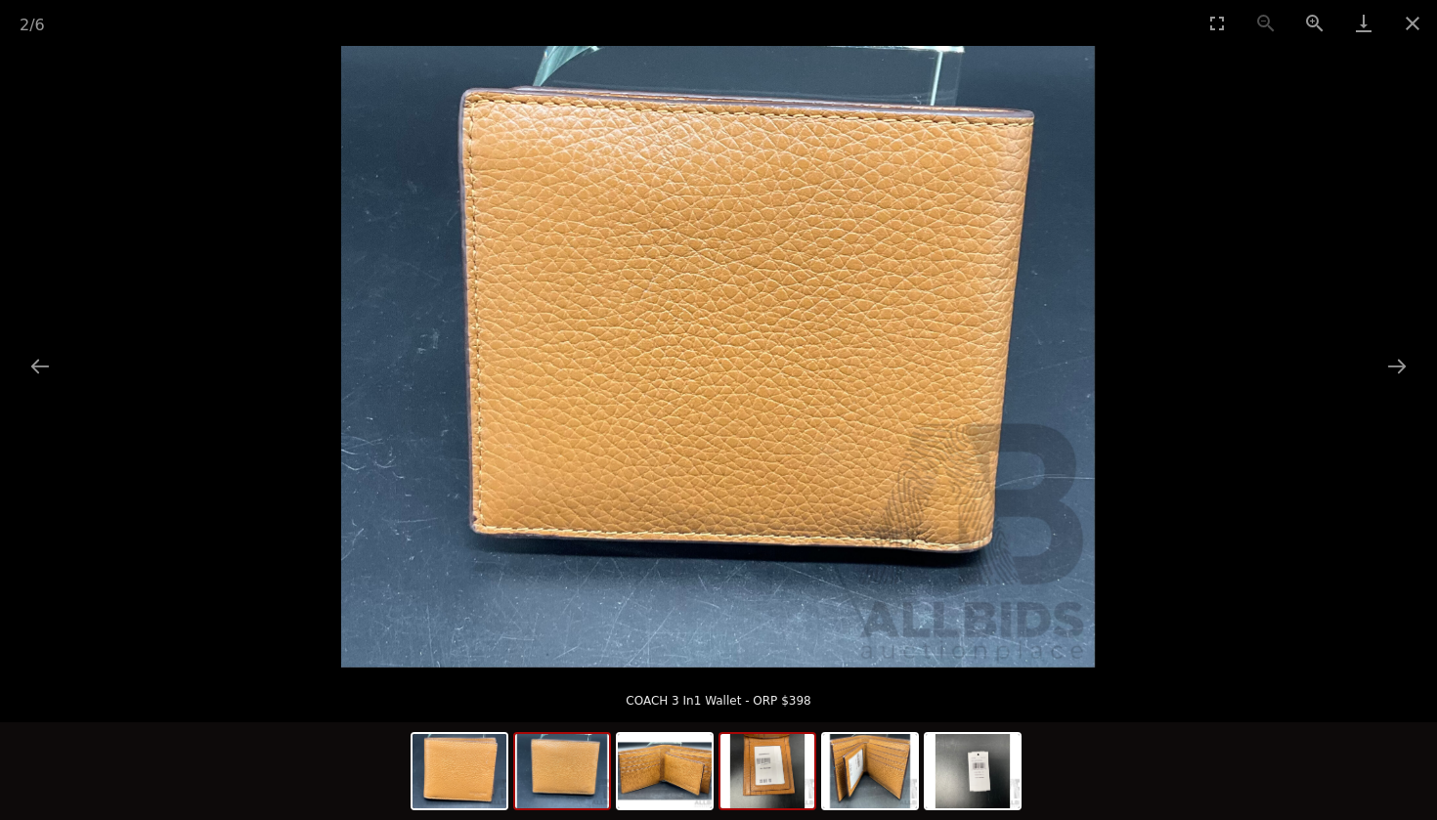
click at [771, 780] on img at bounding box center [767, 771] width 94 height 74
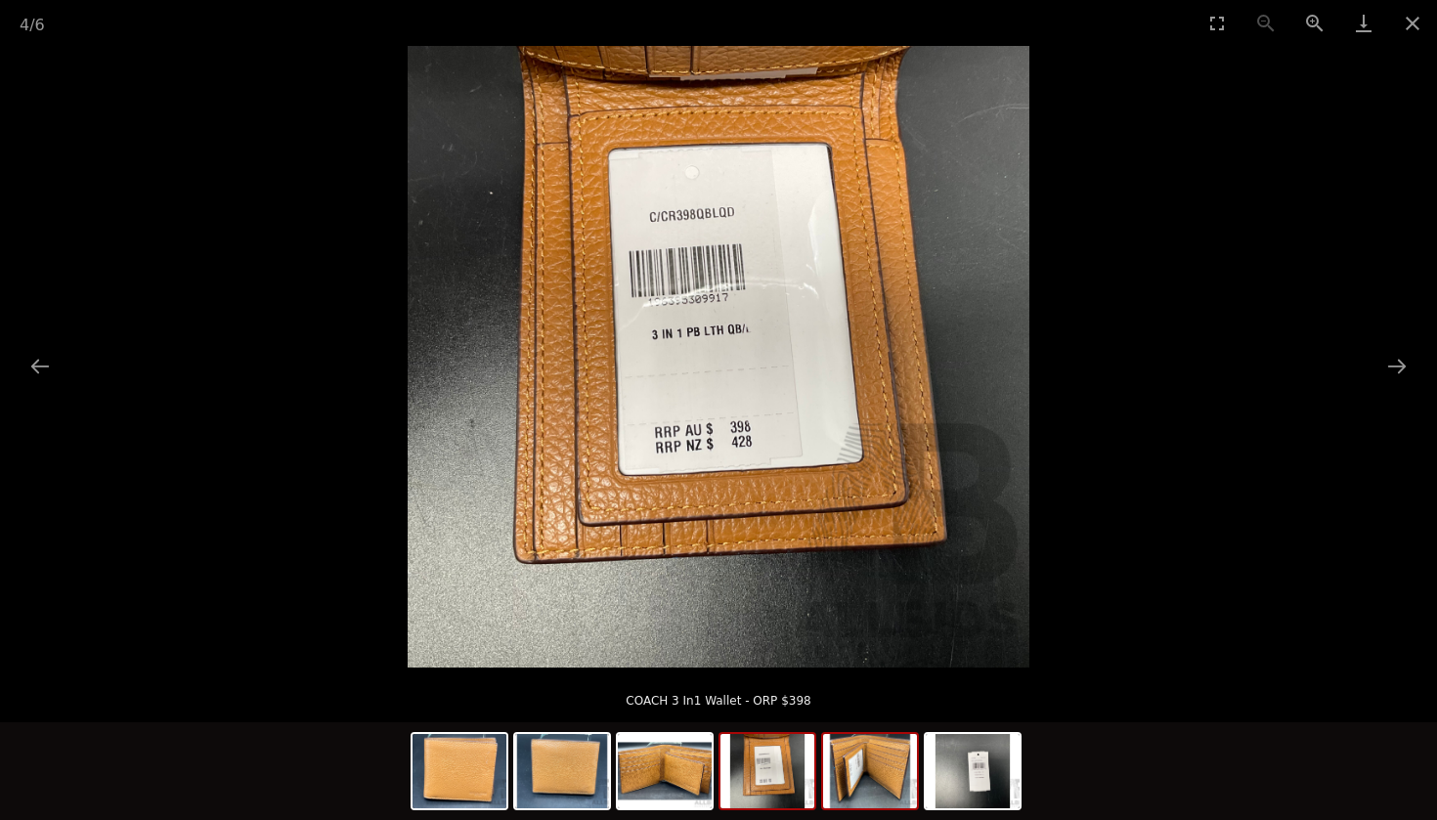
click at [893, 766] on img at bounding box center [870, 771] width 94 height 74
click at [977, 771] on img at bounding box center [973, 771] width 94 height 74
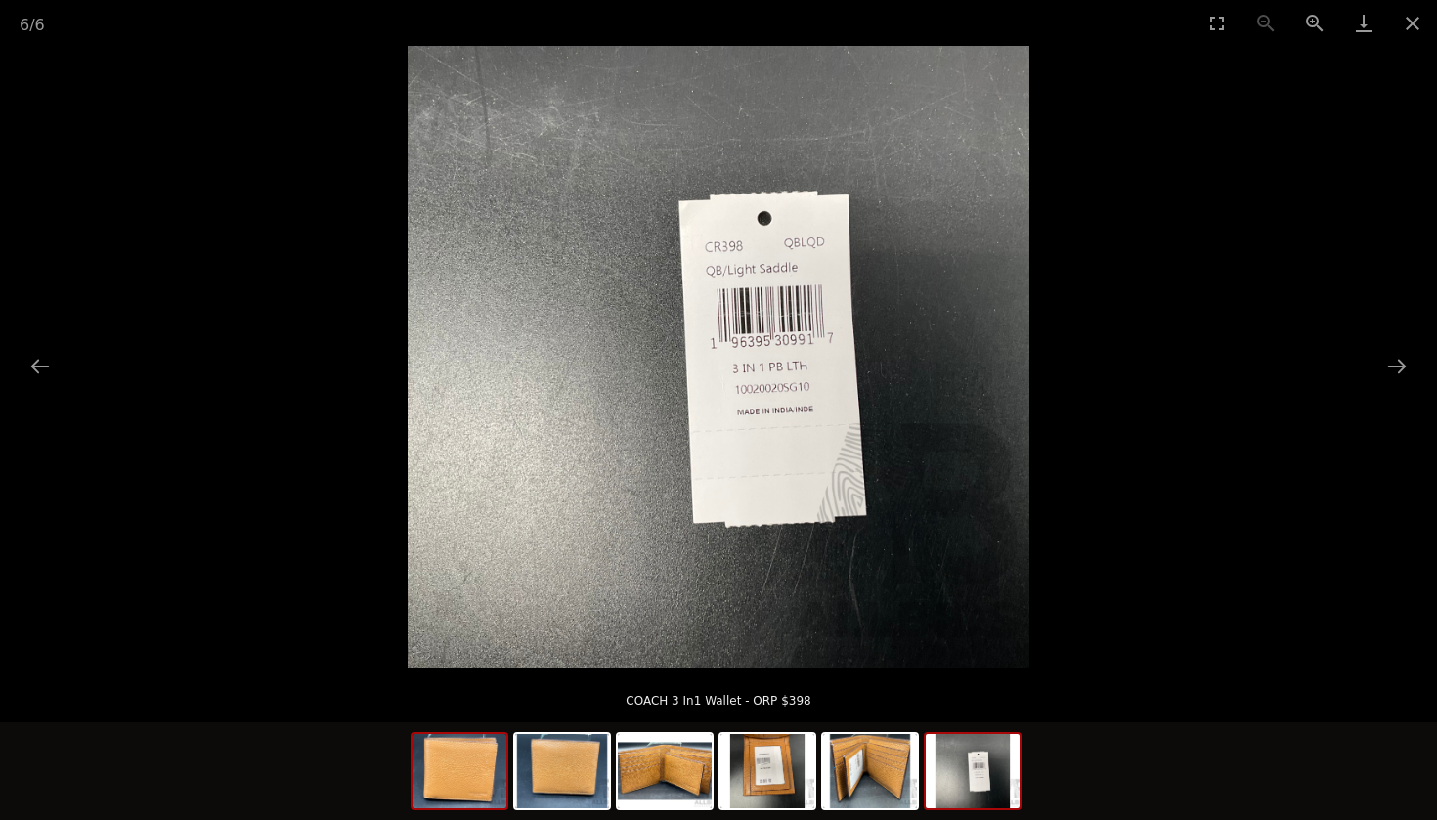
click at [478, 774] on img at bounding box center [459, 771] width 94 height 74
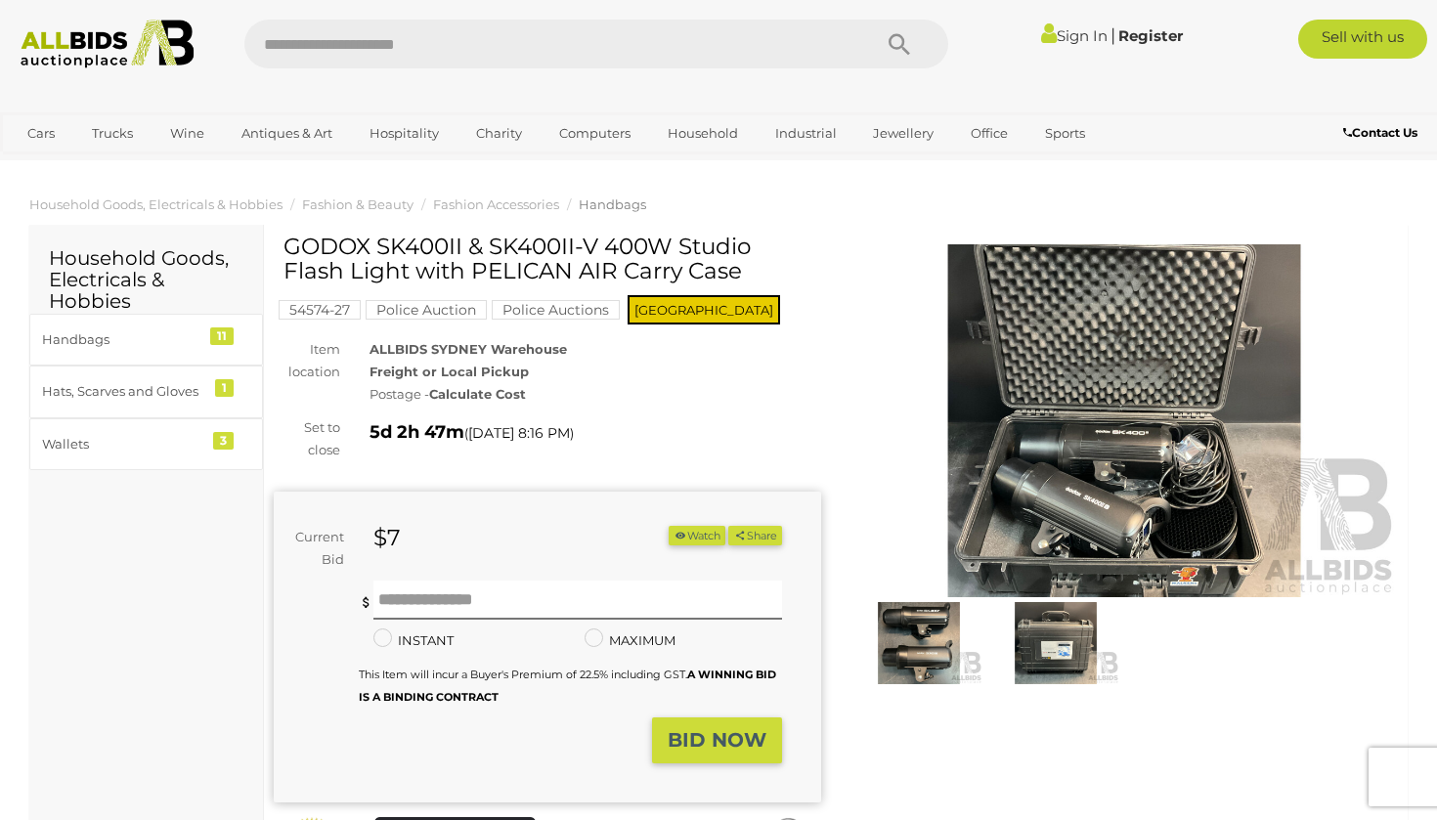
scroll to position [-1, 0]
click at [841, 781] on div "Warranty Charity )" at bounding box center [835, 594] width 1153 height 719
click at [938, 663] on img at bounding box center [918, 643] width 127 height 82
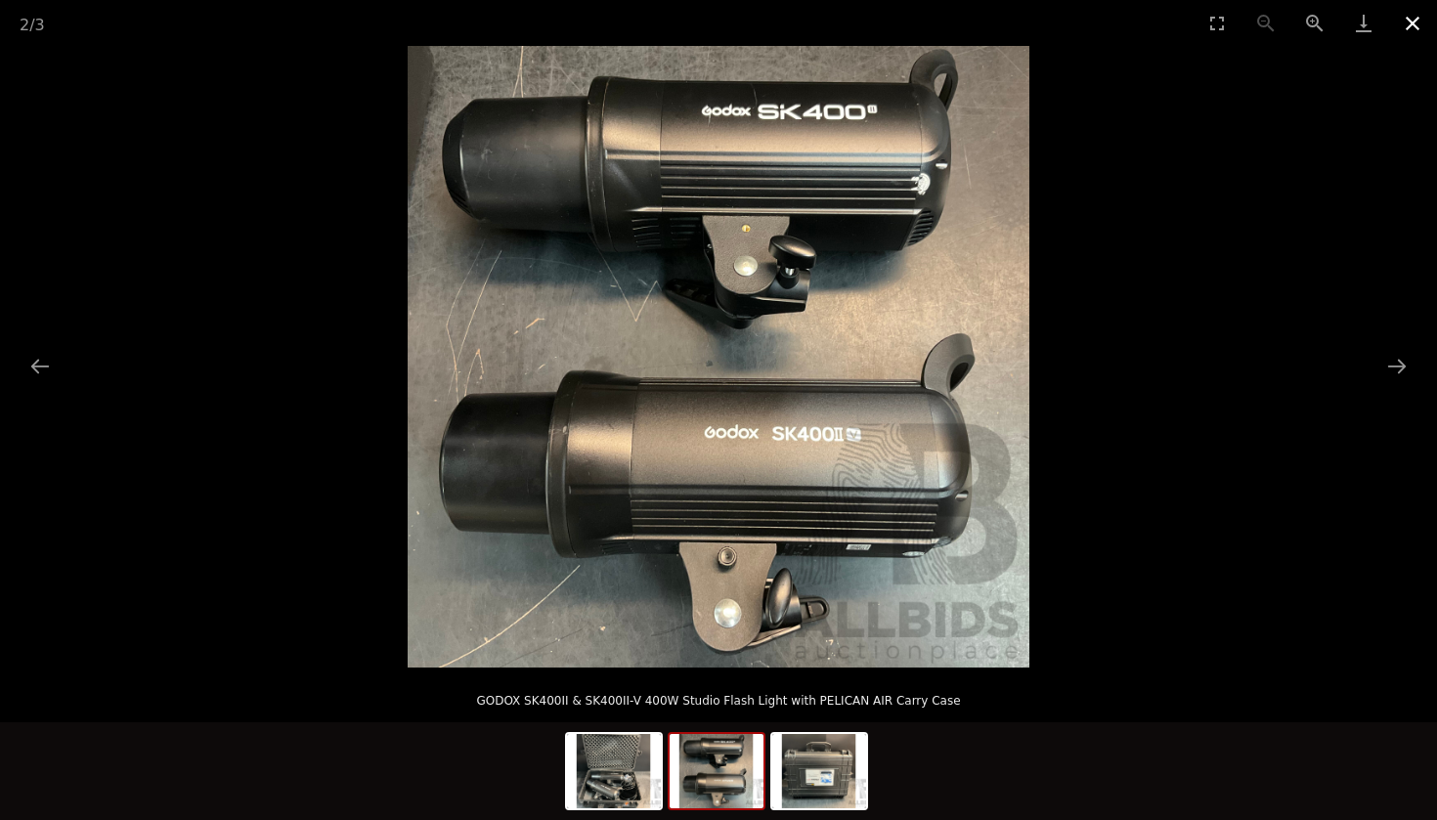
click at [1412, 26] on button "Close gallery" at bounding box center [1412, 23] width 49 height 46
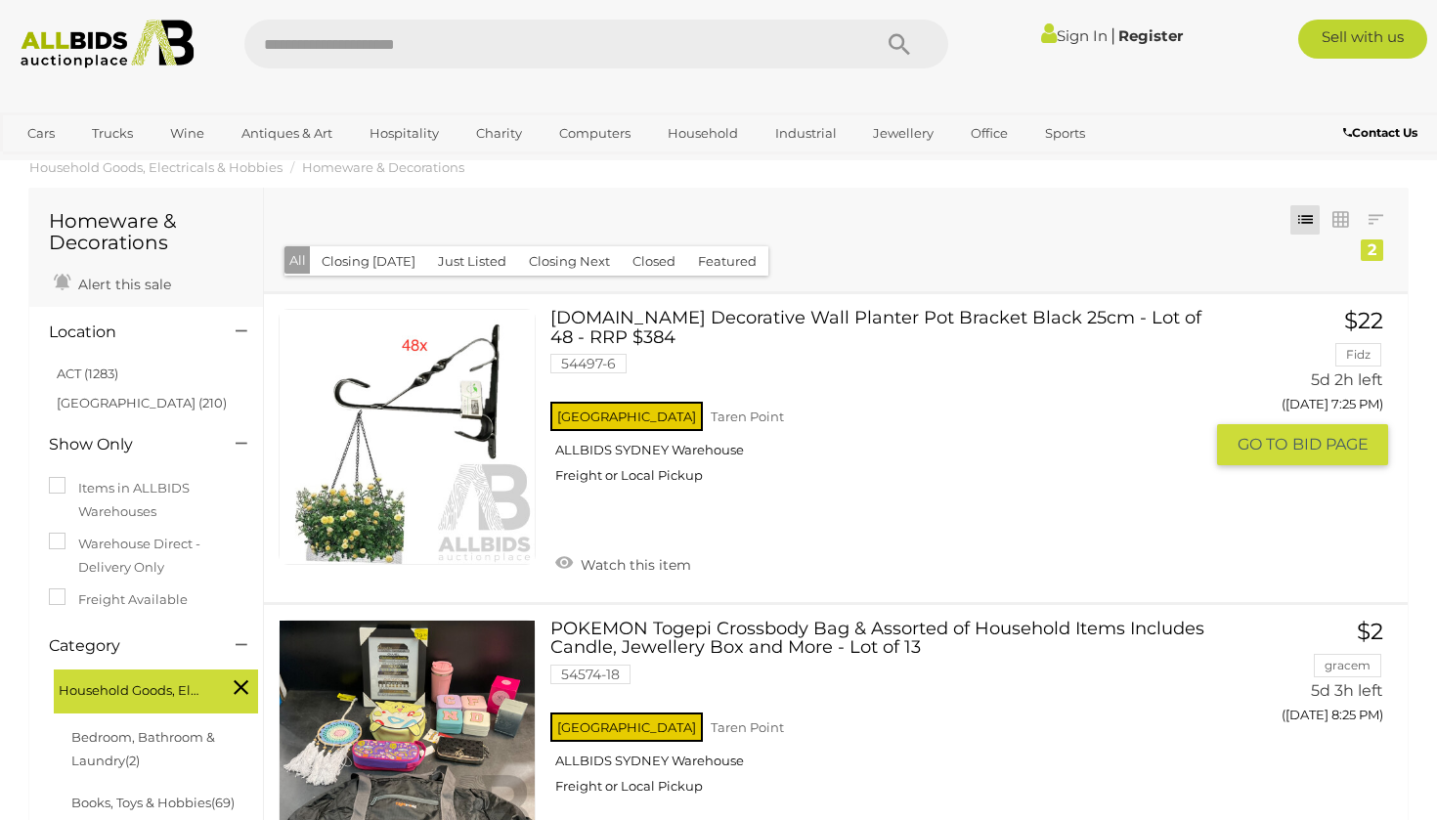
scroll to position [42, 0]
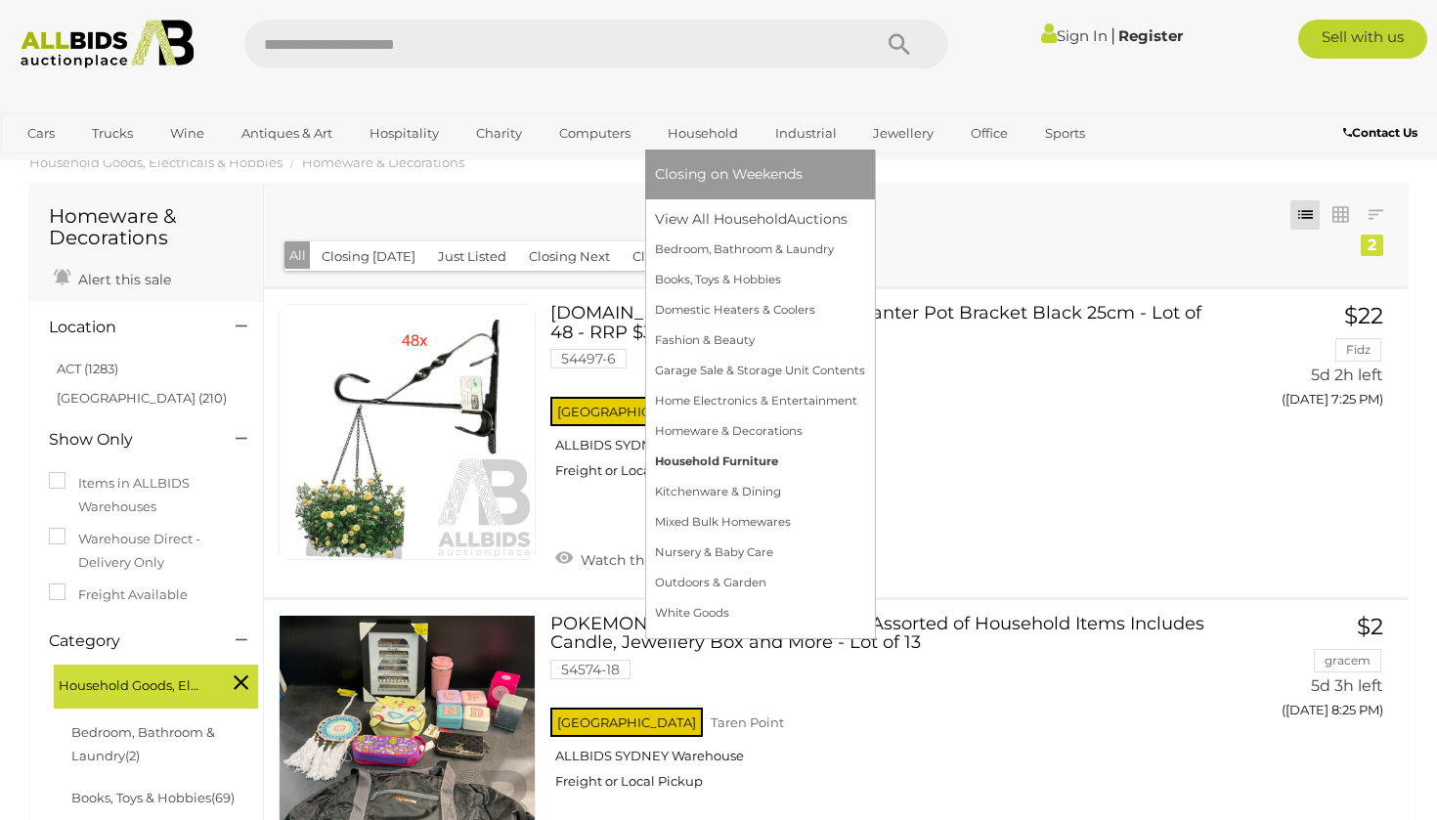
click at [742, 466] on link "Household Furniture" at bounding box center [760, 462] width 210 height 30
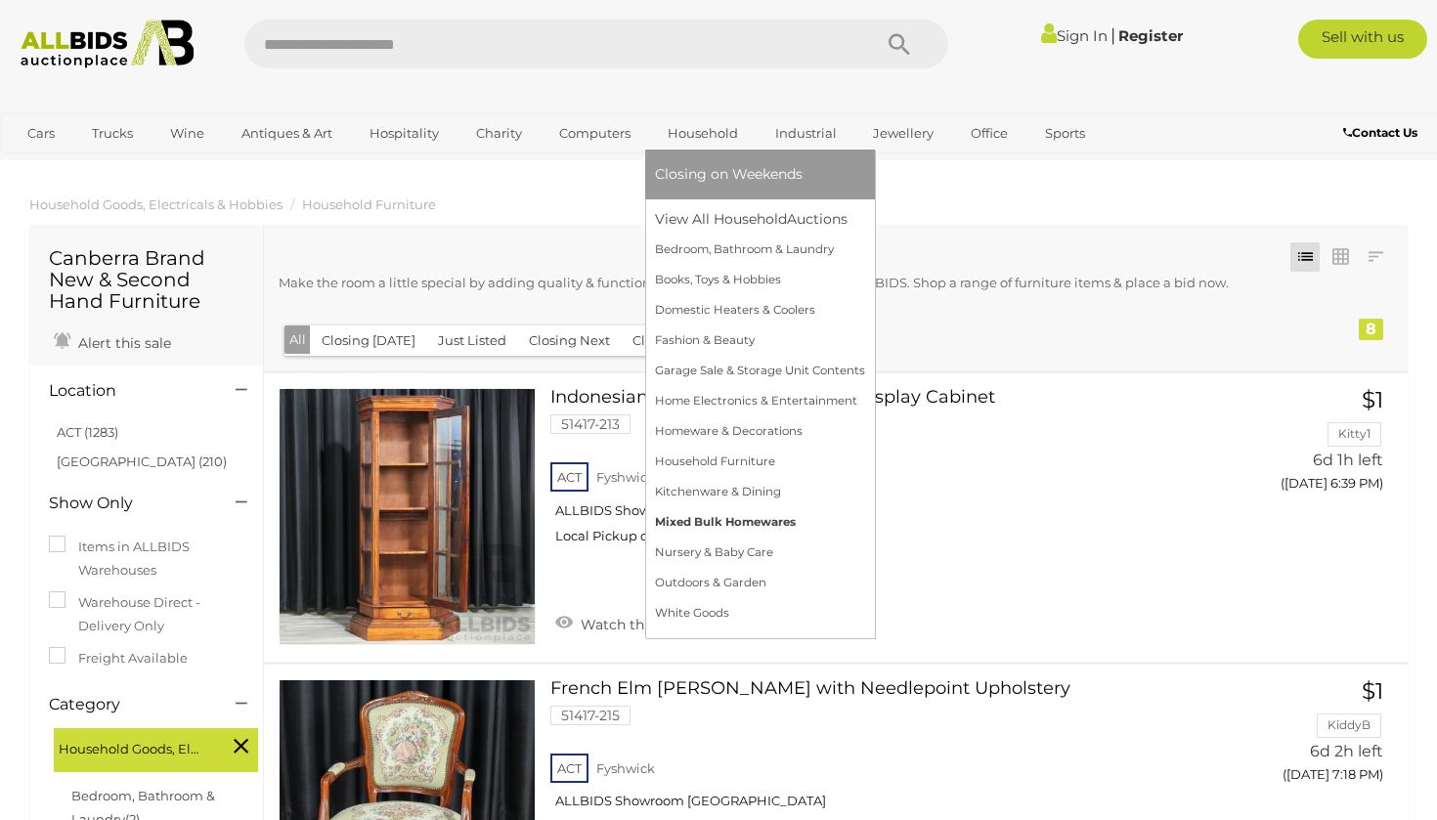
click at [769, 531] on link "Mixed Bulk Homewares" at bounding box center [760, 522] width 210 height 30
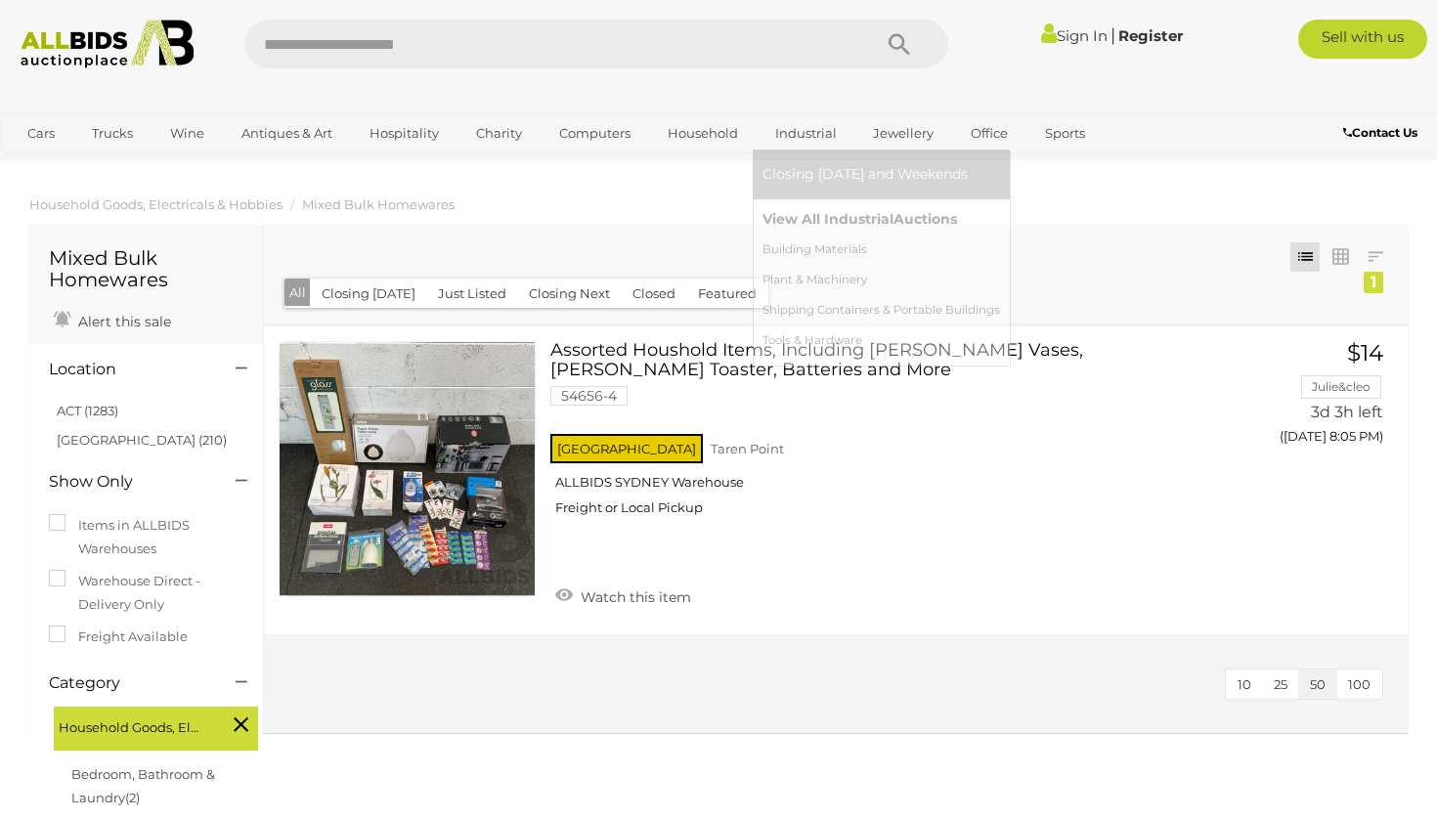
click at [809, 216] on link "View All Industrial Auctions" at bounding box center [881, 219] width 238 height 30
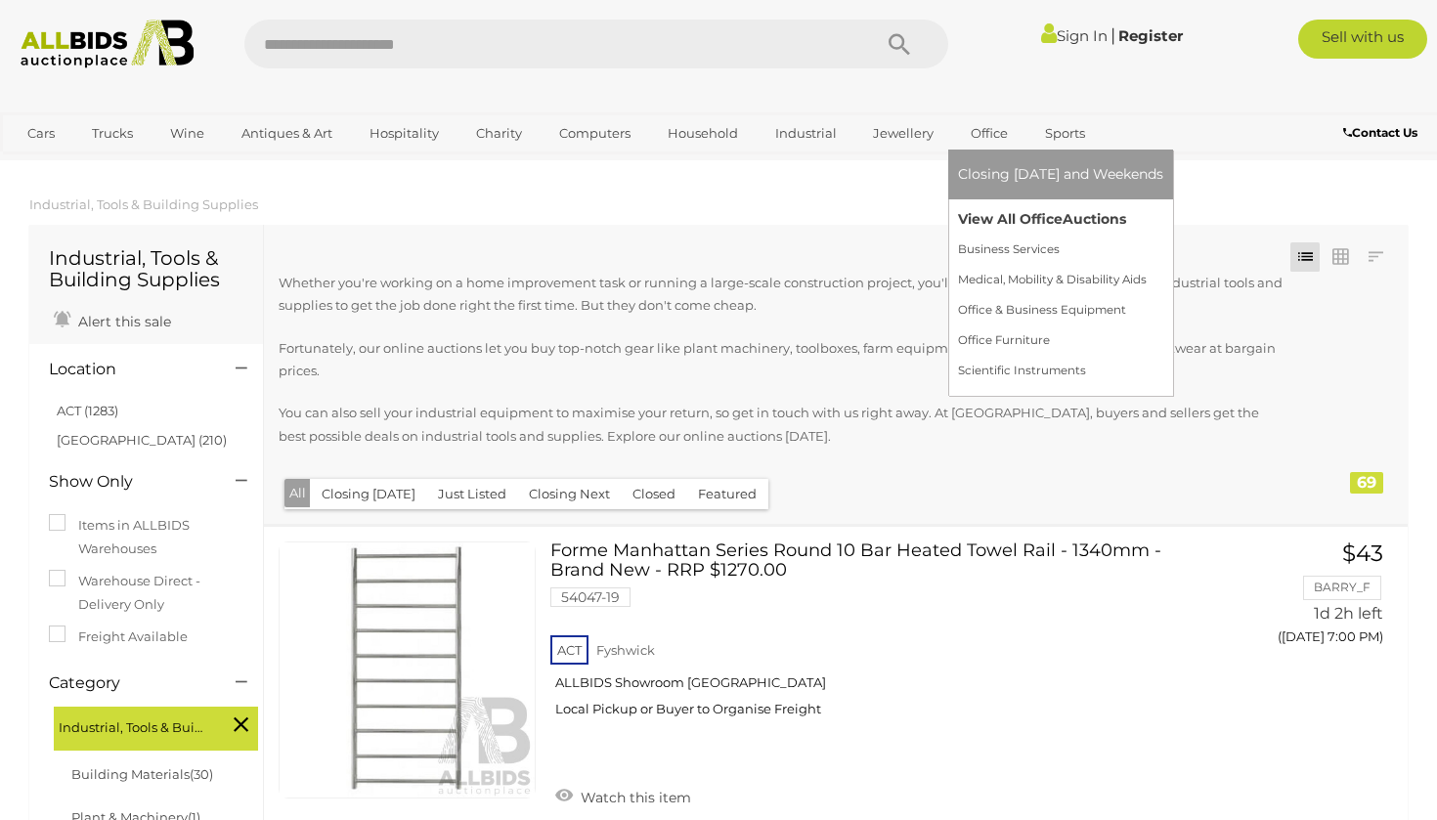
click at [989, 221] on link "View All Office Auctions" at bounding box center [1060, 219] width 205 height 30
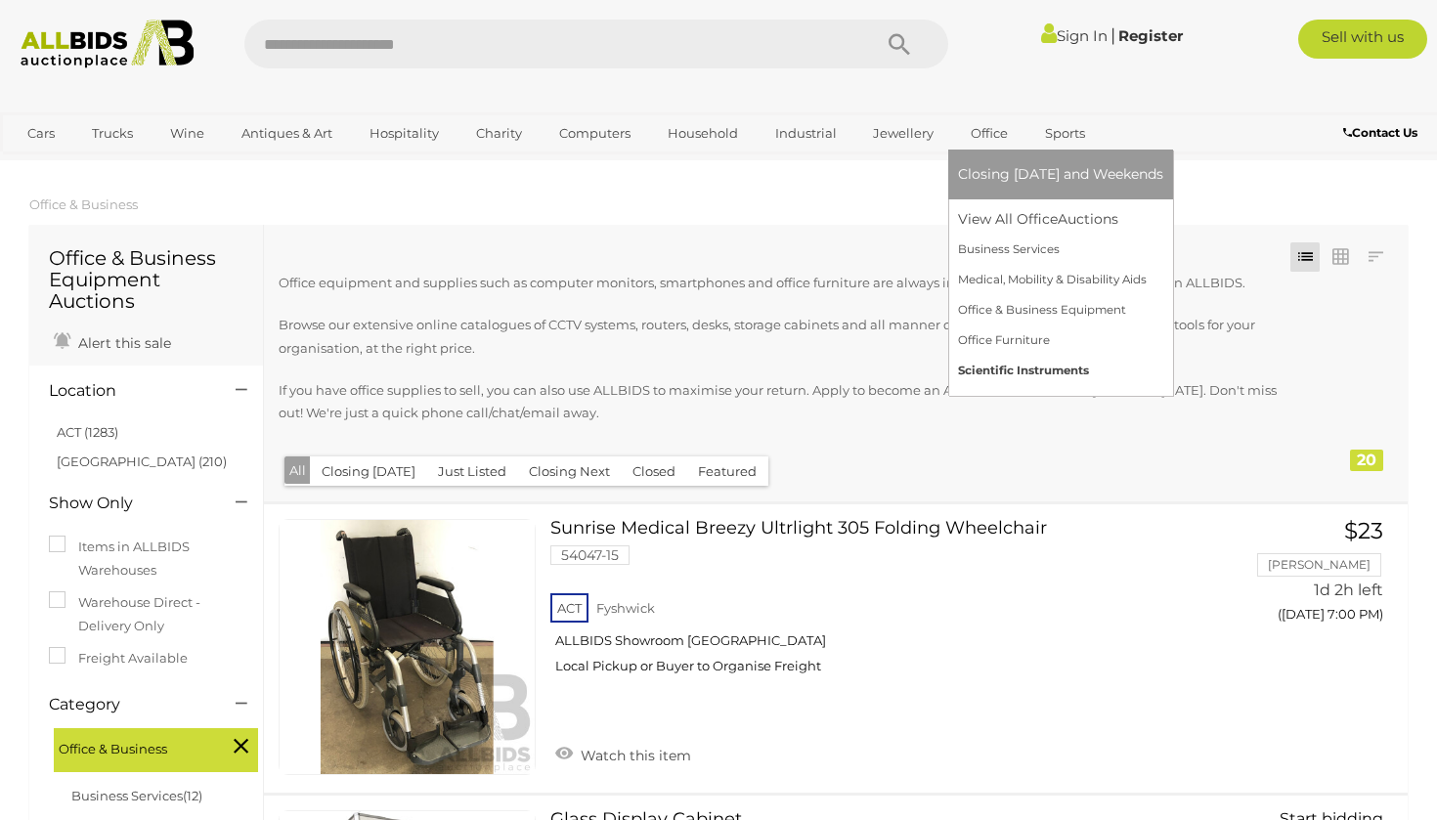
click at [1032, 379] on link "Scientific Instruments" at bounding box center [1060, 371] width 205 height 30
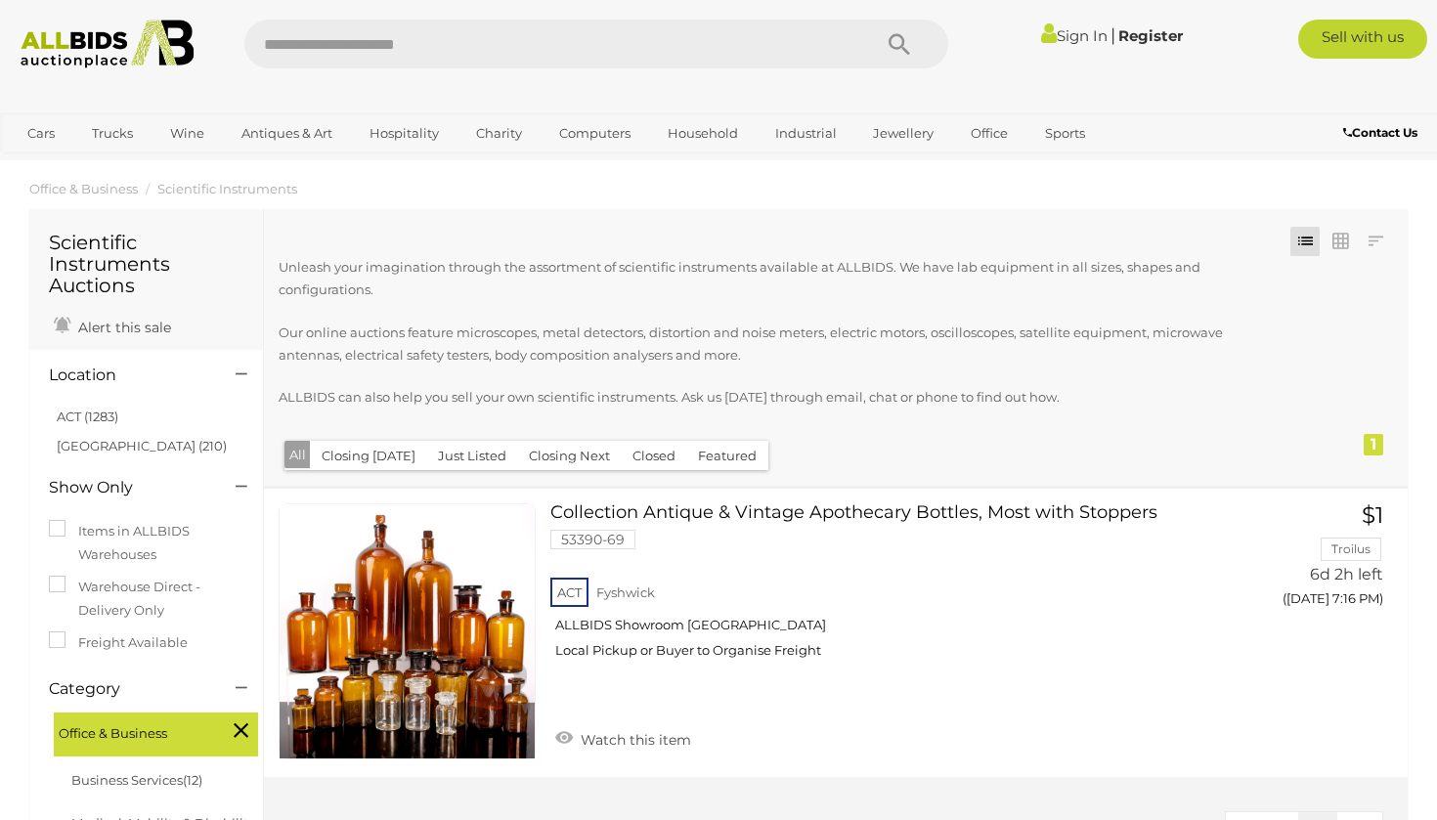
scroll to position [17, 0]
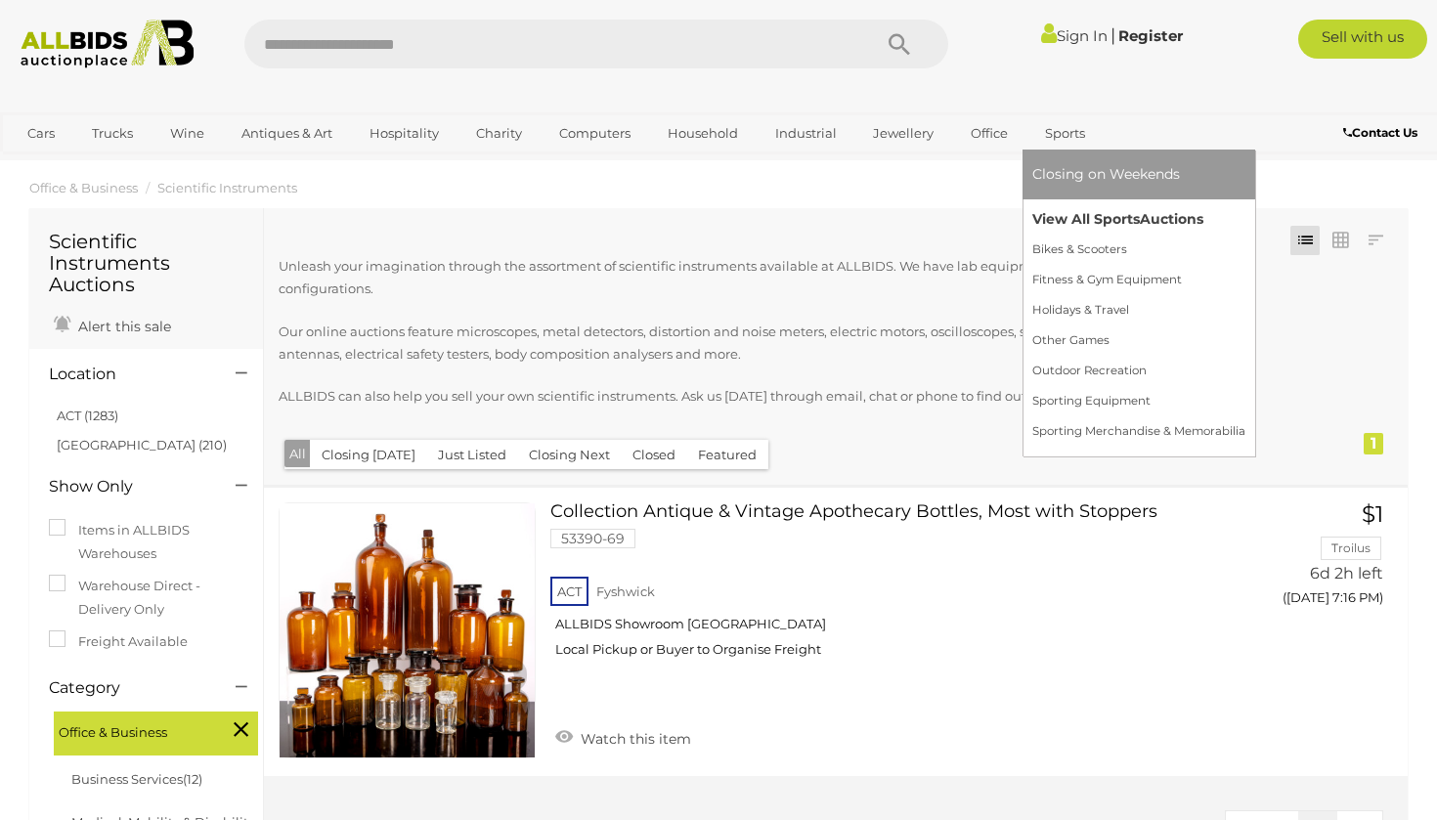
click at [1051, 214] on link "View All Sports Auctions" at bounding box center [1138, 219] width 213 height 30
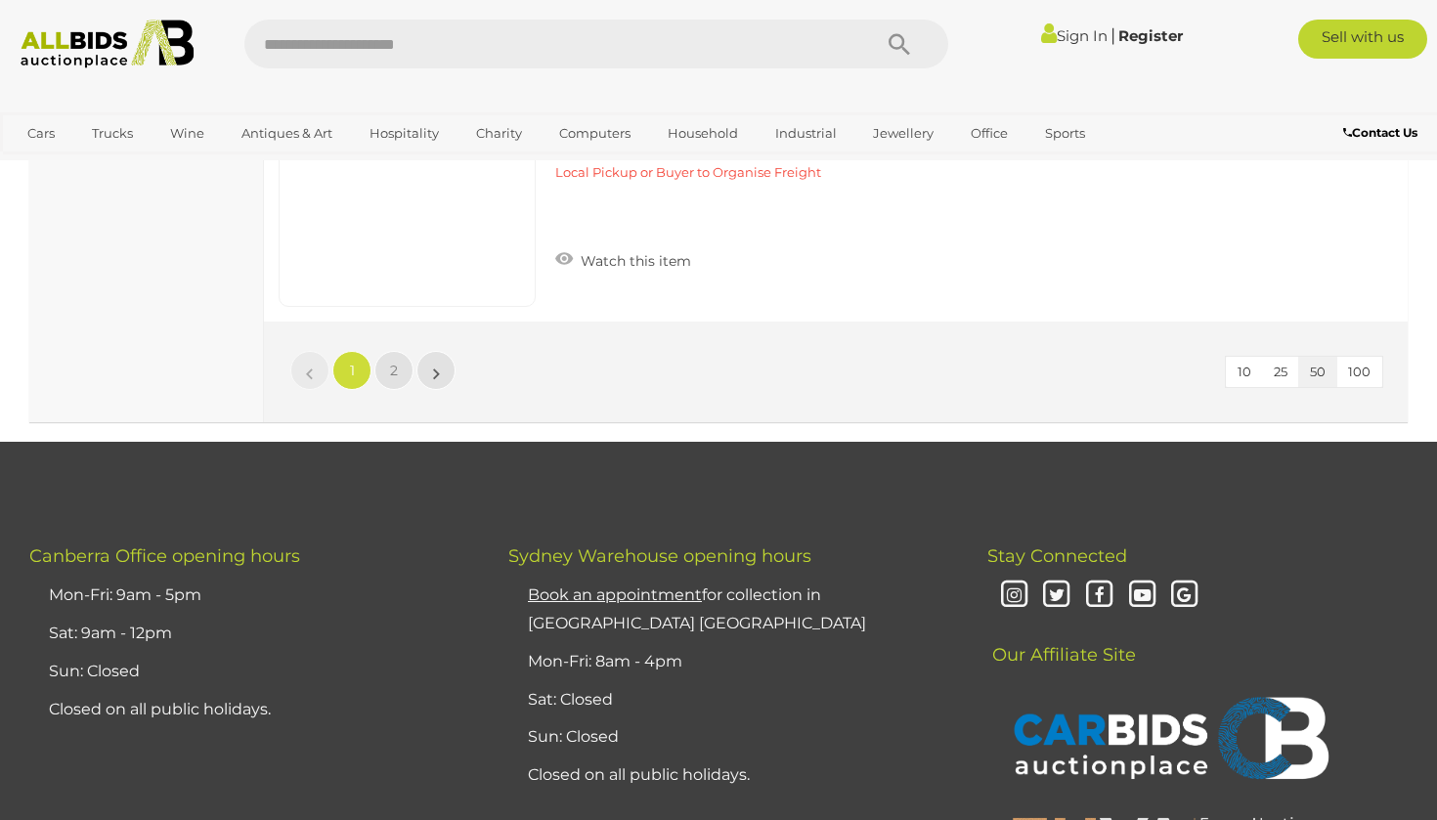
scroll to position [14767, 1]
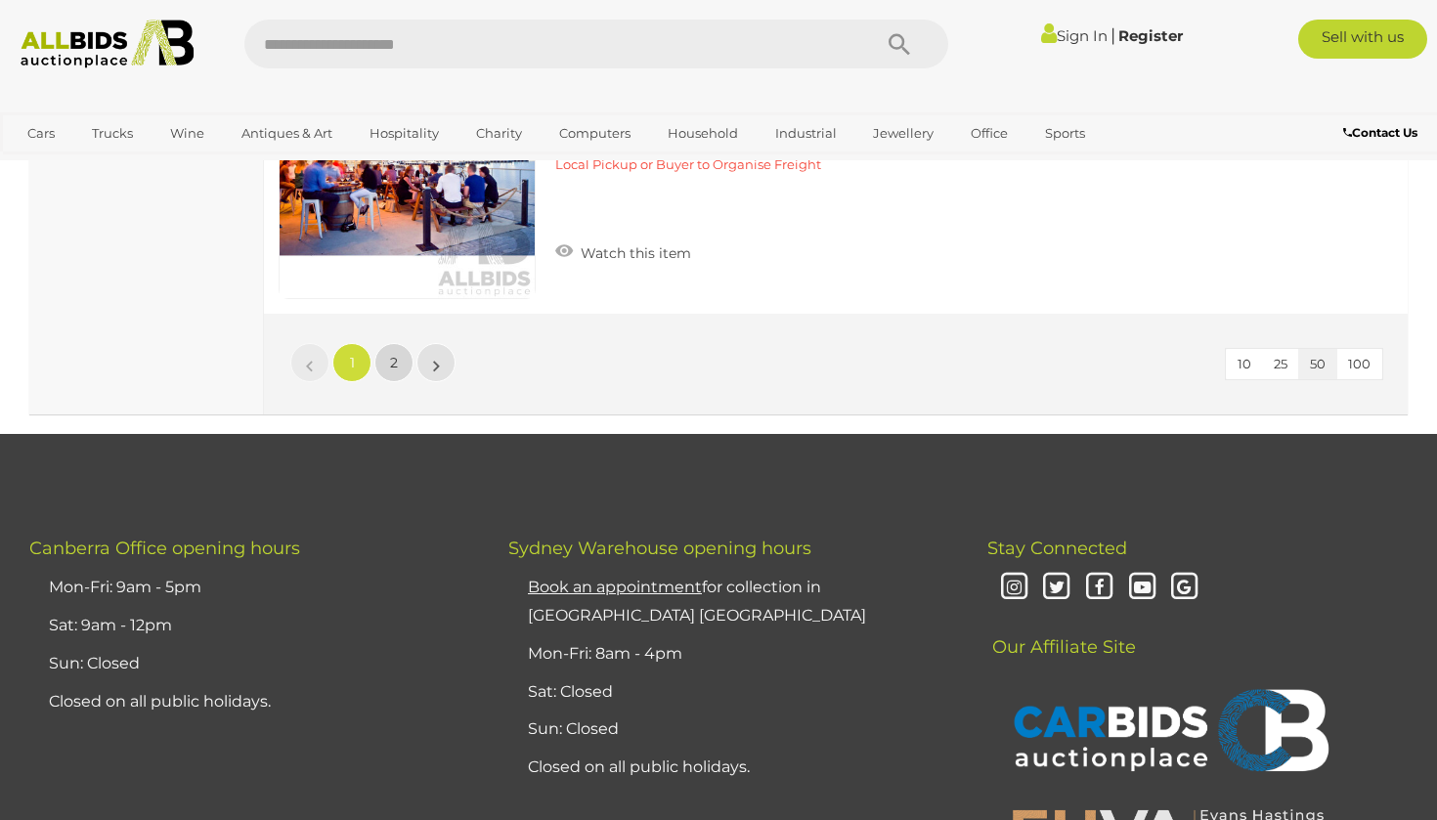
click at [385, 343] on link "2" at bounding box center [393, 362] width 39 height 39
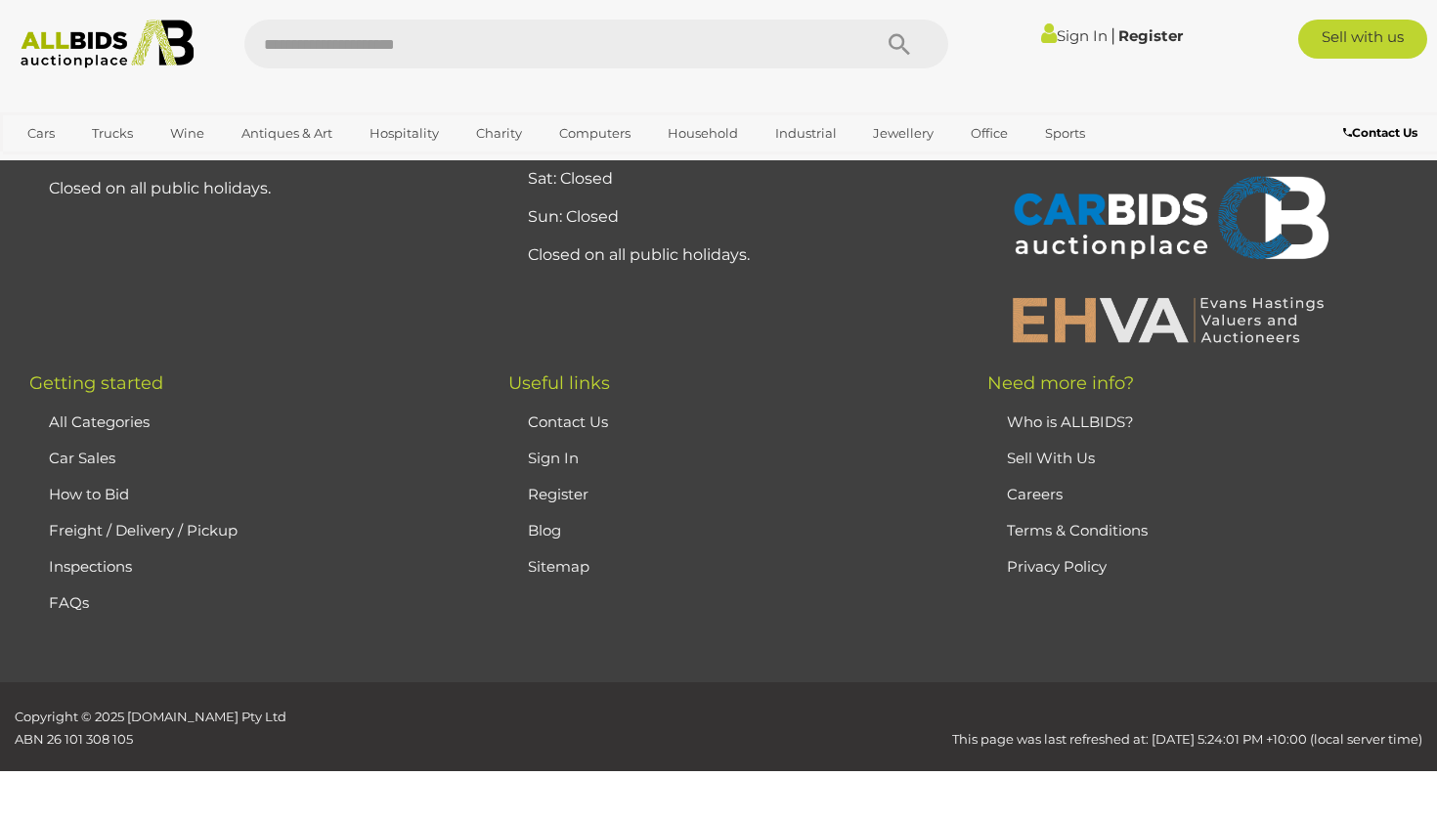
scroll to position [325, 0]
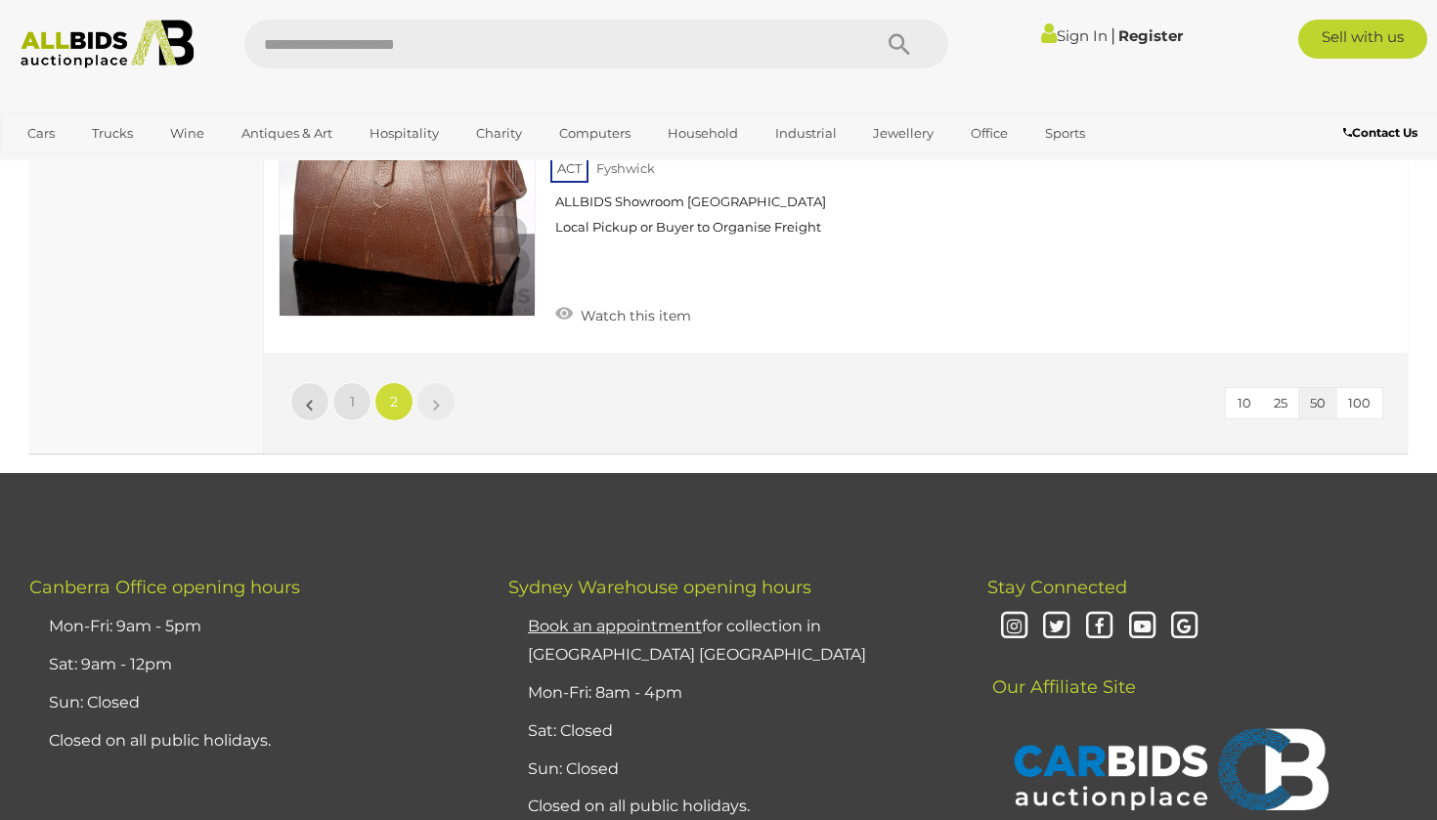
scroll to position [5151, 0]
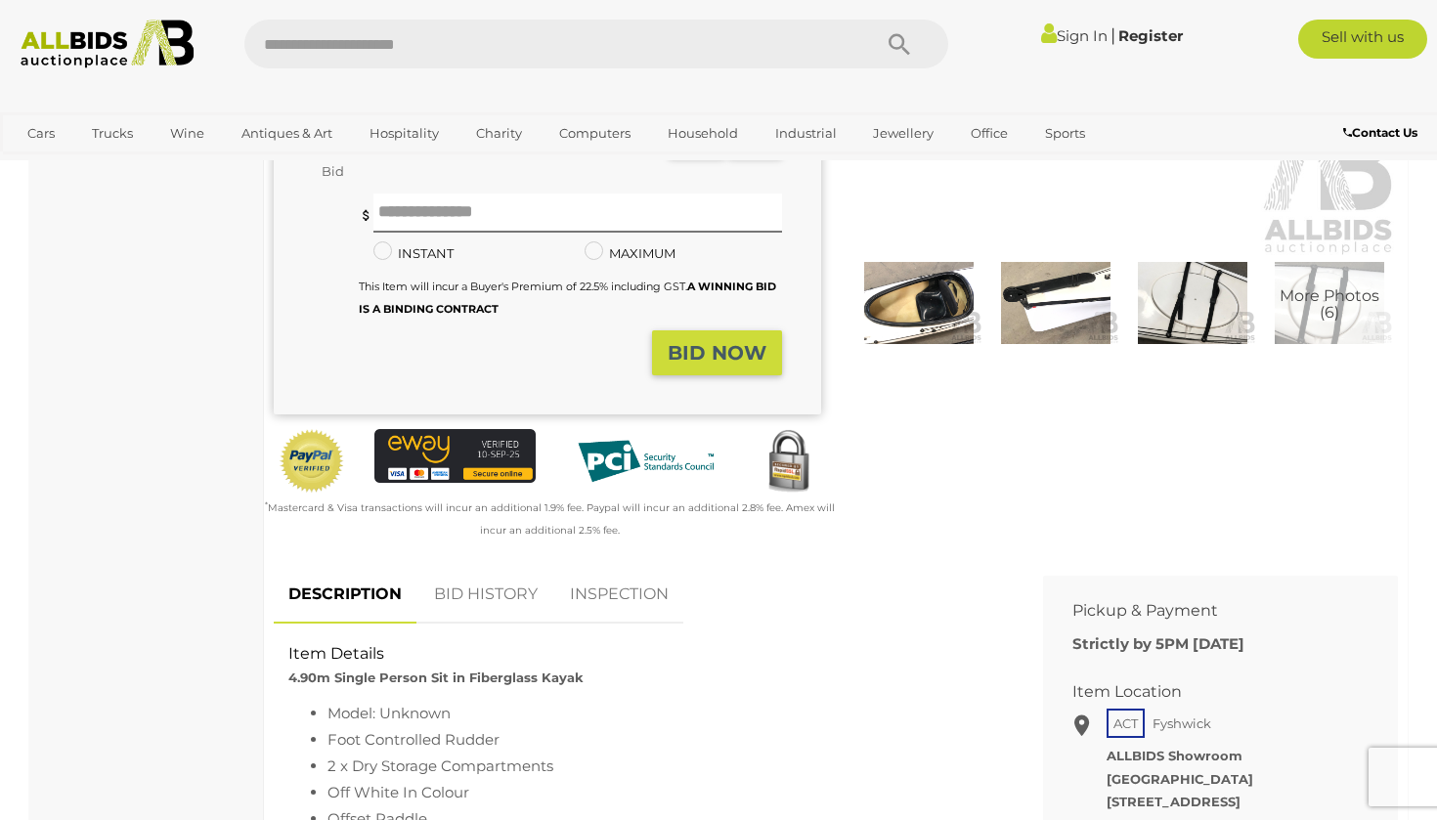
scroll to position [343, 0]
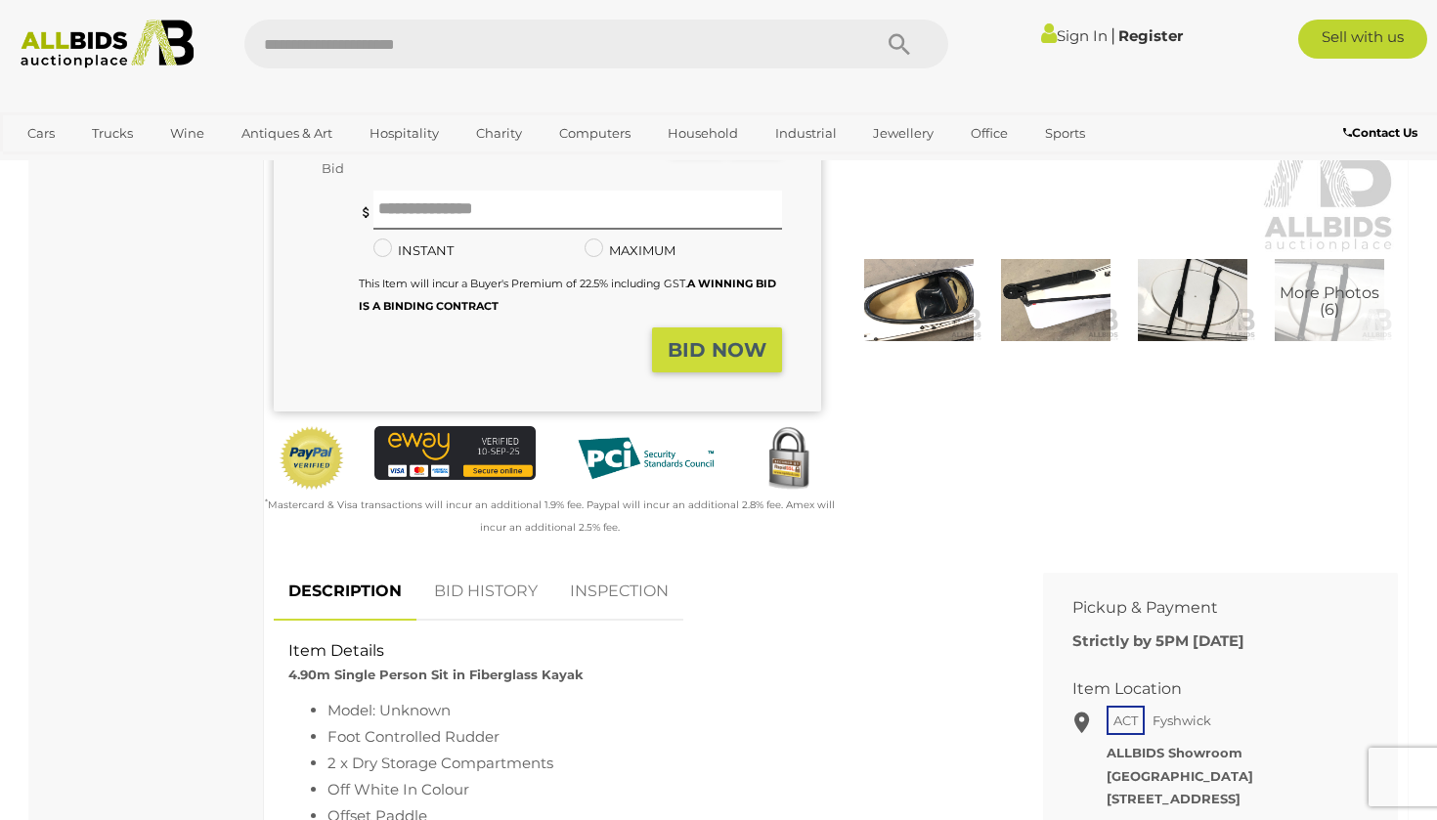
click at [947, 309] on img at bounding box center [918, 300] width 127 height 82
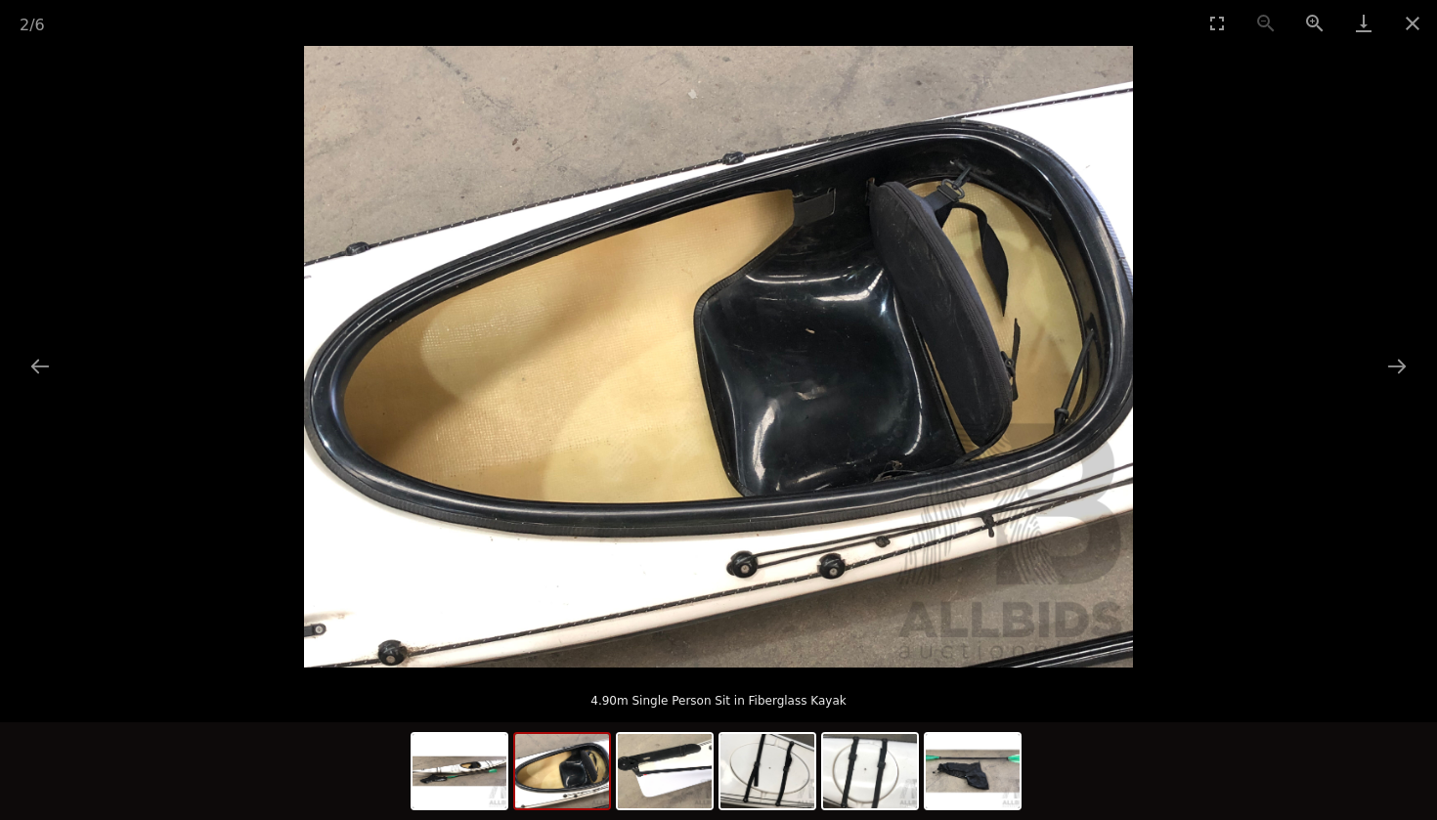
click at [596, 750] on img at bounding box center [562, 771] width 94 height 74
click at [642, 781] on img at bounding box center [665, 771] width 94 height 74
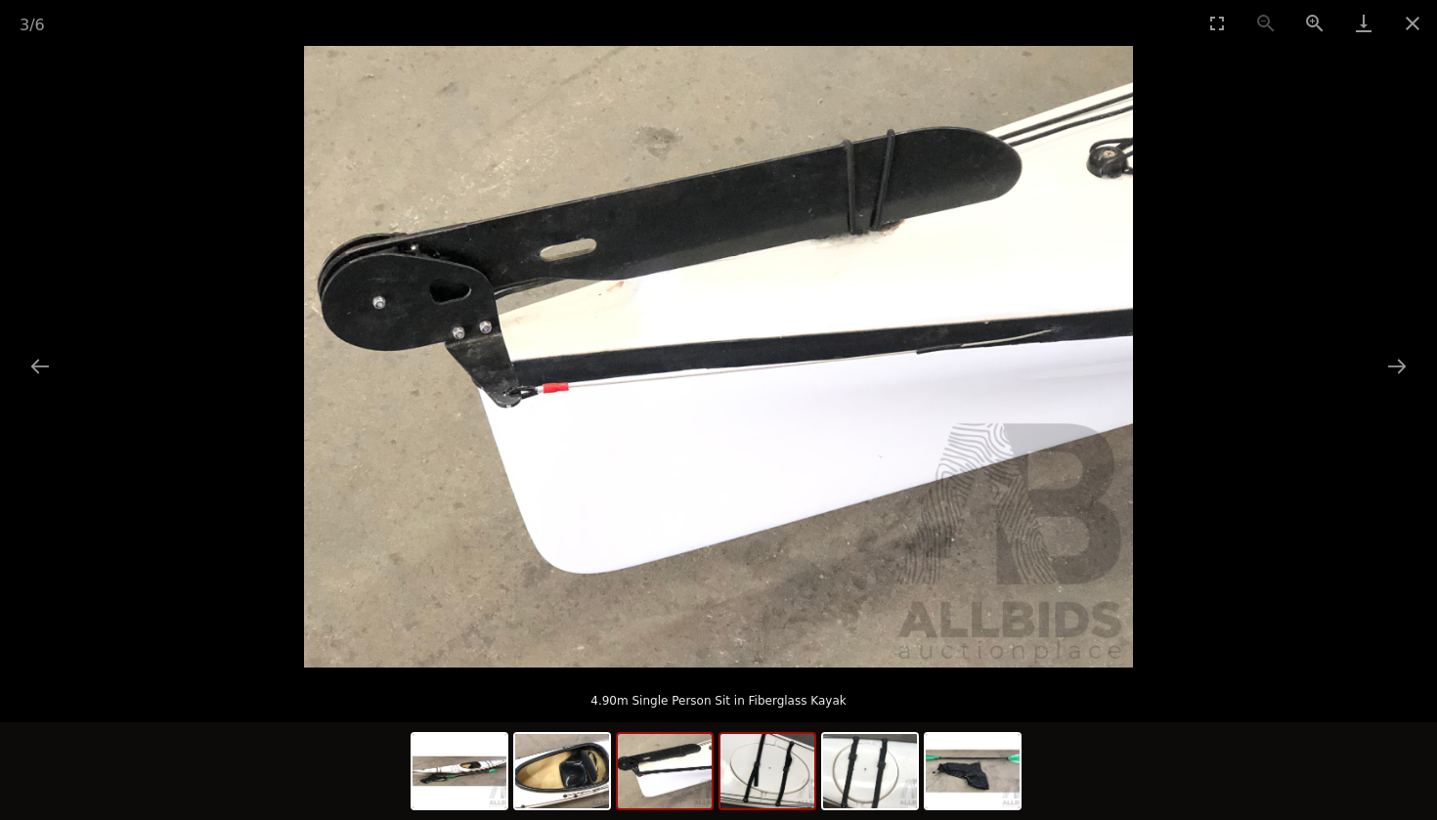
click at [786, 783] on img at bounding box center [767, 771] width 94 height 74
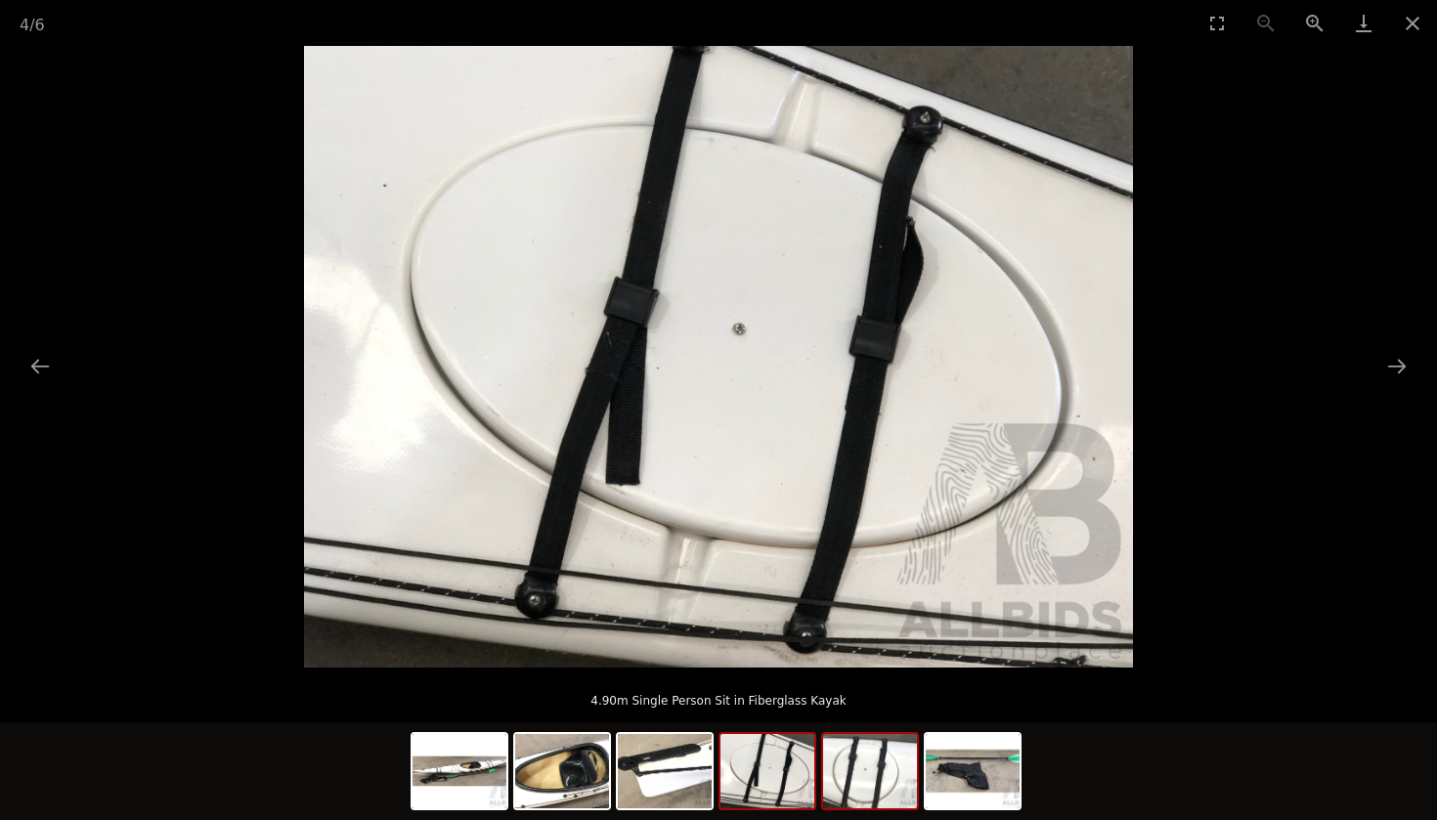
click at [876, 773] on img at bounding box center [870, 771] width 94 height 74
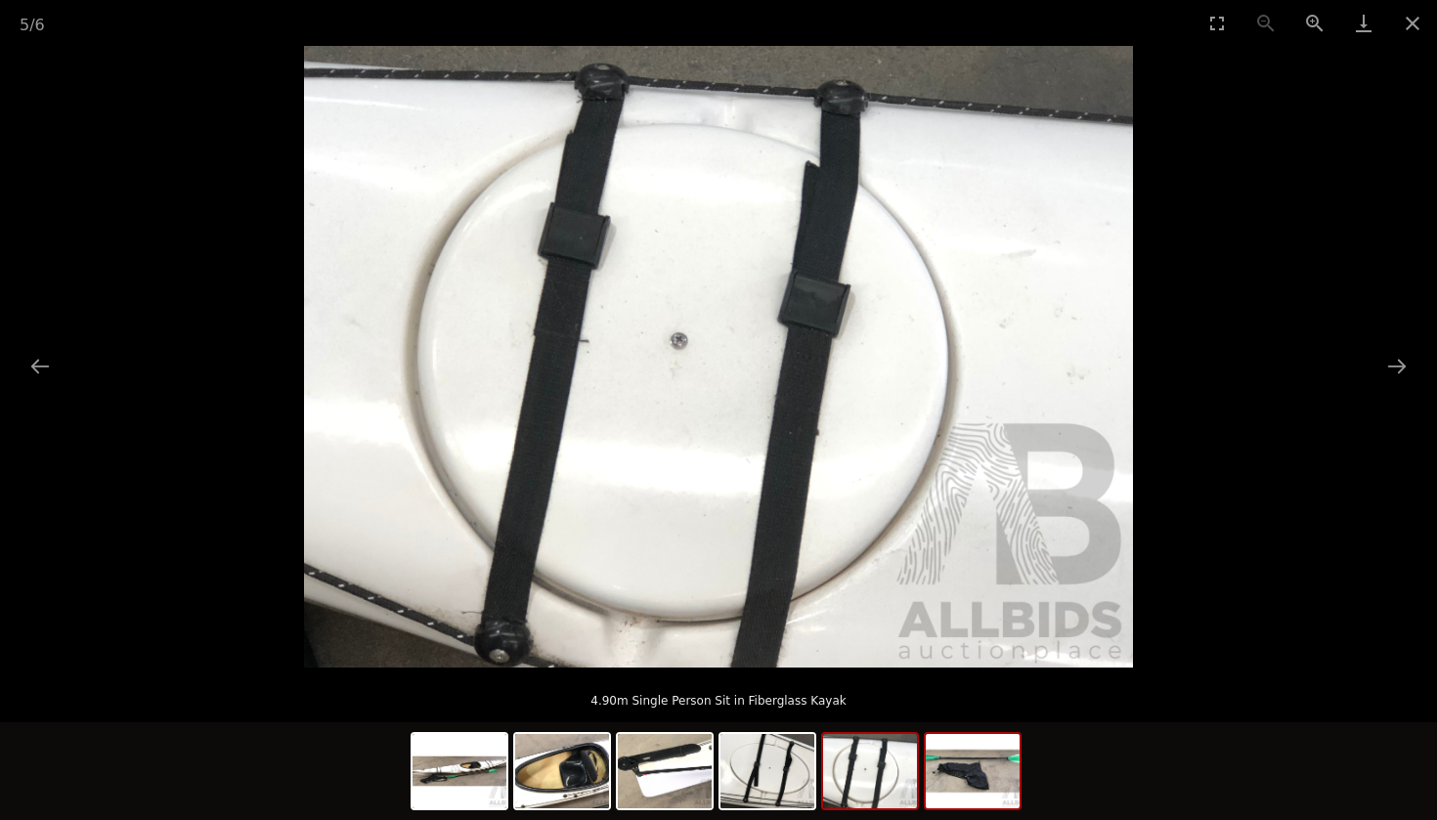
click at [960, 765] on img at bounding box center [973, 771] width 94 height 74
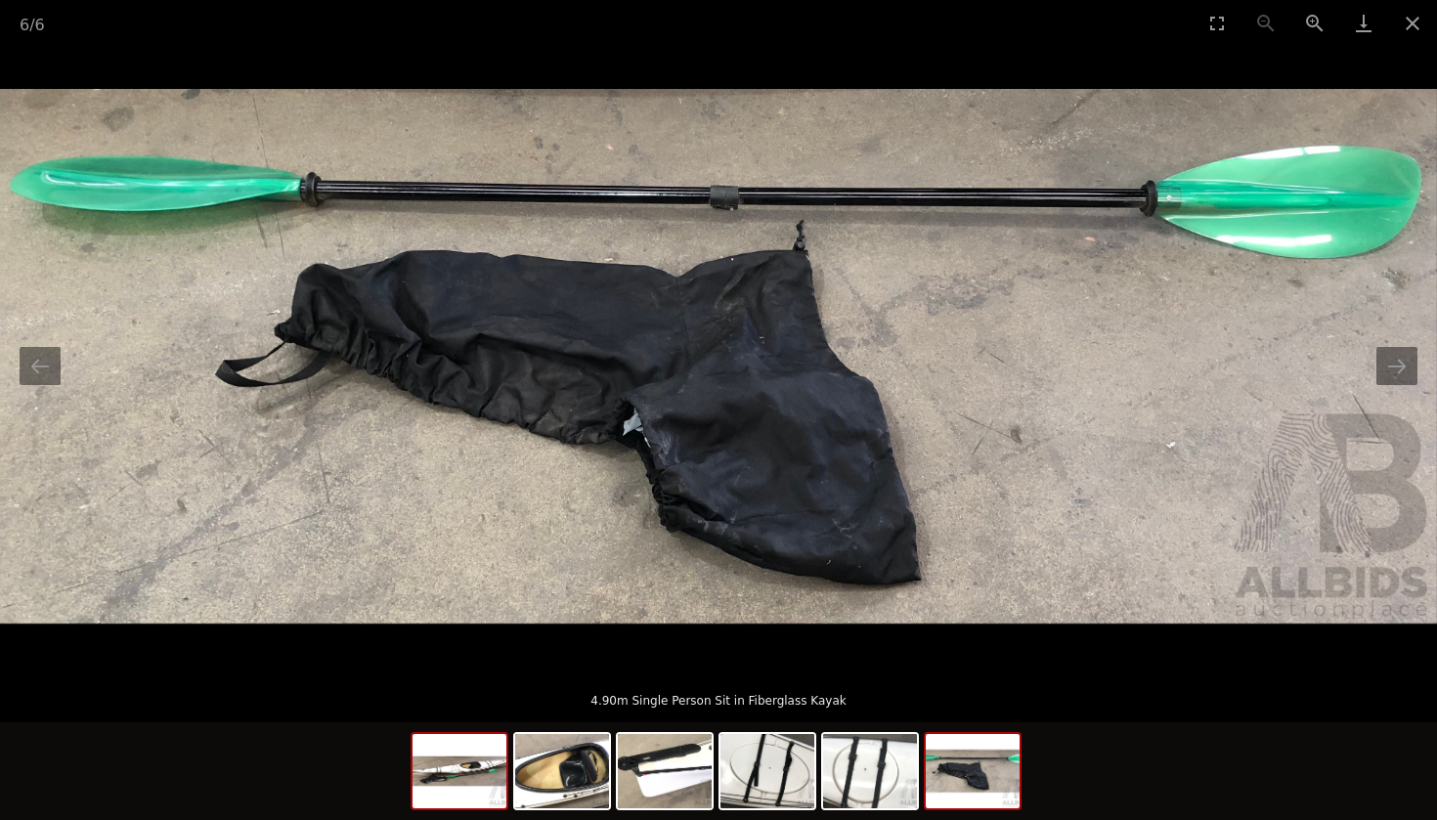
click at [503, 766] on img at bounding box center [459, 771] width 94 height 74
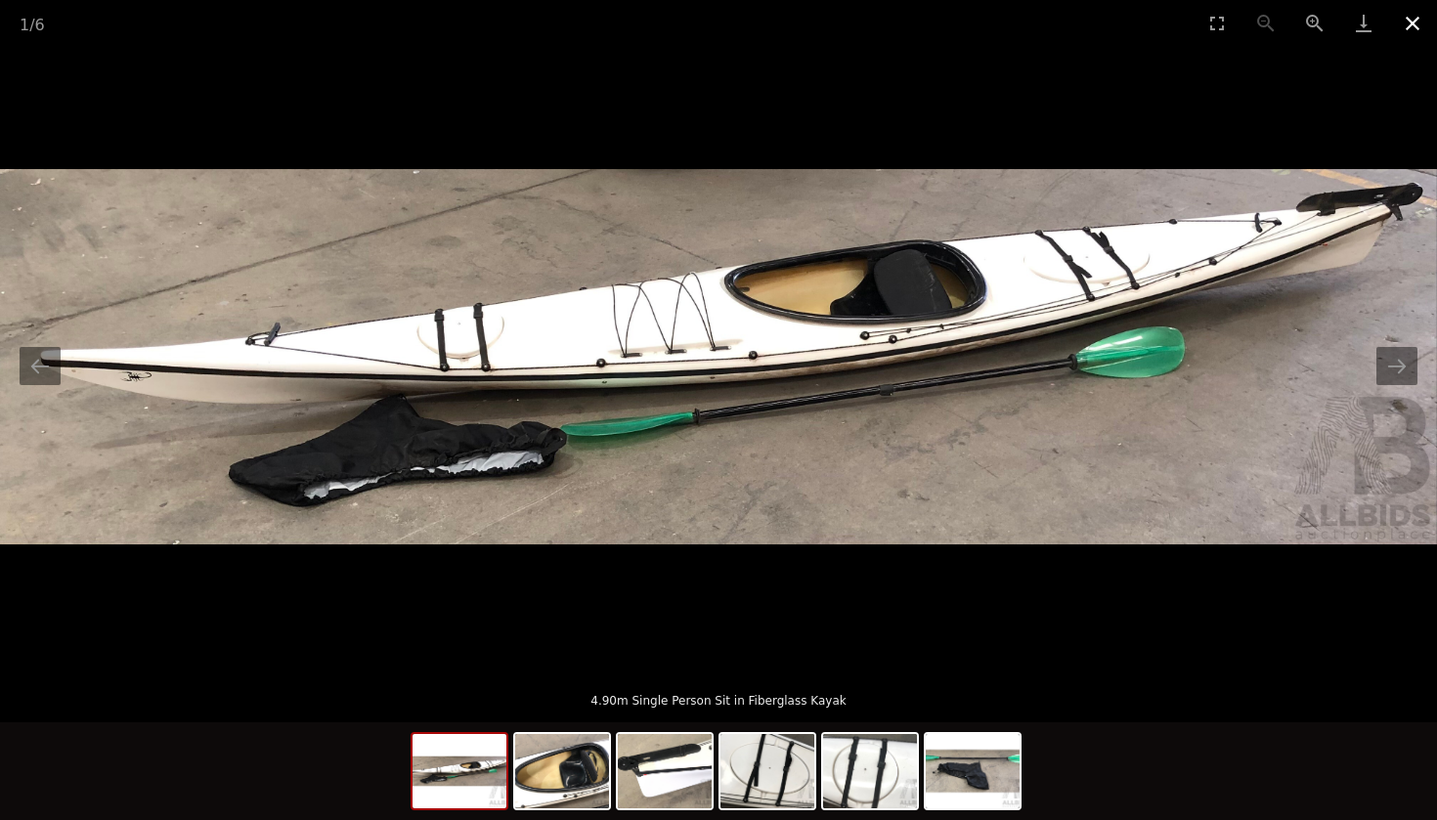
click at [1411, 28] on button "Close gallery" at bounding box center [1412, 23] width 49 height 46
